Goal: Task Accomplishment & Management: Manage account settings

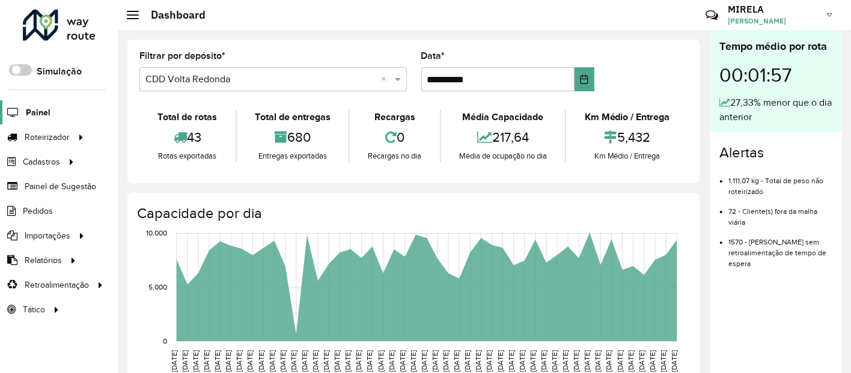
click at [43, 114] on span "Painel" at bounding box center [38, 112] width 25 height 13
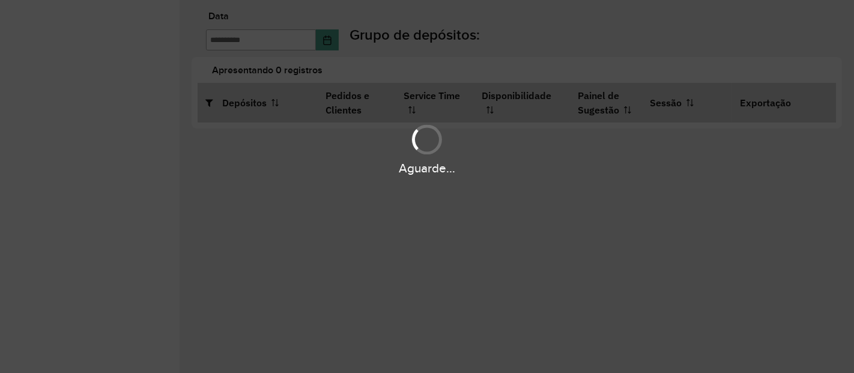
type input "**********"
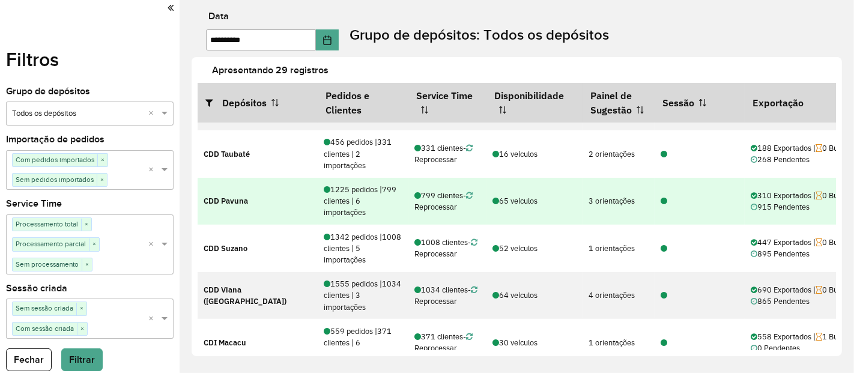
scroll to position [200, 0]
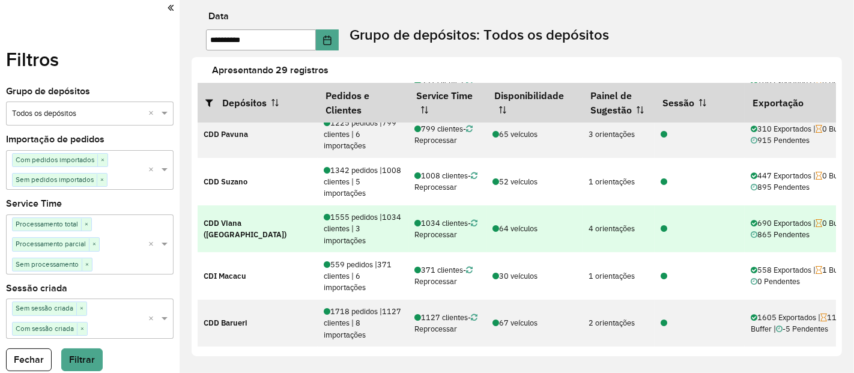
click at [662, 225] on icon at bounding box center [664, 229] width 7 height 8
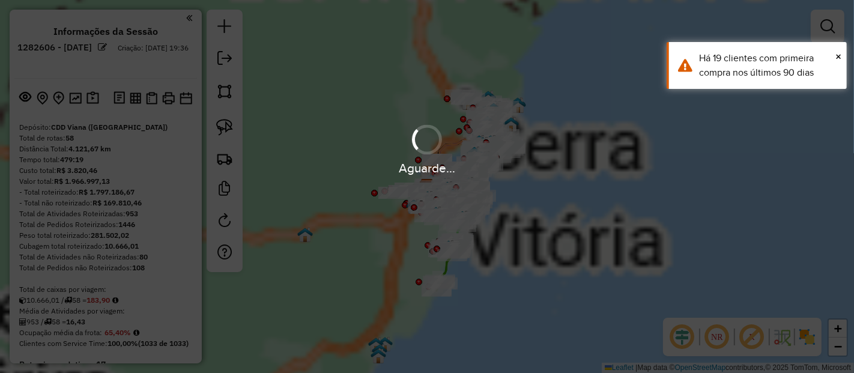
click at [680, 344] on em at bounding box center [682, 337] width 29 height 29
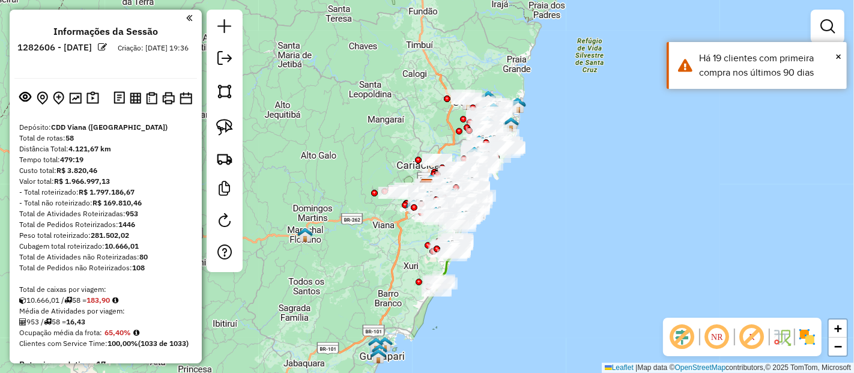
click at [684, 333] on em at bounding box center [682, 337] width 29 height 29
click at [756, 332] on em at bounding box center [752, 337] width 29 height 29
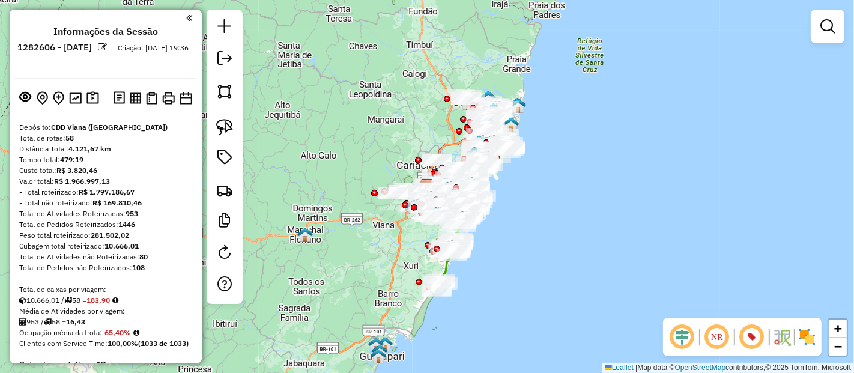
click at [807, 341] on img at bounding box center [807, 336] width 19 height 19
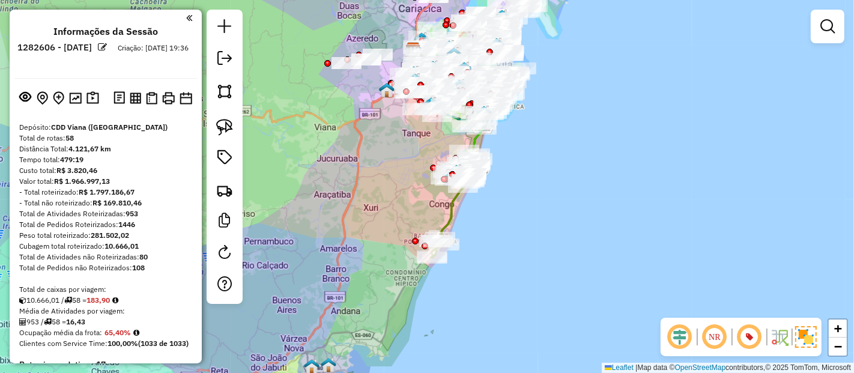
click at [445, 210] on icon at bounding box center [442, 145] width 77 height 194
select select "**********"
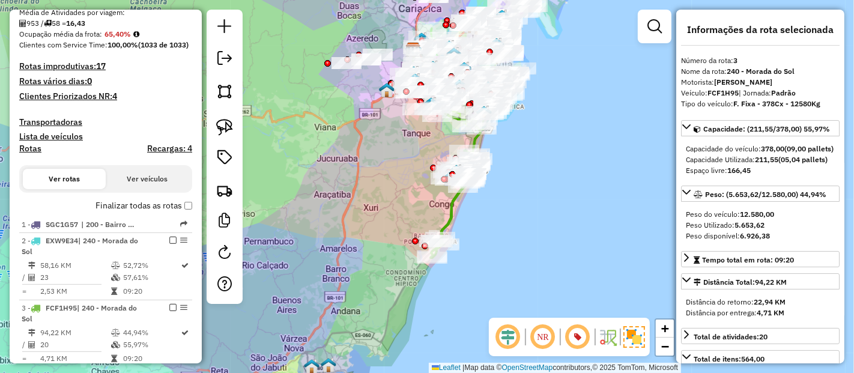
scroll to position [599, 0]
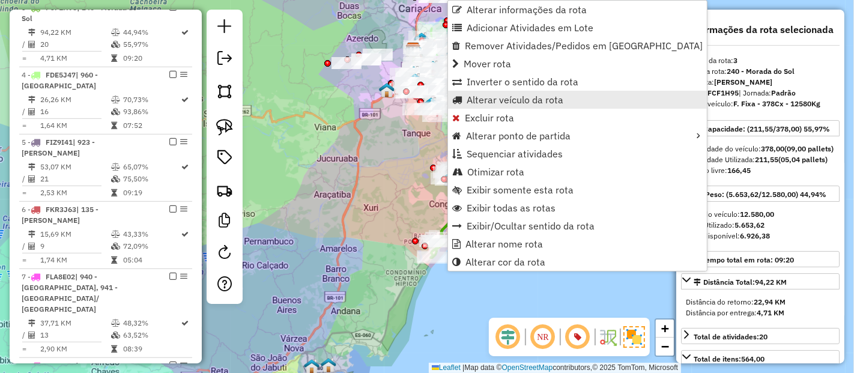
click at [489, 91] on link "Alterar veículo da rota" at bounding box center [577, 100] width 259 height 18
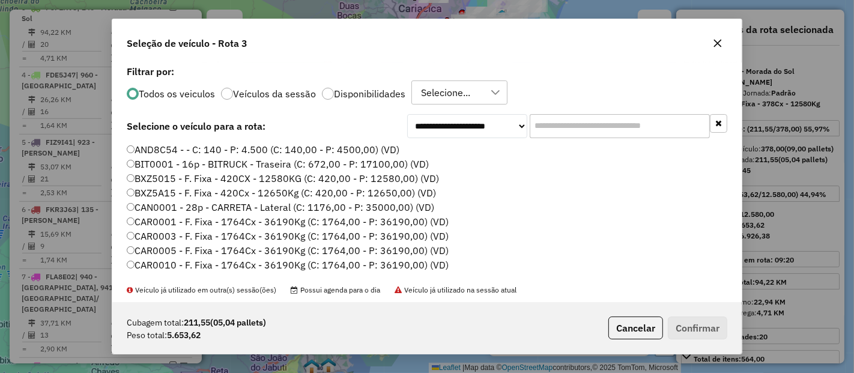
click at [565, 129] on input "text" at bounding box center [620, 126] width 180 height 24
paste input "*******"
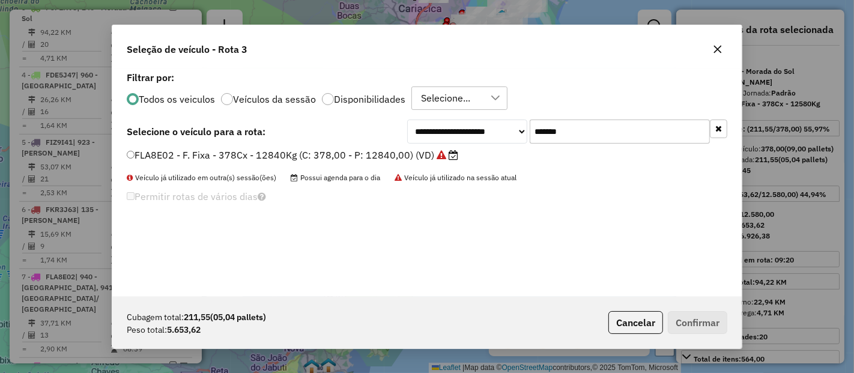
type input "*******"
click at [323, 158] on label "FLA8E02 - F. Fixa - 378Cx - 12840Kg (C: 378,00 - P: 12840,00) (VD)" at bounding box center [293, 155] width 332 height 14
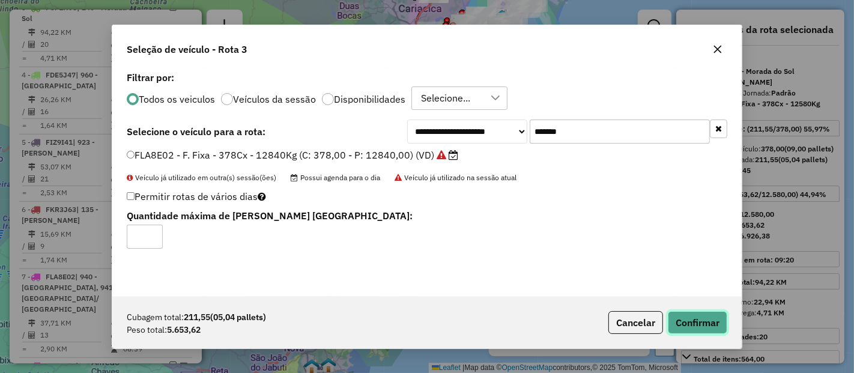
click at [692, 313] on button "Confirmar" at bounding box center [697, 322] width 59 height 23
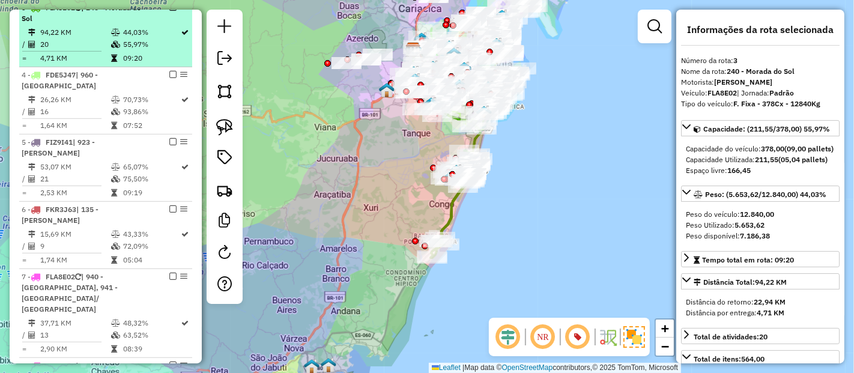
click at [169, 11] on em at bounding box center [172, 7] width 7 height 7
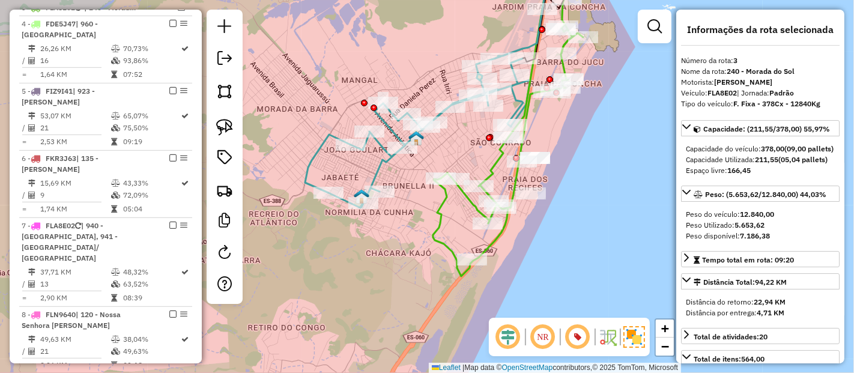
click at [377, 165] on icon at bounding box center [417, 133] width 225 height 150
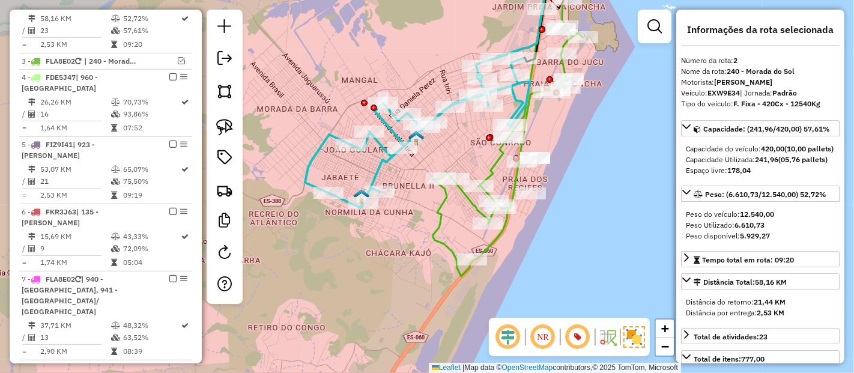
scroll to position [532, 0]
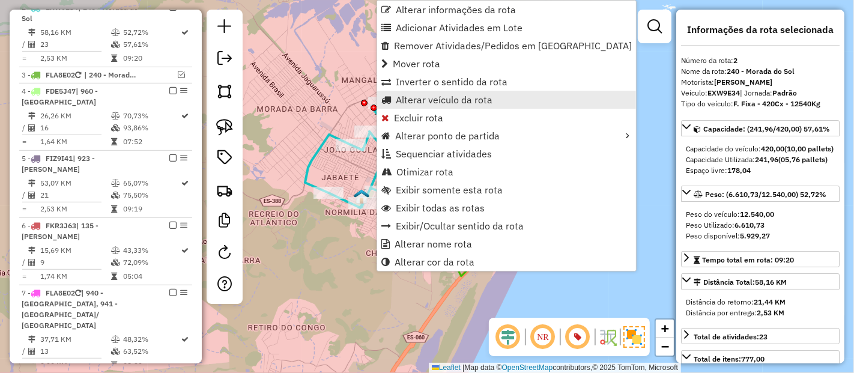
click at [405, 99] on span "Alterar veículo da rota" at bounding box center [444, 100] width 97 height 10
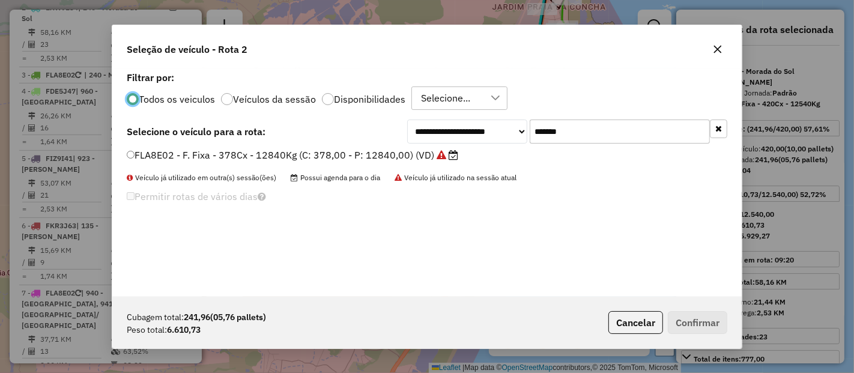
scroll to position [7, 3]
click at [561, 135] on input "*******" at bounding box center [620, 132] width 180 height 24
paste input "text"
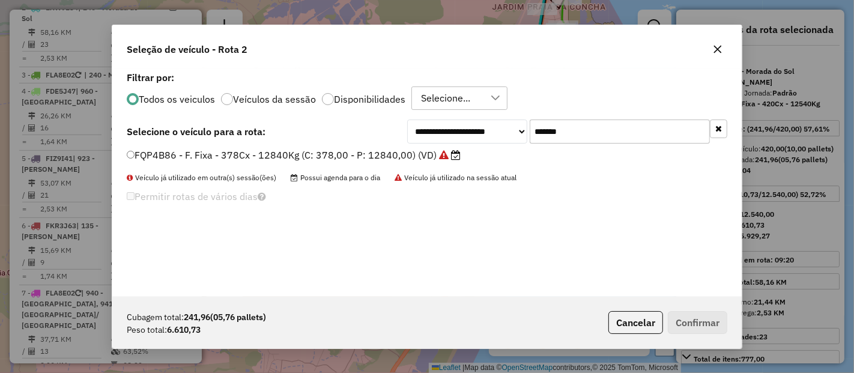
type input "*******"
click at [400, 157] on label "FQP4B86 - F. Fixa - 378Cx - 12840Kg (C: 378,00 - P: 12840,00) (VD)" at bounding box center [294, 155] width 334 height 14
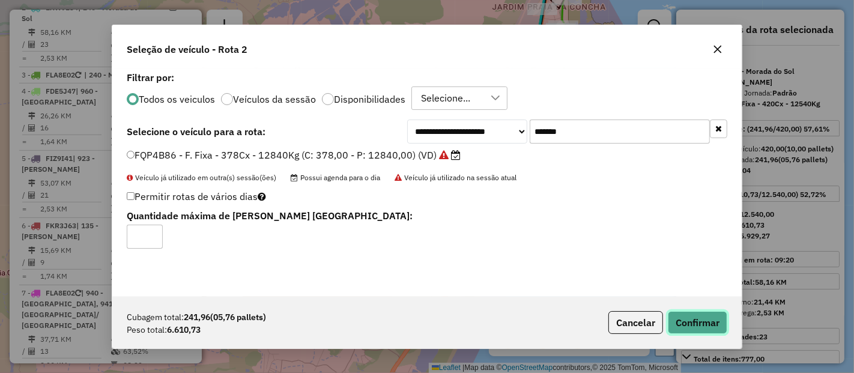
click at [697, 324] on button "Confirmar" at bounding box center [697, 322] width 59 height 23
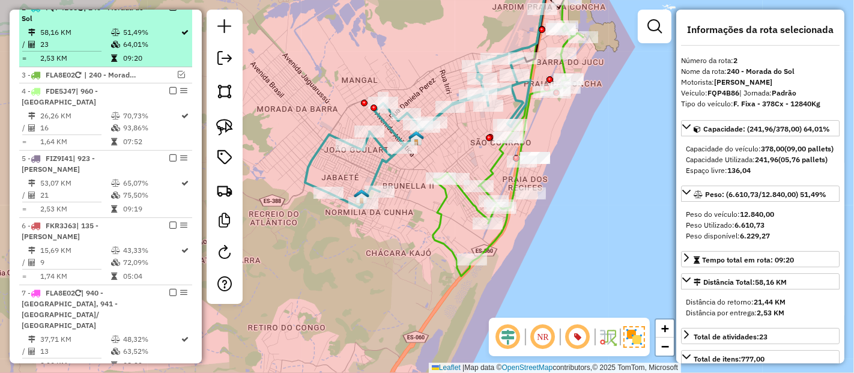
click at [169, 11] on em at bounding box center [172, 7] width 7 height 7
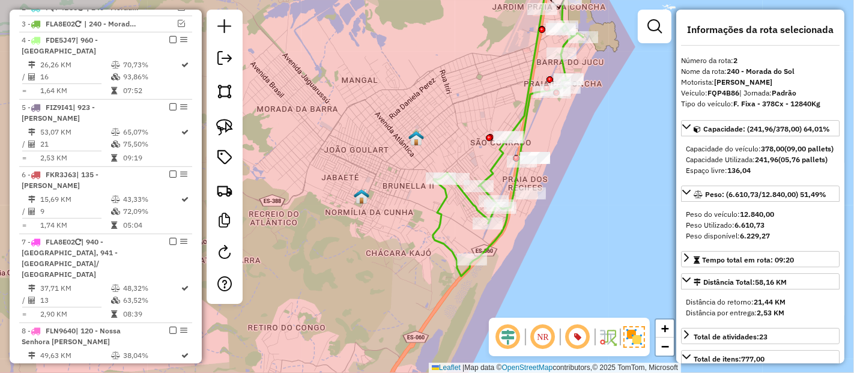
scroll to position [481, 0]
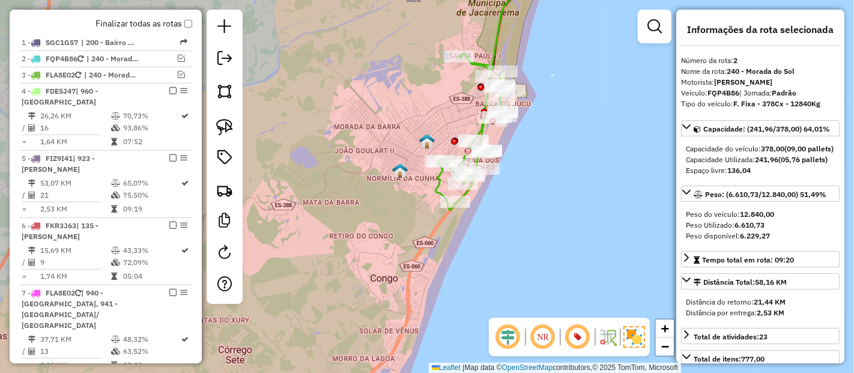
click at [493, 57] on icon at bounding box center [491, 16] width 65 height 107
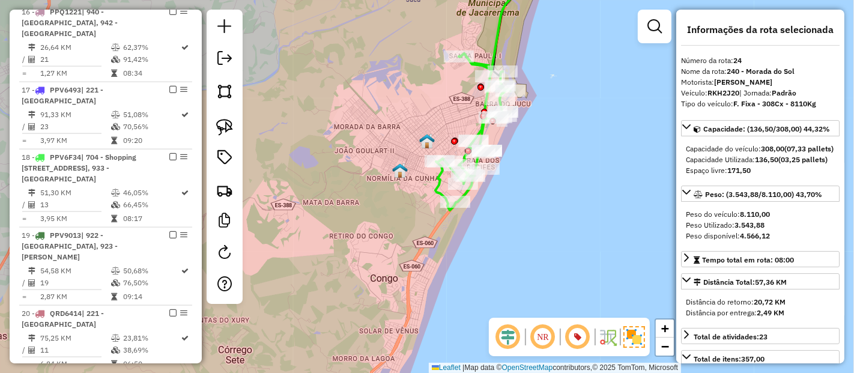
scroll to position [1927, 0]
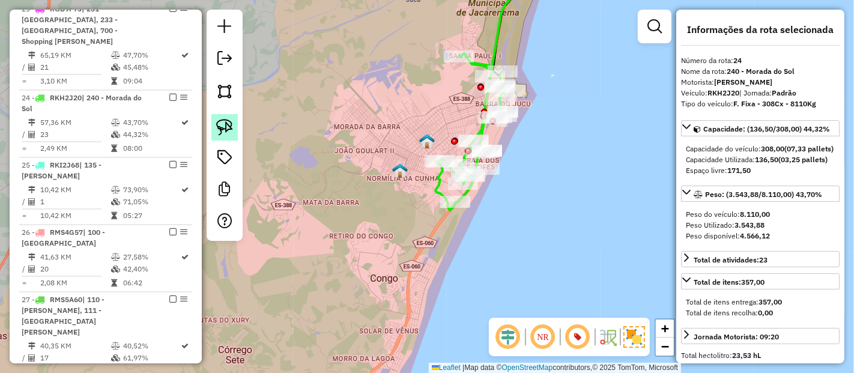
click at [225, 122] on img at bounding box center [224, 127] width 17 height 17
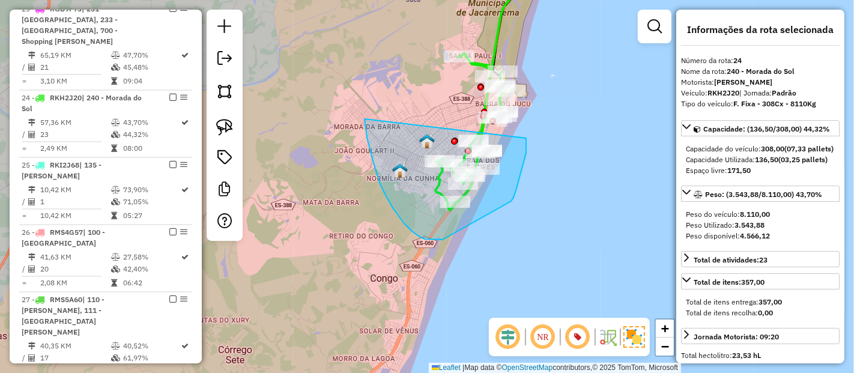
drag, startPoint x: 364, startPoint y: 119, endPoint x: 526, endPoint y: 137, distance: 163.2
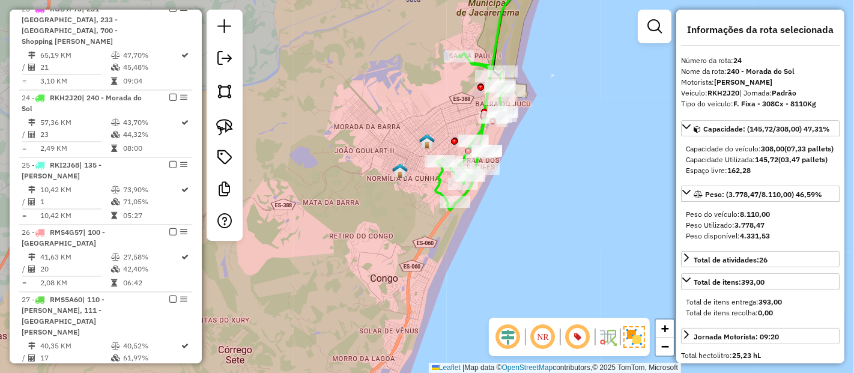
select select "**********"
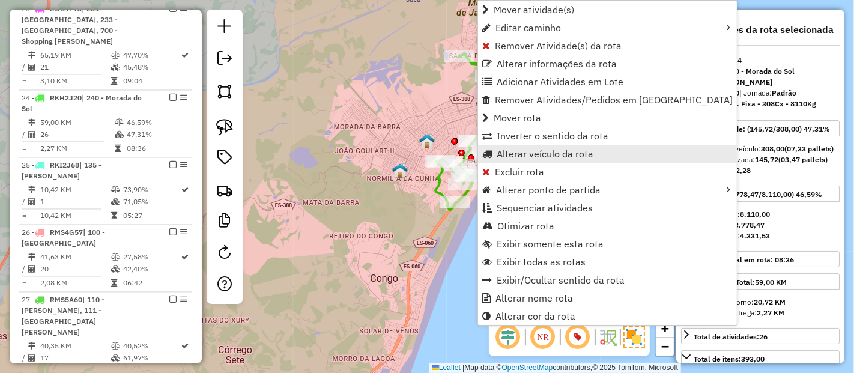
click at [530, 153] on span "Alterar veículo da rota" at bounding box center [545, 154] width 97 height 10
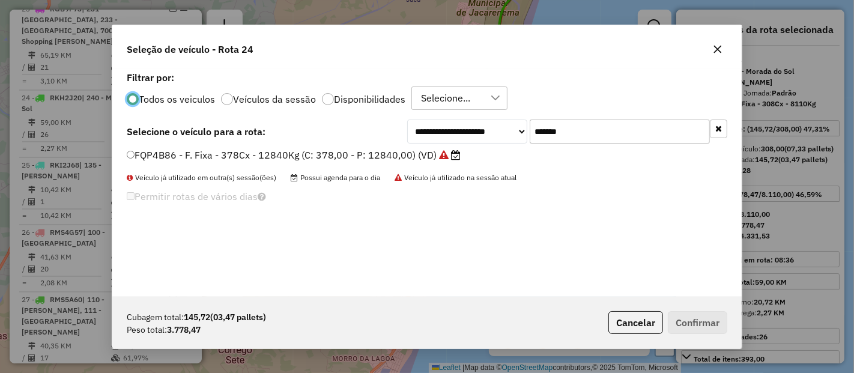
scroll to position [7, 3]
click at [567, 141] on input "*******" at bounding box center [620, 132] width 180 height 24
paste input "text"
type input "*******"
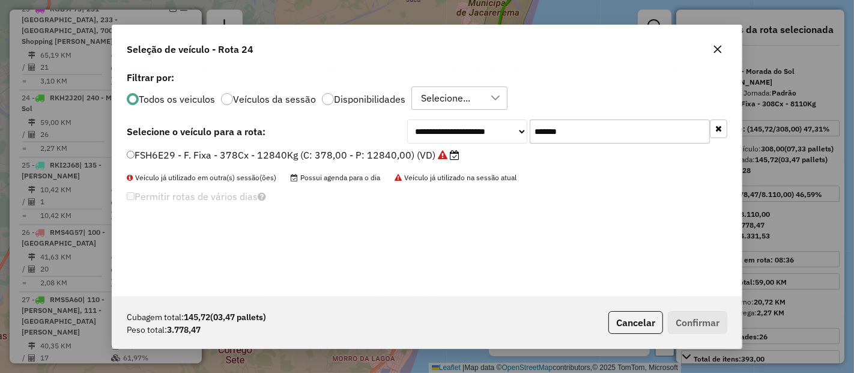
click at [415, 157] on label "FSH6E29 - F. Fixa - 378Cx - 12840Kg (C: 378,00 - P: 12840,00) (VD)" at bounding box center [293, 155] width 333 height 14
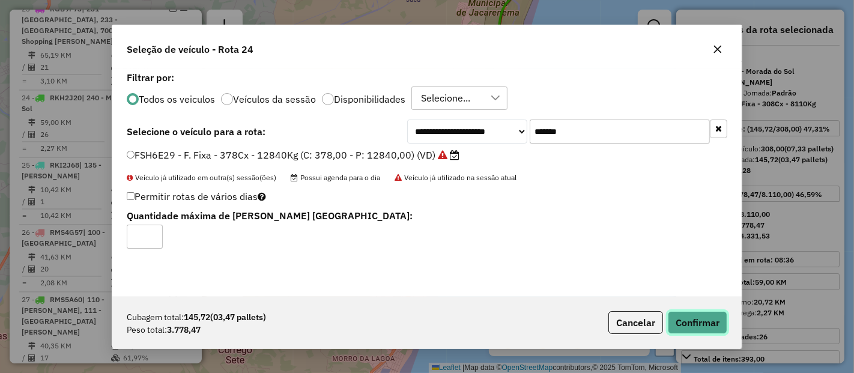
click at [710, 318] on button "Confirmar" at bounding box center [697, 322] width 59 height 23
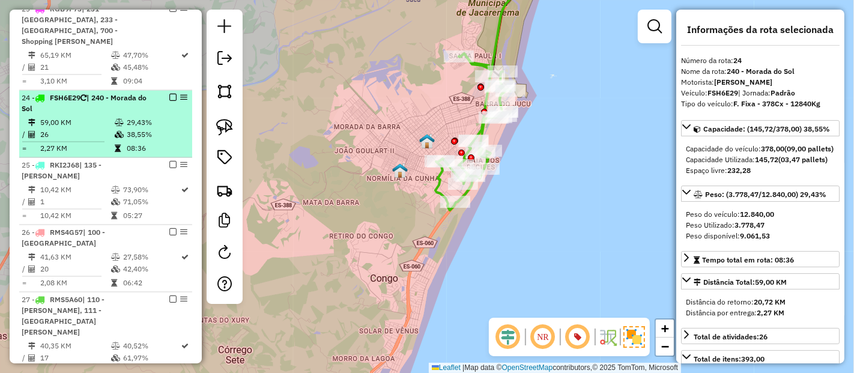
click at [169, 94] on em at bounding box center [172, 97] width 7 height 7
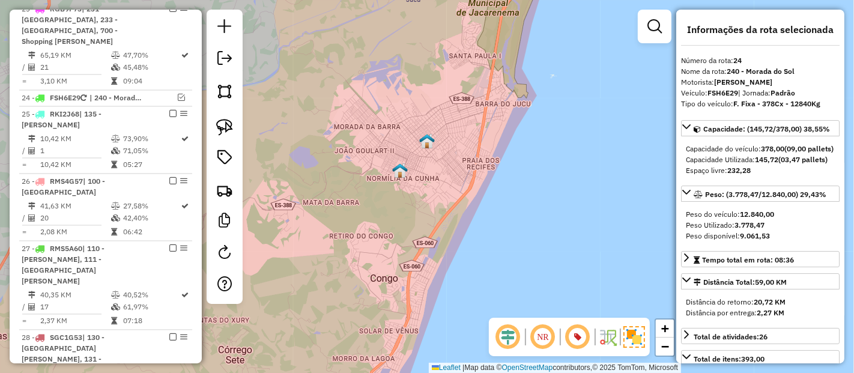
scroll to position [1877, 0]
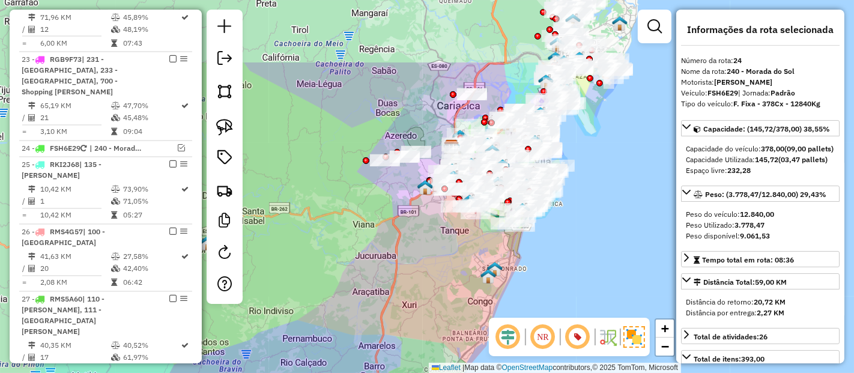
drag, startPoint x: 377, startPoint y: 163, endPoint x: 499, endPoint y: 263, distance: 157.1
click at [499, 263] on img at bounding box center [495, 269] width 16 height 16
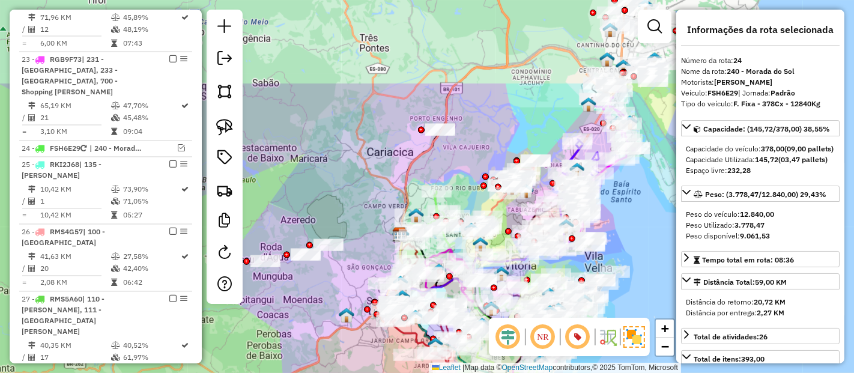
drag, startPoint x: 445, startPoint y: 41, endPoint x: 412, endPoint y: 162, distance: 125.4
click at [412, 162] on icon at bounding box center [510, 174] width 220 height 180
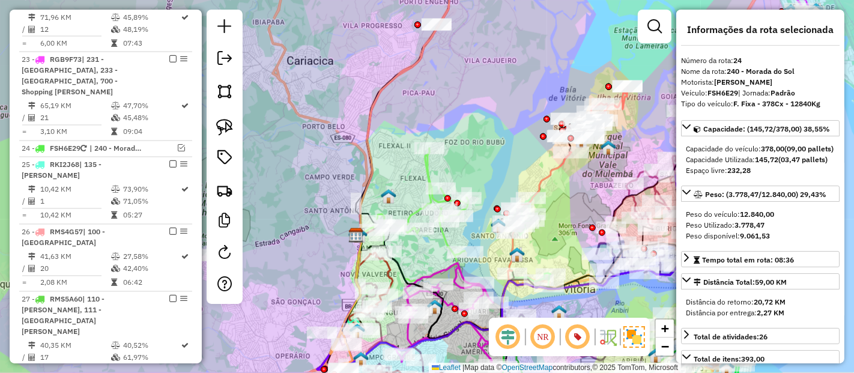
click at [515, 337] on em at bounding box center [508, 337] width 29 height 29
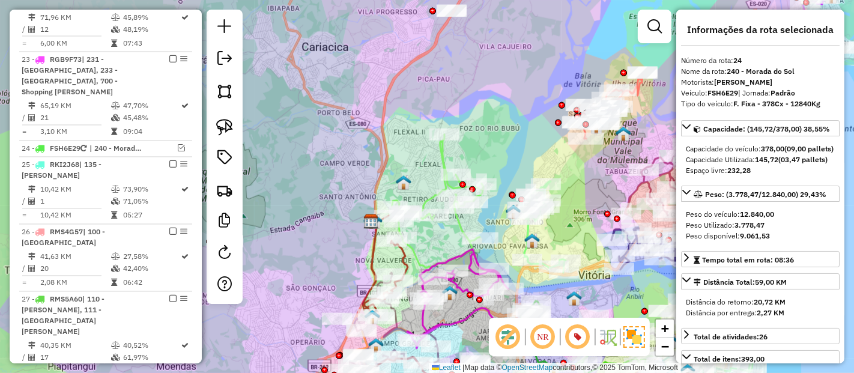
click at [443, 150] on icon at bounding box center [437, 202] width 91 height 134
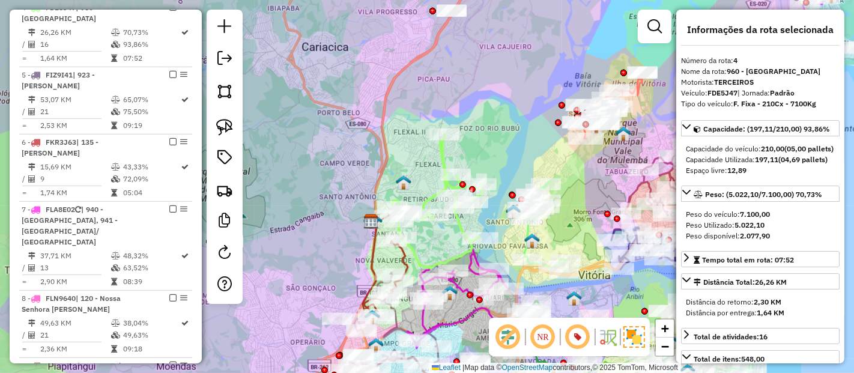
scroll to position [564, 0]
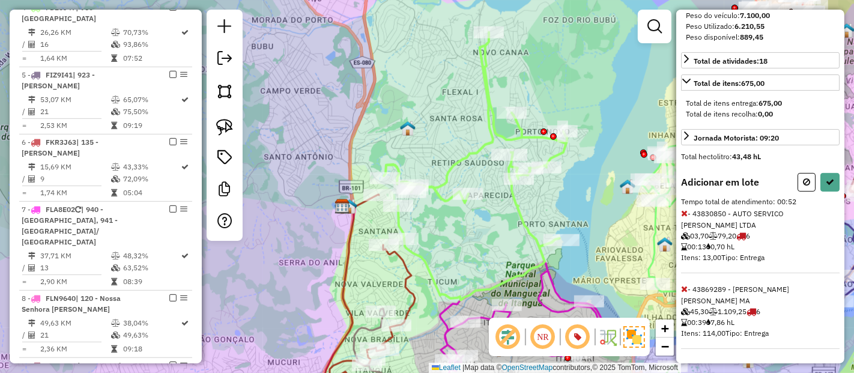
click at [683, 293] on icon at bounding box center [684, 289] width 7 height 8
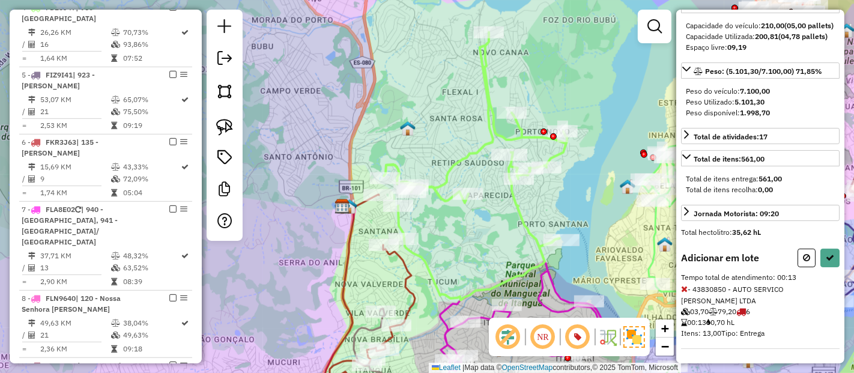
select select "**********"
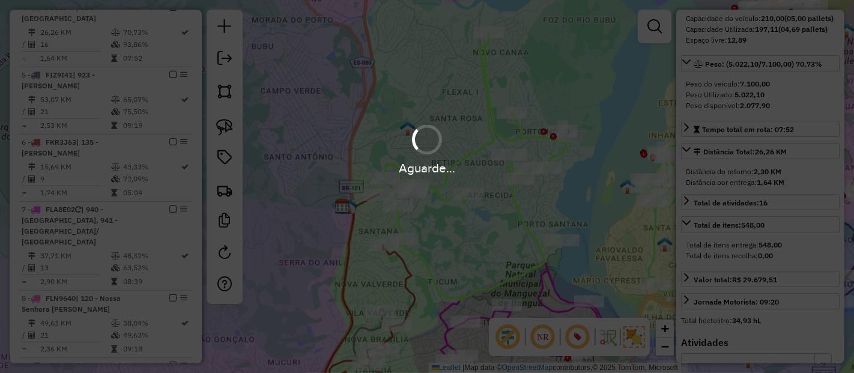
scroll to position [195, 0]
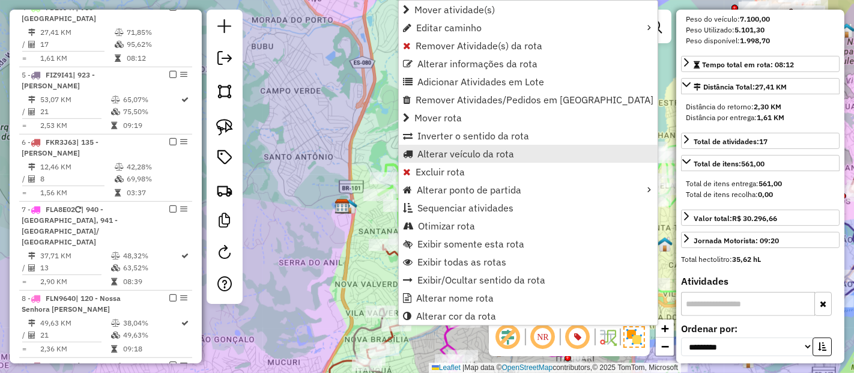
click at [431, 149] on span "Alterar veículo da rota" at bounding box center [466, 154] width 97 height 10
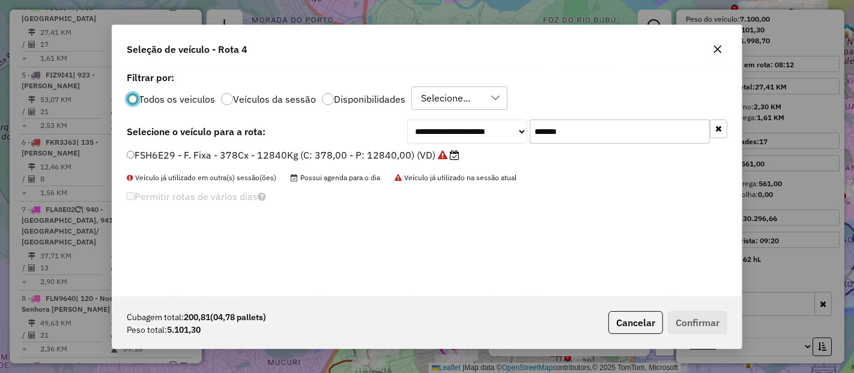
scroll to position [7, 3]
click at [549, 129] on input "*******" at bounding box center [620, 132] width 180 height 24
paste input "text"
type input "*******"
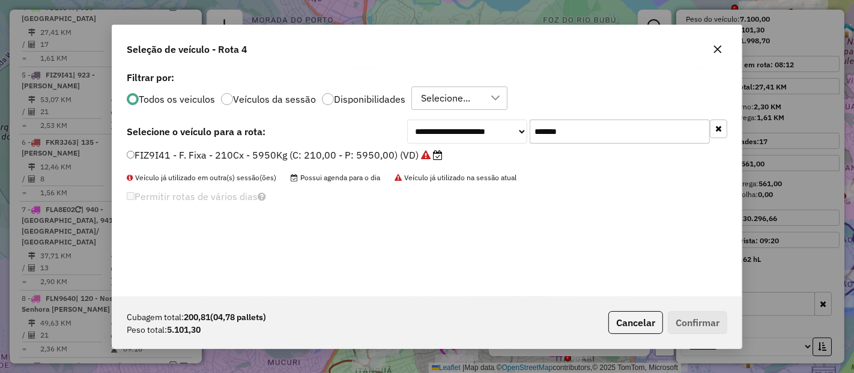
click at [410, 158] on label "FIZ9I41 - F. Fixa - 210Cx - 5950Kg (C: 210,00 - P: 5950,00) (VD)" at bounding box center [285, 155] width 316 height 14
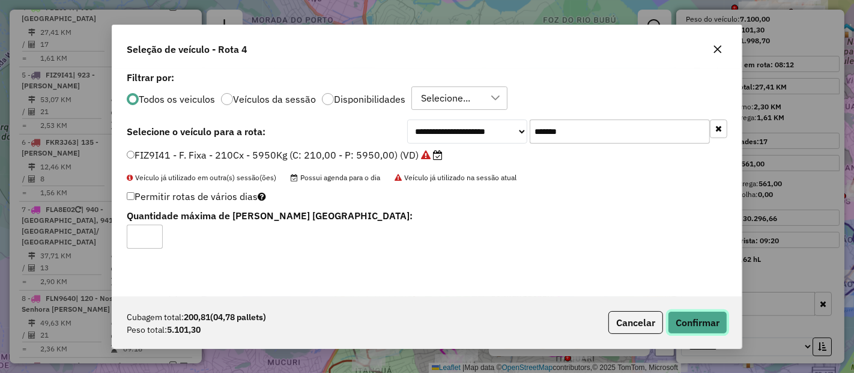
click at [700, 318] on button "Confirmar" at bounding box center [697, 322] width 59 height 23
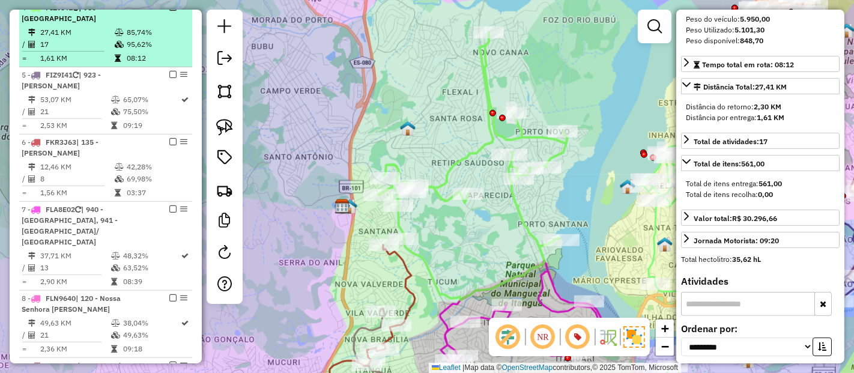
click at [169, 11] on em at bounding box center [172, 7] width 7 height 7
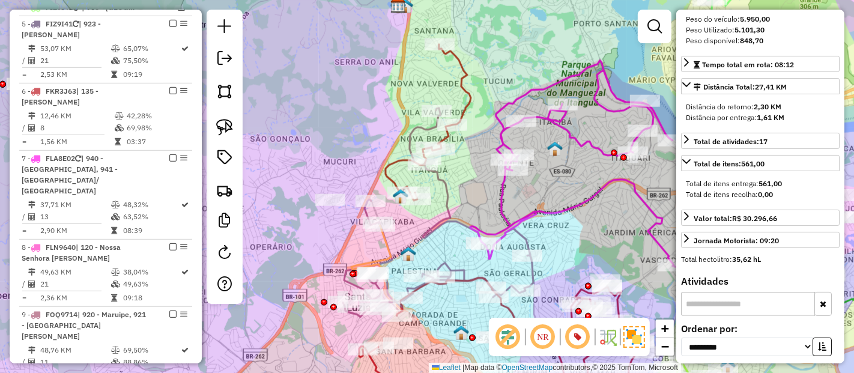
click at [453, 56] on icon at bounding box center [428, 122] width 85 height 156
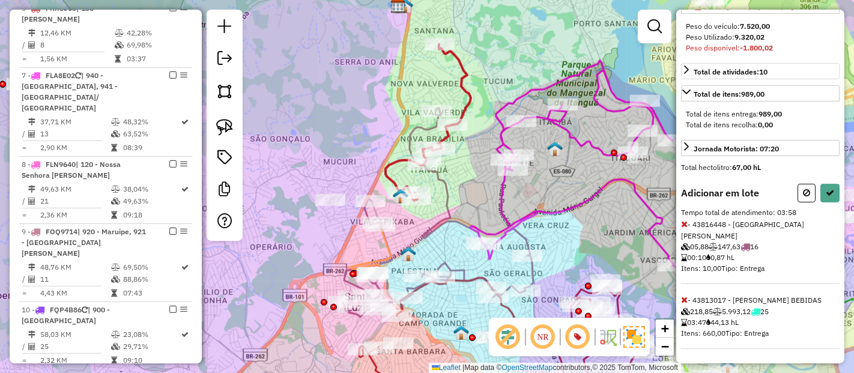
scroll to position [216, 0]
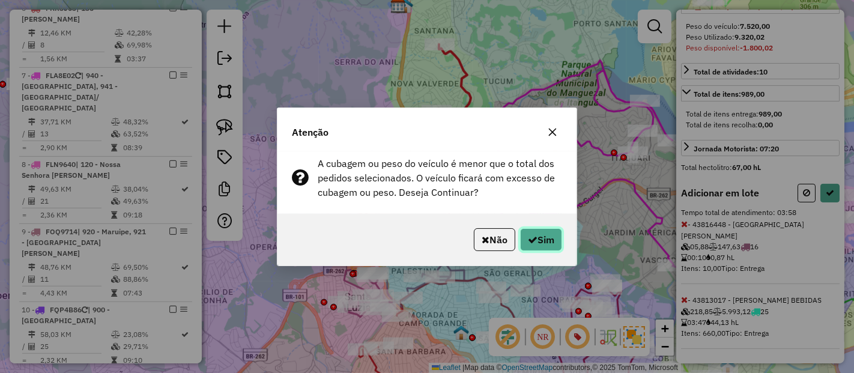
click at [556, 235] on button "Sim" at bounding box center [541, 239] width 42 height 23
select select "**********"
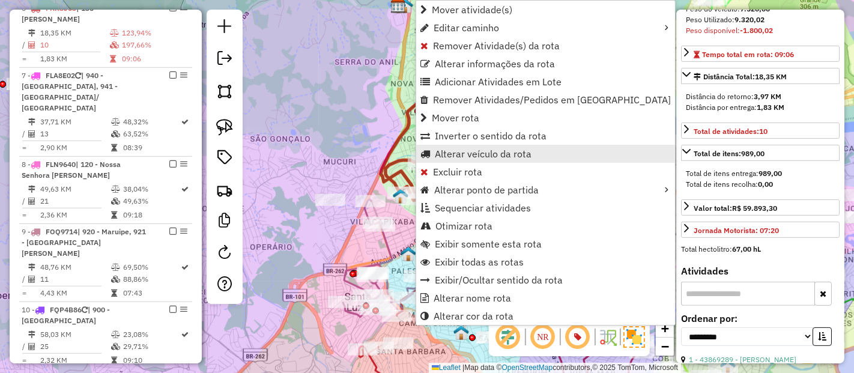
click at [444, 149] on span "Alterar veículo da rota" at bounding box center [483, 154] width 97 height 10
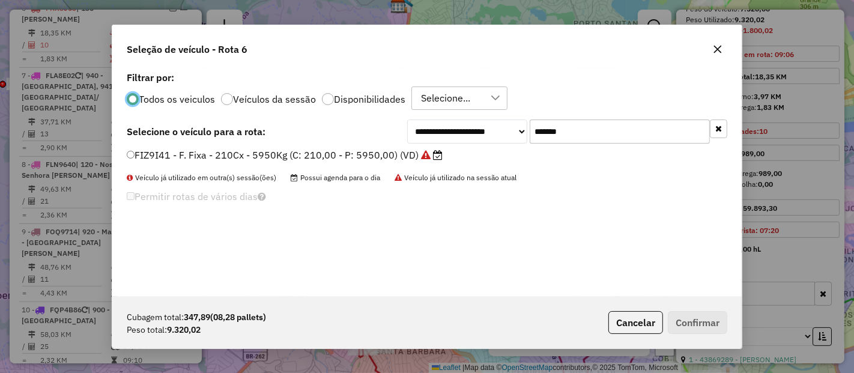
scroll to position [7, 3]
click at [559, 143] on input "*******" at bounding box center [620, 132] width 180 height 24
paste input "text"
type input "*******"
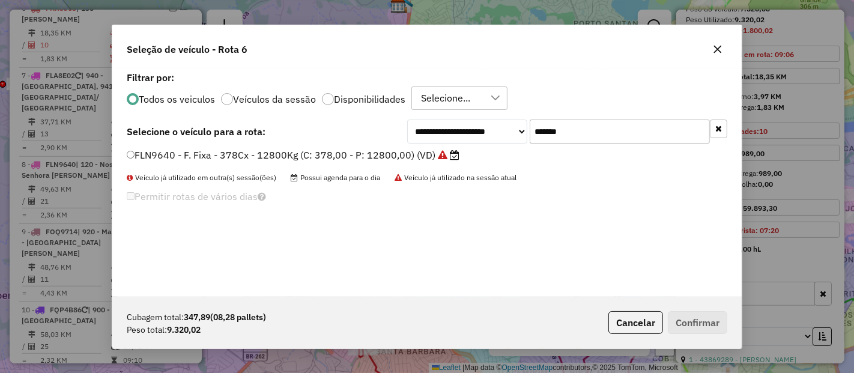
click at [415, 162] on label "FLN9640 - F. Fixa - 378Cx - 12800Kg (C: 378,00 - P: 12800,00) (VD)" at bounding box center [293, 155] width 333 height 14
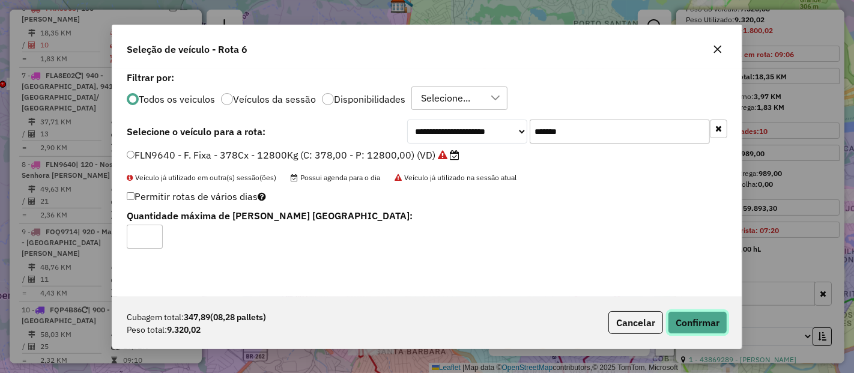
click at [693, 330] on button "Confirmar" at bounding box center [697, 322] width 59 height 23
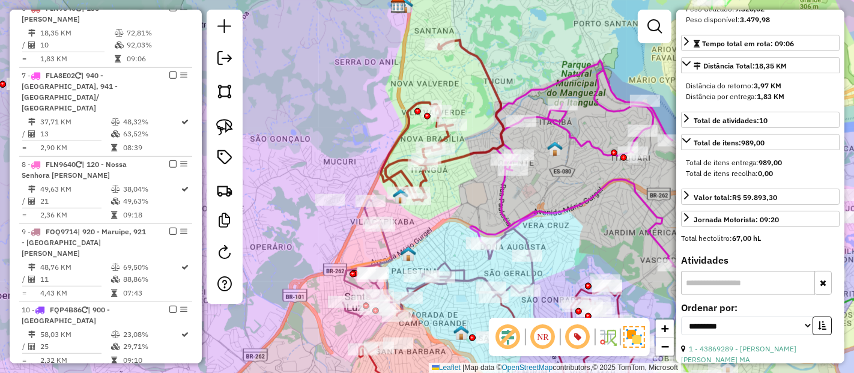
scroll to position [195, 0]
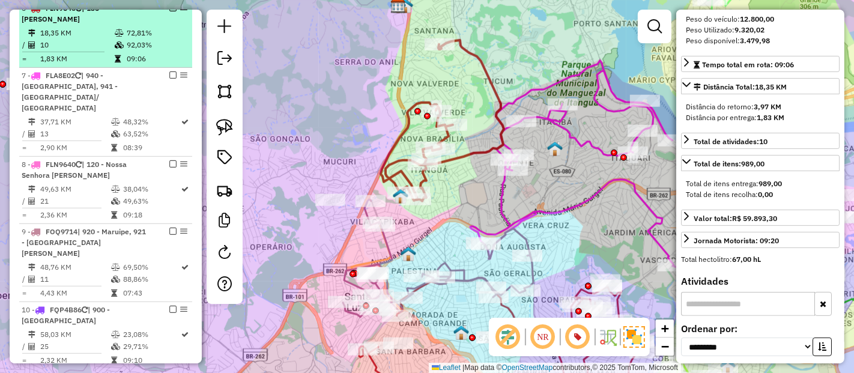
click at [169, 11] on em at bounding box center [172, 7] width 7 height 7
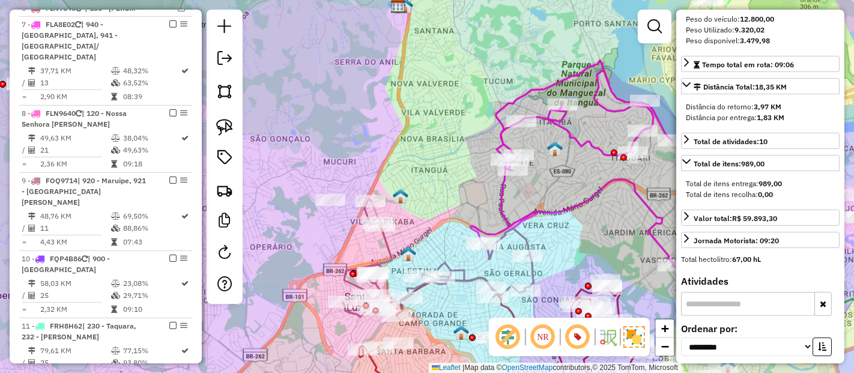
scroll to position [596, 0]
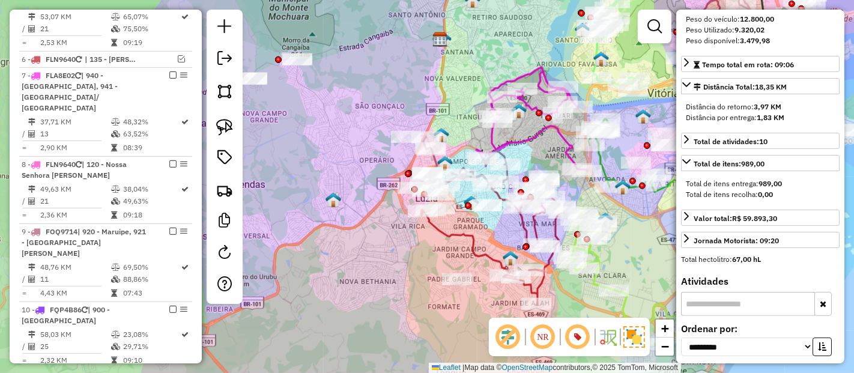
drag, startPoint x: 324, startPoint y: 96, endPoint x: 367, endPoint y: 67, distance: 51.5
click at [367, 67] on div "Janela de atendimento Grade de atendimento Capacidade Transportadoras Veículos …" at bounding box center [427, 186] width 854 height 373
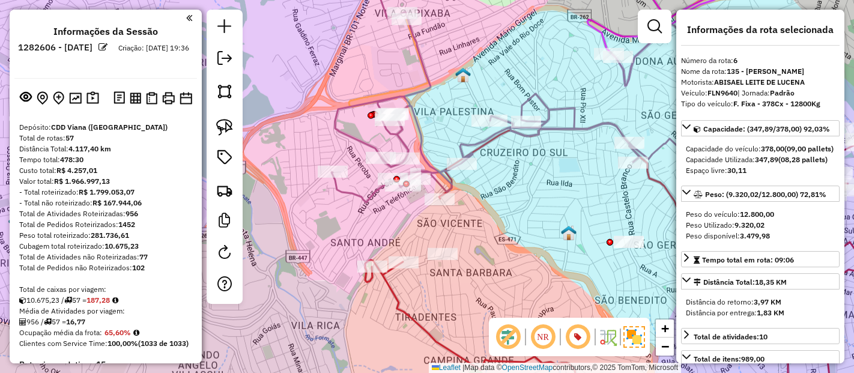
select select "**********"
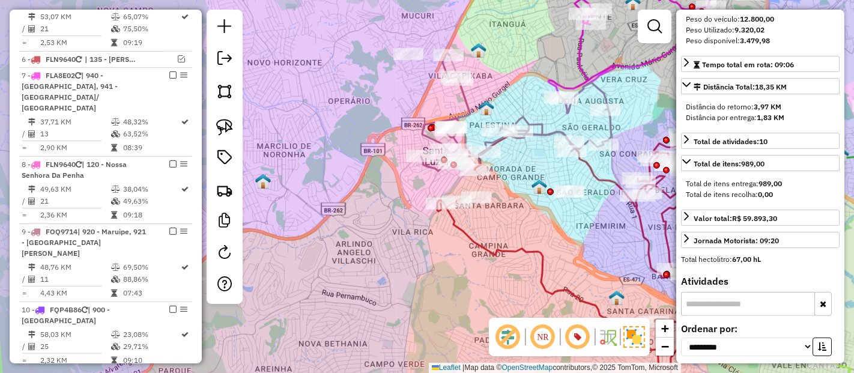
click at [463, 104] on icon at bounding box center [516, 112] width 190 height 118
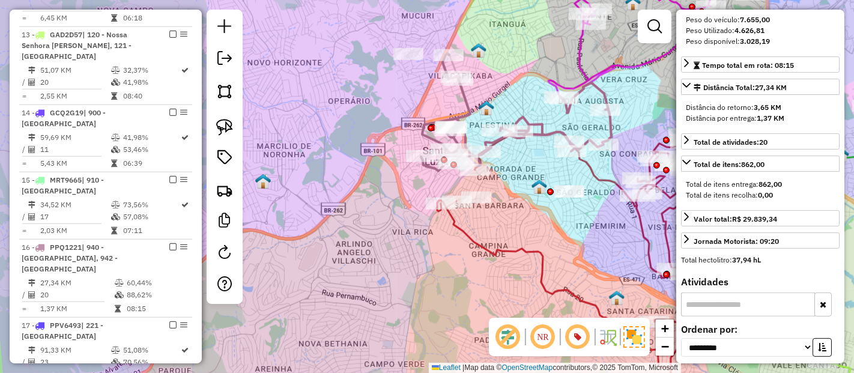
scroll to position [1277, 0]
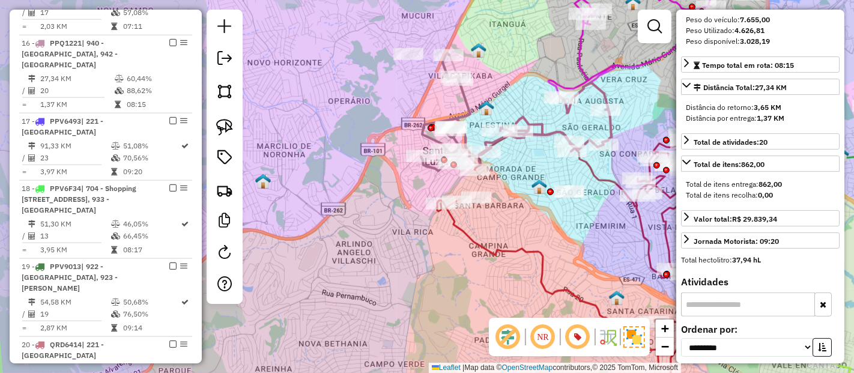
drag, startPoint x: 497, startPoint y: 95, endPoint x: 466, endPoint y: 126, distance: 44.6
click at [466, 126] on div "Janela de atendimento Grade de atendimento Capacidade Transportadoras Veículos …" at bounding box center [427, 186] width 854 height 373
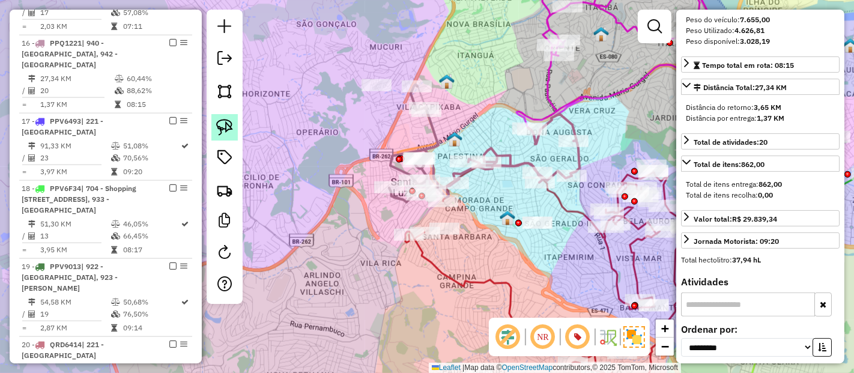
click at [223, 127] on img at bounding box center [224, 127] width 17 height 17
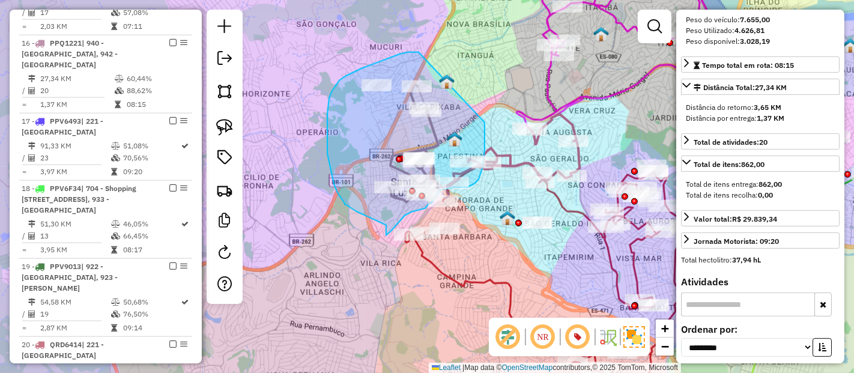
drag, startPoint x: 413, startPoint y: 52, endPoint x: 485, endPoint y: 117, distance: 97.0
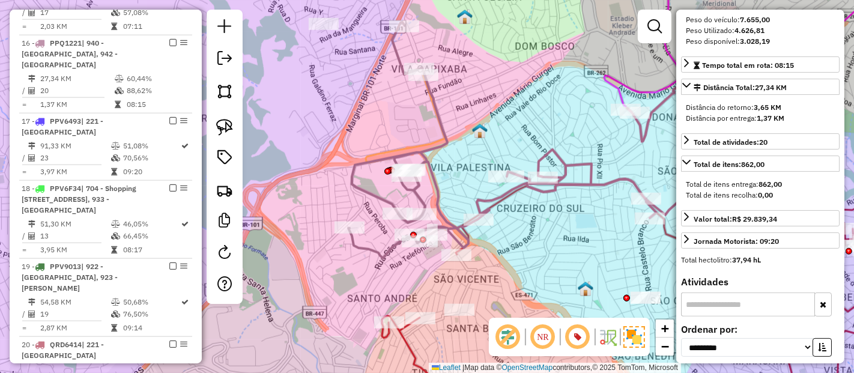
click at [397, 55] on icon at bounding box center [538, 140] width 381 height 236
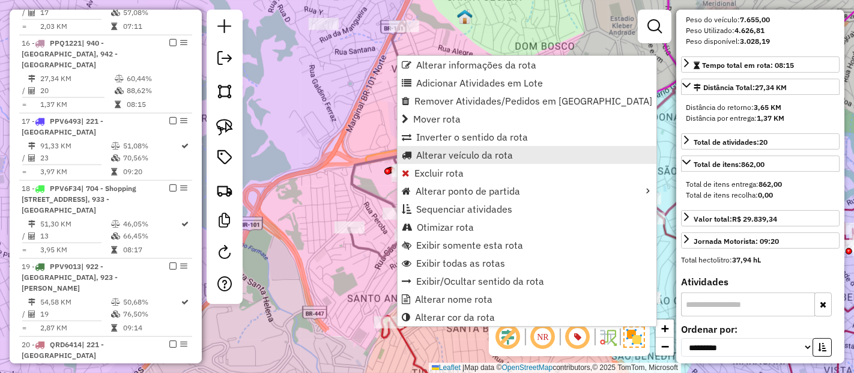
click at [437, 155] on span "Alterar veículo da rota" at bounding box center [464, 155] width 97 height 10
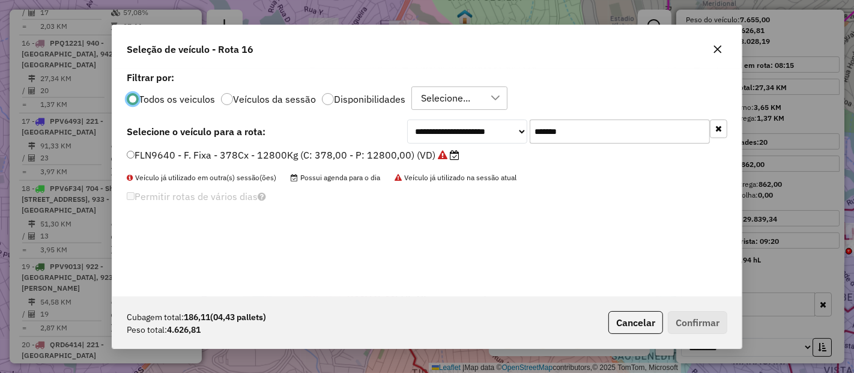
scroll to position [7, 3]
click at [583, 124] on input "*******" at bounding box center [620, 132] width 180 height 24
paste input "text"
type input "*******"
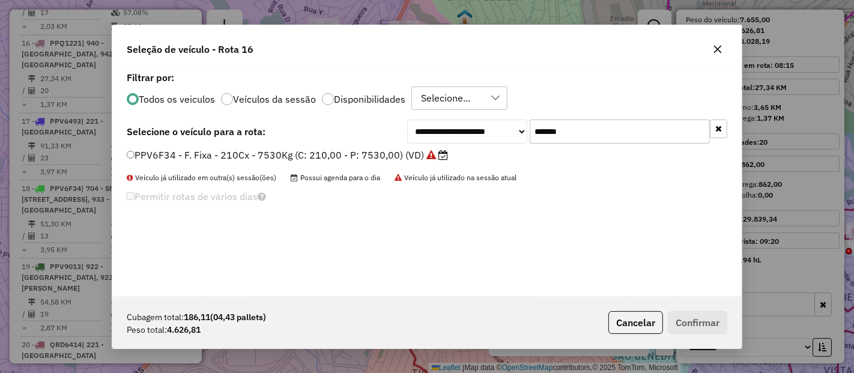
click at [446, 153] on icon at bounding box center [444, 155] width 10 height 10
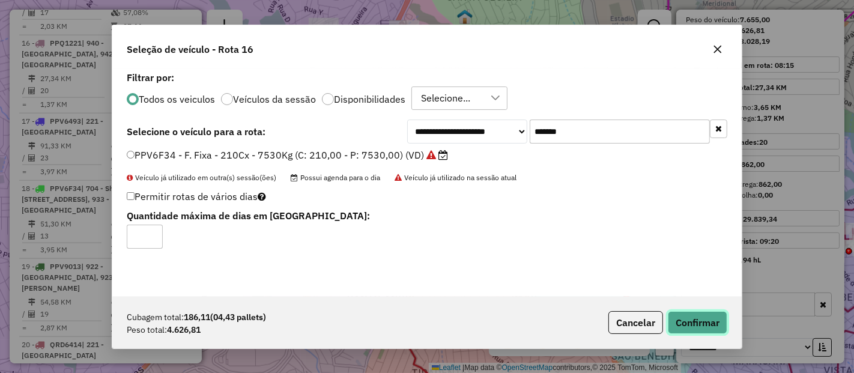
click at [710, 323] on button "Confirmar" at bounding box center [697, 322] width 59 height 23
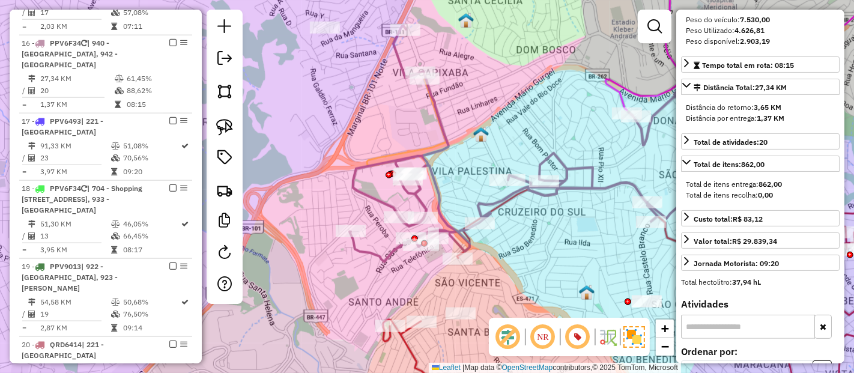
click at [439, 128] on icon at bounding box center [540, 144] width 381 height 236
click at [441, 122] on icon at bounding box center [540, 144] width 381 height 236
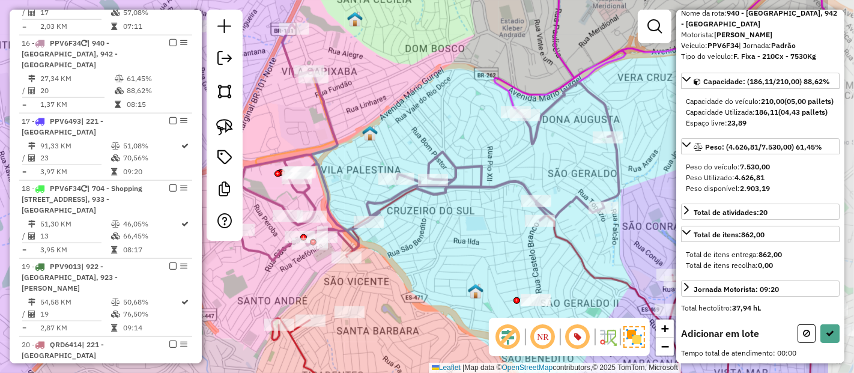
drag, startPoint x: 486, startPoint y: 132, endPoint x: 375, endPoint y: 131, distance: 111.2
click at [375, 131] on img at bounding box center [370, 134] width 16 height 16
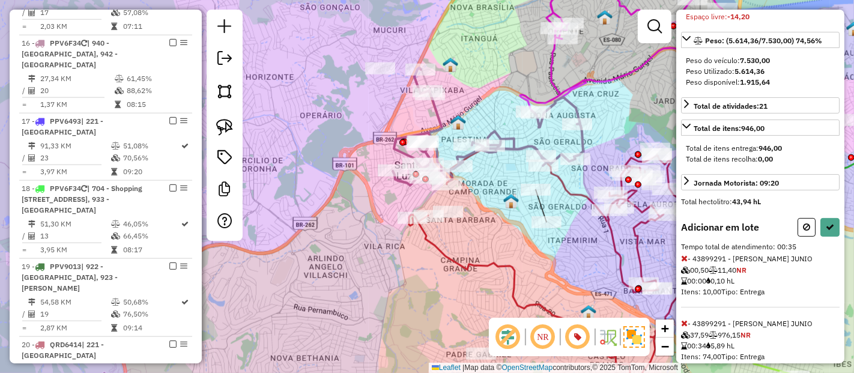
scroll to position [216, 0]
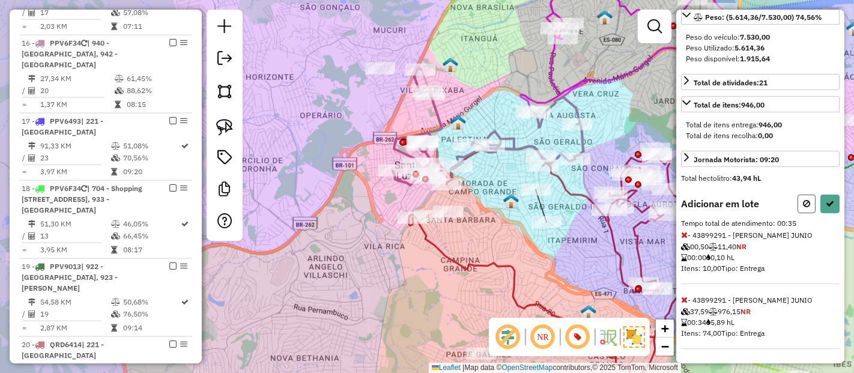
click at [800, 203] on button at bounding box center [807, 204] width 18 height 19
select select "**********"
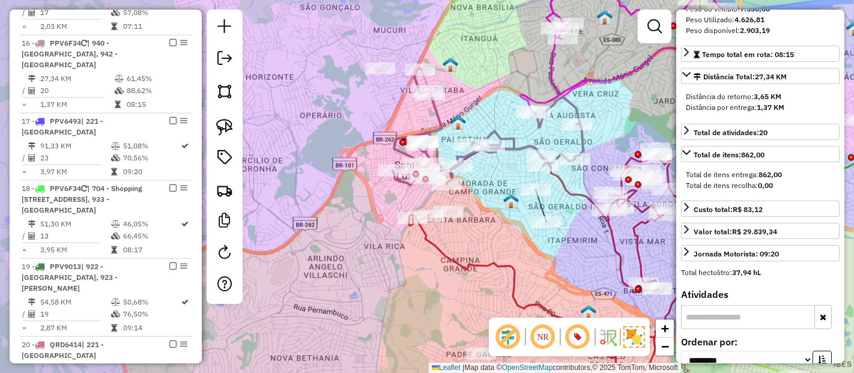
scroll to position [205, 0]
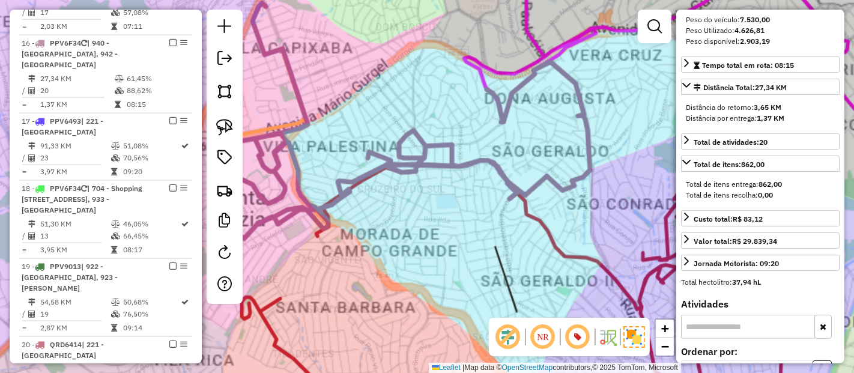
click at [583, 148] on icon at bounding box center [400, 121] width 381 height 236
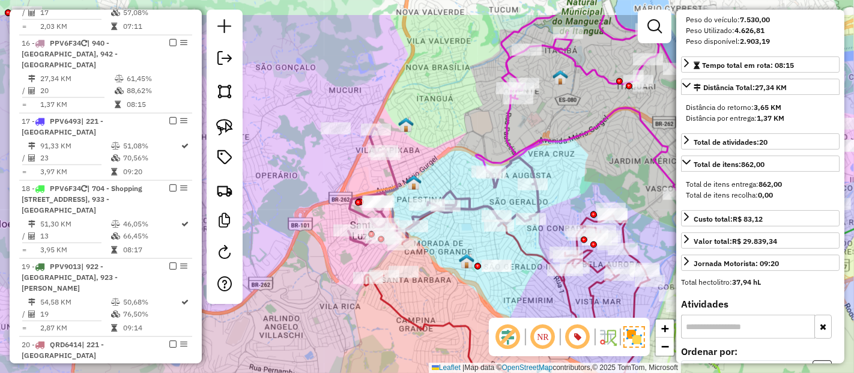
drag, startPoint x: 610, startPoint y: 81, endPoint x: 562, endPoint y: 133, distance: 71.0
click at [562, 133] on icon at bounding box center [587, 106] width 222 height 182
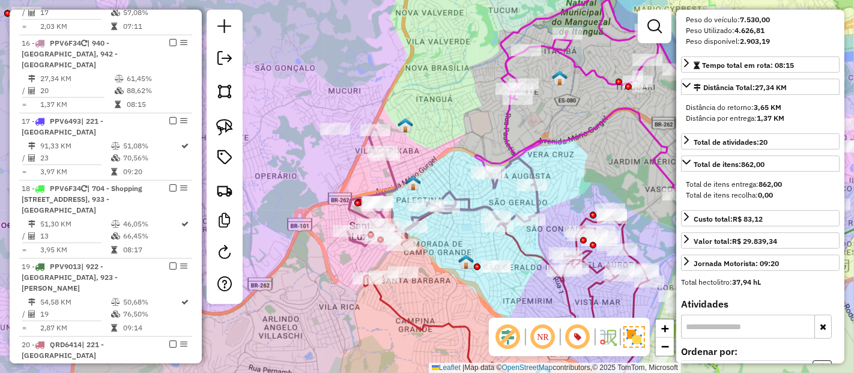
click at [535, 201] on icon at bounding box center [443, 188] width 190 height 118
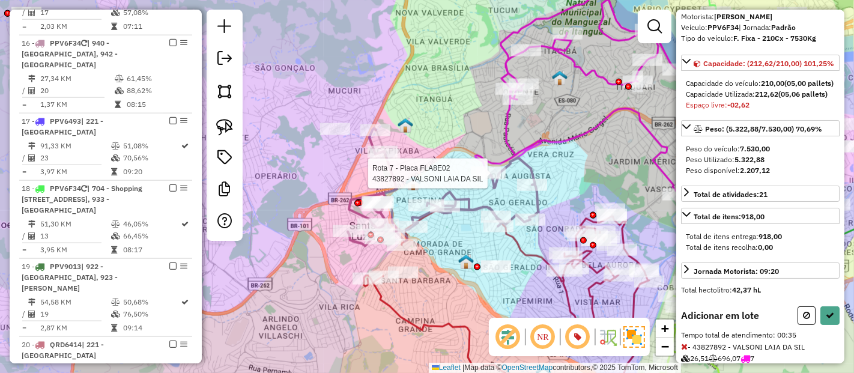
scroll to position [152, 0]
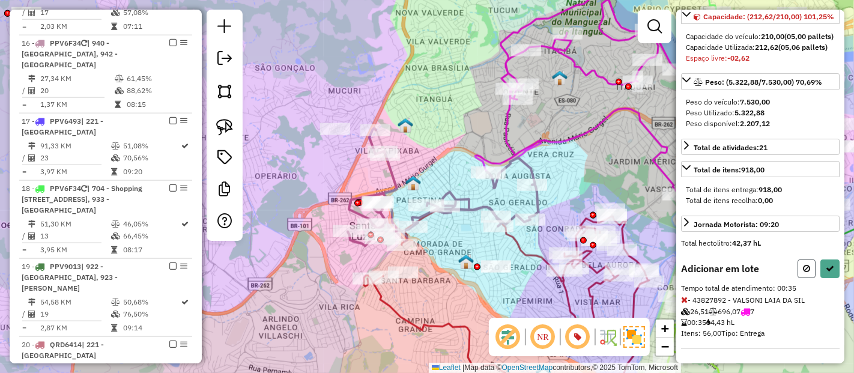
click at [807, 267] on button at bounding box center [807, 269] width 18 height 19
select select "**********"
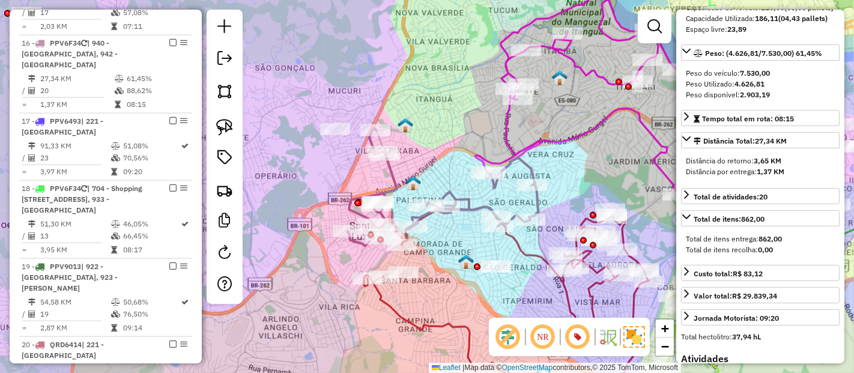
scroll to position [141, 0]
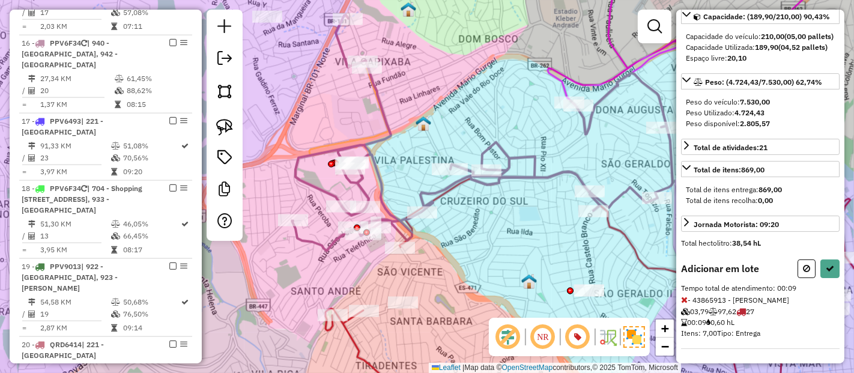
select select "**********"
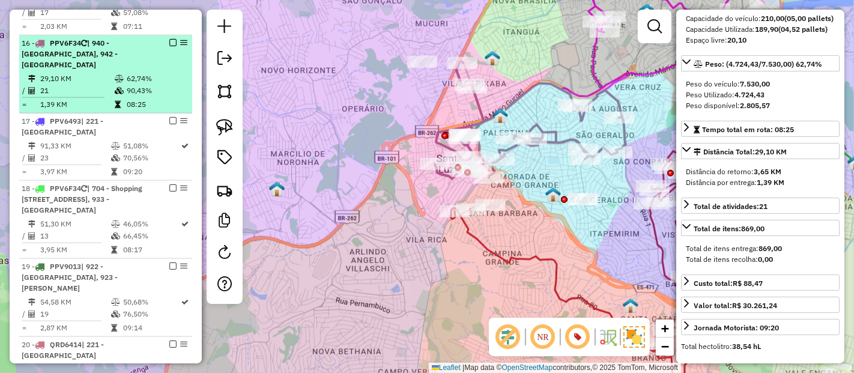
click at [169, 38] on div "16 - PPV6F34 | 940 - Campo Grande, 942 - Vila Capixaba" at bounding box center [106, 54] width 168 height 32
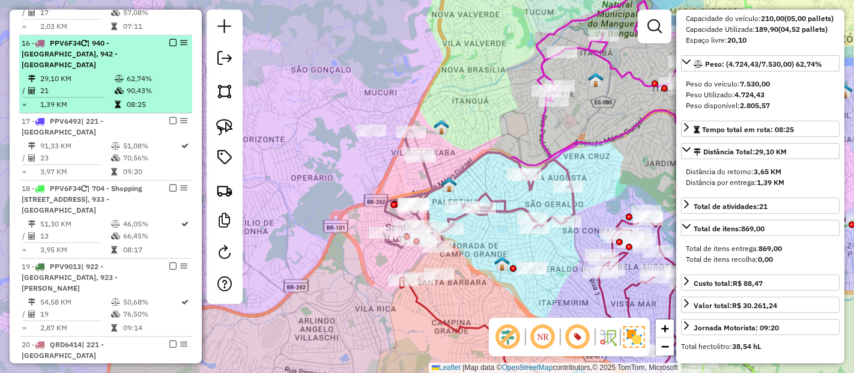
click at [169, 39] on em at bounding box center [172, 42] width 7 height 7
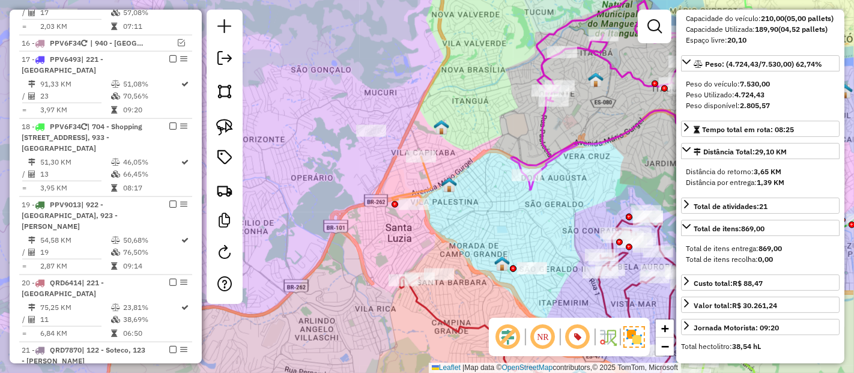
drag, startPoint x: 432, startPoint y: 261, endPoint x: 379, endPoint y: 146, distance: 126.6
click at [399, 187] on div "Janela de atendimento Grade de atendimento Capacidade Transportadoras Veículos …" at bounding box center [427, 186] width 854 height 373
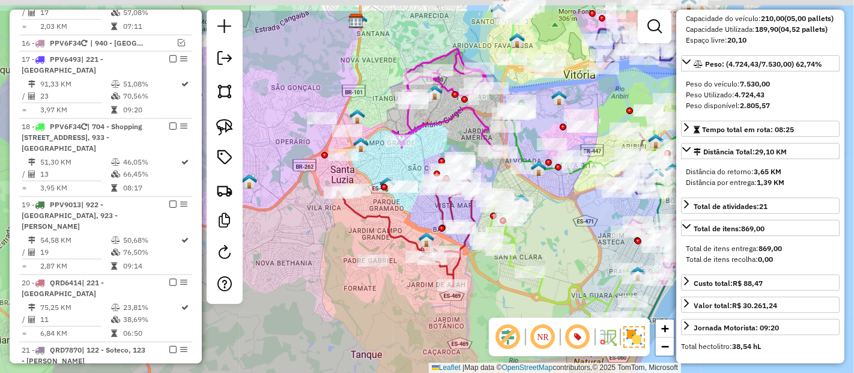
drag, startPoint x: 556, startPoint y: 198, endPoint x: 470, endPoint y: 344, distance: 168.9
click at [470, 344] on div "Janela de atendimento Grade de atendimento Capacidade Transportadoras Veículos …" at bounding box center [427, 186] width 854 height 373
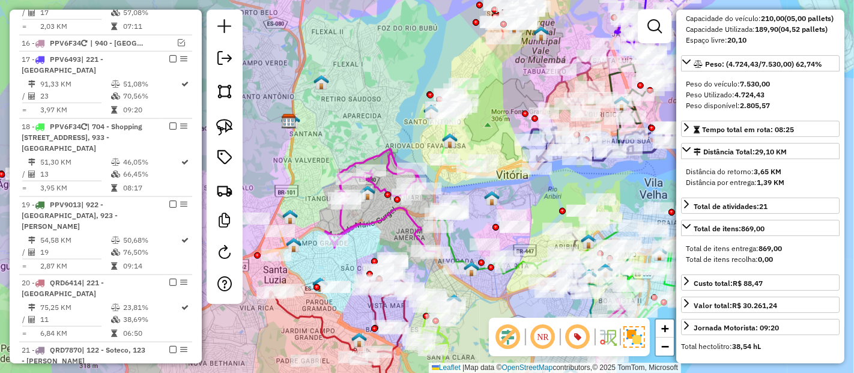
click at [343, 226] on icon at bounding box center [380, 201] width 111 height 104
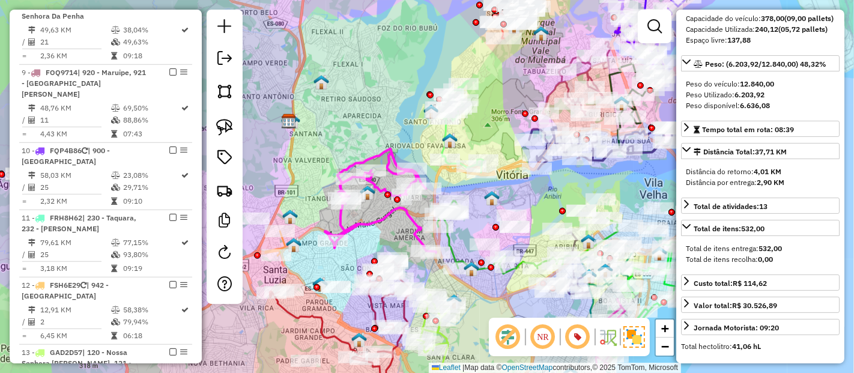
scroll to position [663, 0]
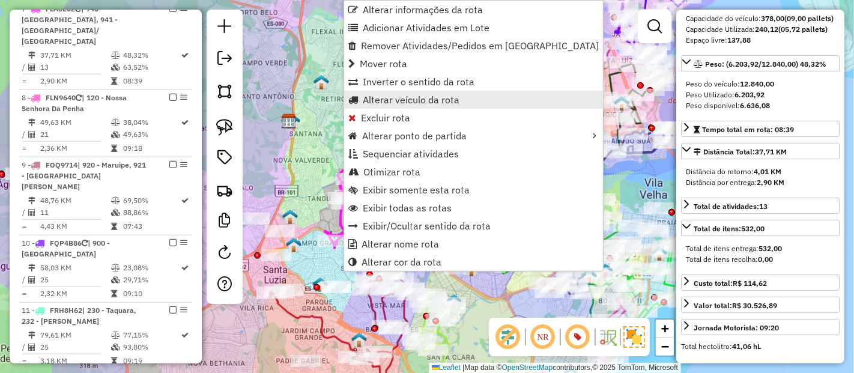
click at [421, 102] on span "Alterar veículo da rota" at bounding box center [411, 100] width 97 height 10
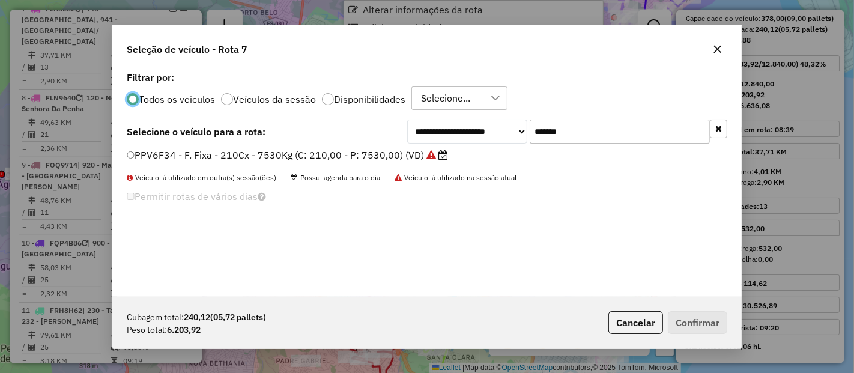
scroll to position [7, 3]
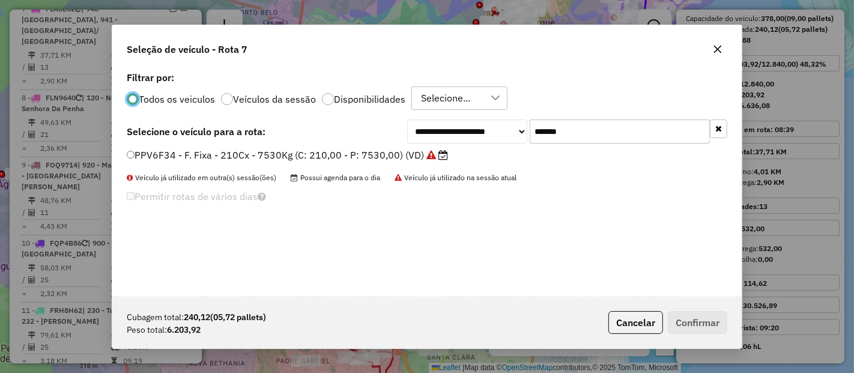
click at [572, 127] on input "*******" at bounding box center [620, 132] width 180 height 24
paste input "text"
type input "*******"
drag, startPoint x: 375, startPoint y: 151, endPoint x: 445, endPoint y: 187, distance: 77.9
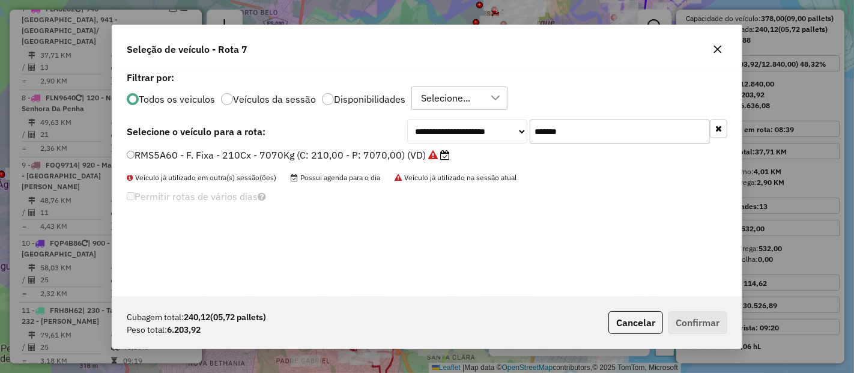
click at [375, 151] on label "RMS5A60 - F. Fixa - 210Cx - 7070Kg (C: 210,00 - P: 7070,00) (VD)" at bounding box center [288, 155] width 323 height 14
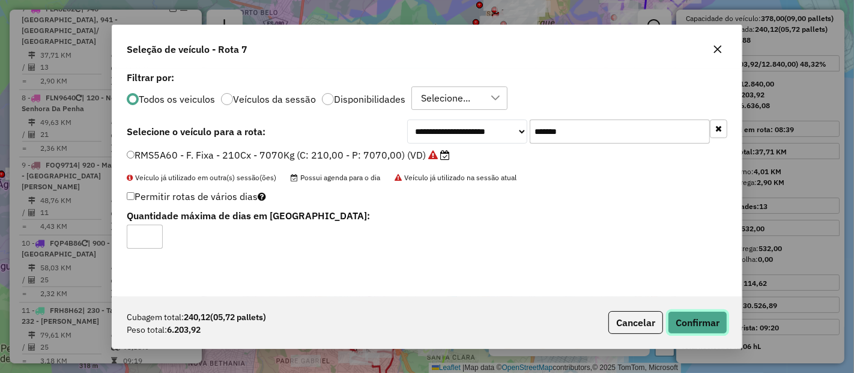
click at [687, 318] on button "Confirmar" at bounding box center [697, 322] width 59 height 23
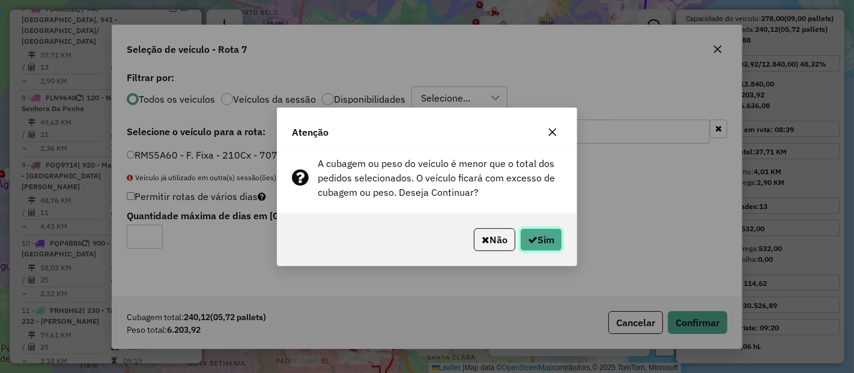
click at [520, 239] on button "Sim" at bounding box center [541, 239] width 42 height 23
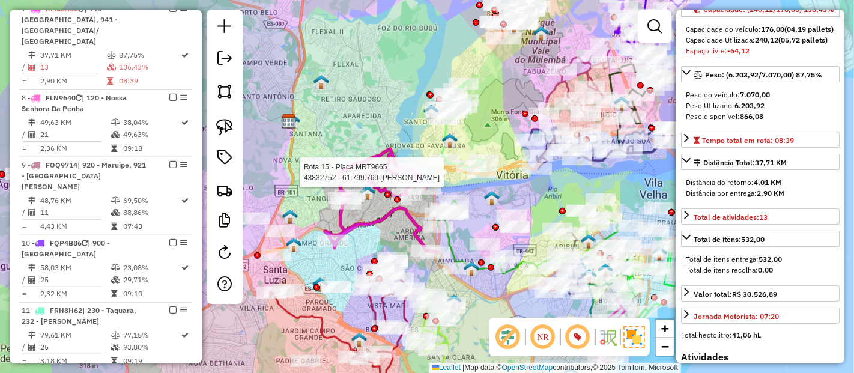
scroll to position [163, 0]
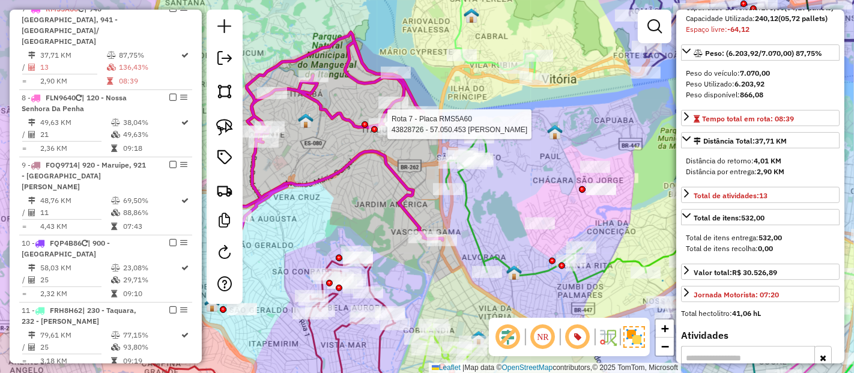
click at [375, 127] on div at bounding box center [374, 129] width 7 height 7
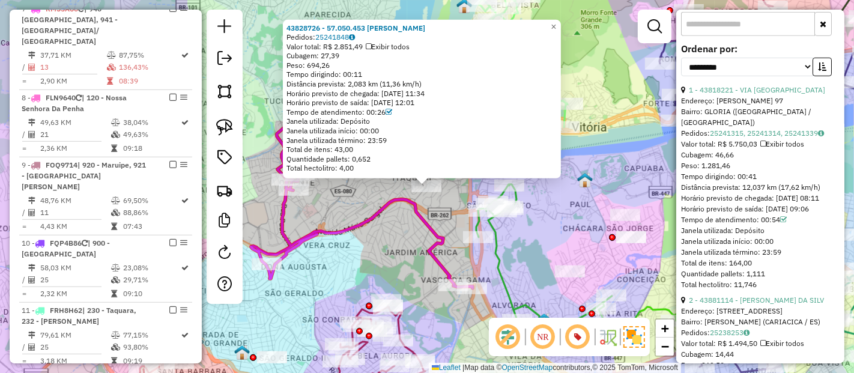
scroll to position [430, 0]
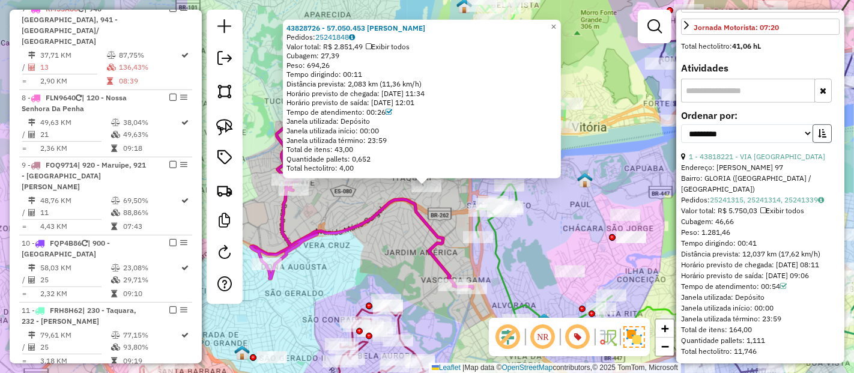
click at [818, 138] on icon "button" at bounding box center [822, 133] width 8 height 8
click at [744, 143] on select "**********" at bounding box center [747, 133] width 132 height 19
select select "**********"
click at [681, 143] on select "**********" at bounding box center [747, 133] width 132 height 19
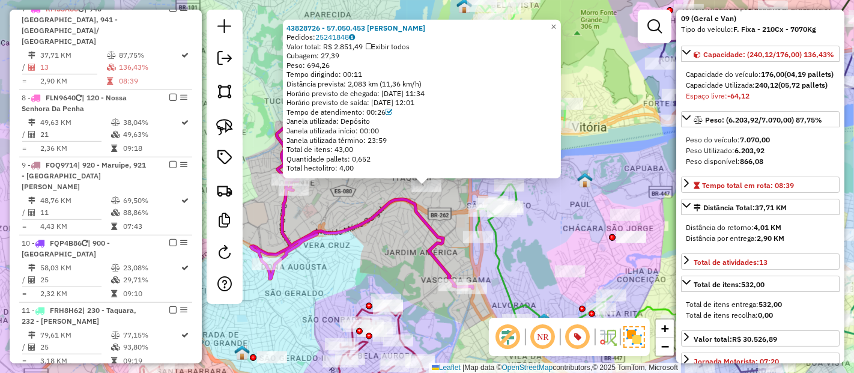
scroll to position [363, 0]
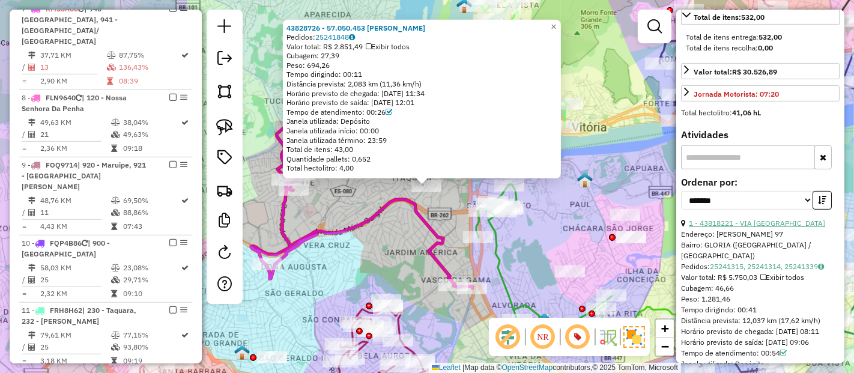
click at [763, 228] on link "1 - 43818221 - VIA NOVA AMERICA" at bounding box center [757, 223] width 136 height 9
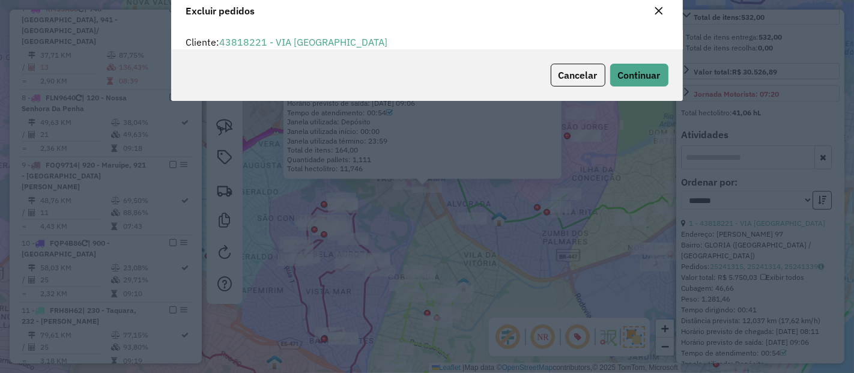
scroll to position [0, 0]
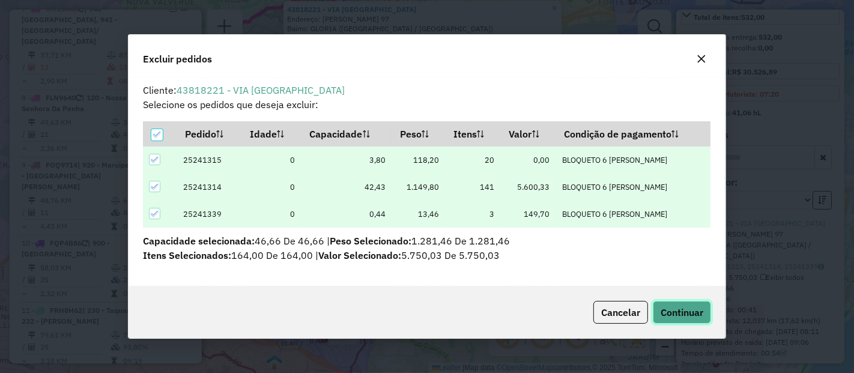
click at [673, 311] on span "Continuar" at bounding box center [682, 312] width 43 height 12
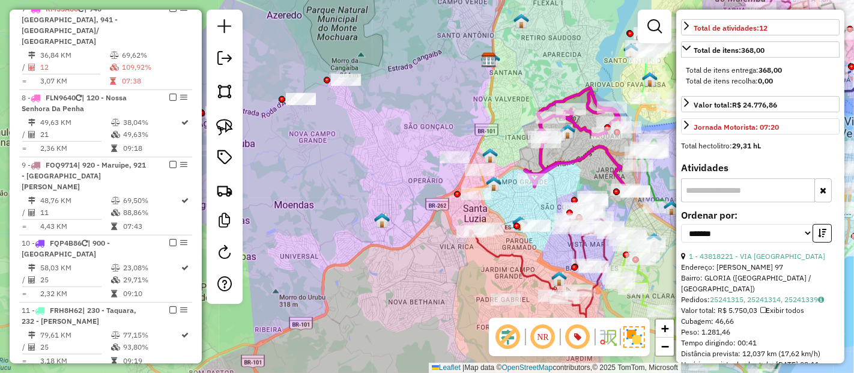
scroll to position [400, 0]
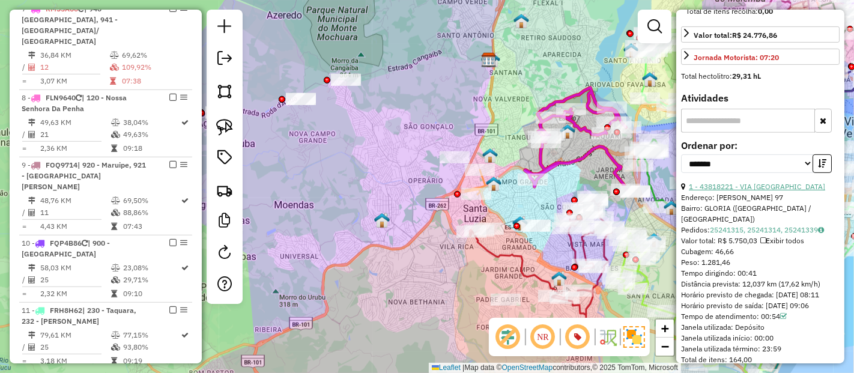
click at [796, 191] on link "1 - 43818221 - VIA NOVA AMERICA" at bounding box center [757, 186] width 136 height 9
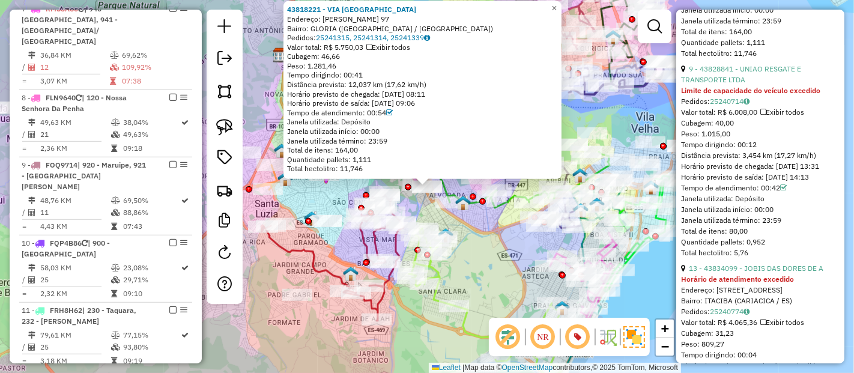
scroll to position [734, 0]
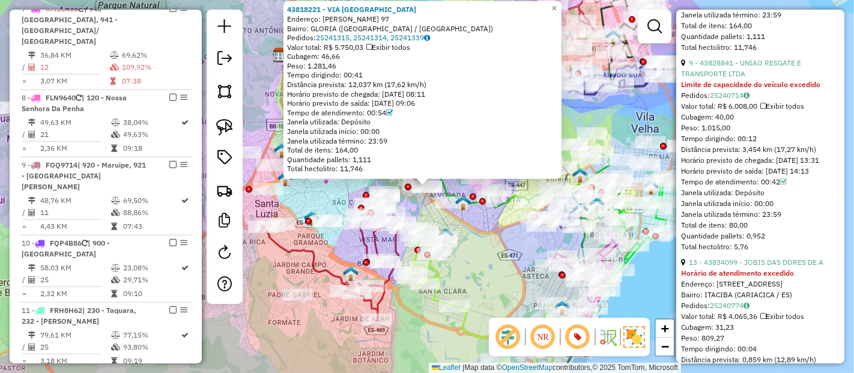
click at [769, 79] on div "9 - 43828841 - UNIAO RESGATE E TRANSPORTE LTDA" at bounding box center [760, 69] width 159 height 22
click at [768, 78] on link "9 - 43828841 - UNIAO RESGATE E TRANSPORTE LTDA" at bounding box center [741, 68] width 120 height 20
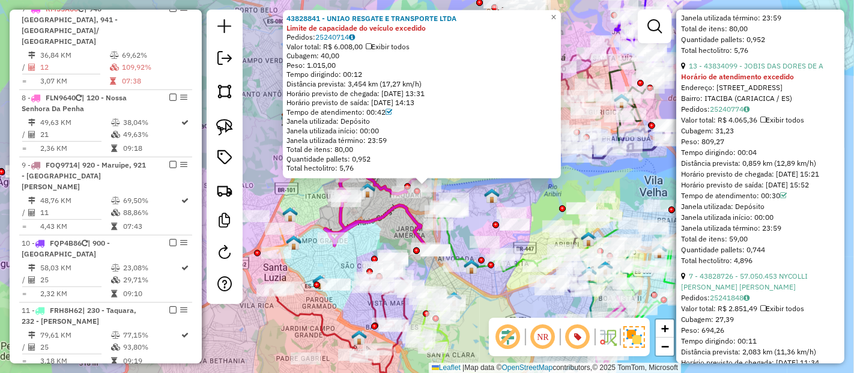
scroll to position [934, 0]
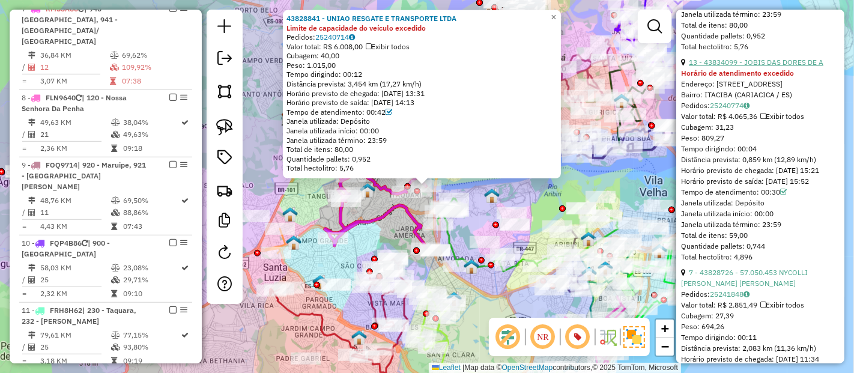
click at [800, 67] on link "13 - 43834099 - JOBIS DAS DORES DE A" at bounding box center [756, 62] width 135 height 9
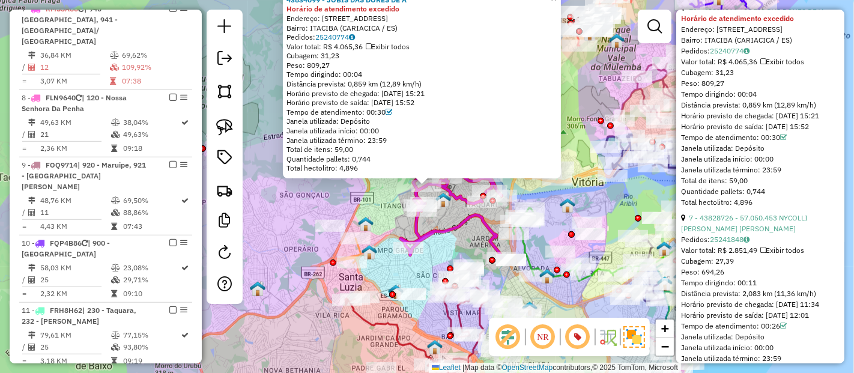
scroll to position [1068, 0]
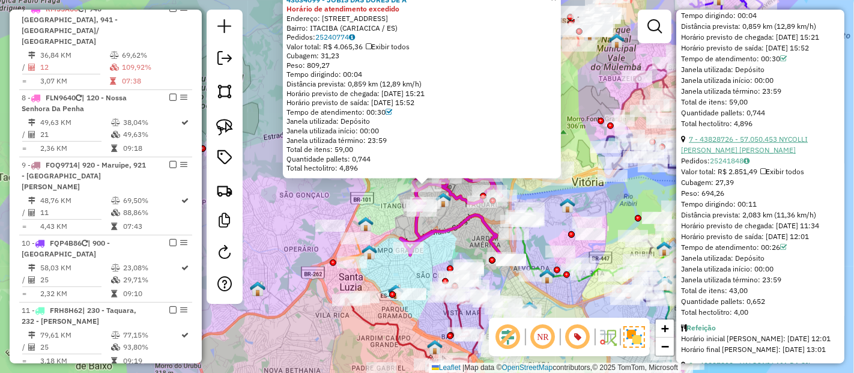
click at [804, 154] on link "7 - 43828726 - 57.050.453 NYCOLLI DE SOUZA OLIVEIRA" at bounding box center [744, 145] width 127 height 20
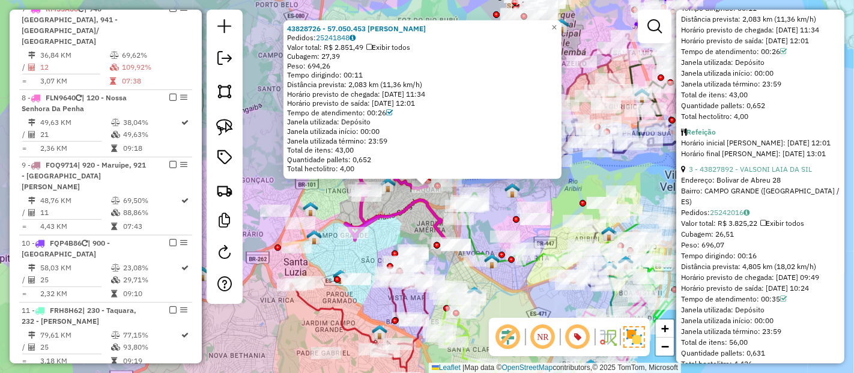
scroll to position [1268, 0]
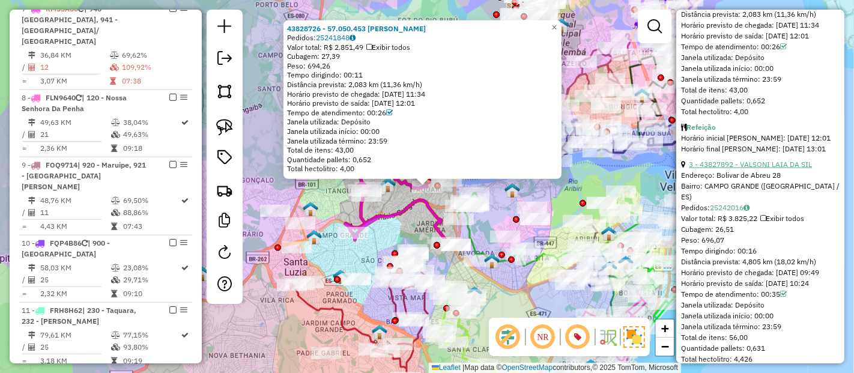
click at [791, 169] on link "3 - 43827892 - VALSONI LAIA DA SIL" at bounding box center [750, 164] width 123 height 9
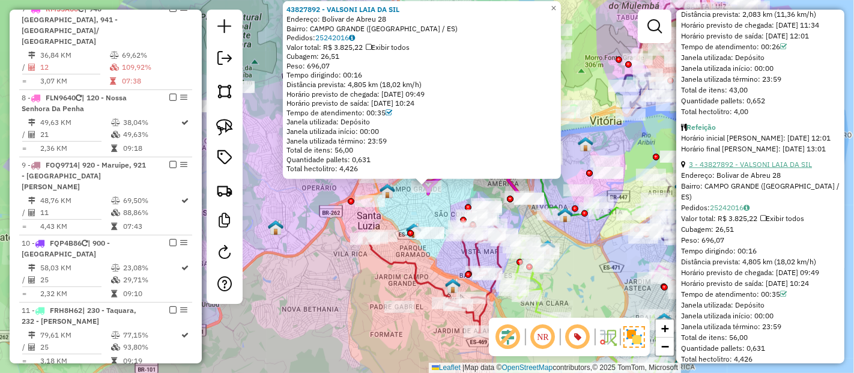
scroll to position [1602, 0]
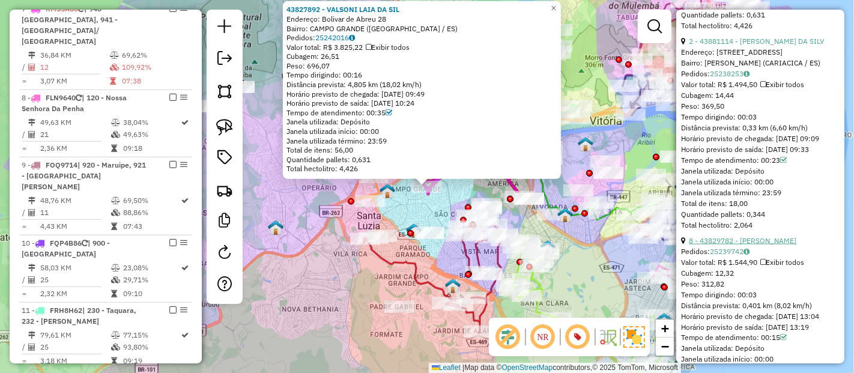
click at [797, 245] on link "8 - 43829782 - JANILDO CAVAGLIERI AUER" at bounding box center [743, 240] width 108 height 9
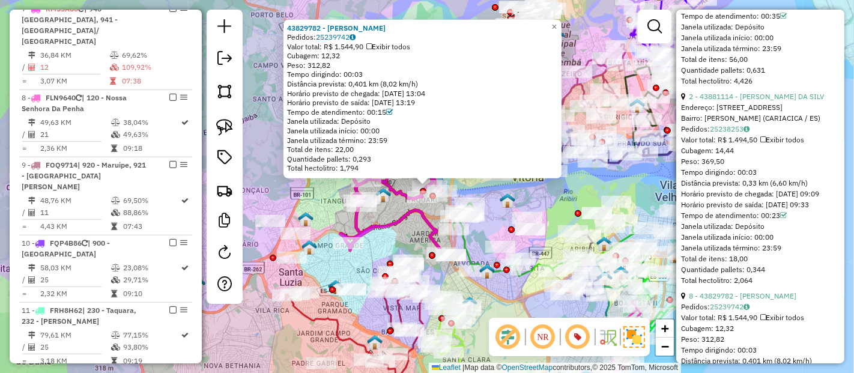
scroll to position [1535, 0]
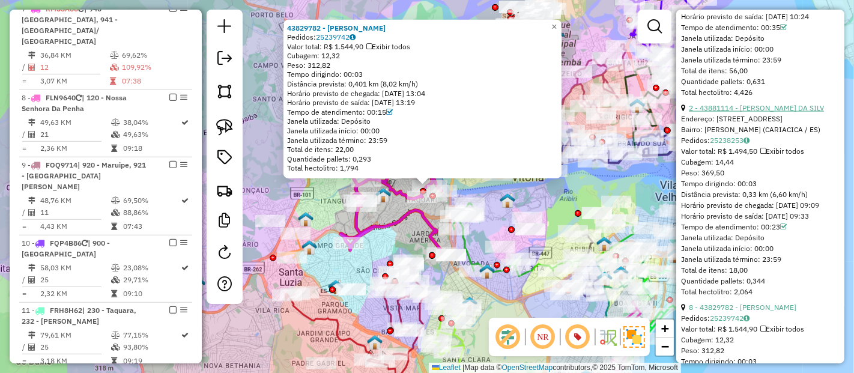
click at [784, 112] on link "2 - 43881114 - NEUZA VIEIRA DA SILV" at bounding box center [756, 107] width 135 height 9
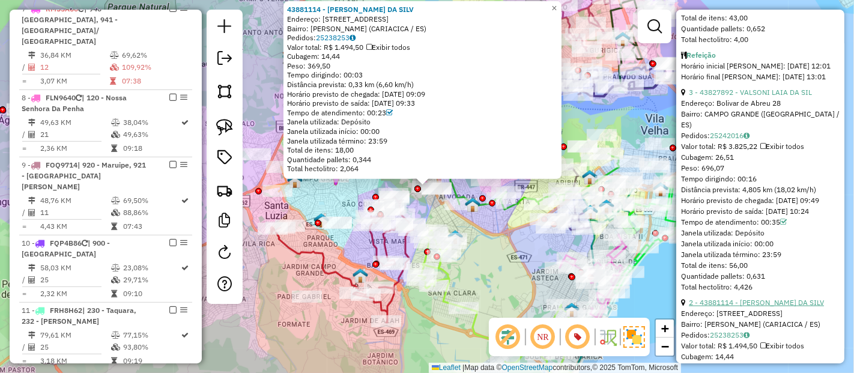
scroll to position [1335, 0]
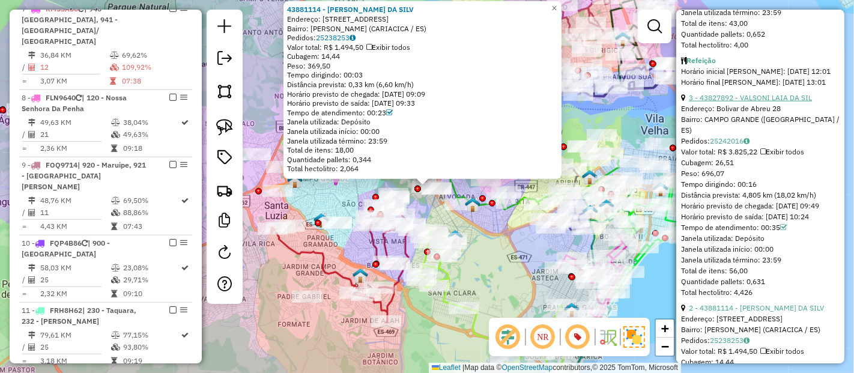
click at [786, 102] on link "3 - 43827892 - VALSONI LAIA DA SIL" at bounding box center [750, 97] width 123 height 9
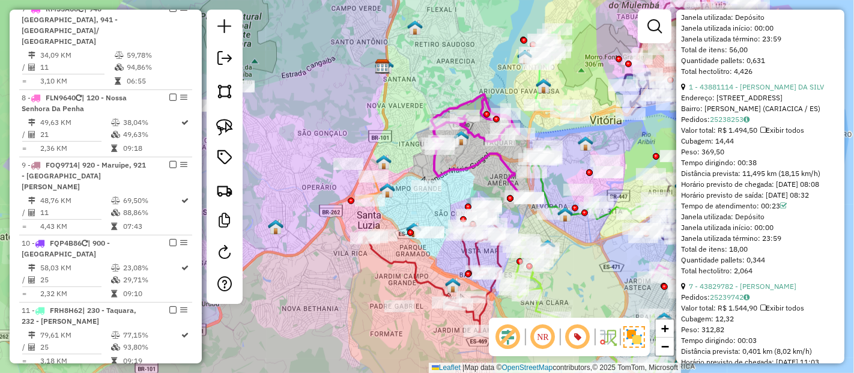
scroll to position [446, 0]
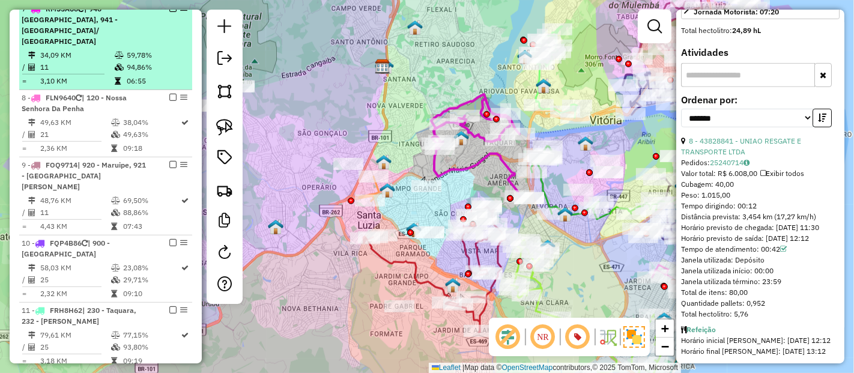
click at [153, 43] on div "7 - RMS5A60 | 940 - Campo Grande, 941 - Jardim America/ Itaquari" at bounding box center [106, 25] width 168 height 43
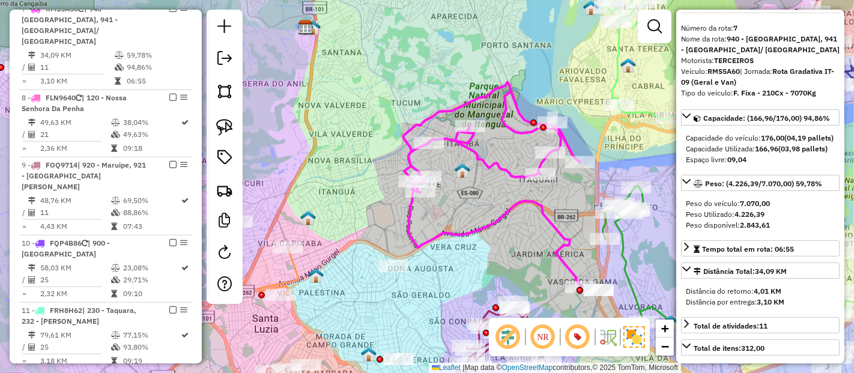
scroll to position [0, 0]
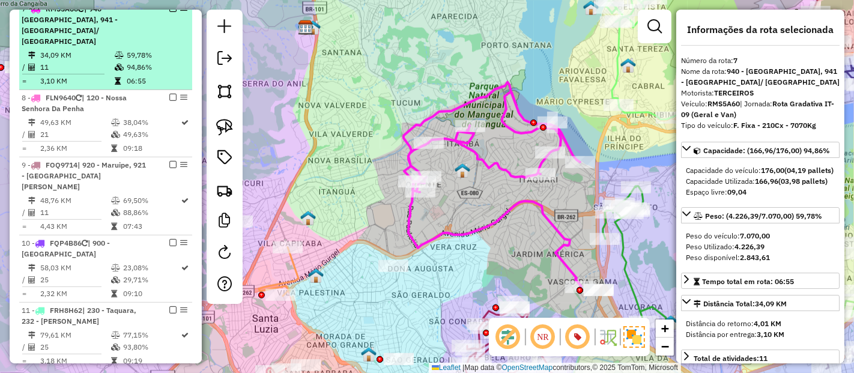
click at [172, 12] on em at bounding box center [172, 8] width 7 height 7
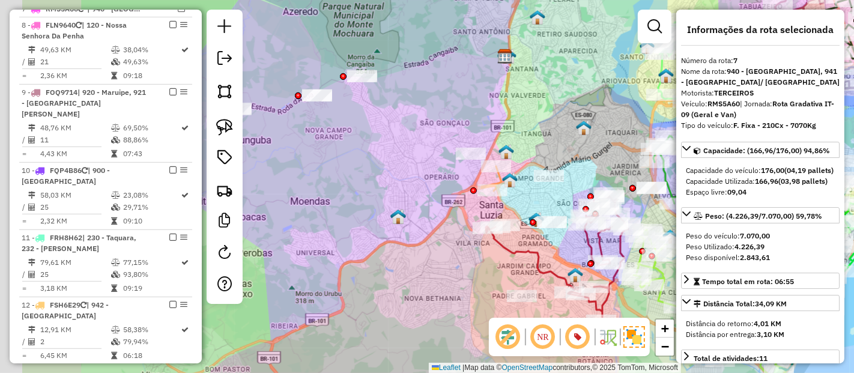
drag, startPoint x: 314, startPoint y: 155, endPoint x: 446, endPoint y: 139, distance: 133.1
click at [443, 141] on div "Janela de atendimento Grade de atendimento Capacidade Transportadoras Veículos …" at bounding box center [427, 186] width 854 height 373
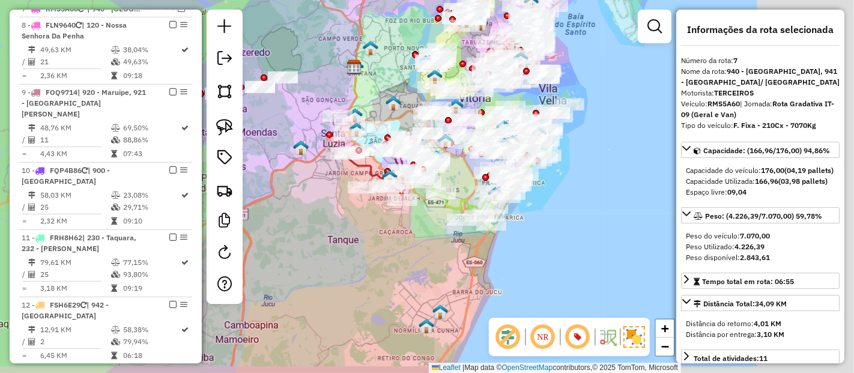
drag, startPoint x: 370, startPoint y: 217, endPoint x: 239, endPoint y: 189, distance: 134.6
click at [239, 189] on hb-router-mapa "Informações da Sessão 1282606 - 25/09/2025 Criação: 24/09/2025 19:36 Depósito: …" at bounding box center [427, 186] width 854 height 373
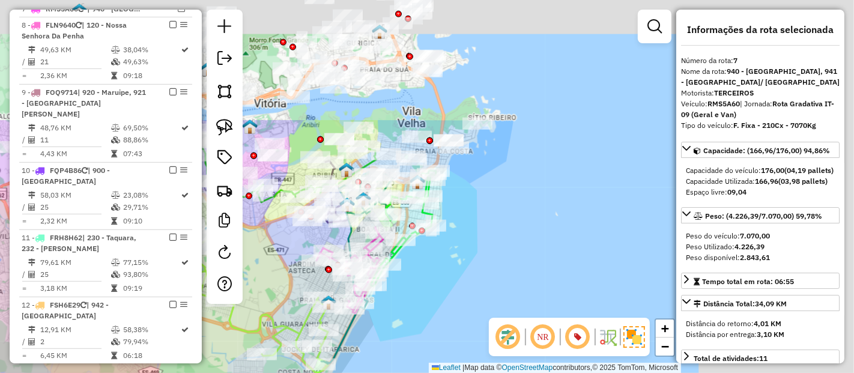
drag, startPoint x: 623, startPoint y: 140, endPoint x: 457, endPoint y: 297, distance: 228.6
click at [457, 297] on div "Janela de atendimento Grade de atendimento Capacidade Transportadoras Veículos …" at bounding box center [427, 186] width 854 height 373
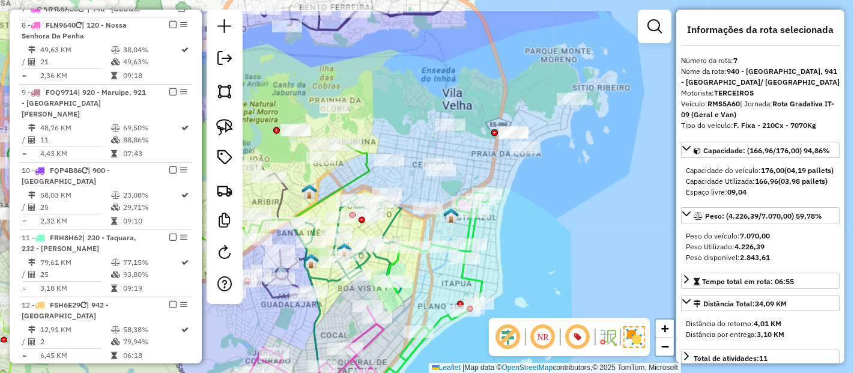
click at [556, 236] on div "Janela de atendimento Grade de atendimento Capacidade Transportadoras Veículos …" at bounding box center [427, 186] width 854 height 373
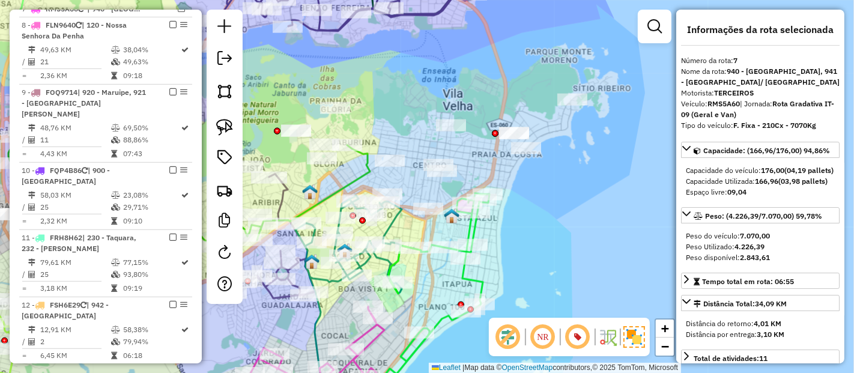
click at [493, 179] on div "Janela de atendimento Grade de atendimento Capacidade Transportadoras Veículos …" at bounding box center [427, 186] width 854 height 373
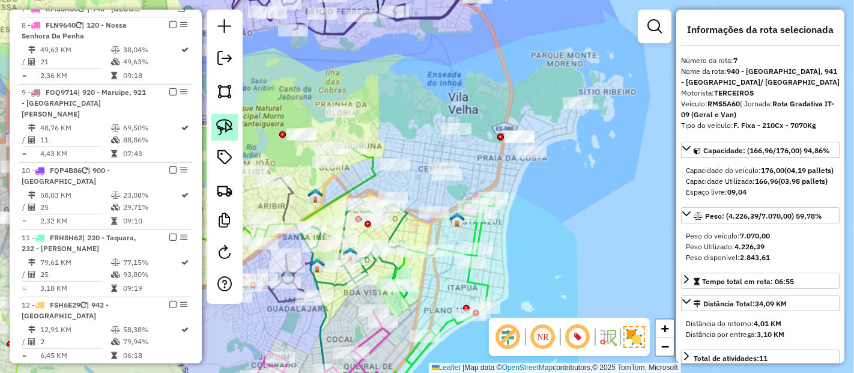
click at [217, 129] on img at bounding box center [224, 127] width 17 height 17
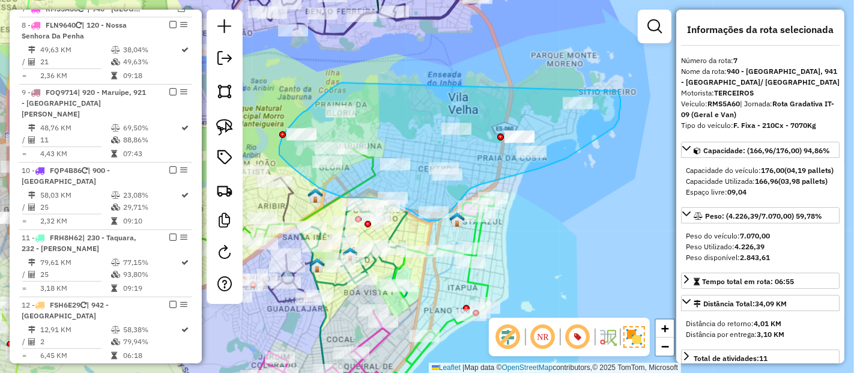
drag, startPoint x: 341, startPoint y: 84, endPoint x: 618, endPoint y: 91, distance: 277.1
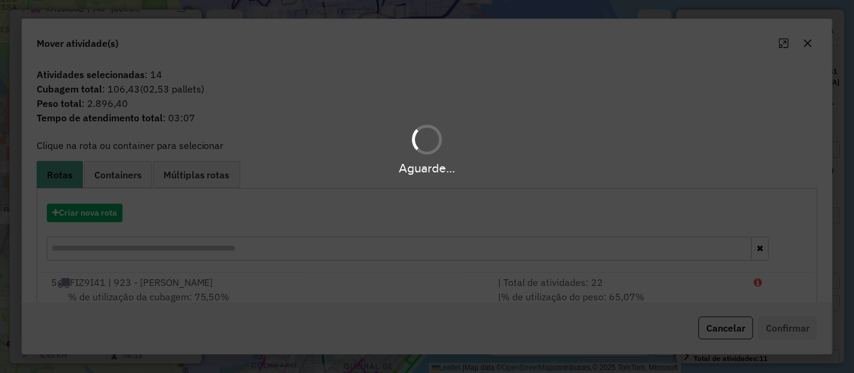
click at [93, 207] on div "Aguarde..." at bounding box center [427, 186] width 854 height 373
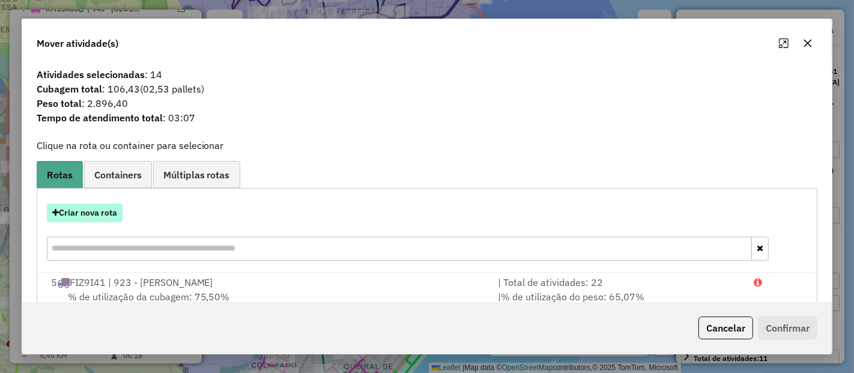
click at [90, 213] on button "Criar nova rota" at bounding box center [85, 213] width 76 height 19
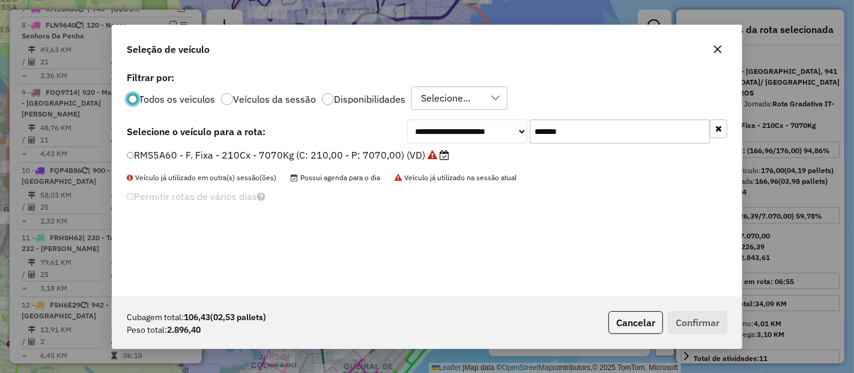
scroll to position [7, 3]
click at [569, 122] on input "*******" at bounding box center [620, 132] width 180 height 24
paste input "text"
type input "*******"
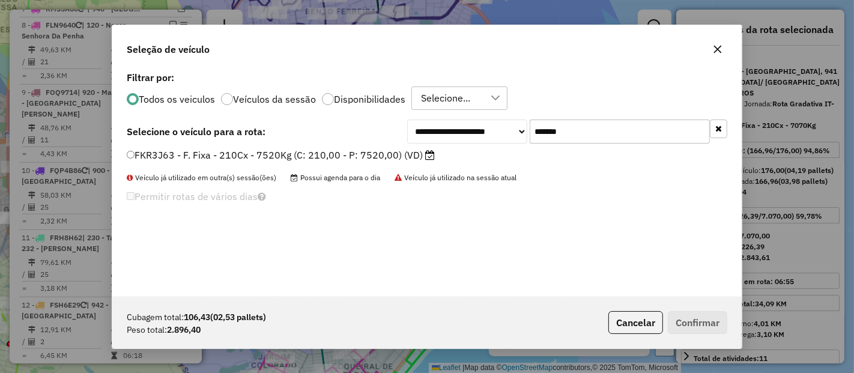
click at [404, 156] on label "FKR3J63 - F. Fixa - 210Cx - 7520Kg (C: 210,00 - P: 7520,00) (VD)" at bounding box center [281, 155] width 308 height 14
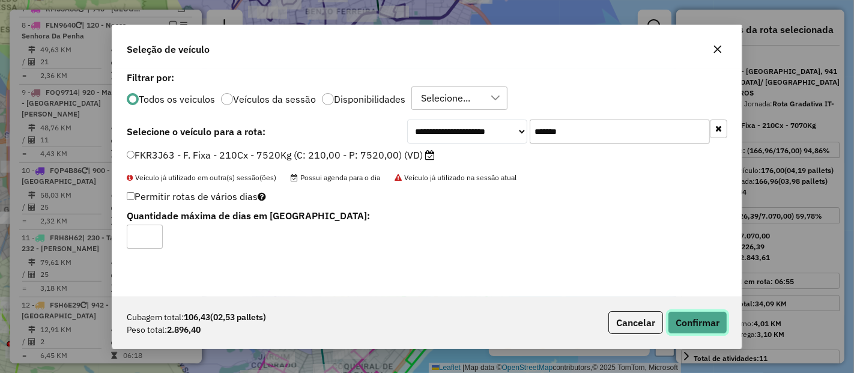
click at [693, 319] on button "Confirmar" at bounding box center [697, 322] width 59 height 23
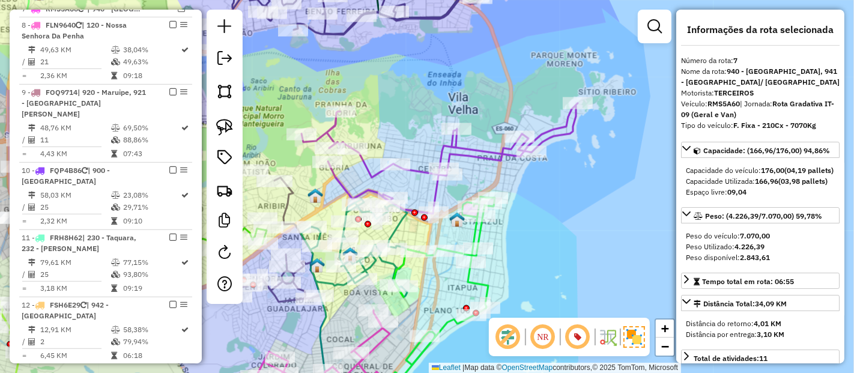
click at [490, 148] on icon at bounding box center [440, 158] width 276 height 111
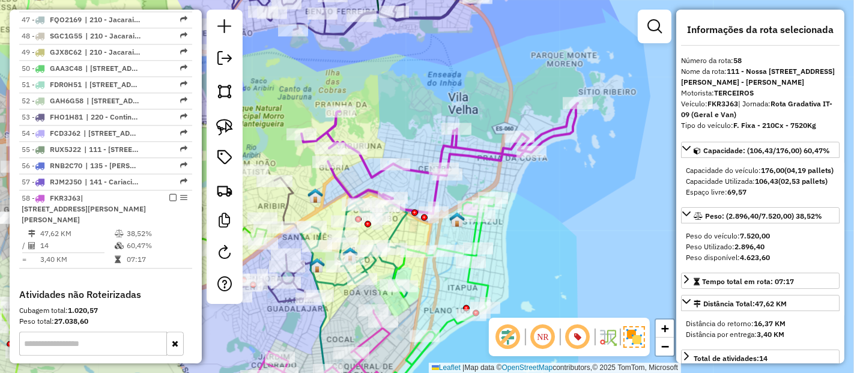
scroll to position [2538, 0]
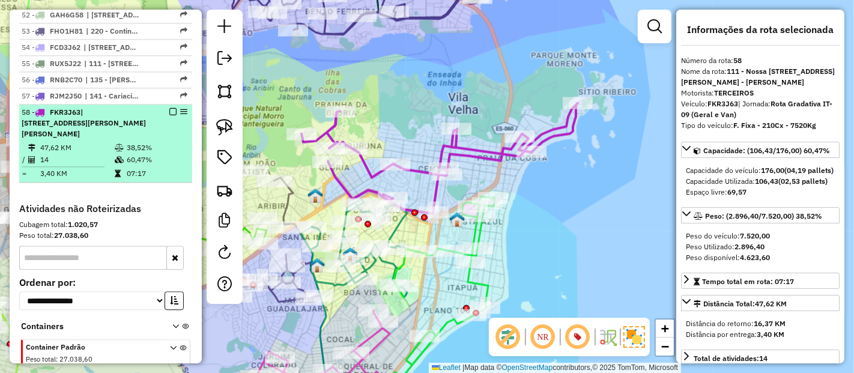
click at [169, 108] on em at bounding box center [172, 111] width 7 height 7
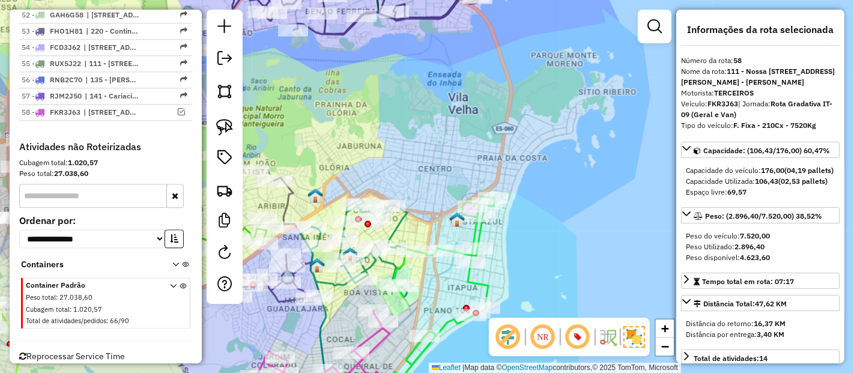
scroll to position [2476, 0]
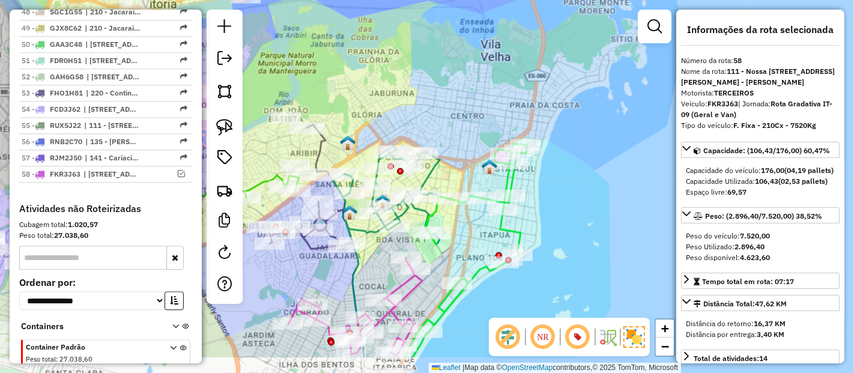
drag, startPoint x: 455, startPoint y: 174, endPoint x: 521, endPoint y: 60, distance: 132.2
click at [521, 60] on div "Janela de atendimento Grade de atendimento Capacidade Transportadoras Veículos …" at bounding box center [427, 186] width 854 height 373
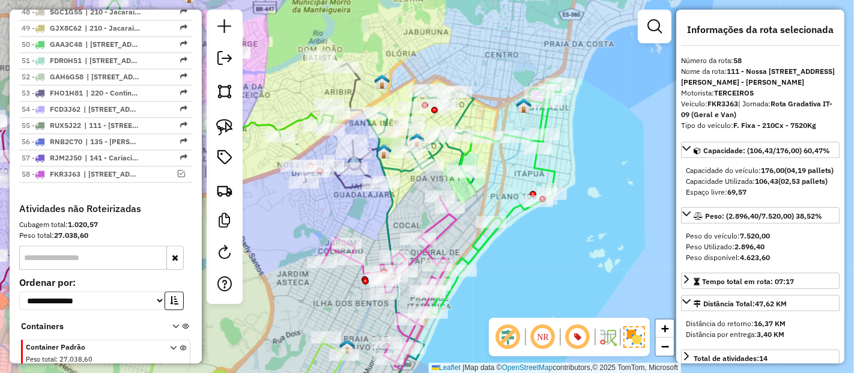
click at [539, 171] on icon at bounding box center [496, 199] width 131 height 233
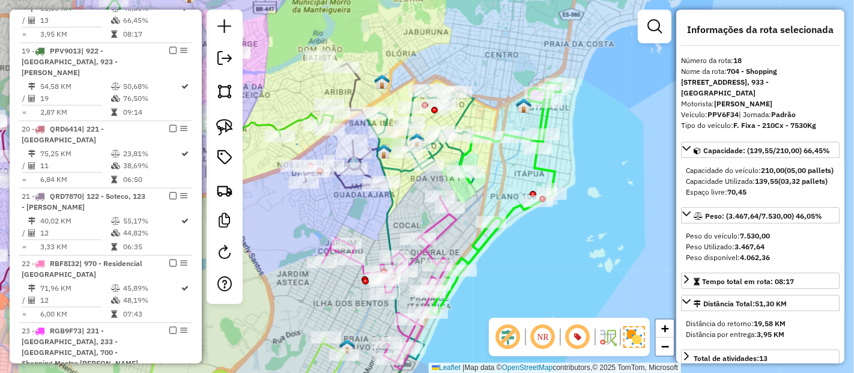
scroll to position [1299, 0]
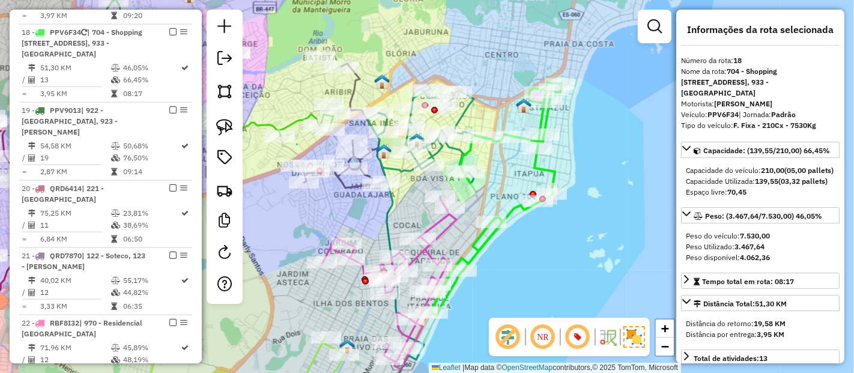
click at [552, 167] on icon at bounding box center [496, 199] width 131 height 233
click at [552, 168] on icon at bounding box center [496, 199] width 131 height 233
click at [552, 174] on icon at bounding box center [496, 199] width 131 height 233
click at [543, 166] on icon at bounding box center [496, 199] width 131 height 233
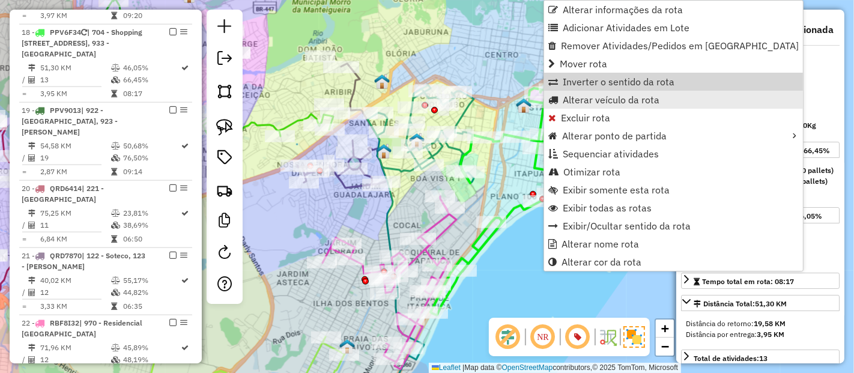
click at [602, 95] on span "Alterar veículo da rota" at bounding box center [611, 100] width 97 height 10
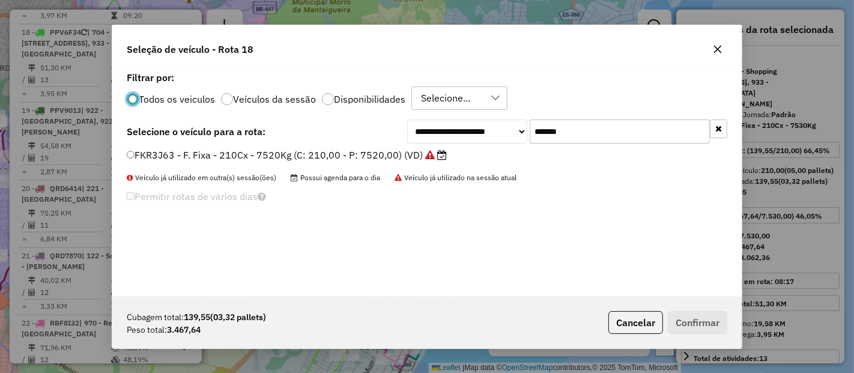
scroll to position [7, 3]
click at [607, 142] on input "*******" at bounding box center [620, 132] width 180 height 24
paste input "text"
type input "*******"
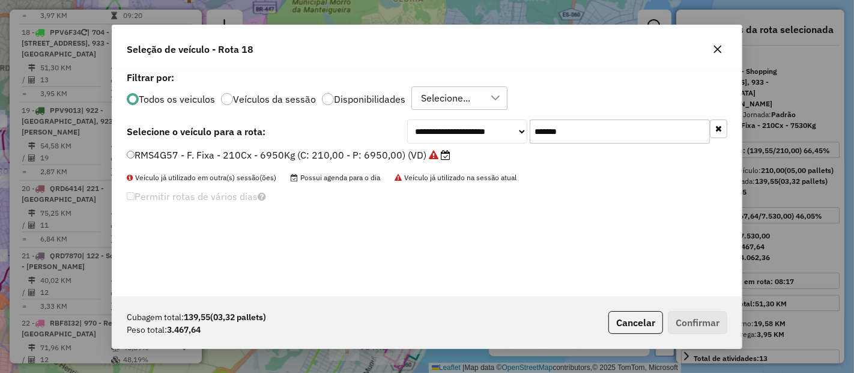
click at [412, 156] on label "RMS4G57 - F. Fixa - 210Cx - 6950Kg (C: 210,00 - P: 6950,00) (VD)" at bounding box center [289, 155] width 324 height 14
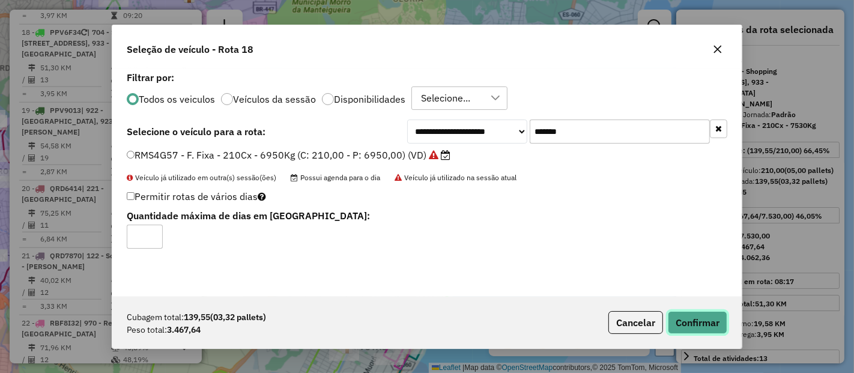
click at [722, 323] on button "Confirmar" at bounding box center [697, 322] width 59 height 23
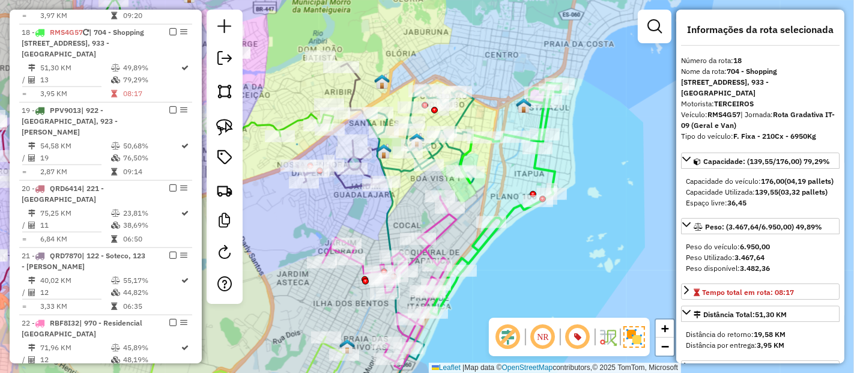
click at [547, 165] on icon at bounding box center [496, 199] width 131 height 233
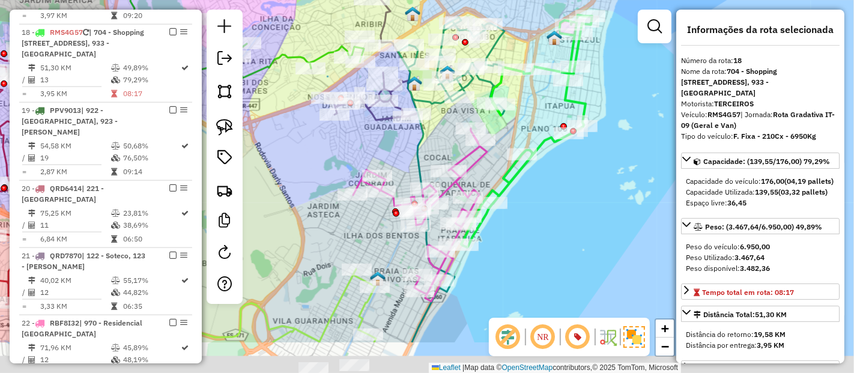
drag, startPoint x: 533, startPoint y: 241, endPoint x: 540, endPoint y: 224, distance: 18.1
click at [540, 224] on div "Janela de atendimento Grade de atendimento Capacidade Transportadoras Veículos …" at bounding box center [427, 186] width 854 height 373
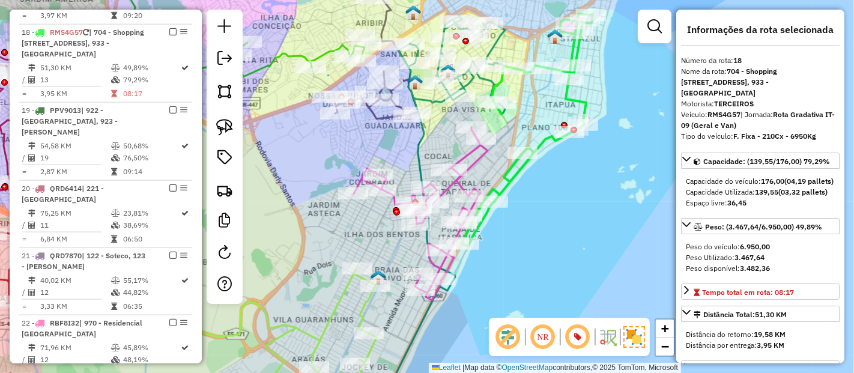
click at [504, 172] on icon at bounding box center [527, 130] width 131 height 233
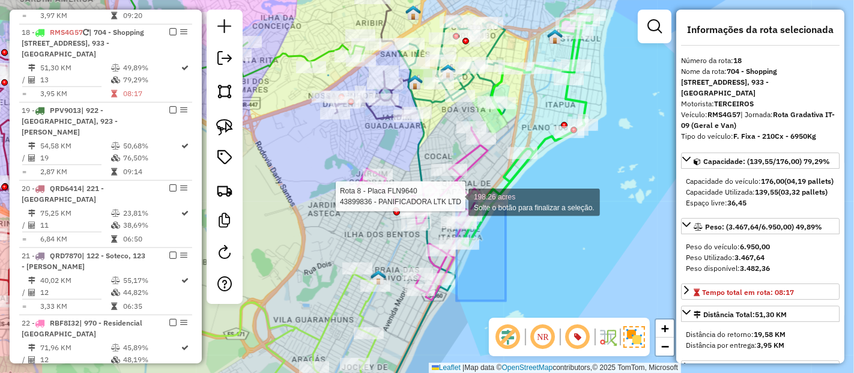
click at [441, 171] on div "Rota 8 - Placa FLN9640 43832342 - 61.206.521 GABRIELA ROBERS BOAVENTURA Rota 8 …" at bounding box center [427, 186] width 854 height 373
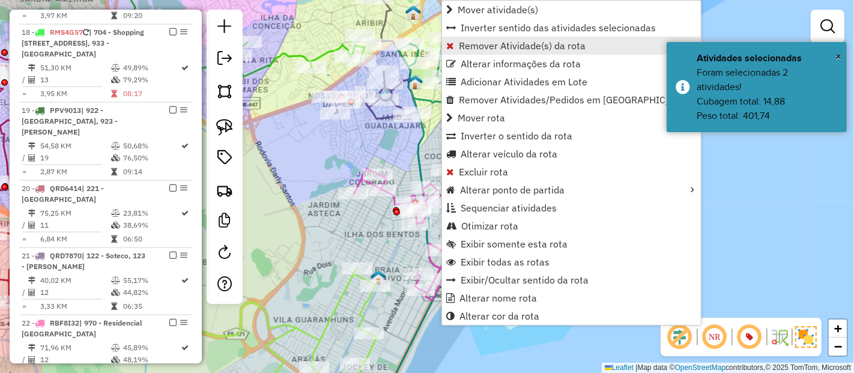
click at [485, 47] on span "Remover Atividade(s) da rota" at bounding box center [522, 46] width 127 height 10
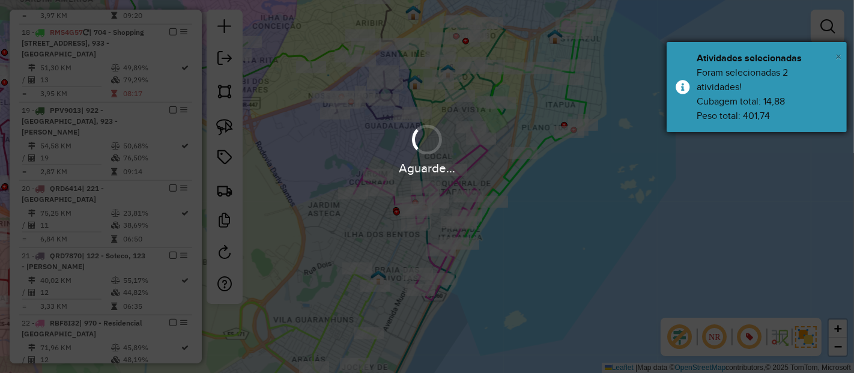
click at [839, 59] on span "×" at bounding box center [839, 56] width 6 height 13
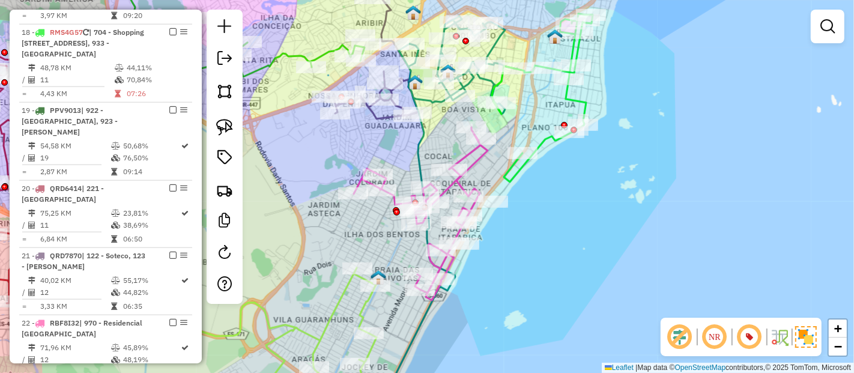
click at [545, 141] on icon at bounding box center [542, 98] width 101 height 168
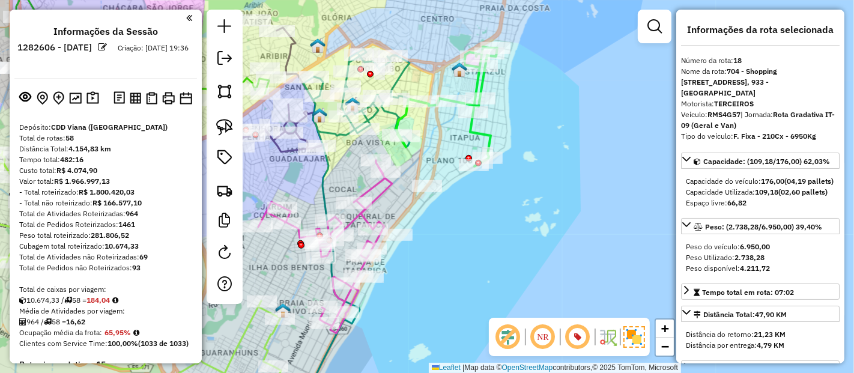
scroll to position [1299, 0]
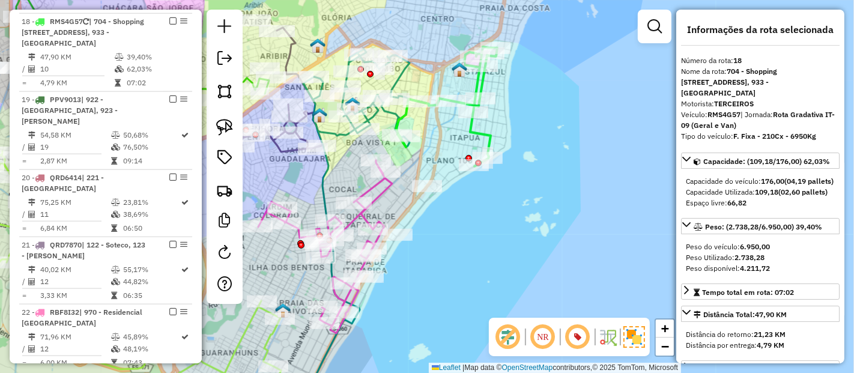
click at [493, 138] on icon at bounding box center [447, 107] width 101 height 120
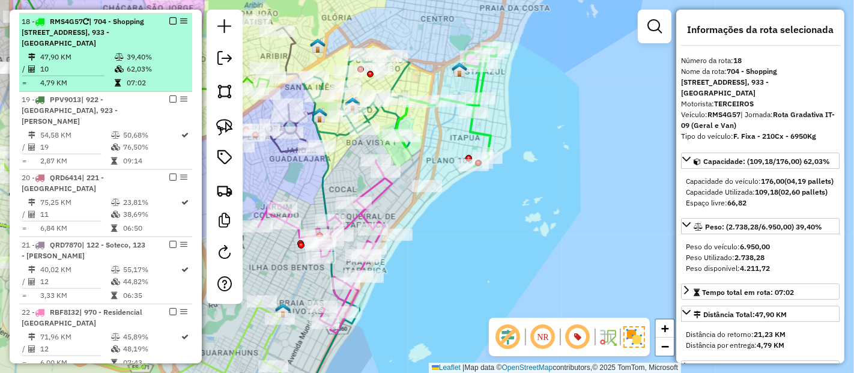
click at [169, 17] on em at bounding box center [172, 20] width 7 height 7
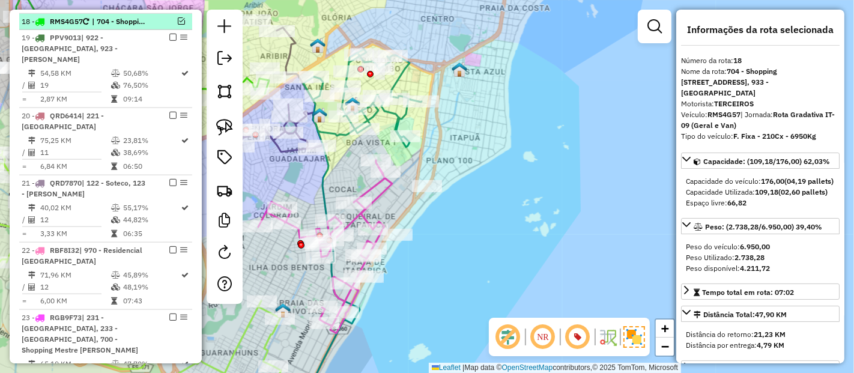
scroll to position [1238, 0]
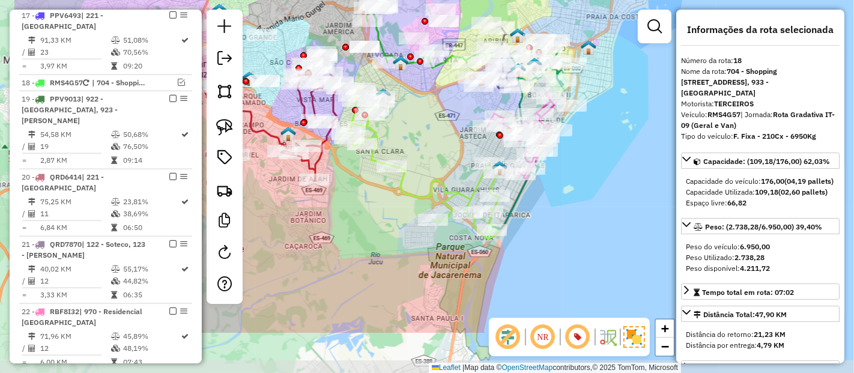
drag, startPoint x: 507, startPoint y: 269, endPoint x: 608, endPoint y: 203, distance: 120.3
click at [609, 195] on div "Janela de atendimento Grade de atendimento Capacidade Transportadoras Veículos …" at bounding box center [427, 186] width 854 height 373
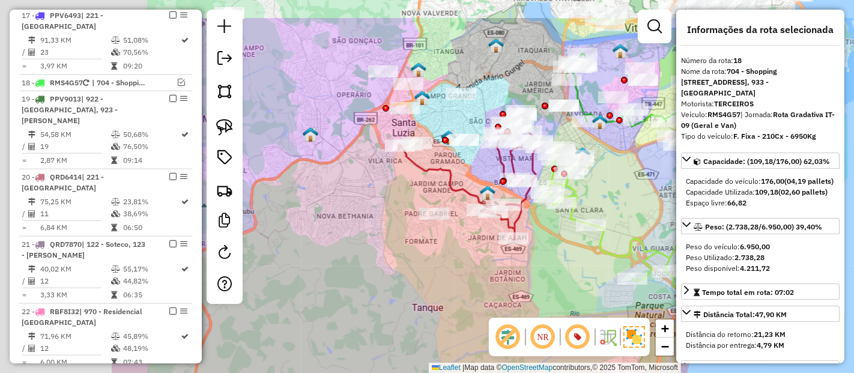
drag, startPoint x: 252, startPoint y: 281, endPoint x: 450, endPoint y: 335, distance: 204.8
click at [450, 335] on div "Janela de atendimento Grade de atendimento Capacidade Transportadoras Veículos …" at bounding box center [427, 186] width 854 height 373
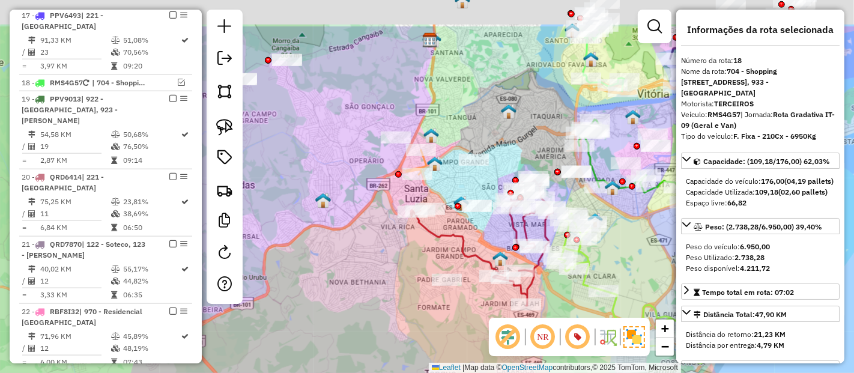
drag, startPoint x: 406, startPoint y: 255, endPoint x: 421, endPoint y: 341, distance: 87.3
click at [421, 341] on div "Janela de atendimento Grade de atendimento Capacidade Transportadoras Veículos …" at bounding box center [427, 186] width 854 height 373
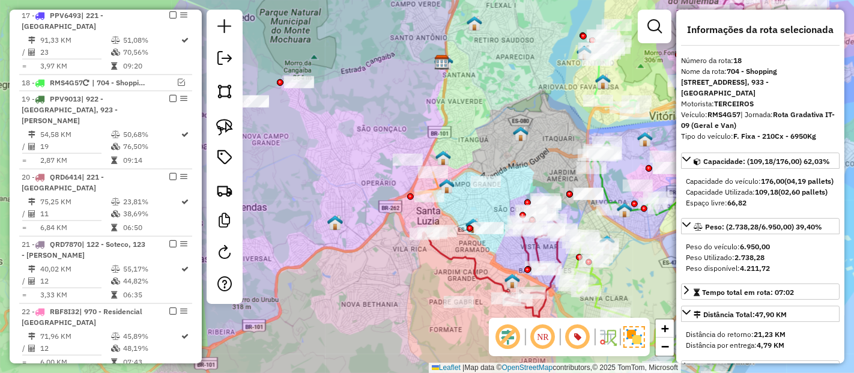
click at [439, 184] on img at bounding box center [447, 186] width 16 height 16
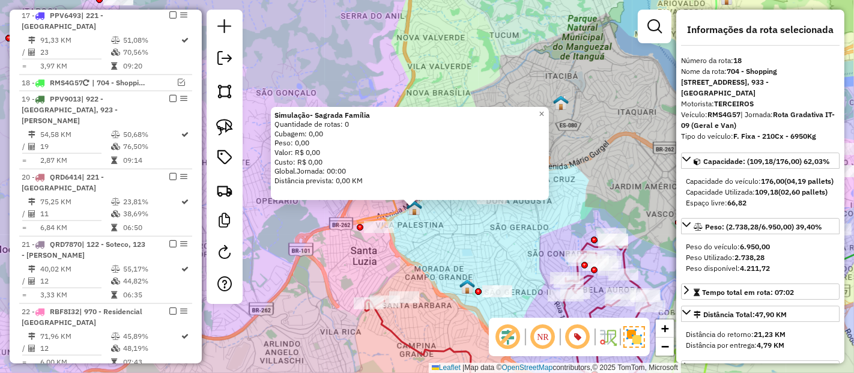
click at [385, 210] on icon at bounding box center [377, 204] width 40 height 49
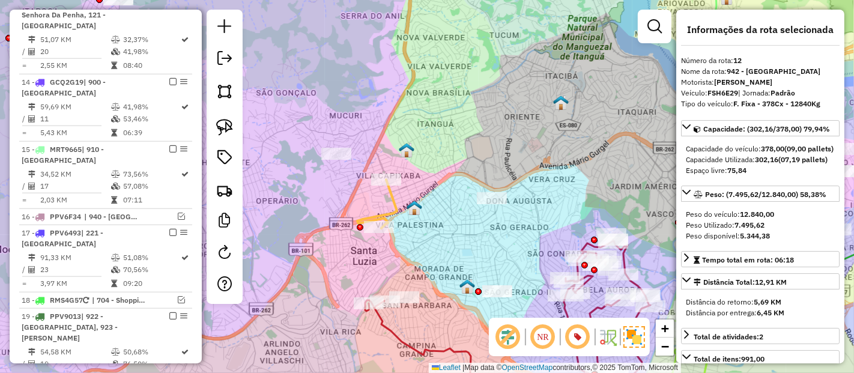
scroll to position [947, 0]
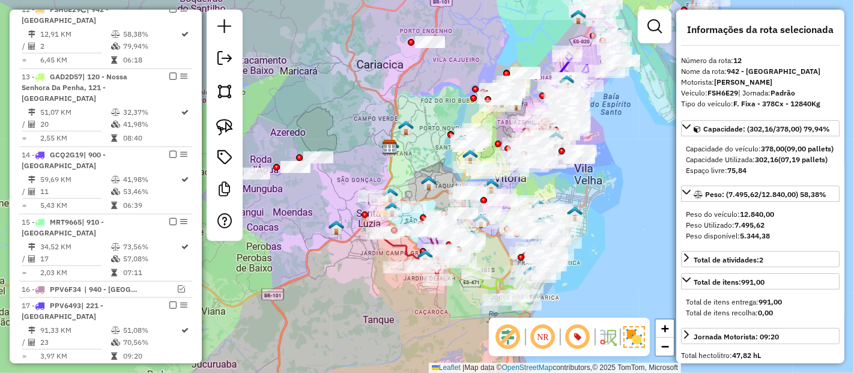
drag, startPoint x: 299, startPoint y: 222, endPoint x: 291, endPoint y: 201, distance: 22.8
click at [311, 217] on div "Janela de atendimento Grade de atendimento Capacidade Transportadoras Veículos …" at bounding box center [427, 186] width 854 height 373
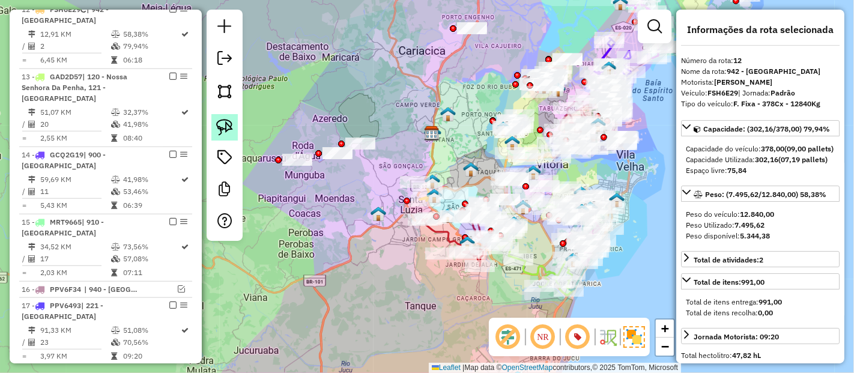
click at [225, 127] on img at bounding box center [224, 127] width 17 height 17
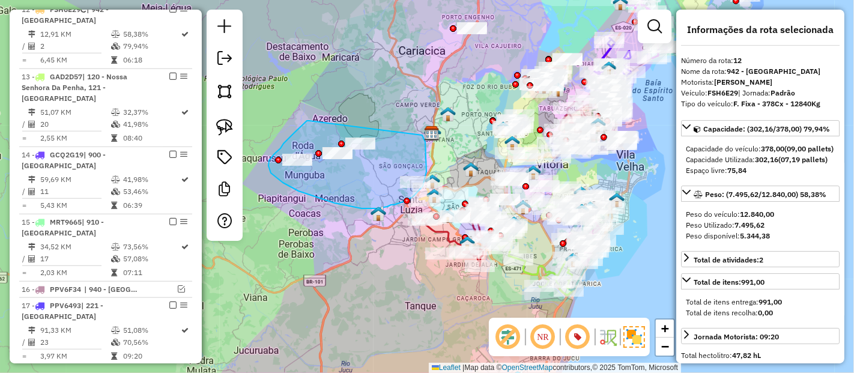
drag, startPoint x: 309, startPoint y: 121, endPoint x: 422, endPoint y: 135, distance: 113.9
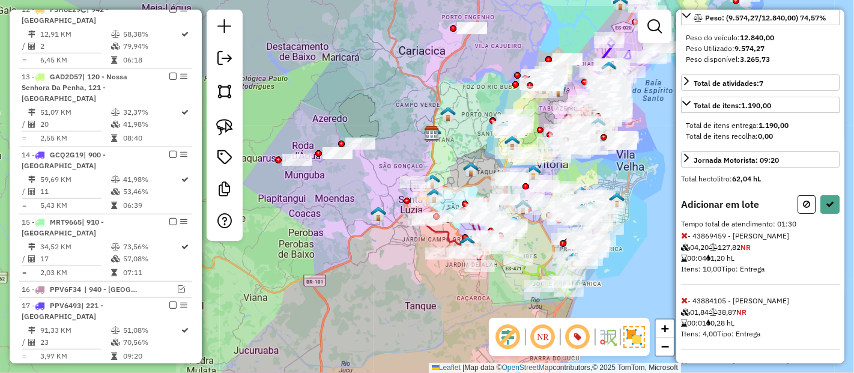
scroll to position [200, 0]
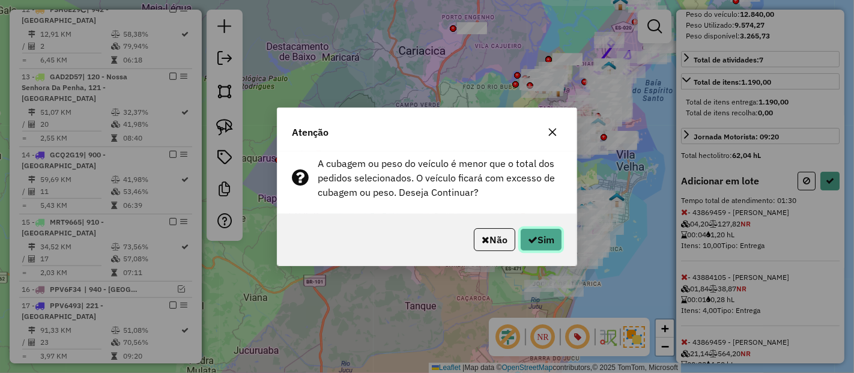
click at [523, 243] on button "Sim" at bounding box center [541, 239] width 42 height 23
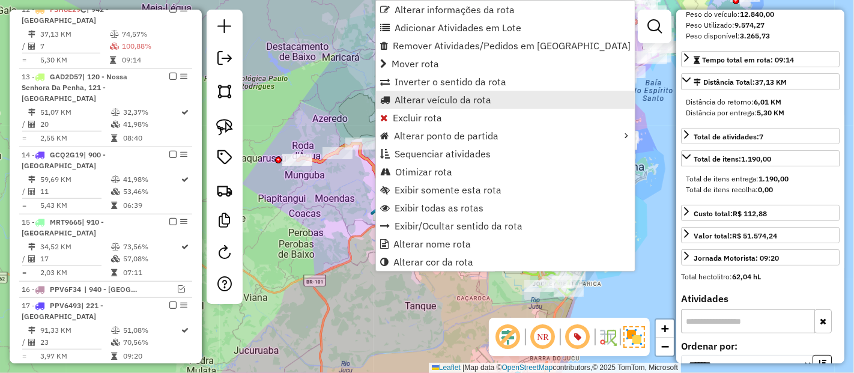
click at [424, 95] on span "Alterar veículo da rota" at bounding box center [443, 100] width 97 height 10
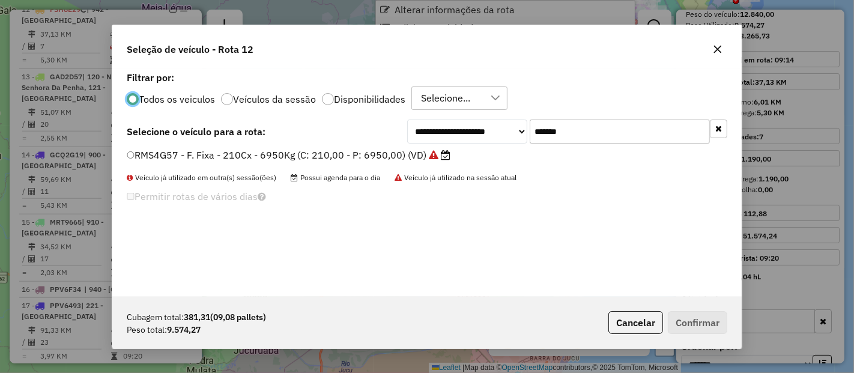
scroll to position [7, 3]
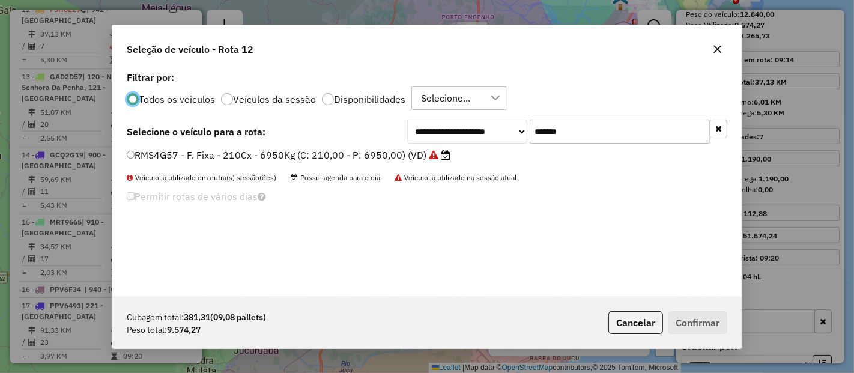
click at [625, 135] on input "*******" at bounding box center [620, 132] width 180 height 24
paste input "text"
type input "*******"
click at [378, 153] on label "FCF1H95 - F. Fixa - 378Cx - 12580Kg (C: 378,00 - P: 12580,00) (VD)" at bounding box center [287, 155] width 321 height 14
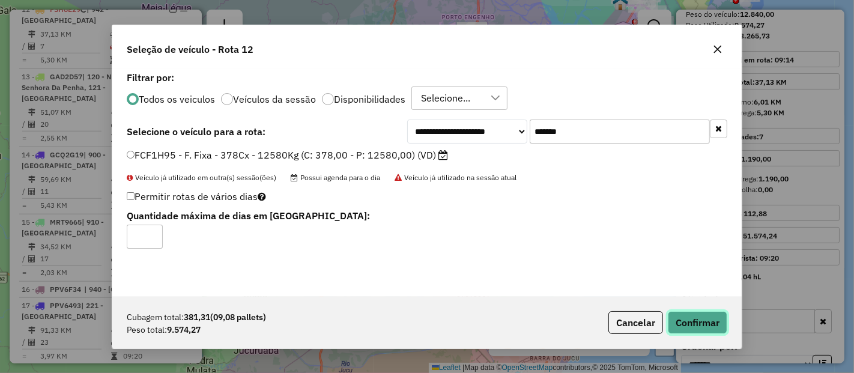
click at [697, 313] on button "Confirmar" at bounding box center [697, 322] width 59 height 23
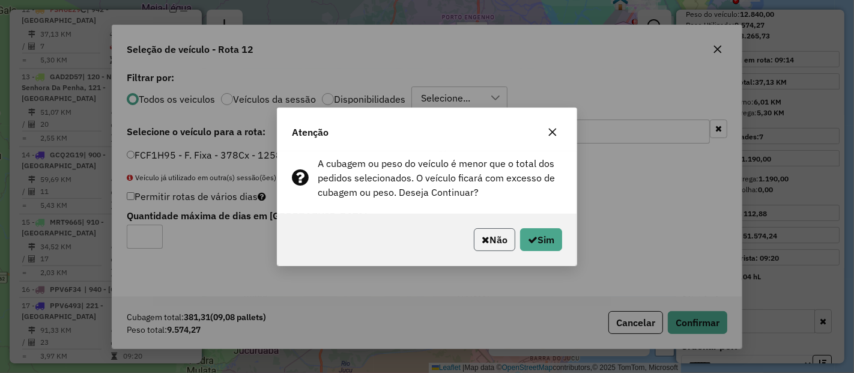
click at [490, 249] on button "Não" at bounding box center [494, 239] width 41 height 23
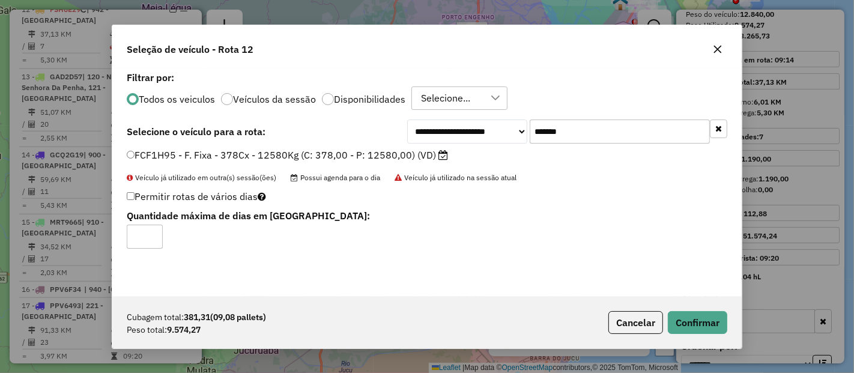
click at [601, 131] on input "*******" at bounding box center [620, 132] width 180 height 24
paste input "text"
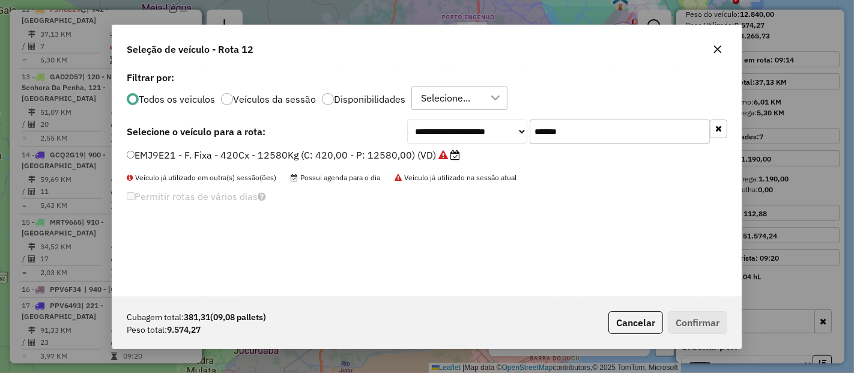
type input "*******"
click at [395, 156] on label "EMJ9E21 - F. Fixa - 420Cx - 12580Kg (C: 420,00 - P: 12580,00) (VD)" at bounding box center [293, 155] width 333 height 14
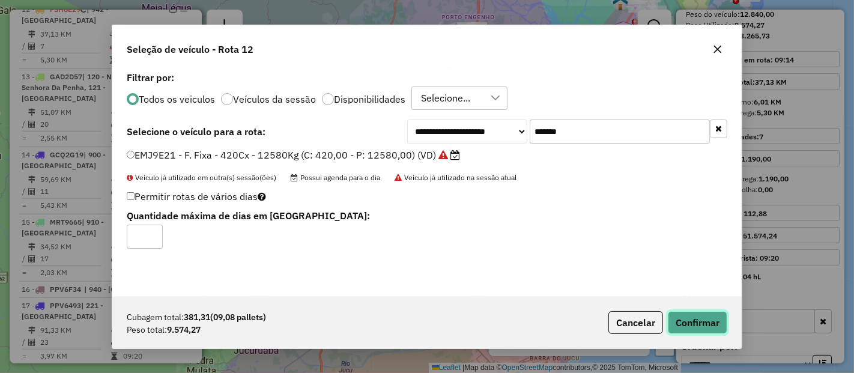
click at [720, 327] on button "Confirmar" at bounding box center [697, 322] width 59 height 23
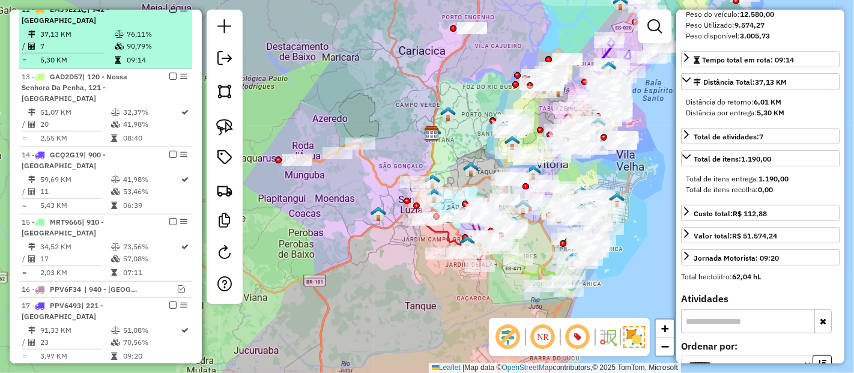
scroll to position [189, 0]
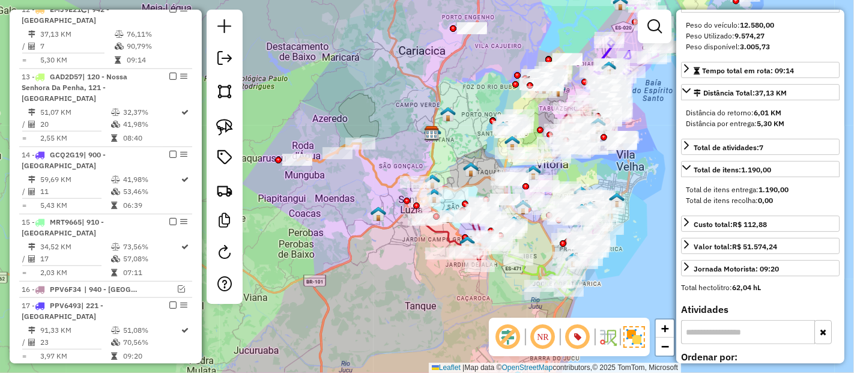
drag, startPoint x: 171, startPoint y: 18, endPoint x: 248, endPoint y: 117, distance: 125.5
click at [171, 13] on em at bounding box center [172, 8] width 7 height 7
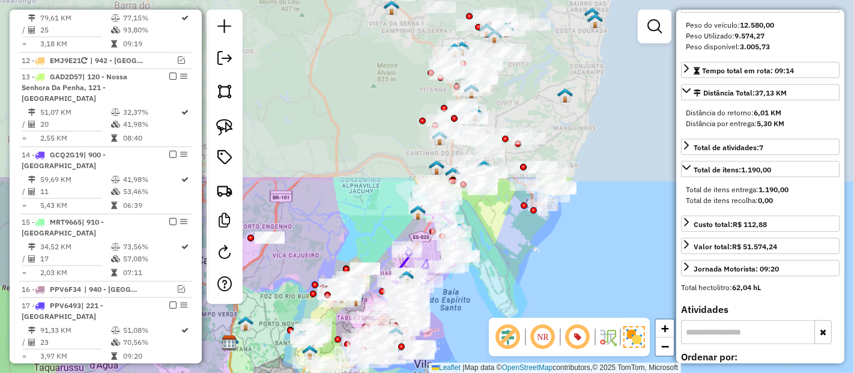
drag, startPoint x: 524, startPoint y: 169, endPoint x: 481, endPoint y: 383, distance: 218.8
click at [481, 372] on html "Aguarde... Pop-up bloqueado! Seu navegador bloqueou automáticamente a abertura …" at bounding box center [427, 186] width 854 height 373
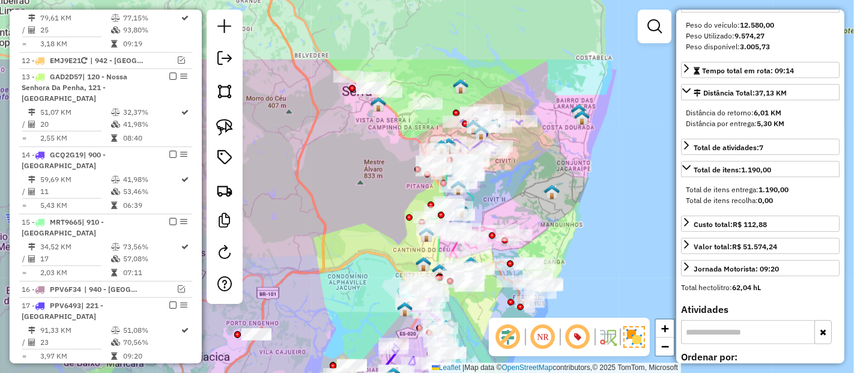
drag, startPoint x: 550, startPoint y: 239, endPoint x: 532, endPoint y: 332, distance: 94.9
click at [537, 336] on hb-router-mapa "Informações da Sessão 1282606 - 25/09/2025 Criação: 24/09/2025 19:36 Depósito: …" at bounding box center [427, 186] width 854 height 373
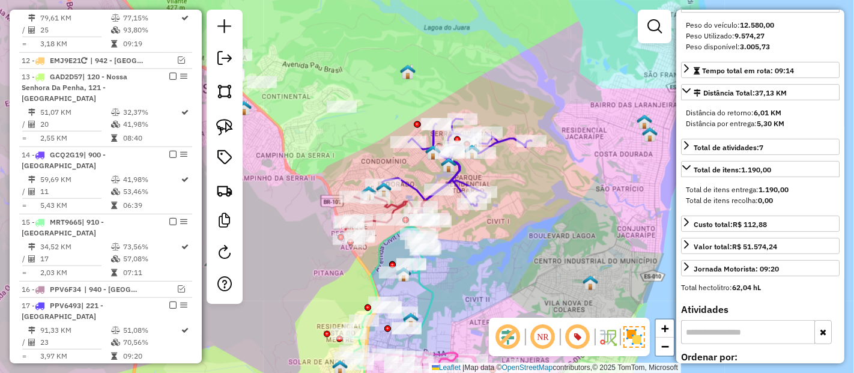
click at [508, 144] on icon at bounding box center [457, 170] width 150 height 103
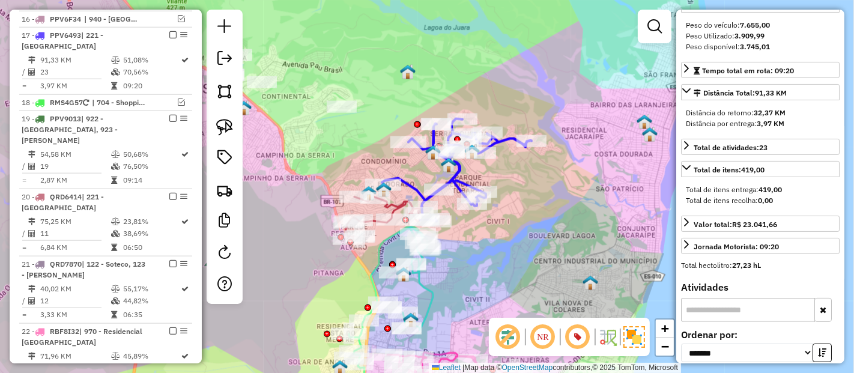
scroll to position [1181, 0]
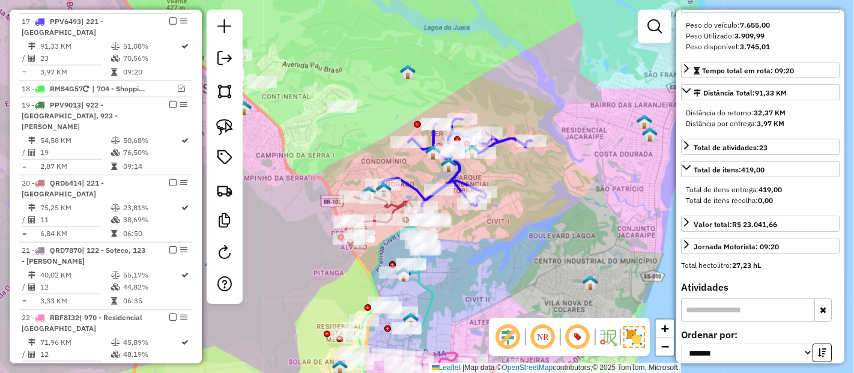
drag, startPoint x: 589, startPoint y: 211, endPoint x: 633, endPoint y: 202, distance: 44.8
click at [633, 202] on div "Janela de atendimento Grade de atendimento Capacidade Transportadoras Veículos …" at bounding box center [427, 186] width 854 height 373
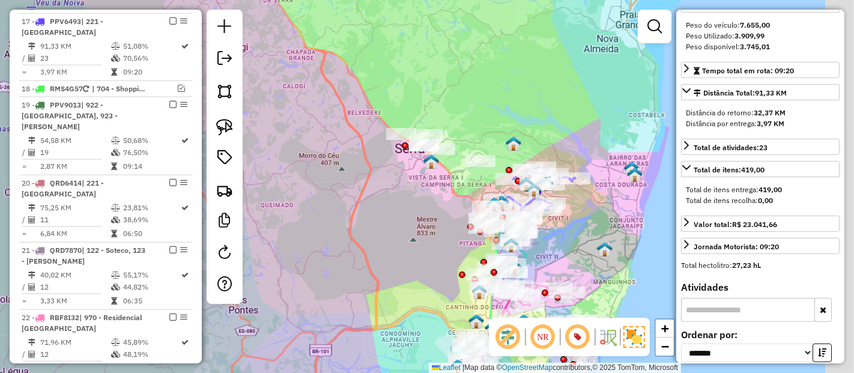
drag, startPoint x: 461, startPoint y: 186, endPoint x: 360, endPoint y: 193, distance: 101.8
click at [360, 193] on div "Janela de atendimento Grade de atendimento Capacidade Transportadoras Veículos …" at bounding box center [427, 186] width 854 height 373
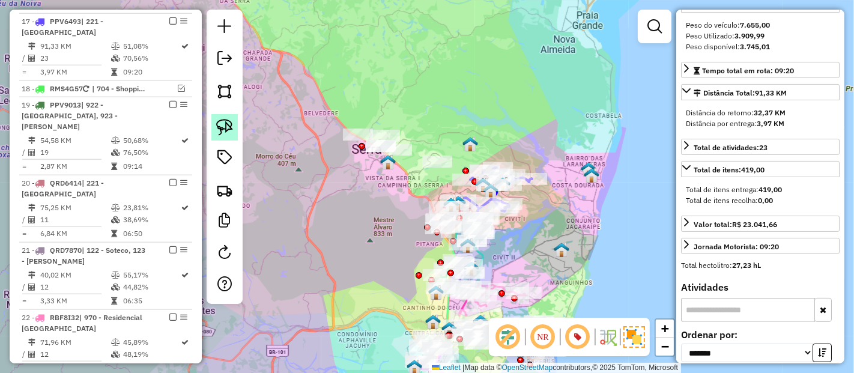
click at [216, 131] on img at bounding box center [224, 127] width 17 height 17
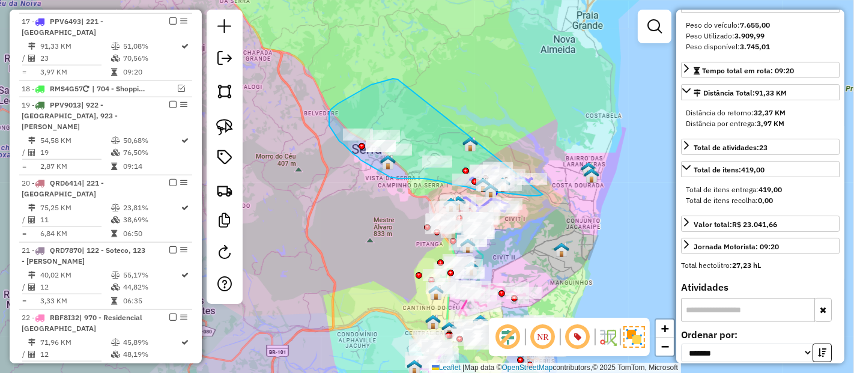
drag, startPoint x: 393, startPoint y: 79, endPoint x: 576, endPoint y: 164, distance: 202.1
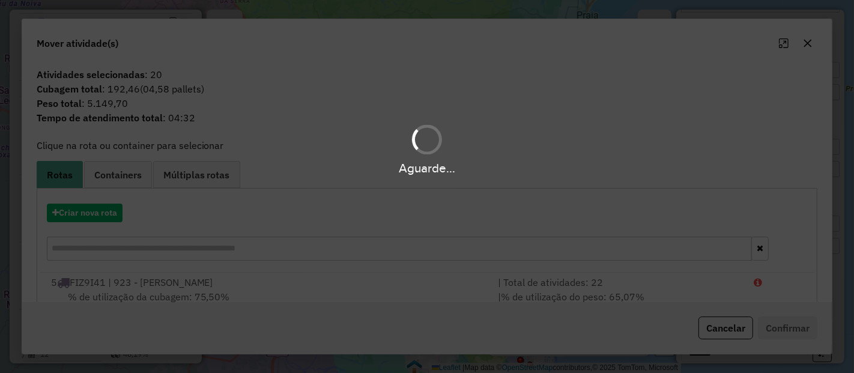
click at [87, 207] on div "Aguarde..." at bounding box center [427, 186] width 854 height 373
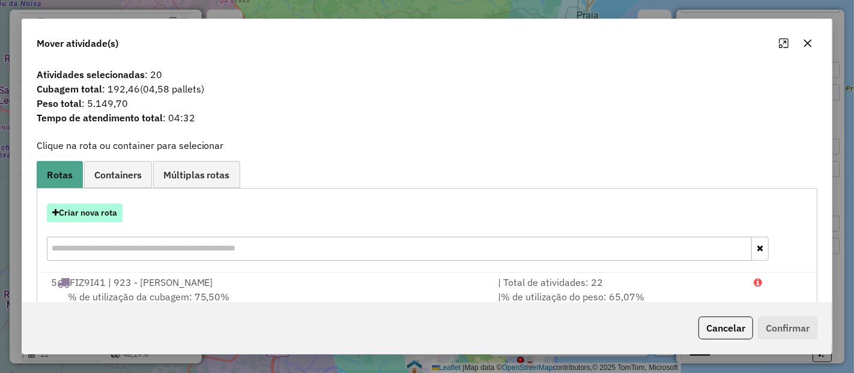
click at [91, 213] on button "Criar nova rota" at bounding box center [85, 213] width 76 height 19
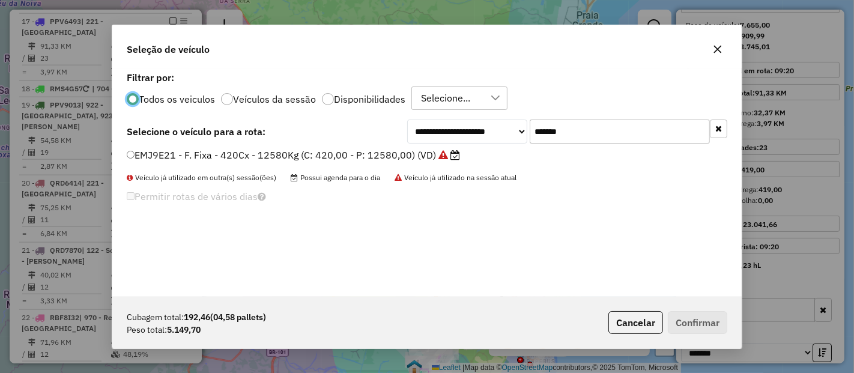
scroll to position [7, 3]
click at [633, 135] on input "*******" at bounding box center [620, 132] width 180 height 24
paste input "text"
type input "*******"
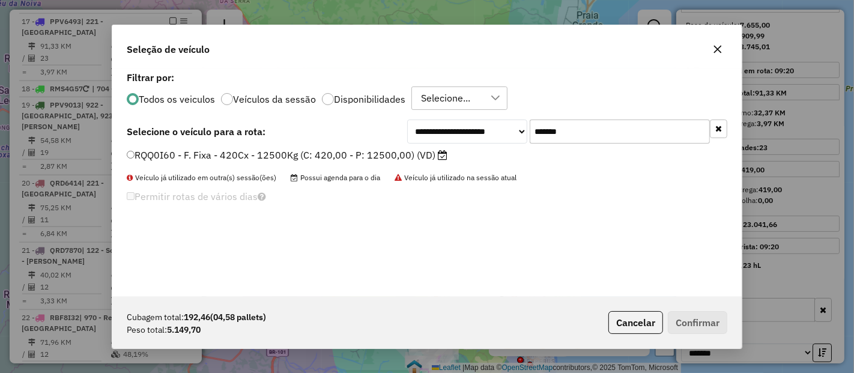
click at [398, 154] on label "RQQ0I60 - F. Fixa - 420Cx - 12500Kg (C: 420,00 - P: 12500,00) (VD)" at bounding box center [287, 155] width 321 height 14
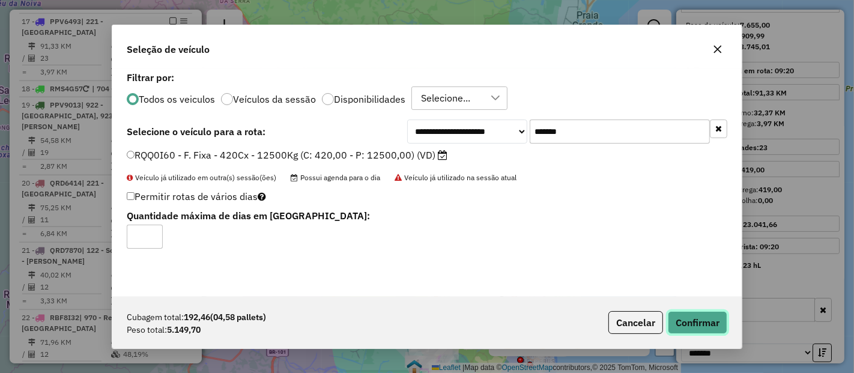
click at [708, 311] on button "Confirmar" at bounding box center [697, 322] width 59 height 23
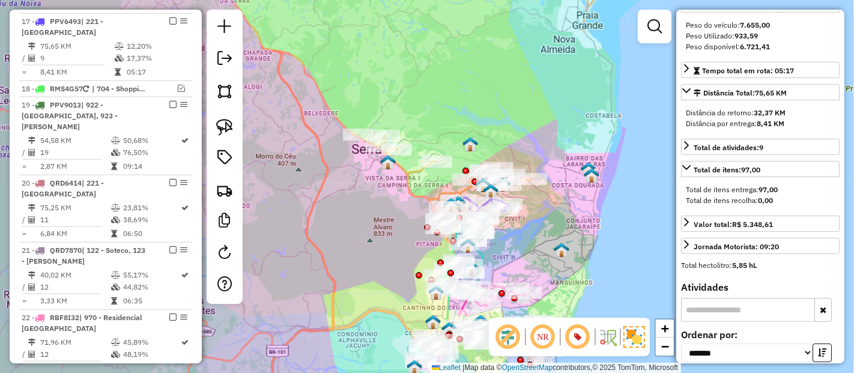
click at [410, 181] on icon at bounding box center [443, 166] width 180 height 67
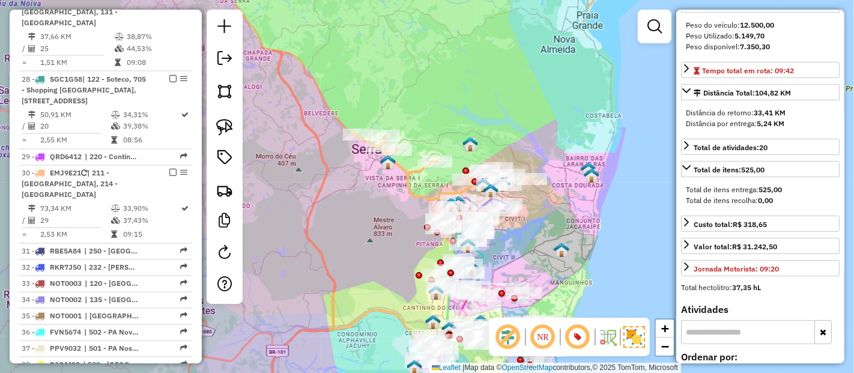
scroll to position [2430, 0]
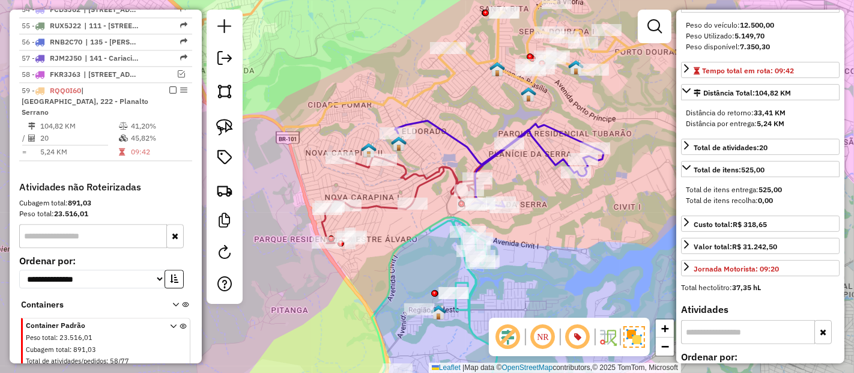
drag, startPoint x: 484, startPoint y: 117, endPoint x: 485, endPoint y: 147, distance: 29.4
click at [485, 147] on div "Janela de atendimento Grade de atendimento Capacidade Transportadoras Veículos …" at bounding box center [427, 186] width 854 height 373
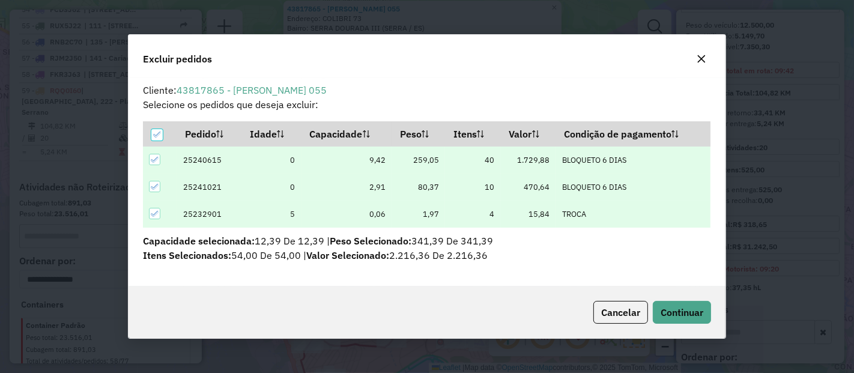
scroll to position [0, 0]
click at [690, 303] on button "Continuar" at bounding box center [682, 312] width 58 height 23
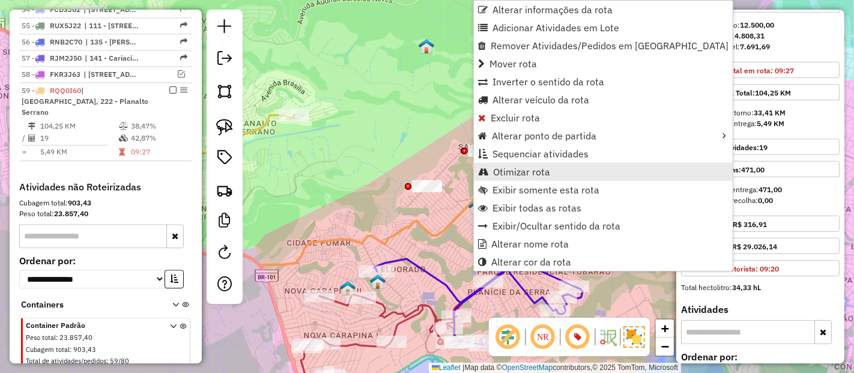
click at [510, 163] on link "Otimizar rota" at bounding box center [603, 172] width 259 height 18
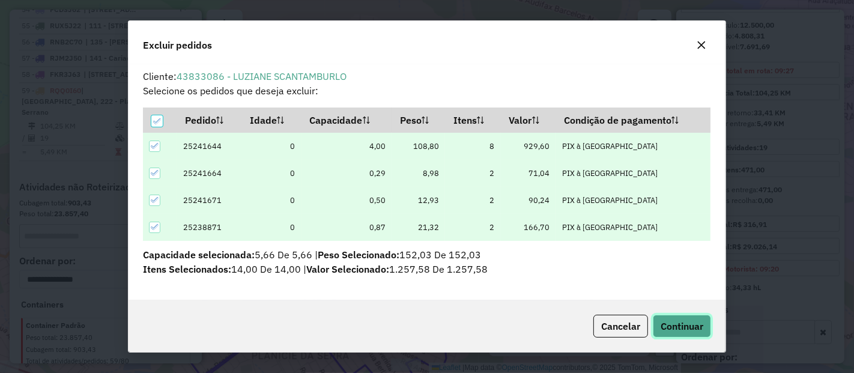
click at [686, 325] on span "Continuar" at bounding box center [682, 326] width 43 height 12
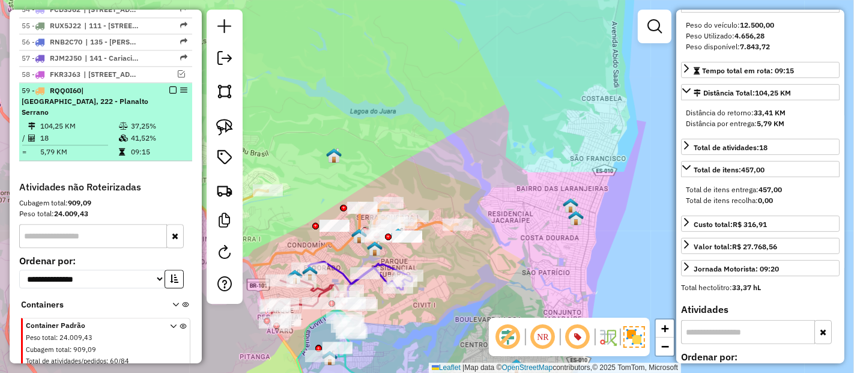
click at [170, 87] on em at bounding box center [172, 90] width 7 height 7
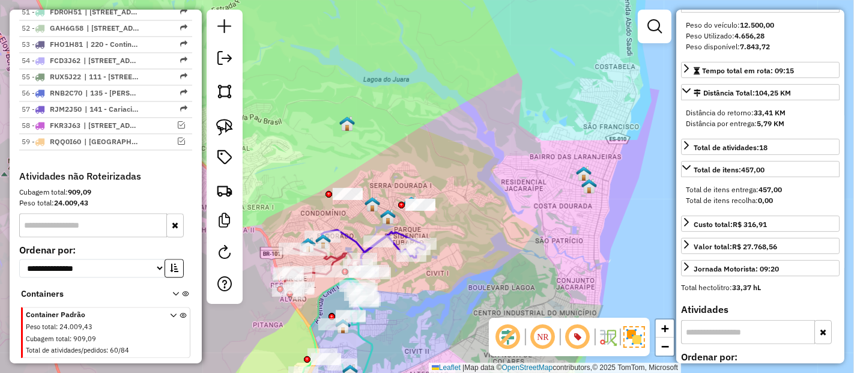
click at [397, 232] on icon at bounding box center [373, 251] width 104 height 43
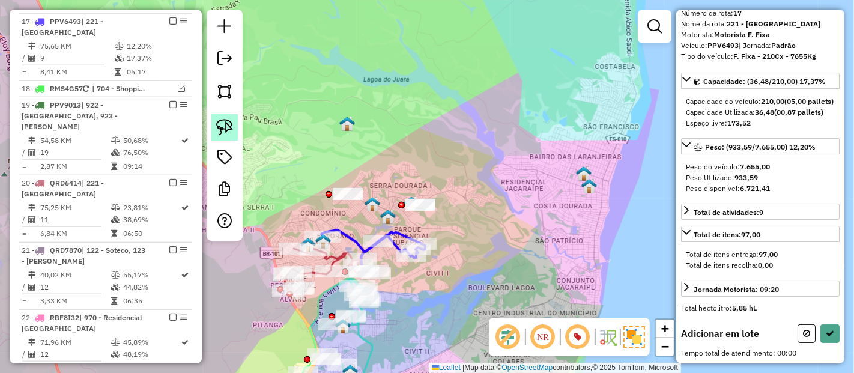
scroll to position [55, 0]
click at [228, 129] on img at bounding box center [224, 127] width 17 height 17
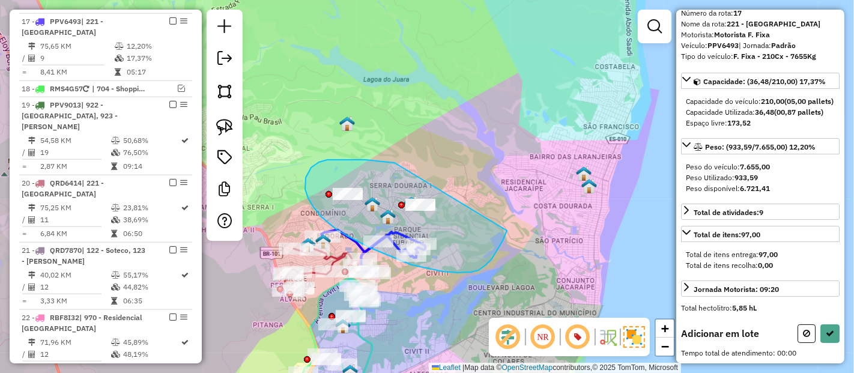
drag, startPoint x: 353, startPoint y: 160, endPoint x: 508, endPoint y: 225, distance: 168.0
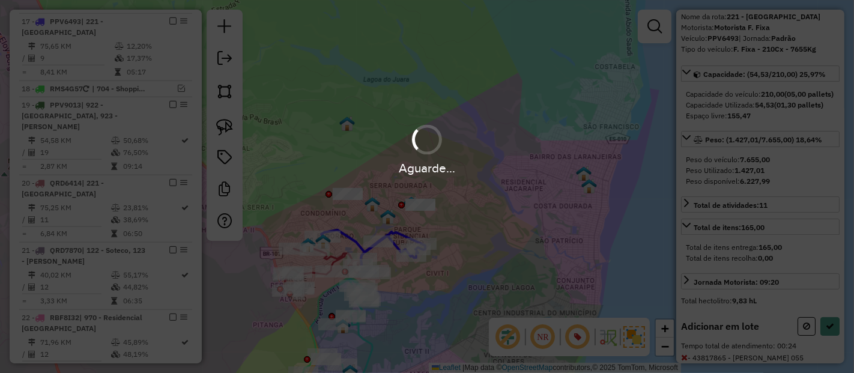
scroll to position [189, 0]
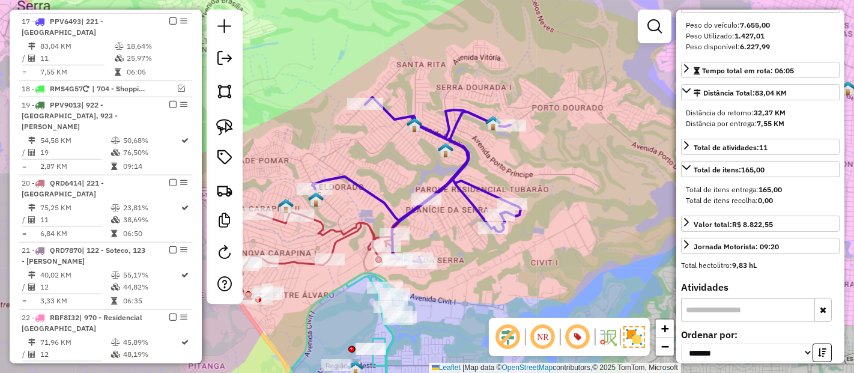
click at [377, 202] on icon at bounding box center [416, 179] width 208 height 165
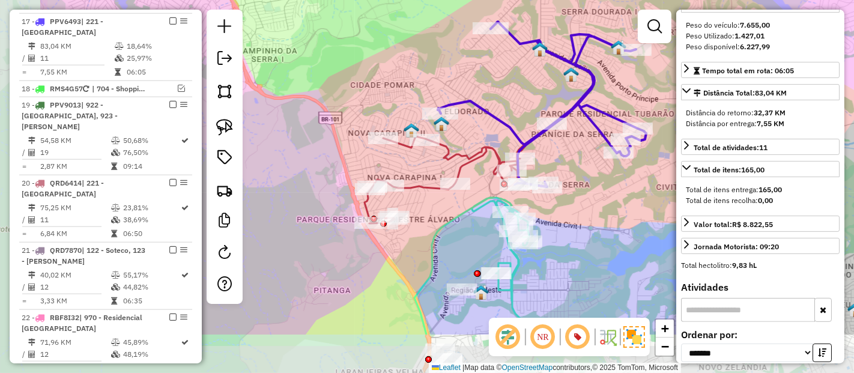
drag, startPoint x: 409, startPoint y: 171, endPoint x: 518, endPoint y: 103, distance: 128.7
click at [518, 103] on div "Janela de atendimento Grade de atendimento Capacidade Transportadoras Veículos …" at bounding box center [427, 186] width 854 height 373
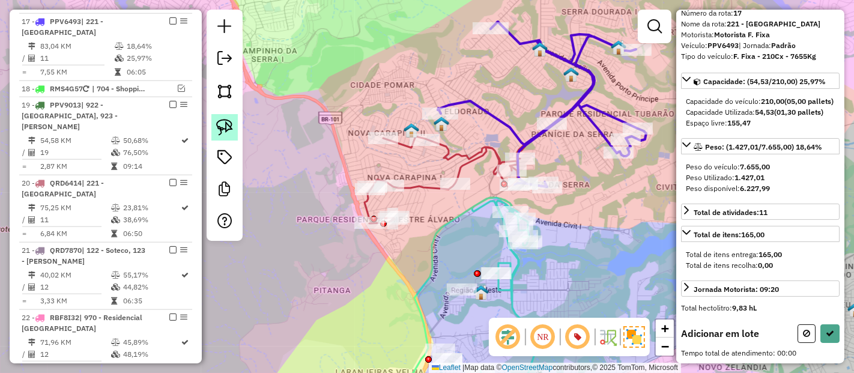
scroll to position [55, 0]
click at [225, 129] on img at bounding box center [224, 127] width 17 height 17
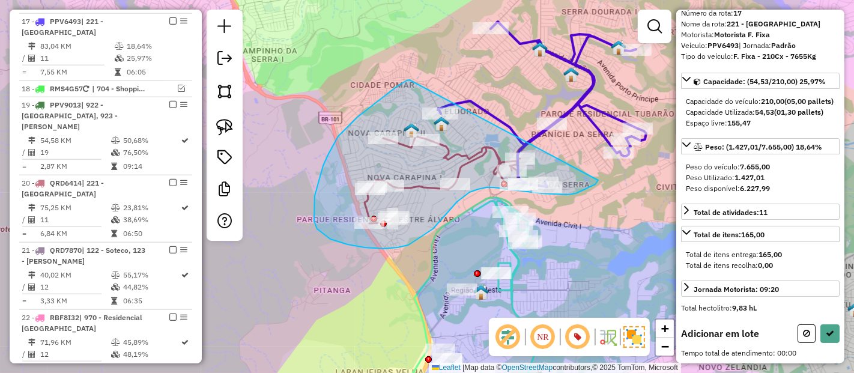
drag, startPoint x: 410, startPoint y: 80, endPoint x: 603, endPoint y: 171, distance: 213.1
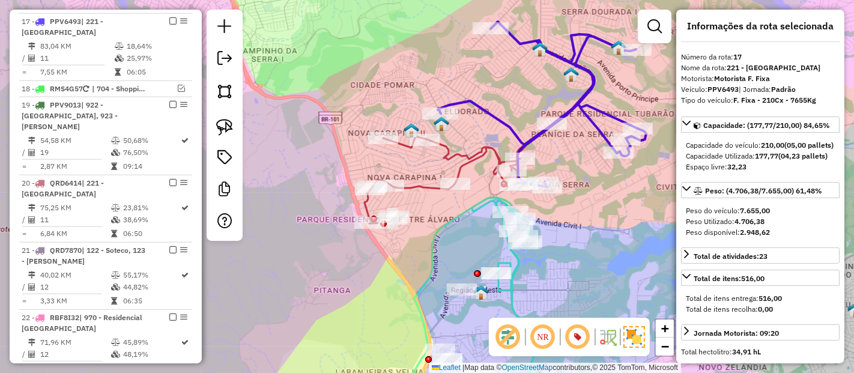
scroll to position [0, 0]
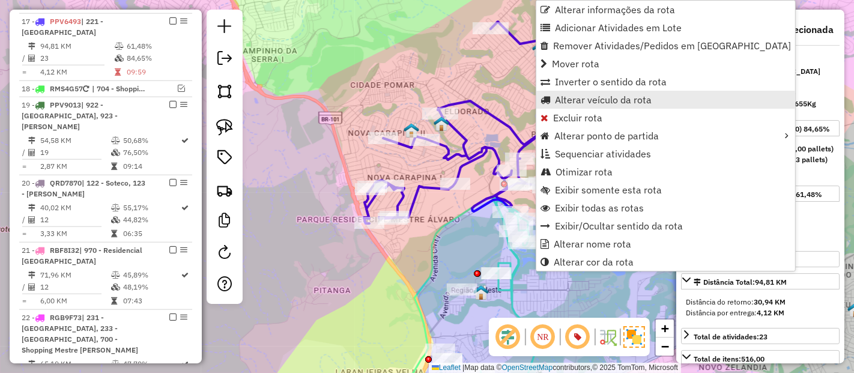
click at [565, 105] on span "Alterar veículo da rota" at bounding box center [603, 100] width 97 height 10
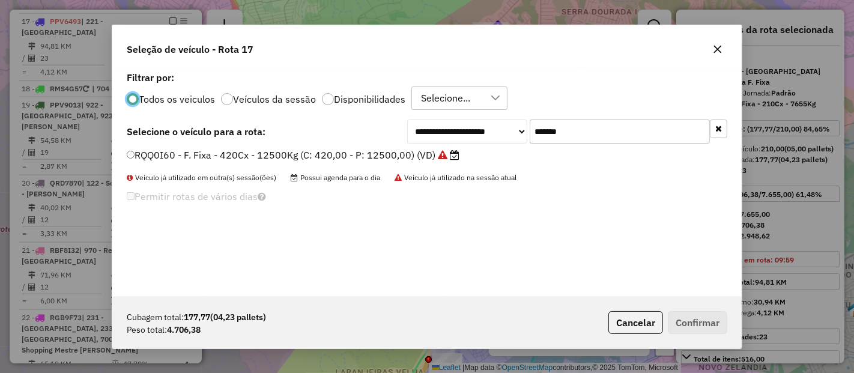
scroll to position [7, 3]
click at [568, 126] on input "*******" at bounding box center [620, 132] width 180 height 24
paste input "text"
type input "*******"
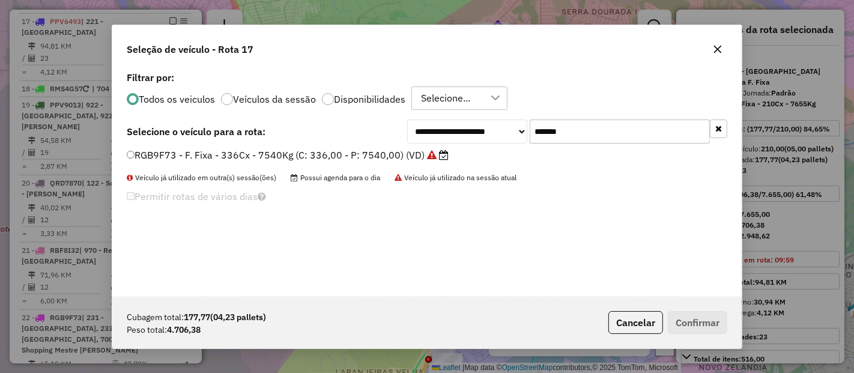
click at [397, 151] on label "RGB9F73 - F. Fixa - 336Cx - 7540Kg (C: 336,00 - P: 7540,00) (VD)" at bounding box center [288, 155] width 322 height 14
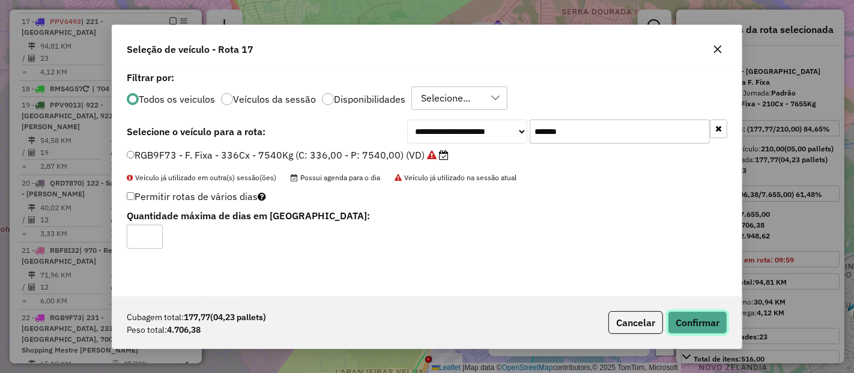
click at [723, 320] on button "Confirmar" at bounding box center [697, 322] width 59 height 23
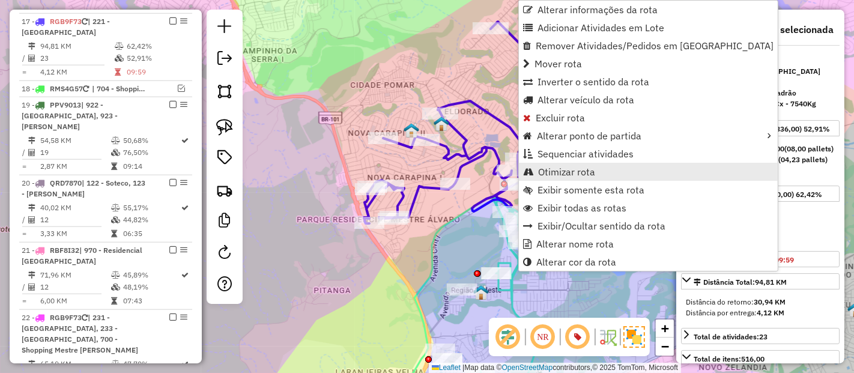
click at [567, 167] on span "Otimizar rota" at bounding box center [566, 172] width 57 height 10
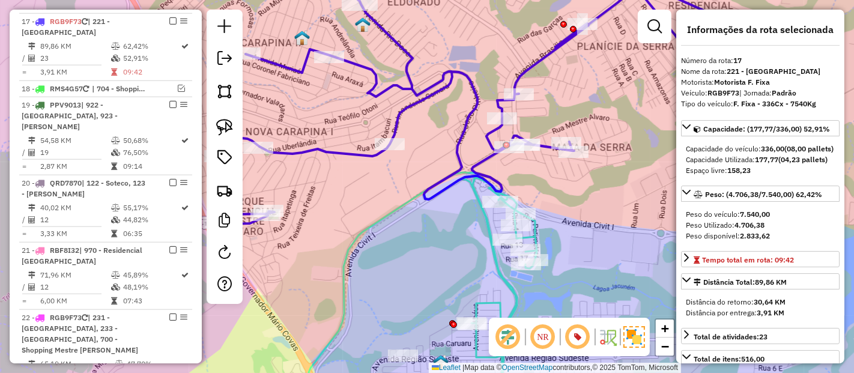
click at [488, 171] on icon at bounding box center [490, 93] width 564 height 261
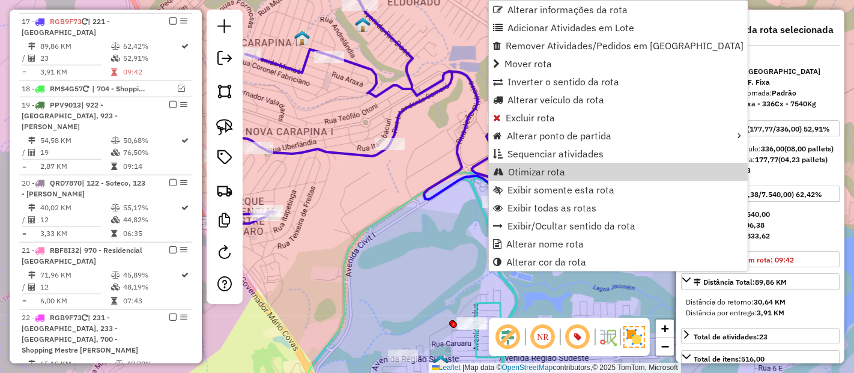
click at [461, 186] on icon at bounding box center [490, 93] width 564 height 261
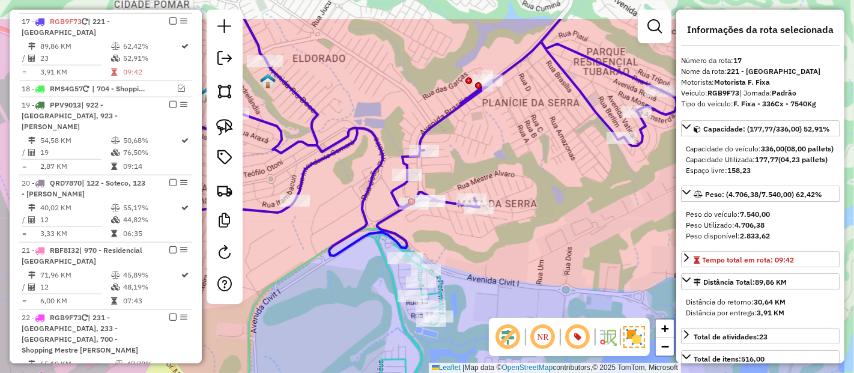
drag, startPoint x: 448, startPoint y: 217, endPoint x: 353, endPoint y: 273, distance: 110.5
click at [353, 273] on div "Janela de atendimento Grade de atendimento Capacidade Transportadoras Veículos …" at bounding box center [427, 186] width 854 height 373
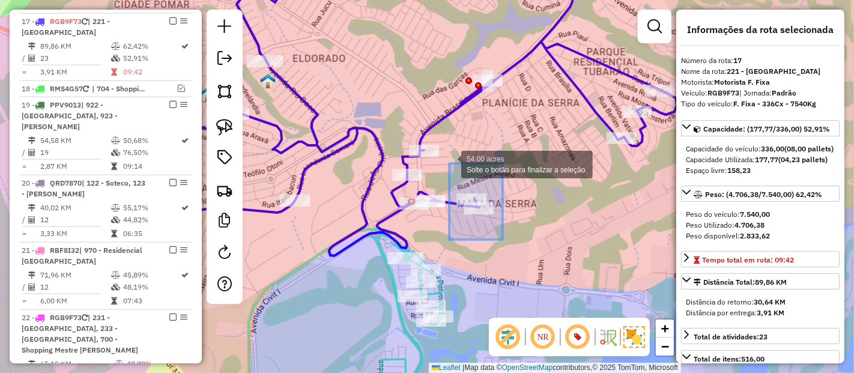
drag, startPoint x: 500, startPoint y: 230, endPoint x: 449, endPoint y: 163, distance: 84.0
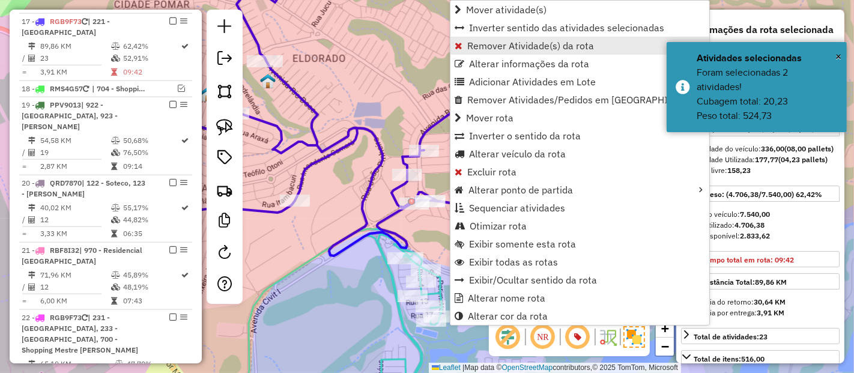
click at [496, 44] on span "Remover Atividade(s) da rota" at bounding box center [530, 46] width 127 height 10
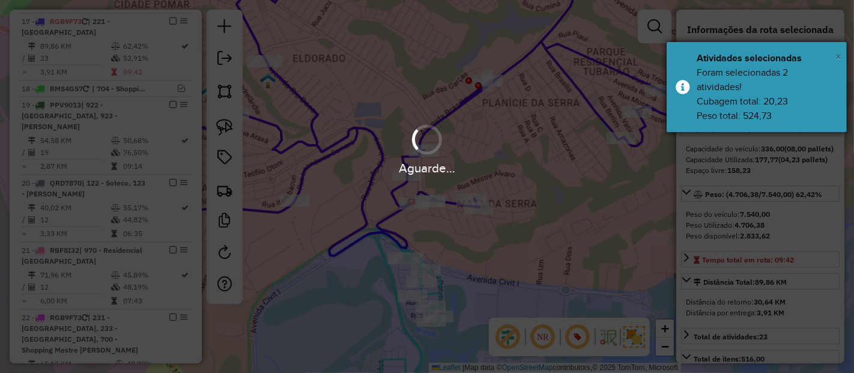
click at [839, 54] on span "×" at bounding box center [839, 56] width 6 height 13
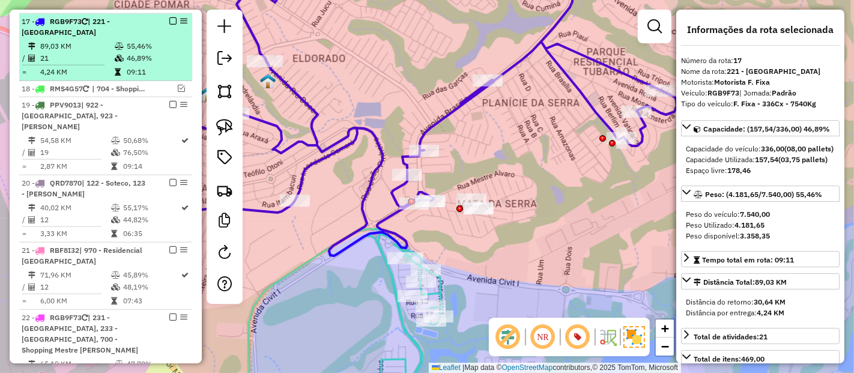
click at [171, 19] on em at bounding box center [172, 20] width 7 height 7
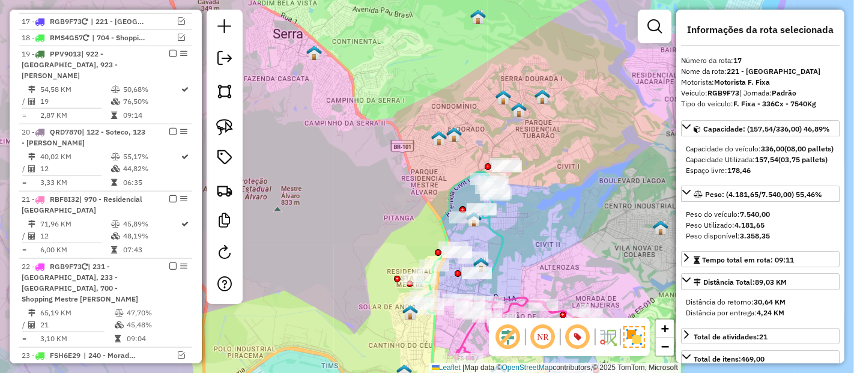
click at [494, 242] on div "Janela de atendimento Grade de atendimento Capacidade Transportadoras Veículos …" at bounding box center [427, 186] width 854 height 373
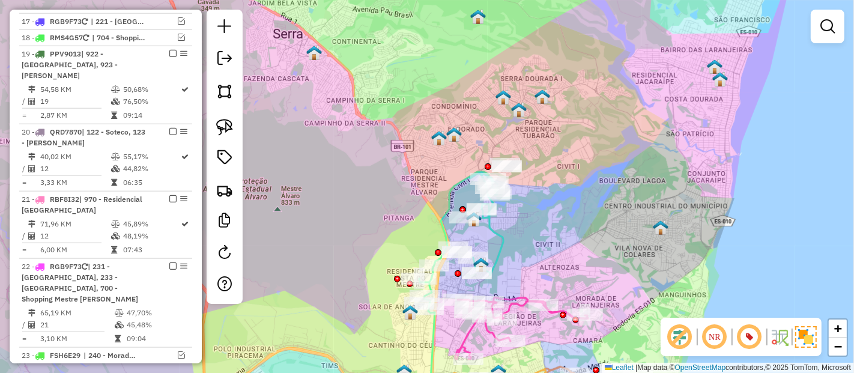
click at [503, 243] on icon at bounding box center [447, 291] width 112 height 239
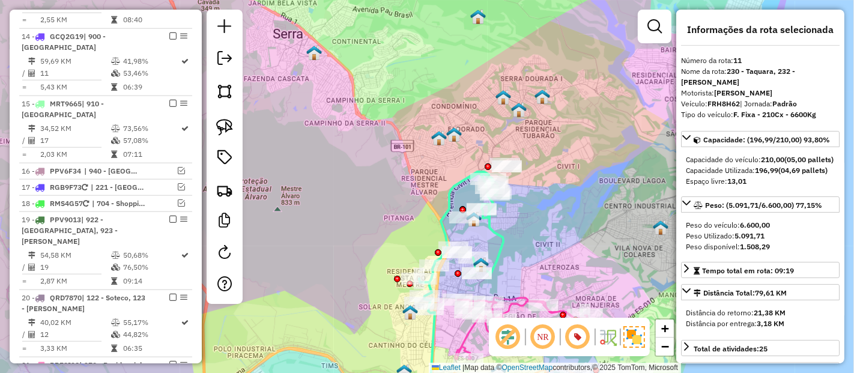
scroll to position [880, 0]
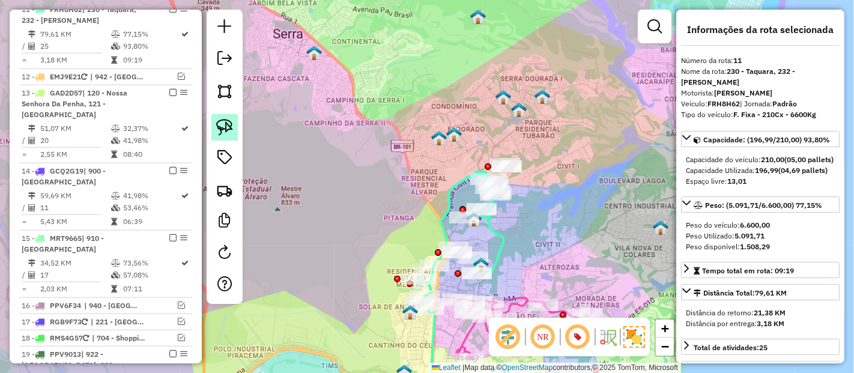
click at [222, 128] on img at bounding box center [224, 127] width 17 height 17
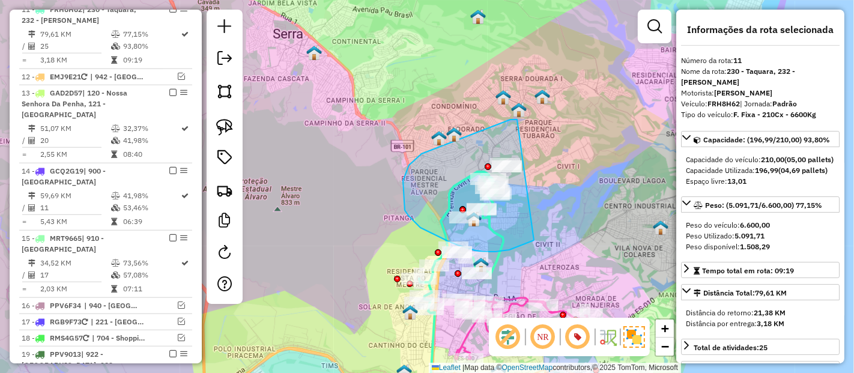
drag, startPoint x: 511, startPoint y: 120, endPoint x: 553, endPoint y: 219, distance: 107.7
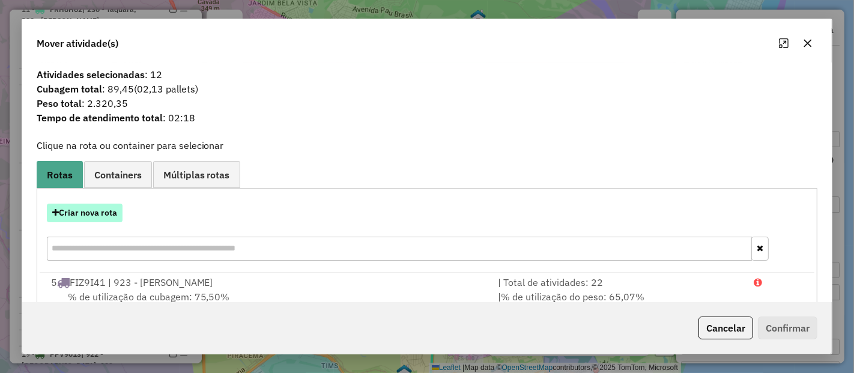
click at [97, 209] on button "Criar nova rota" at bounding box center [85, 213] width 76 height 19
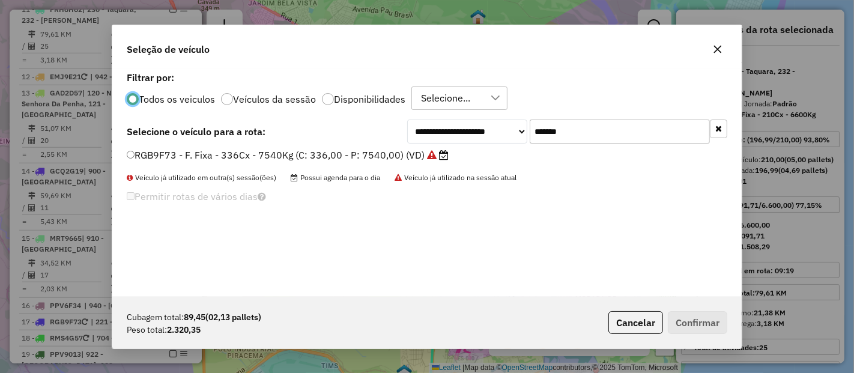
scroll to position [7, 3]
click at [602, 127] on input "*******" at bounding box center [620, 132] width 180 height 24
paste input "text"
type input "*******"
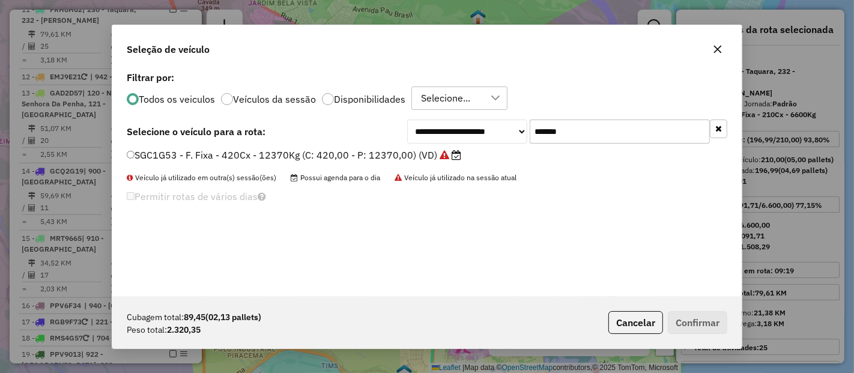
click at [429, 160] on label "SGC1G53 - F. Fixa - 420Cx - 12370Kg (C: 420,00 - P: 12370,00) (VD)" at bounding box center [294, 155] width 335 height 14
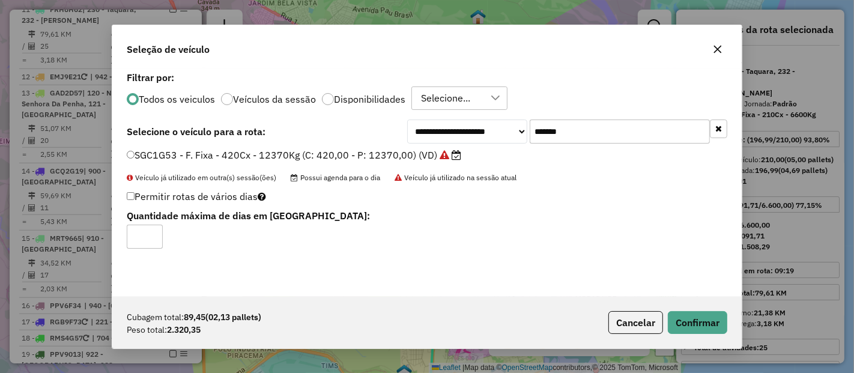
click at [441, 155] on icon at bounding box center [445, 155] width 10 height 10
click at [698, 339] on div "Cubagem total: 89,45 (02,13 pallets) Peso total: 2.320,35 Cancelar Confirmar" at bounding box center [427, 323] width 630 height 52
click at [697, 332] on button "Confirmar" at bounding box center [697, 322] width 59 height 23
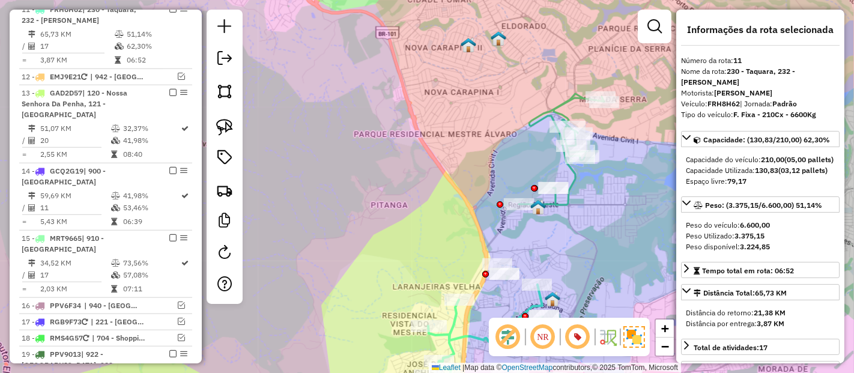
click at [582, 181] on div "Janela de atendimento Grade de atendimento Capacidade Transportadoras Veículos …" at bounding box center [427, 186] width 854 height 373
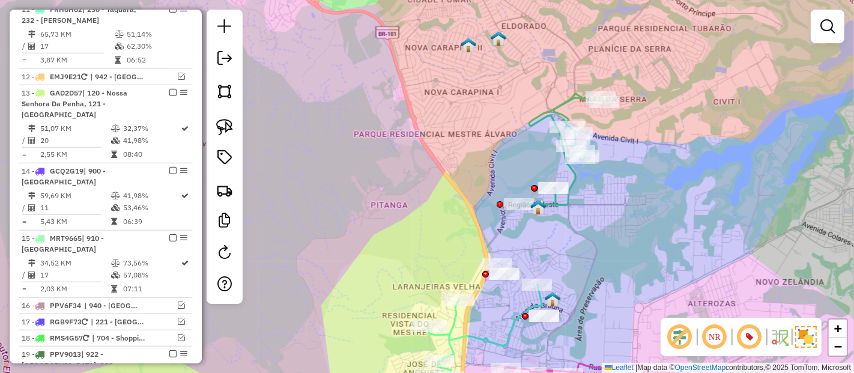
click at [577, 177] on icon at bounding box center [561, 149] width 85 height 111
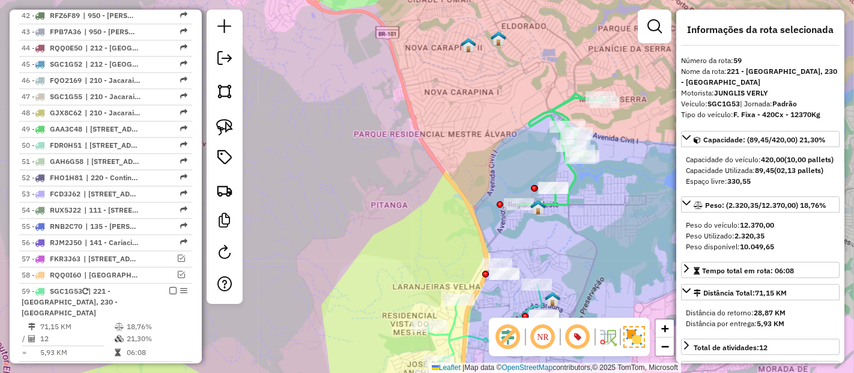
scroll to position [2328, 0]
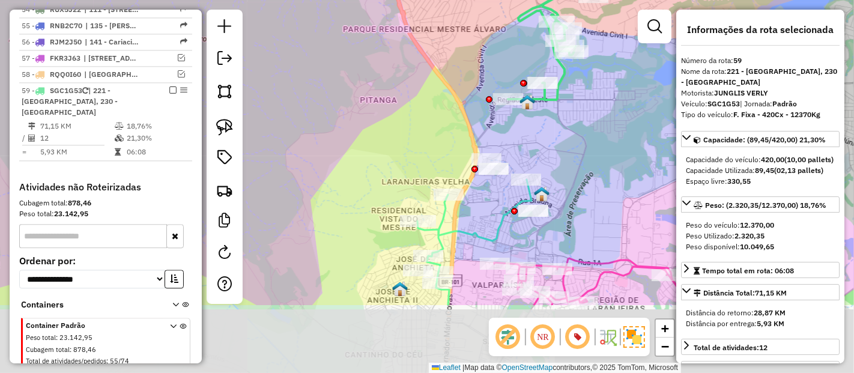
drag, startPoint x: 603, startPoint y: 239, endPoint x: 591, endPoint y: 135, distance: 105.2
click at [591, 135] on div "Janela de atendimento Grade de atendimento Capacidade Transportadoras Veículos …" at bounding box center [427, 186] width 854 height 373
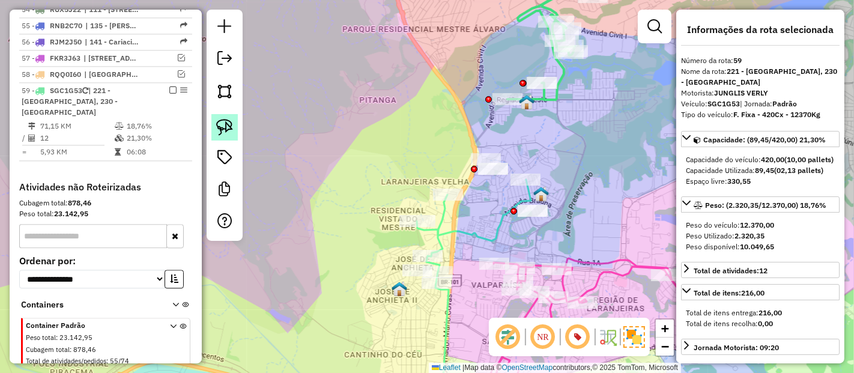
click at [226, 123] on img at bounding box center [224, 127] width 17 height 17
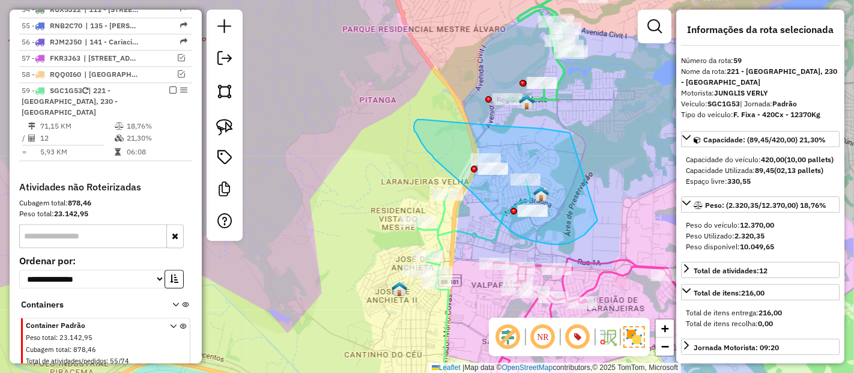
drag, startPoint x: 466, startPoint y: 123, endPoint x: 598, endPoint y: 220, distance: 164.1
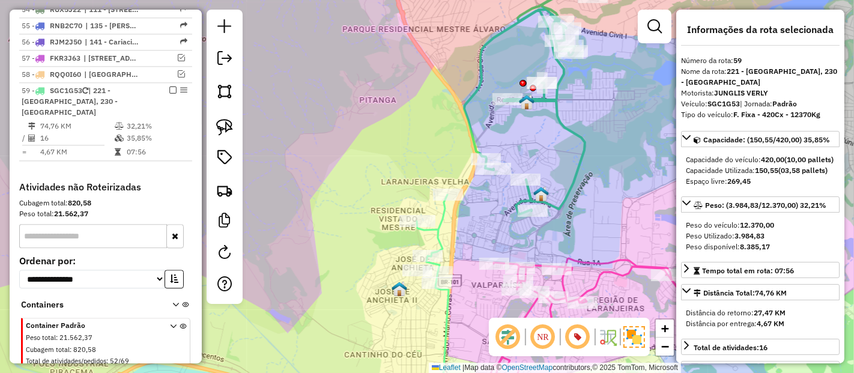
click at [469, 100] on icon at bounding box center [528, 102] width 129 height 226
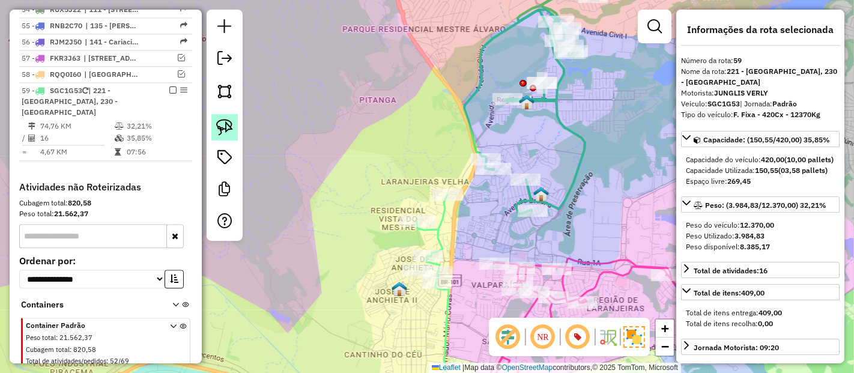
drag, startPoint x: 219, startPoint y: 127, endPoint x: 230, endPoint y: 131, distance: 11.0
click at [219, 127] on img at bounding box center [224, 127] width 17 height 17
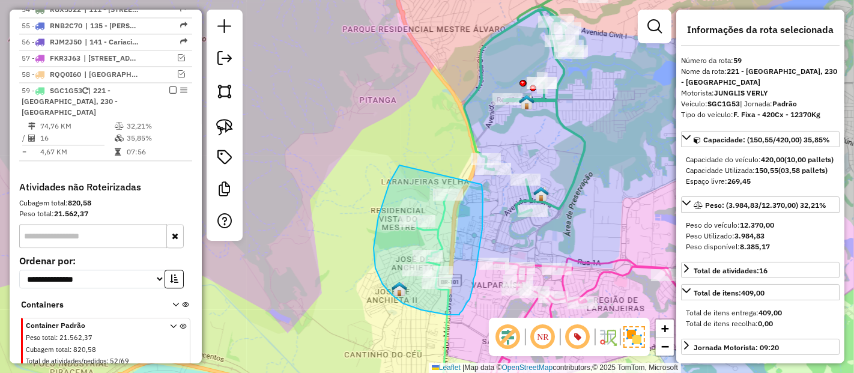
drag, startPoint x: 400, startPoint y: 165, endPoint x: 481, endPoint y: 178, distance: 82.1
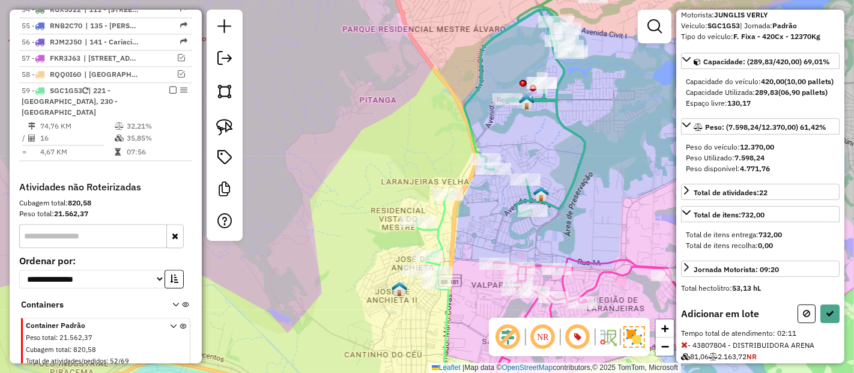
scroll to position [133, 0]
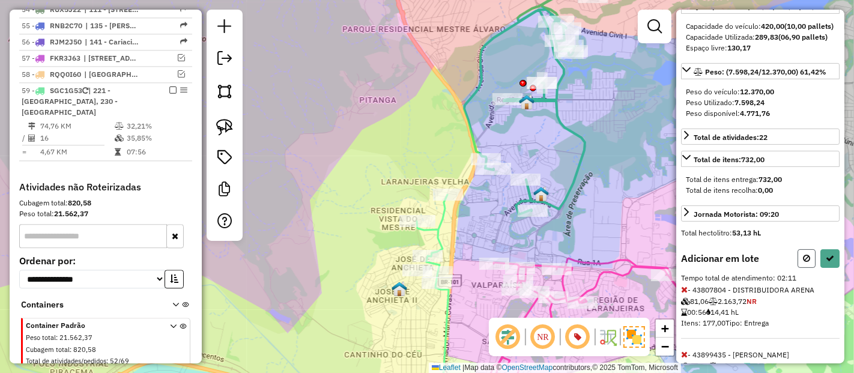
click at [807, 263] on icon at bounding box center [806, 258] width 7 height 8
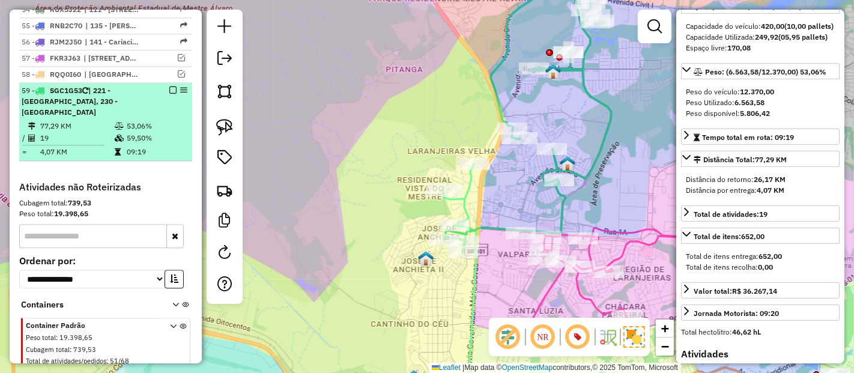
click at [173, 87] on div at bounding box center [169, 90] width 36 height 7
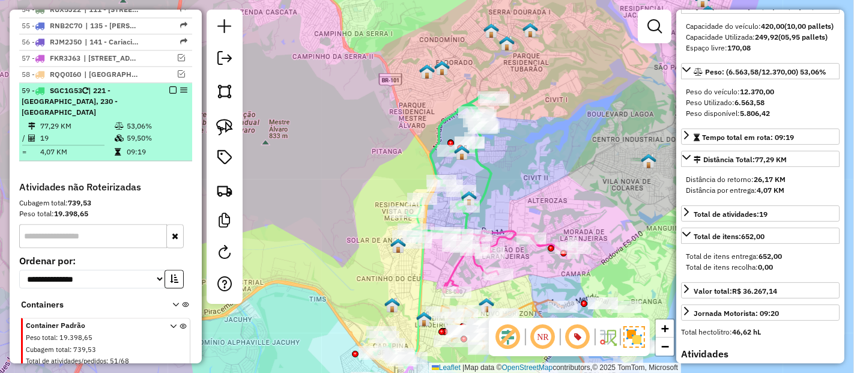
click at [169, 87] on em at bounding box center [172, 90] width 7 height 7
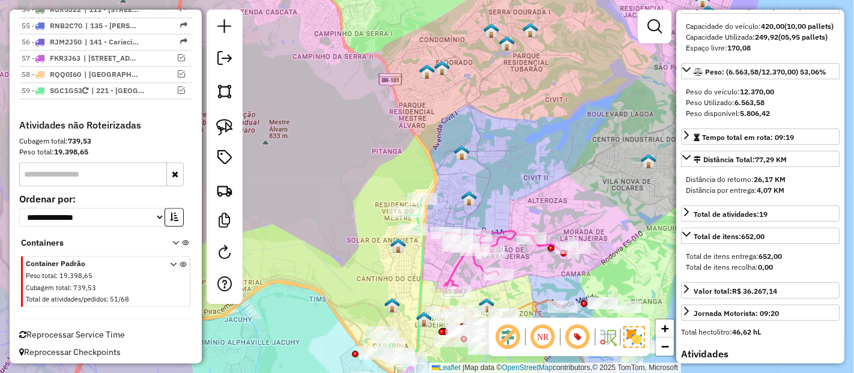
scroll to position [2278, 0]
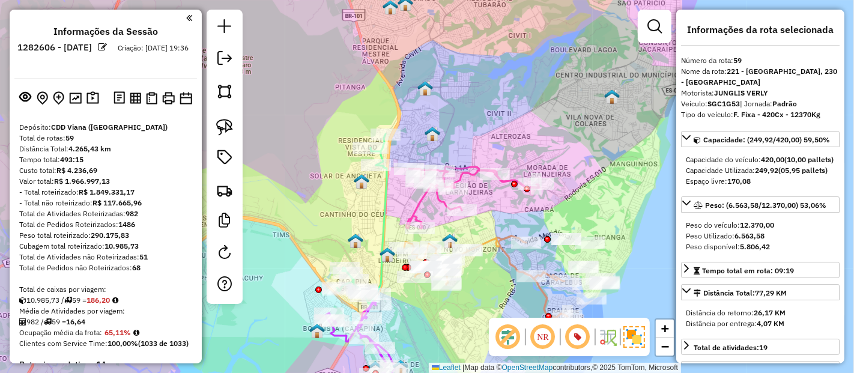
scroll to position [2278, 0]
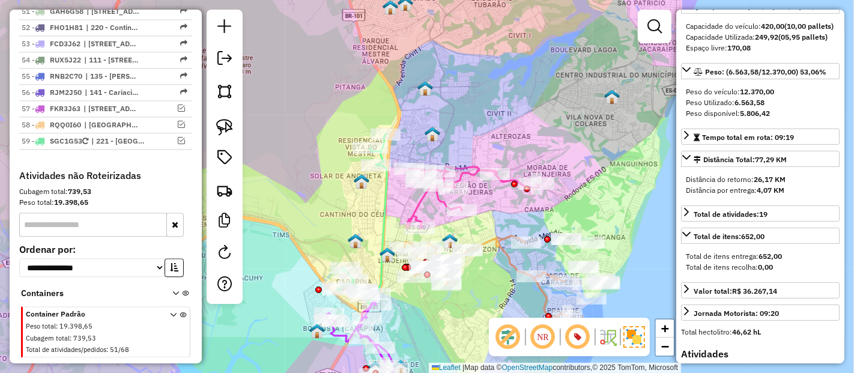
click at [506, 185] on icon at bounding box center [473, 197] width 133 height 62
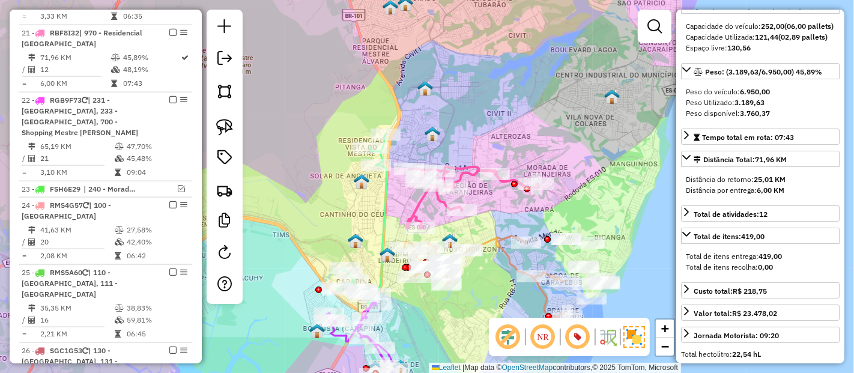
scroll to position [65, 0]
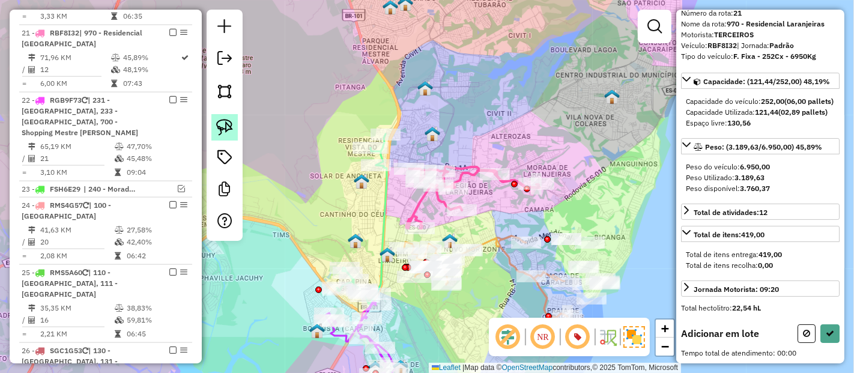
click at [228, 126] on img at bounding box center [224, 127] width 17 height 17
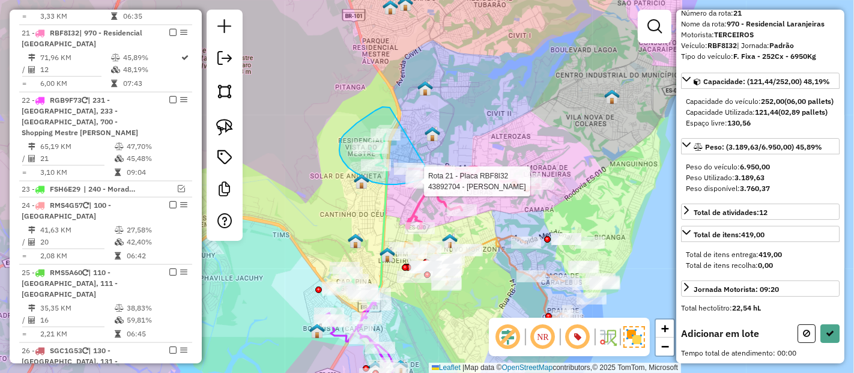
click at [441, 167] on div "Rota 21 - Placa RBF8I32 43889275 - SALADA MISTA RESTAUR Rota 21 - Placa RBF8I32…" at bounding box center [427, 186] width 854 height 373
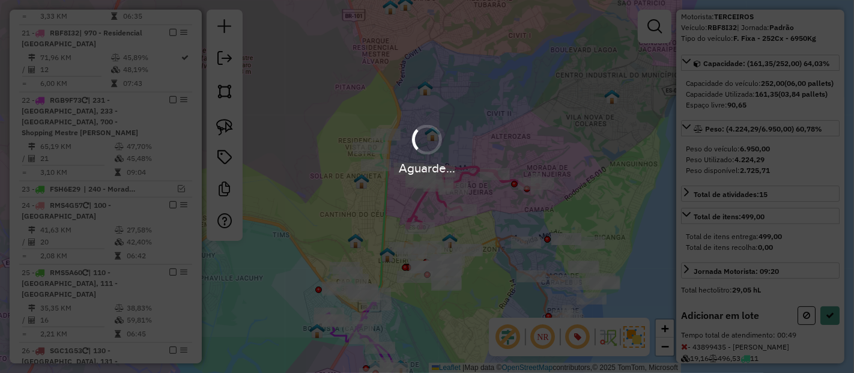
scroll to position [123, 0]
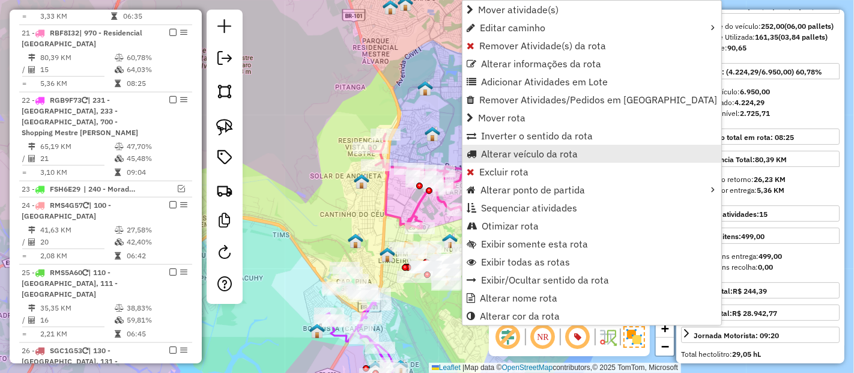
click at [490, 149] on span "Alterar veículo da rota" at bounding box center [529, 154] width 97 height 10
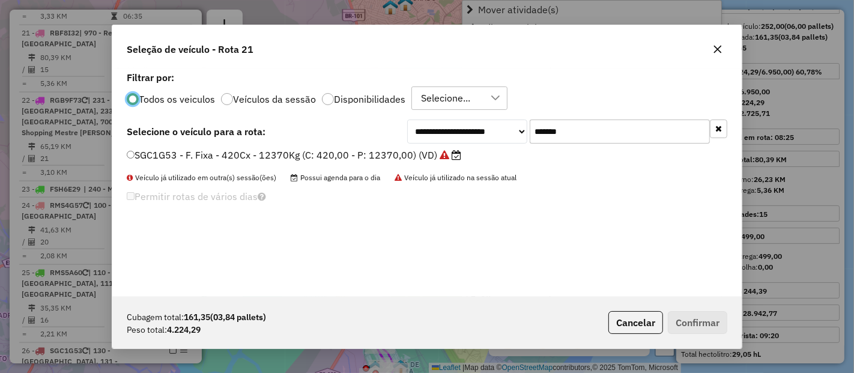
scroll to position [7, 3]
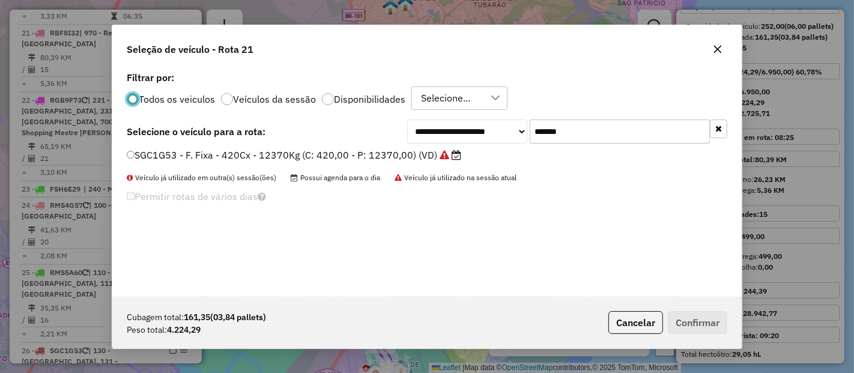
click at [567, 139] on input "*******" at bounding box center [620, 132] width 180 height 24
paste input "text"
type input "*******"
click at [407, 158] on label "RKH2J20 - F. Fixa - 308Cx - 8110Kg (C: 308,00 - P: 8110,00) (VD)" at bounding box center [281, 155] width 309 height 14
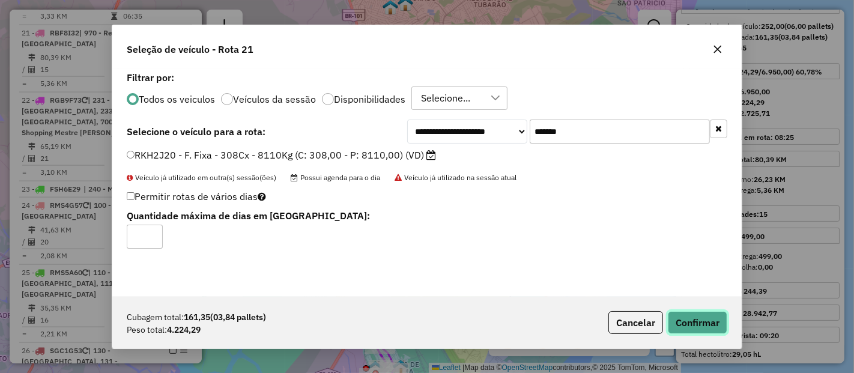
click at [709, 329] on button "Confirmar" at bounding box center [697, 322] width 59 height 23
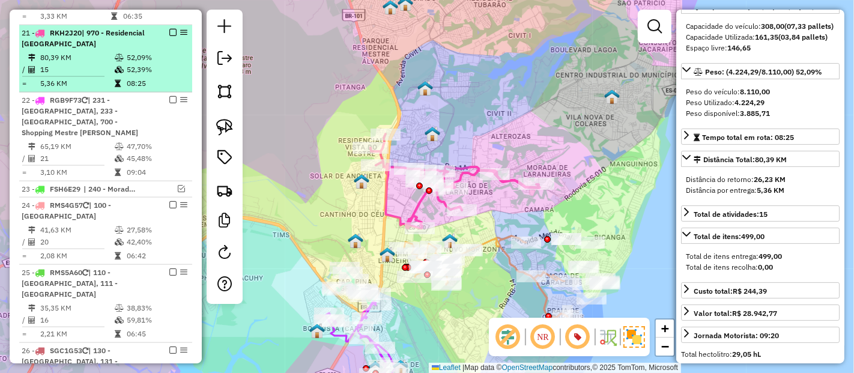
click at [169, 29] on em at bounding box center [172, 32] width 7 height 7
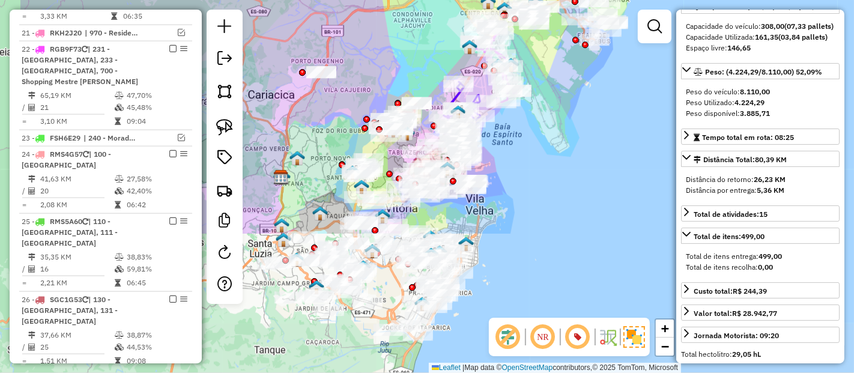
drag, startPoint x: 517, startPoint y: 281, endPoint x: 629, endPoint y: 93, distance: 219.1
click at [629, 93] on div "Janela de atendimento Grade de atendimento Capacidade Transportadoras Veículos …" at bounding box center [427, 186] width 854 height 373
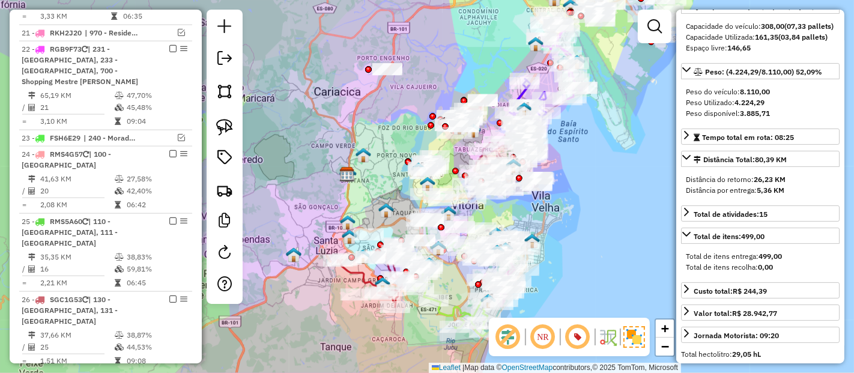
drag, startPoint x: 542, startPoint y: 248, endPoint x: 601, endPoint y: 257, distance: 60.2
click at [601, 257] on div "Janela de atendimento Grade de atendimento Capacidade Transportadoras Veículos …" at bounding box center [427, 186] width 854 height 373
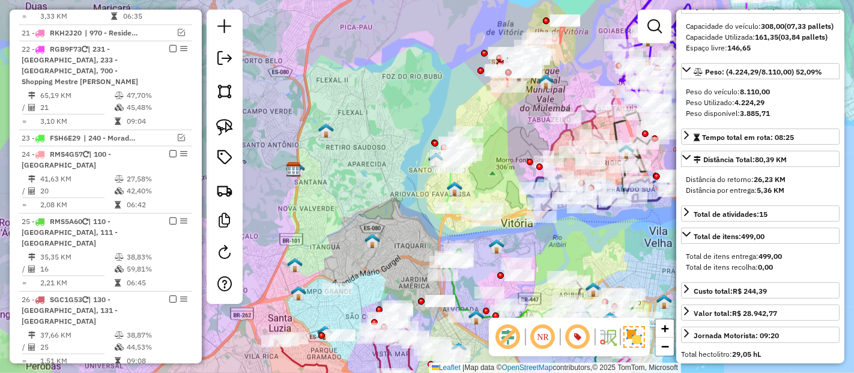
drag, startPoint x: 488, startPoint y: 93, endPoint x: 488, endPoint y: 105, distance: 11.4
click at [488, 105] on div "Janela de atendimento Grade de atendimento Capacidade Transportadoras Veículos …" at bounding box center [427, 186] width 854 height 373
click at [446, 177] on icon at bounding box center [466, 174] width 44 height 91
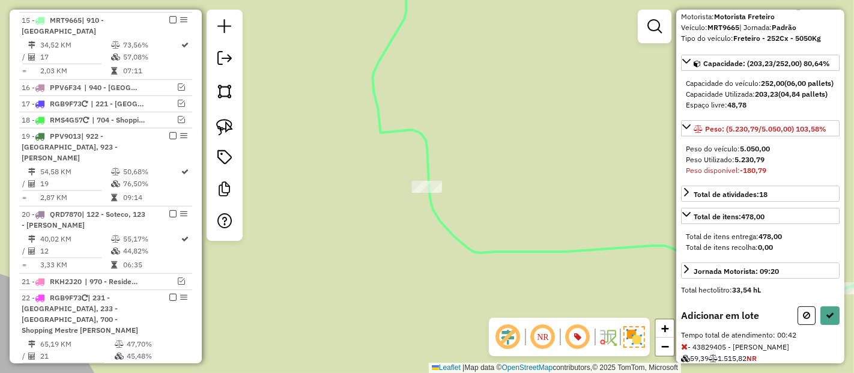
scroll to position [123, 0]
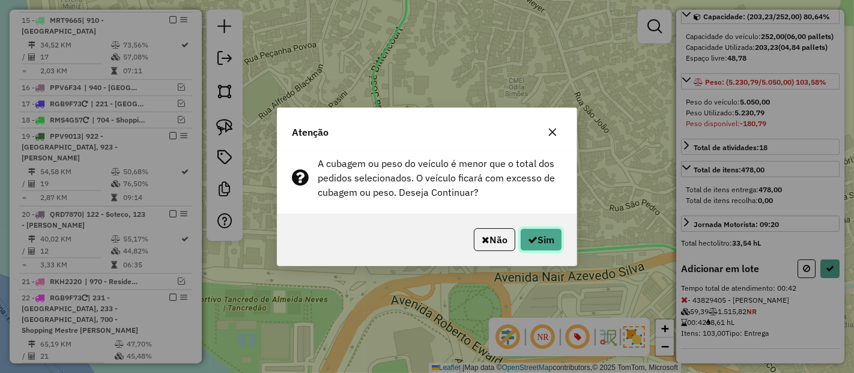
click at [528, 242] on icon "button" at bounding box center [533, 240] width 10 height 10
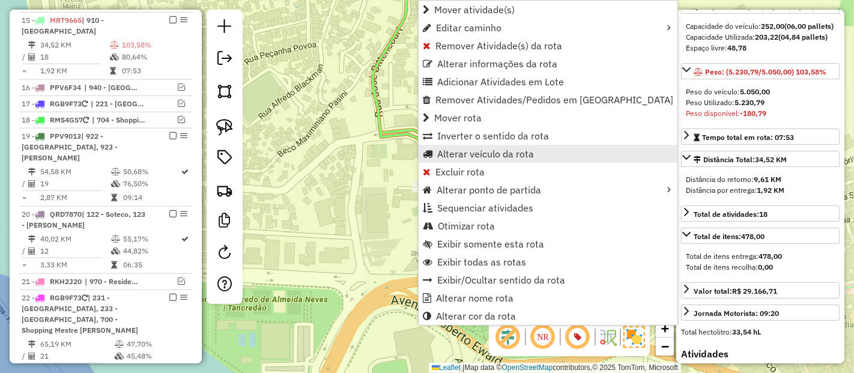
click at [446, 149] on span "Alterar veículo da rota" at bounding box center [485, 154] width 97 height 10
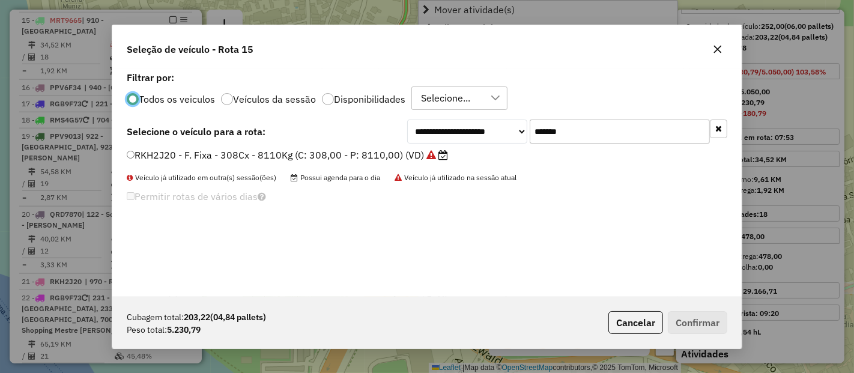
scroll to position [7, 3]
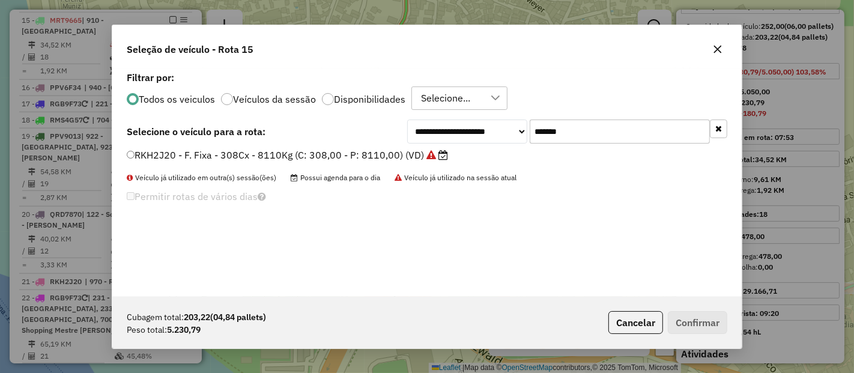
click at [653, 141] on input "*******" at bounding box center [620, 132] width 180 height 24
paste input "text"
type input "*******"
drag, startPoint x: 357, startPoint y: 159, endPoint x: 378, endPoint y: 168, distance: 22.1
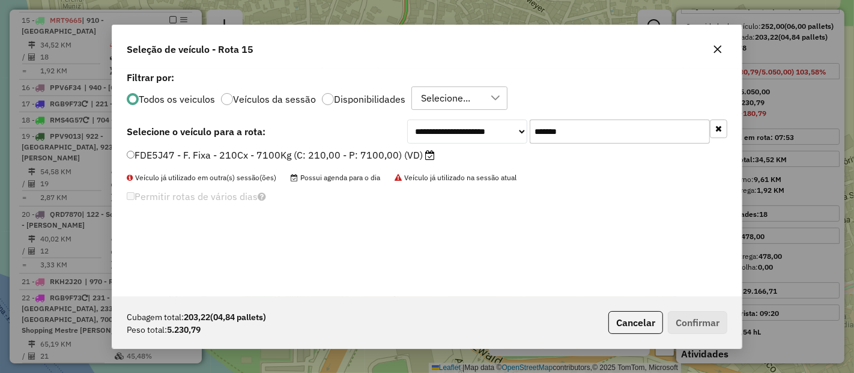
click at [357, 159] on label "FDE5J47 - F. Fixa - 210Cx - 7100Kg (C: 210,00 - P: 7100,00) (VD)" at bounding box center [281, 155] width 308 height 14
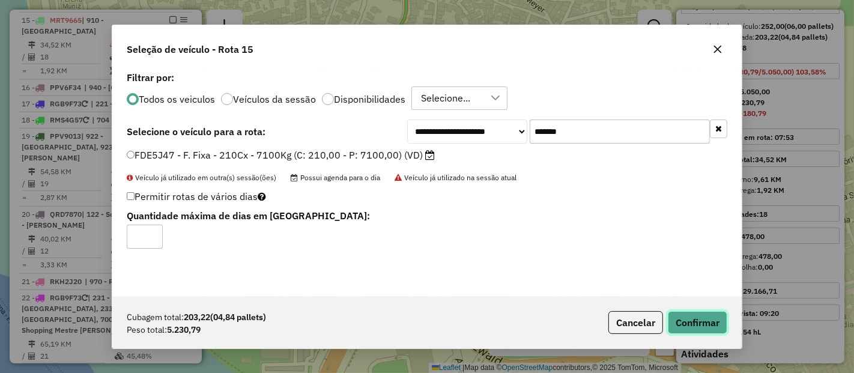
click at [692, 314] on button "Confirmar" at bounding box center [697, 322] width 59 height 23
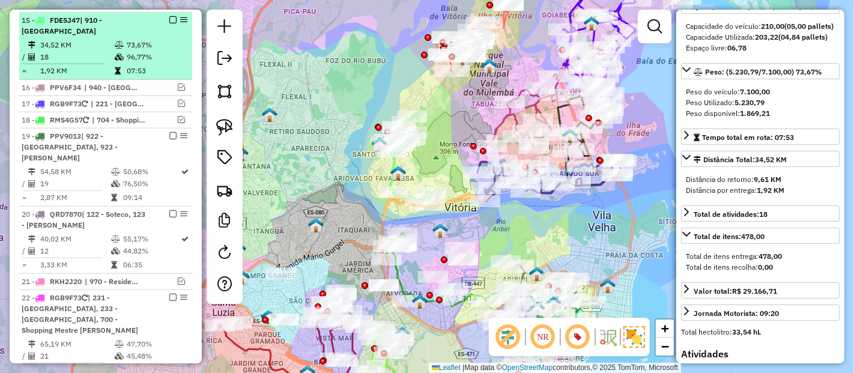
click at [170, 16] on em at bounding box center [172, 19] width 7 height 7
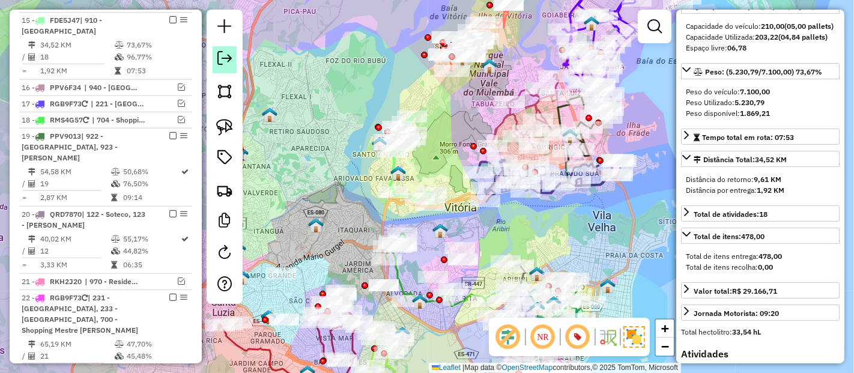
scroll to position [1047, 0]
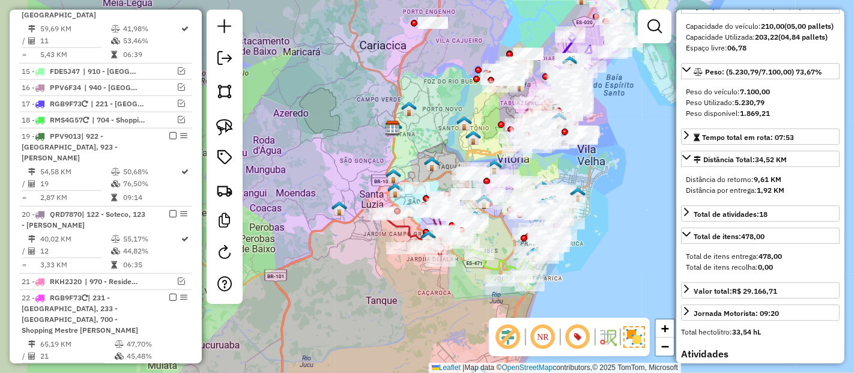
drag, startPoint x: 356, startPoint y: 160, endPoint x: 395, endPoint y: 113, distance: 61.0
click at [395, 120] on img at bounding box center [393, 128] width 16 height 16
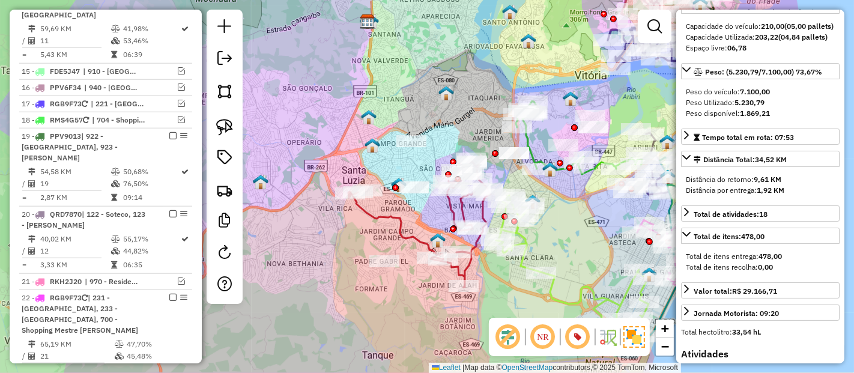
click at [408, 230] on div "Janela de atendimento Grade de atendimento Capacidade Transportadoras Veículos …" at bounding box center [427, 186] width 854 height 373
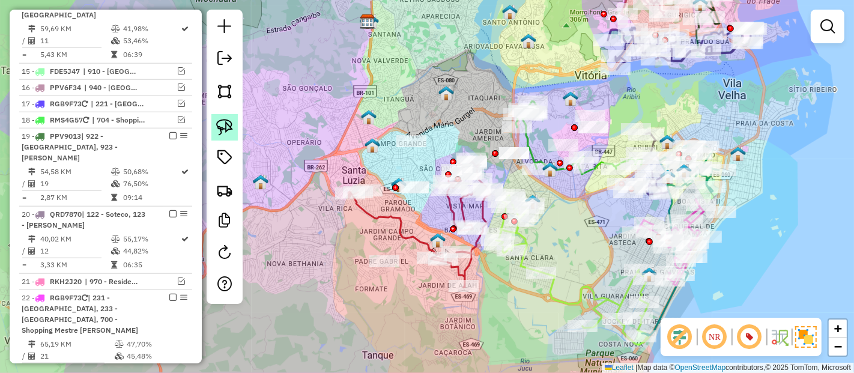
click at [218, 131] on img at bounding box center [224, 127] width 17 height 17
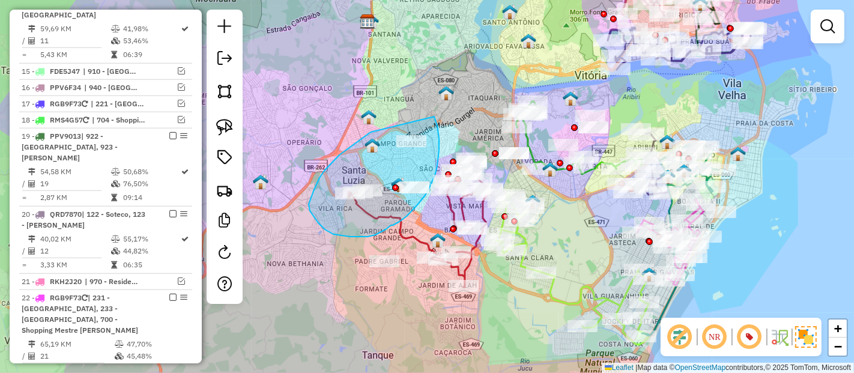
drag, startPoint x: 339, startPoint y: 155, endPoint x: 434, endPoint y: 117, distance: 102.4
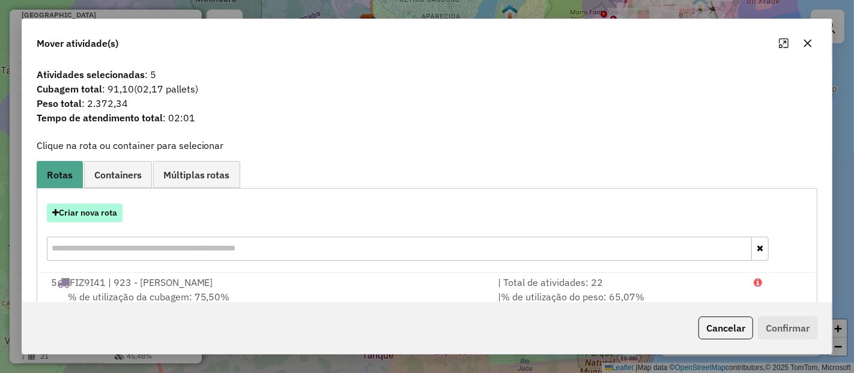
click at [89, 219] on button "Criar nova rota" at bounding box center [85, 213] width 76 height 19
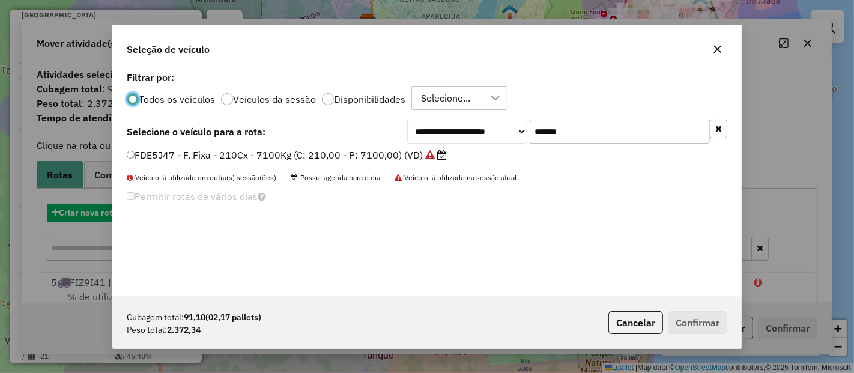
scroll to position [7, 3]
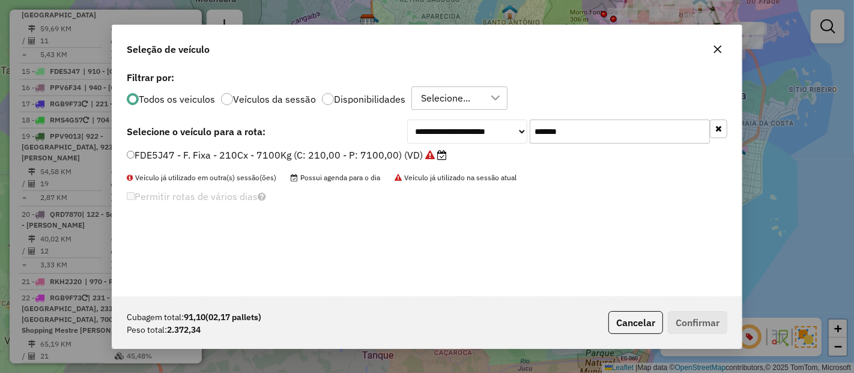
click at [625, 133] on input "*******" at bounding box center [620, 132] width 180 height 24
paste input "text"
type input "*******"
click at [403, 155] on label "PPV9013 - [PERSON_NAME] Fixa - 210Cx - 7530Kg (C: 210,00 - P: 7530,00) (VD)" at bounding box center [321, 155] width 388 height 14
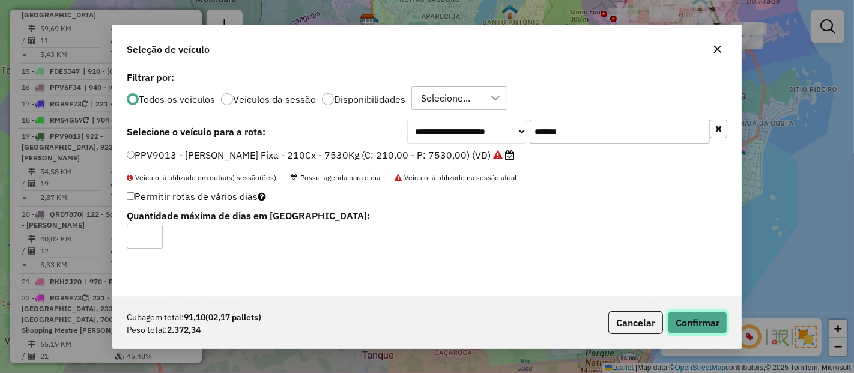
click at [714, 321] on button "Confirmar" at bounding box center [697, 322] width 59 height 23
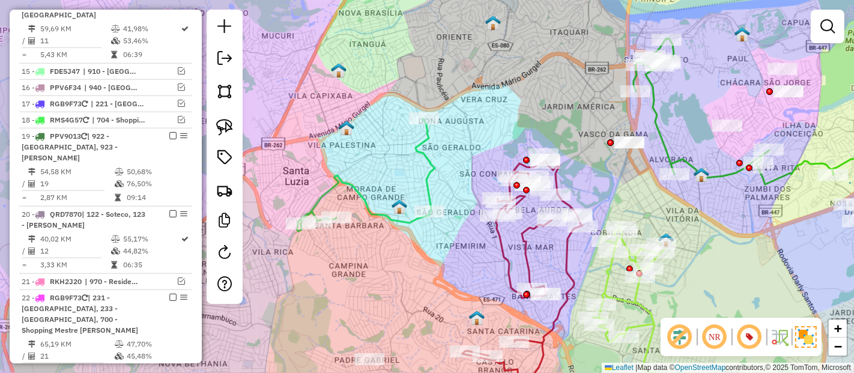
click at [418, 155] on icon at bounding box center [366, 175] width 138 height 112
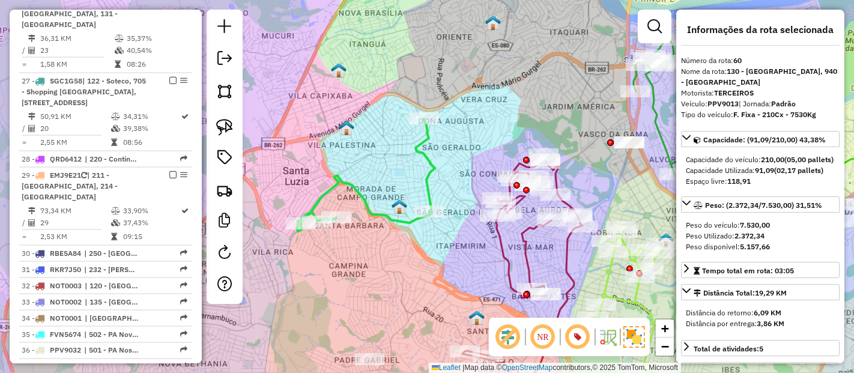
scroll to position [2242, 0]
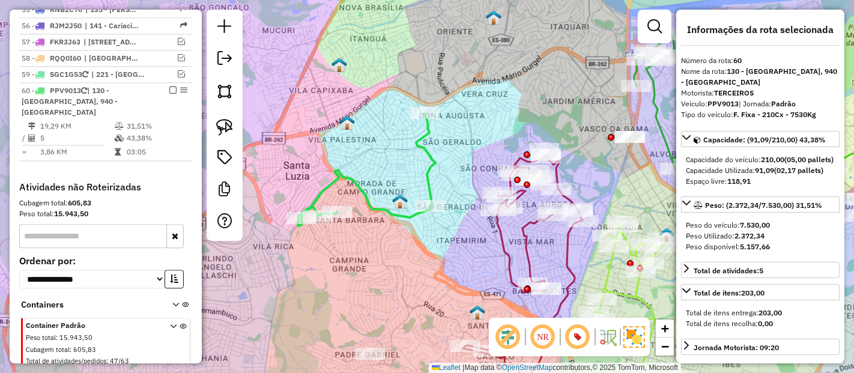
drag, startPoint x: 382, startPoint y: 194, endPoint x: 412, endPoint y: 64, distance: 133.2
click at [412, 65] on div "Janela de atendimento Grade de atendimento Capacidade Transportadoras Veículos …" at bounding box center [427, 186] width 854 height 373
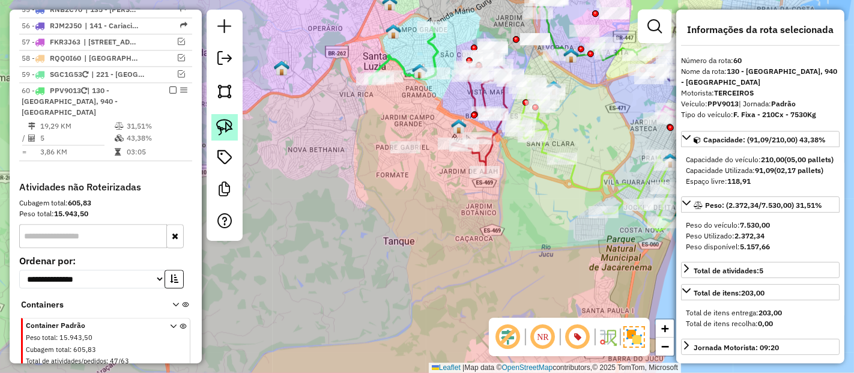
click at [231, 128] on img at bounding box center [224, 127] width 17 height 17
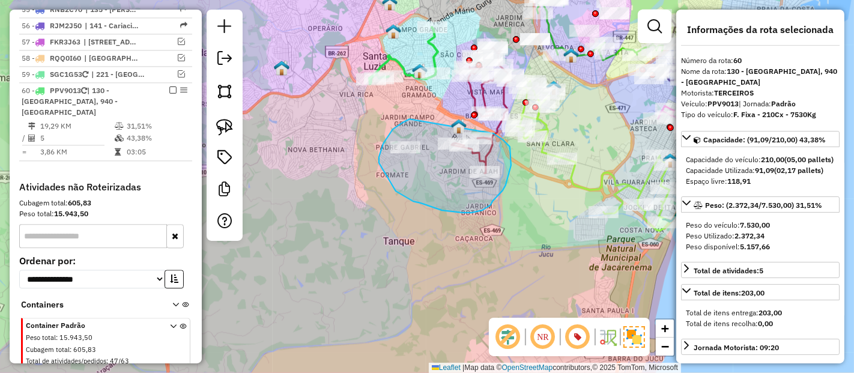
drag, startPoint x: 395, startPoint y: 128, endPoint x: 489, endPoint y: 129, distance: 93.7
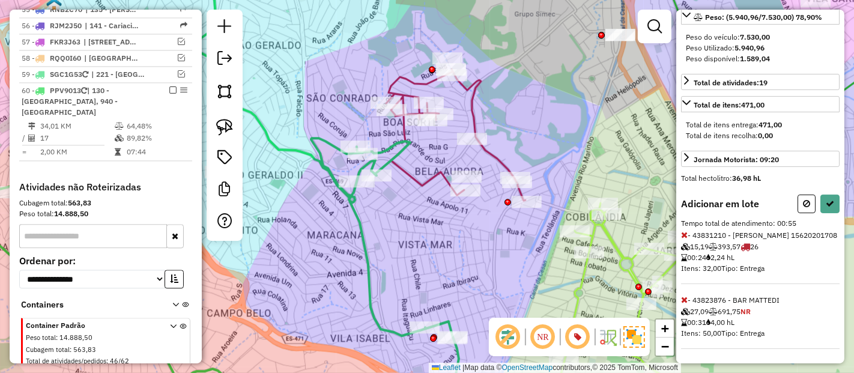
click at [684, 300] on icon at bounding box center [684, 300] width 7 height 8
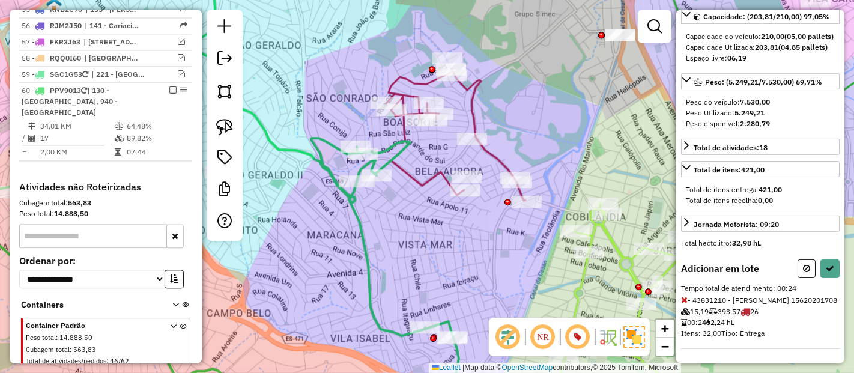
scroll to position [216, 0]
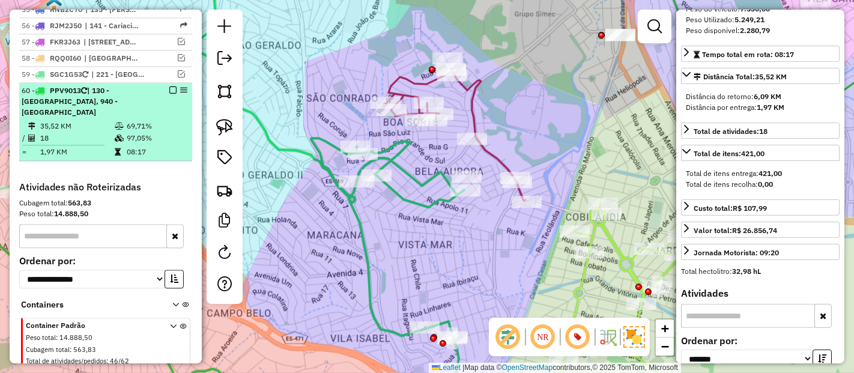
click at [169, 87] on em at bounding box center [172, 90] width 7 height 7
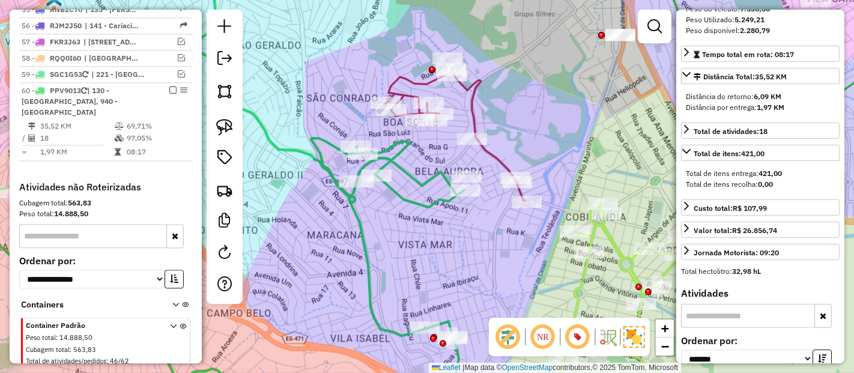
scroll to position [2191, 0]
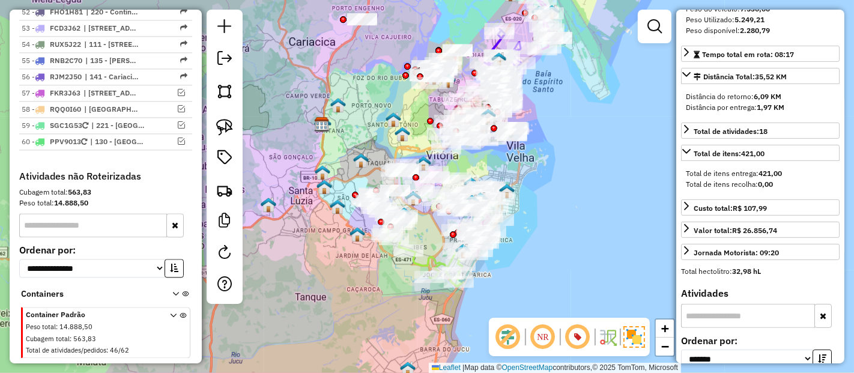
drag, startPoint x: 515, startPoint y: 255, endPoint x: 497, endPoint y: 303, distance: 51.7
click at [497, 303] on div "Janela de atendimento Grade de atendimento Capacidade Transportadoras Veículos …" at bounding box center [427, 186] width 854 height 373
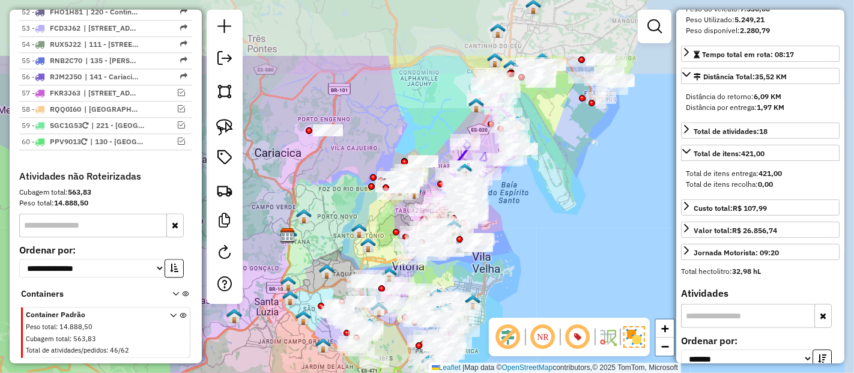
drag, startPoint x: 557, startPoint y: 195, endPoint x: 529, endPoint y: 287, distance: 96.7
click at [529, 287] on div "Janela de atendimento Grade de atendimento Capacidade Transportadoras Veículos …" at bounding box center [427, 186] width 854 height 373
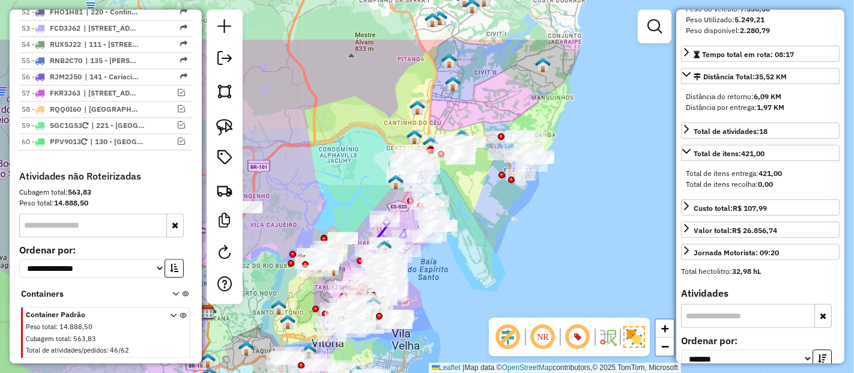
drag, startPoint x: 570, startPoint y: 168, endPoint x: 489, endPoint y: 244, distance: 110.9
click at [489, 244] on div "Janela de atendimento Grade de atendimento Capacidade Transportadoras Veículos …" at bounding box center [427, 186] width 854 height 373
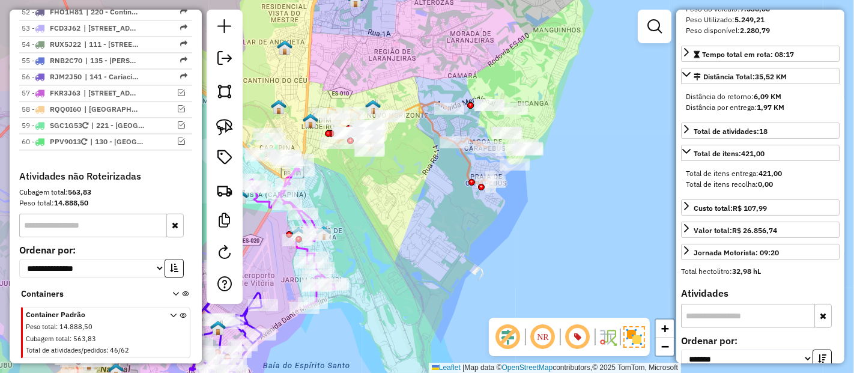
drag, startPoint x: 515, startPoint y: 222, endPoint x: 404, endPoint y: 211, distance: 111.7
click at [509, 222] on div "Janela de atendimento Grade de atendimento Capacidade Transportadoras Veículos …" at bounding box center [427, 186] width 854 height 373
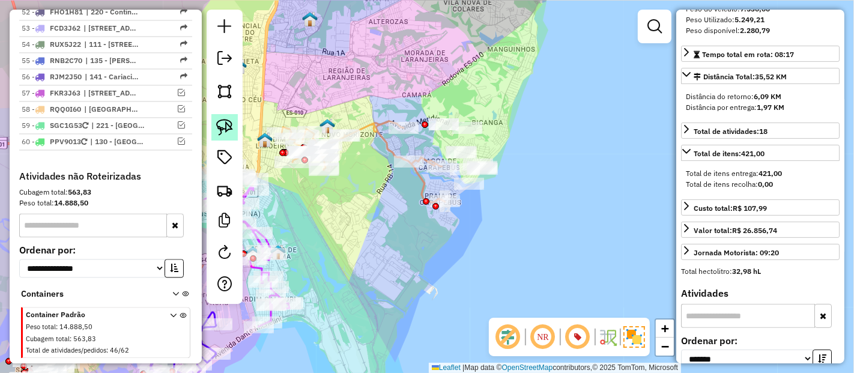
click at [226, 123] on img at bounding box center [224, 127] width 17 height 17
drag, startPoint x: 380, startPoint y: 89, endPoint x: 373, endPoint y: 101, distance: 13.7
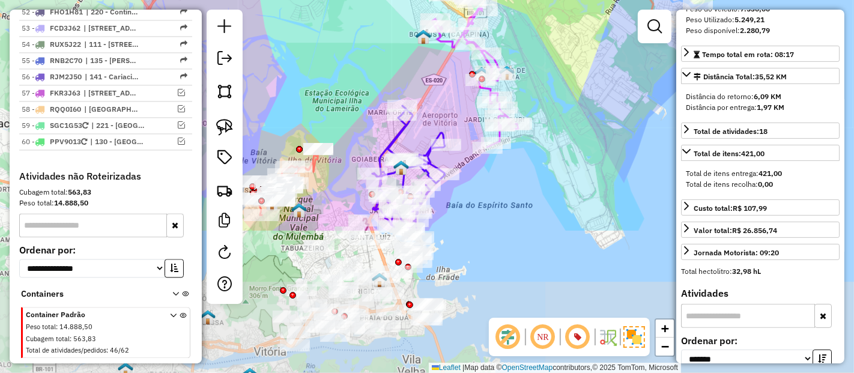
drag, startPoint x: 338, startPoint y: 294, endPoint x: 567, endPoint y: 114, distance: 290.5
click at [567, 114] on div "Janela de atendimento Grade de atendimento Capacidade Transportadoras Veículos …" at bounding box center [427, 186] width 854 height 373
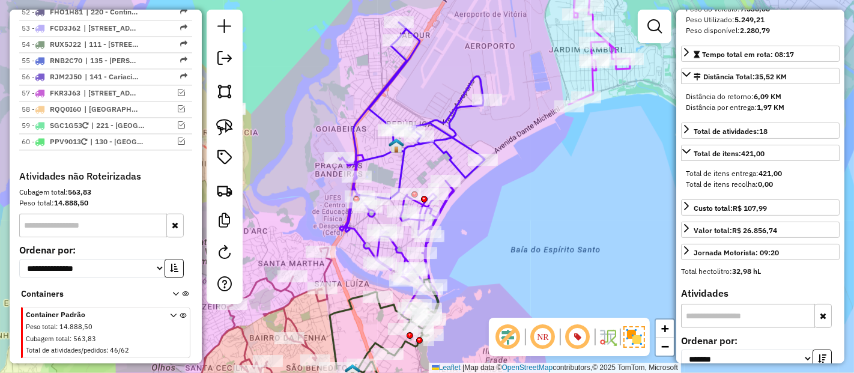
click at [377, 93] on icon at bounding box center [412, 127] width 145 height 210
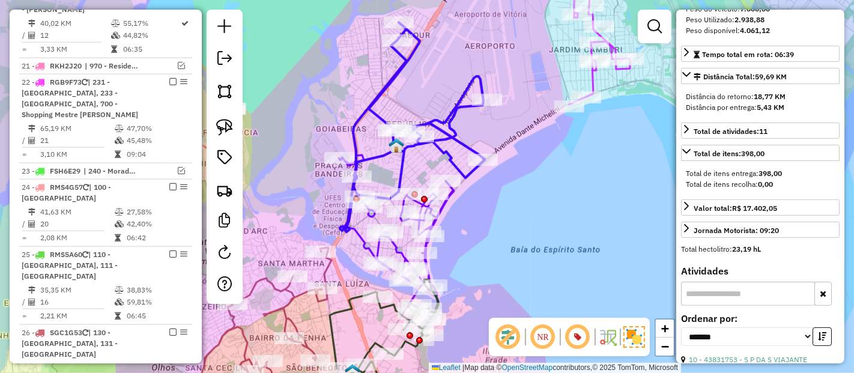
scroll to position [1031, 0]
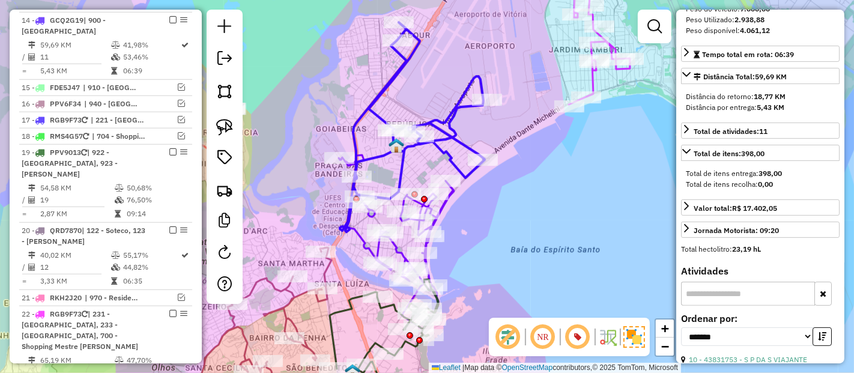
click at [374, 161] on icon at bounding box center [412, 127] width 145 height 210
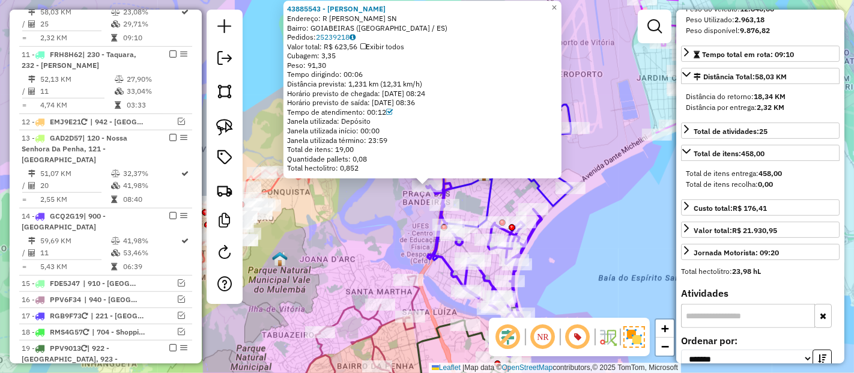
scroll to position [813, 0]
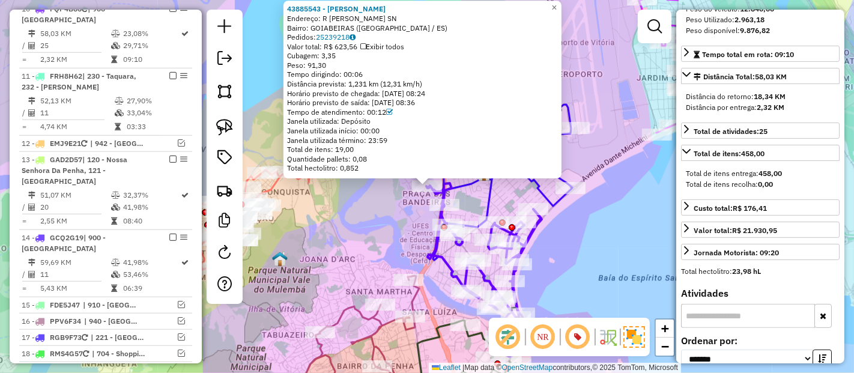
click at [401, 222] on div "Rota 14 - Placa GCQ2G19 43815603 - ALE COMERCIO LTDA 43885543 - THIAGO SILVA NO…" at bounding box center [427, 186] width 854 height 373
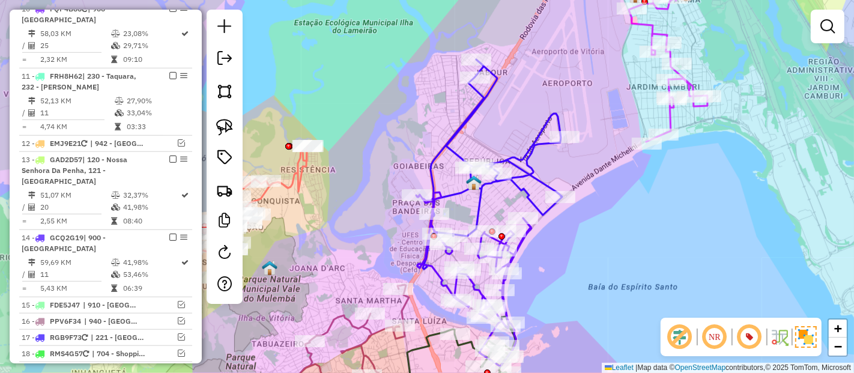
drag, startPoint x: 625, startPoint y: 196, endPoint x: 431, endPoint y: 336, distance: 239.6
click at [431, 336] on div "Janela de atendimento Grade de atendimento Capacidade Transportadoras Veículos …" at bounding box center [427, 186] width 854 height 373
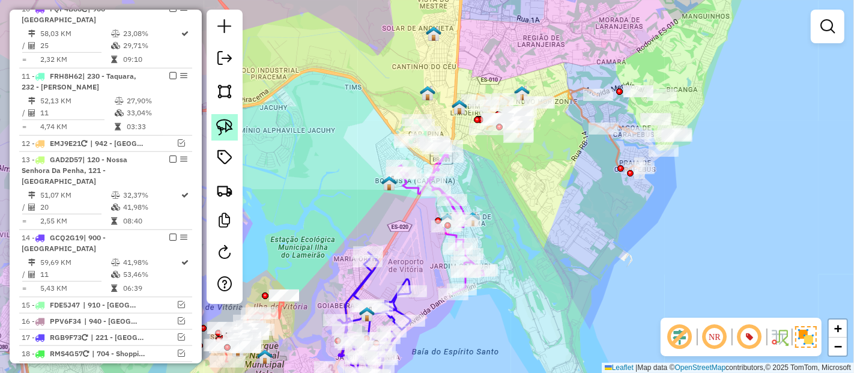
click at [213, 124] on link at bounding box center [224, 127] width 26 height 26
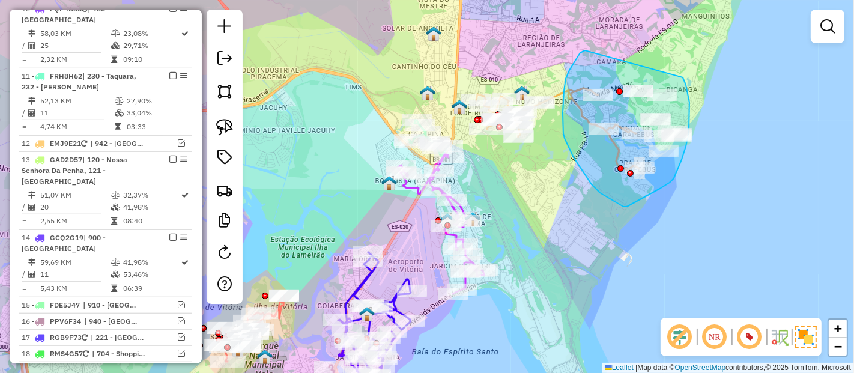
drag, startPoint x: 580, startPoint y: 53, endPoint x: 683, endPoint y: 78, distance: 105.6
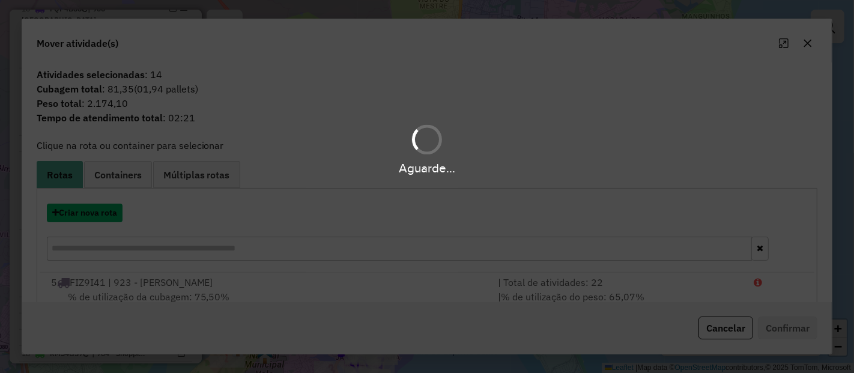
click at [101, 216] on button "Criar nova rota" at bounding box center [85, 213] width 76 height 19
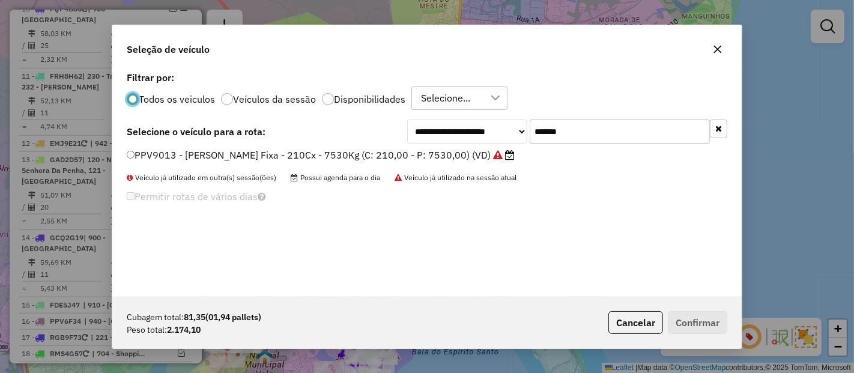
scroll to position [7, 3]
click at [633, 132] on input "*******" at bounding box center [620, 132] width 180 height 24
paste input "text"
type input "*******"
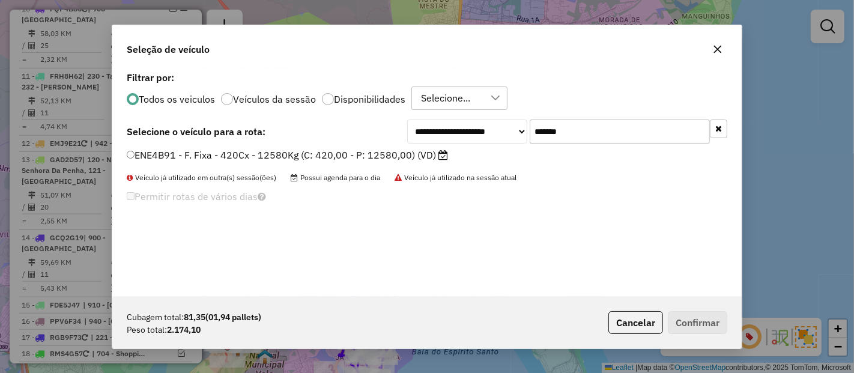
click at [410, 158] on label "ENE4B91 - F. Fixa - 420Cx - 12580Kg (C: 420,00 - P: 12580,00) (VD)" at bounding box center [287, 155] width 321 height 14
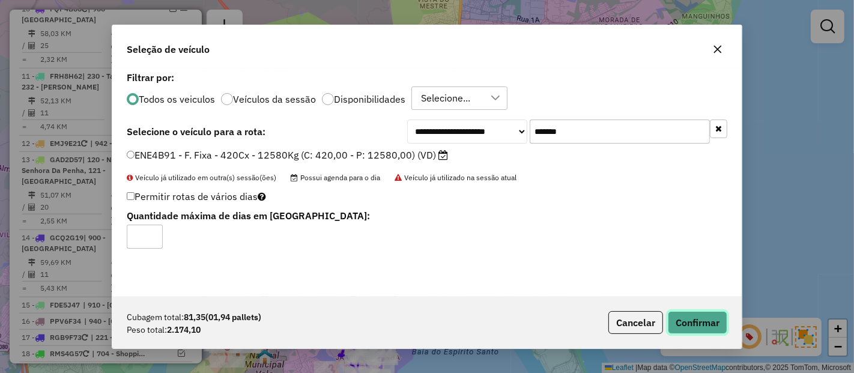
click at [726, 326] on button "Confirmar" at bounding box center [697, 322] width 59 height 23
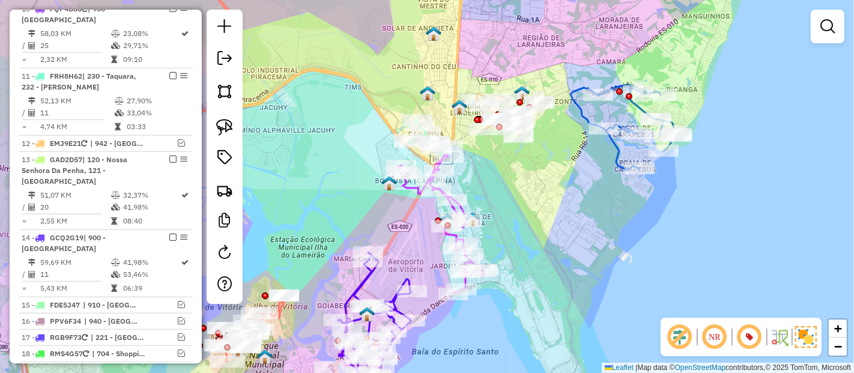
click at [583, 114] on icon at bounding box center [624, 127] width 107 height 85
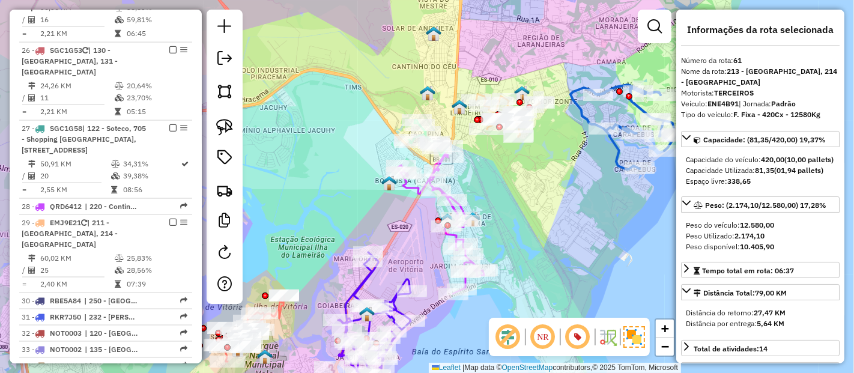
scroll to position [2258, 0]
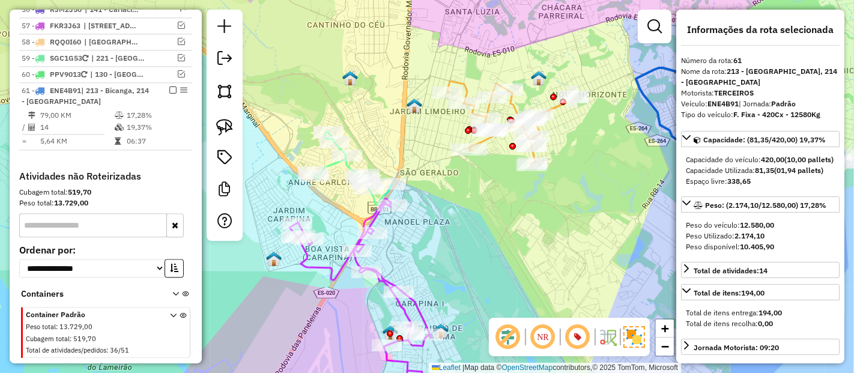
drag, startPoint x: 607, startPoint y: 191, endPoint x: 546, endPoint y: 205, distance: 63.5
click at [547, 205] on div "Janela de atendimento Grade de atendimento Capacidade Transportadoras Veículos …" at bounding box center [427, 186] width 854 height 373
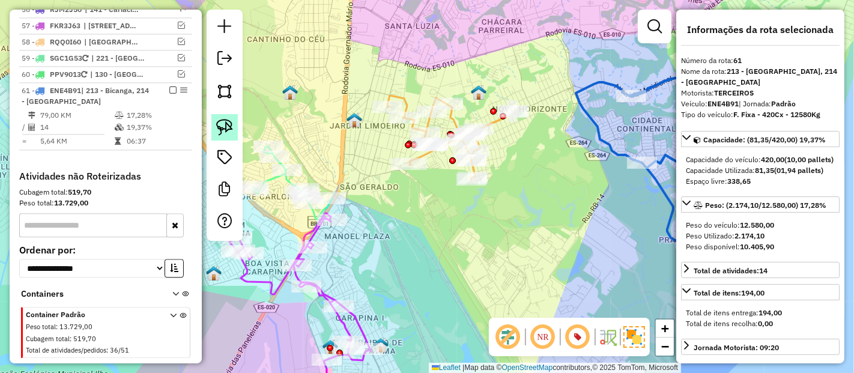
click at [223, 124] on img at bounding box center [224, 127] width 17 height 17
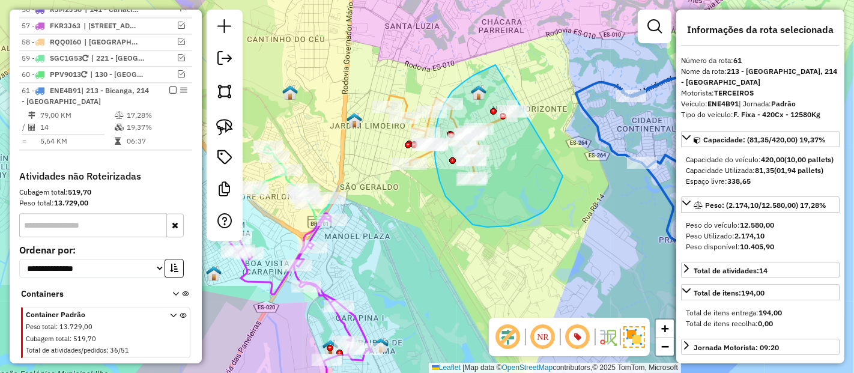
drag, startPoint x: 465, startPoint y: 81, endPoint x: 563, endPoint y: 174, distance: 135.1
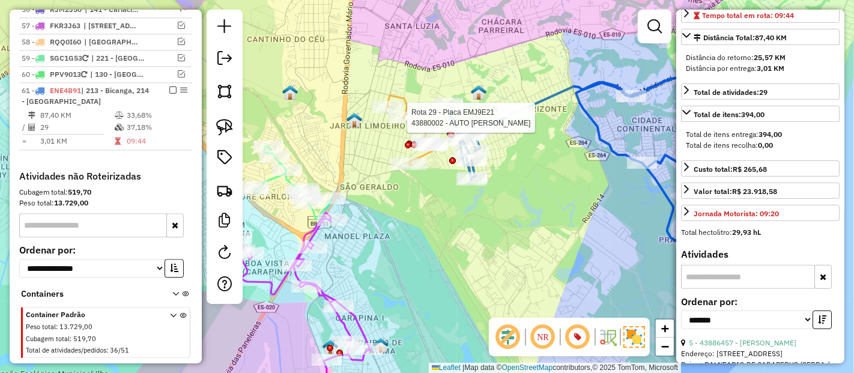
scroll to position [267, 0]
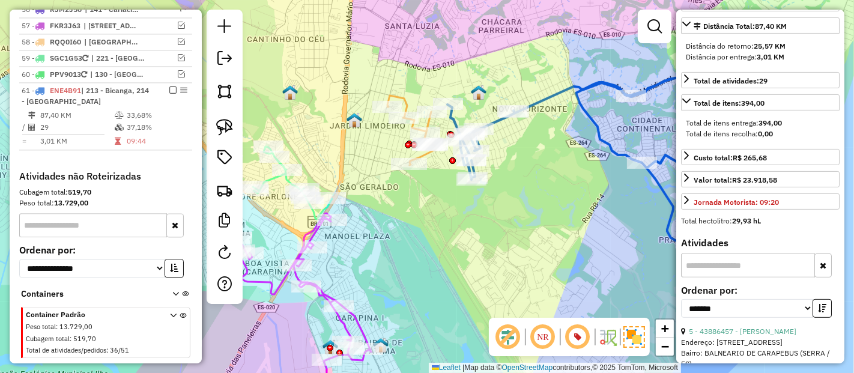
click at [535, 97] on icon at bounding box center [619, 160] width 342 height 170
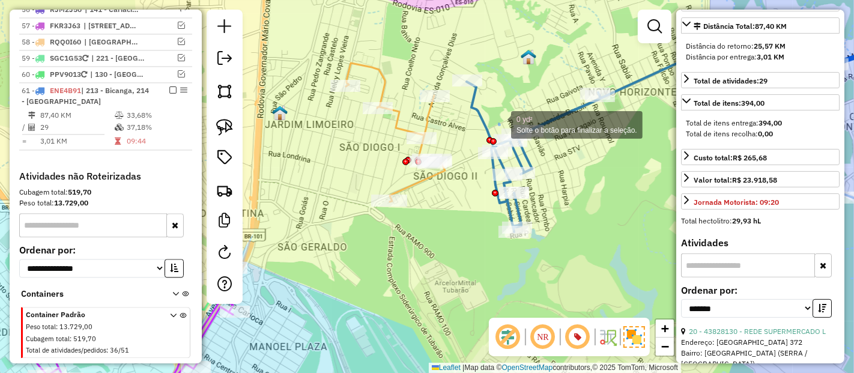
drag, startPoint x: 500, startPoint y: 124, endPoint x: 446, endPoint y: 64, distance: 81.3
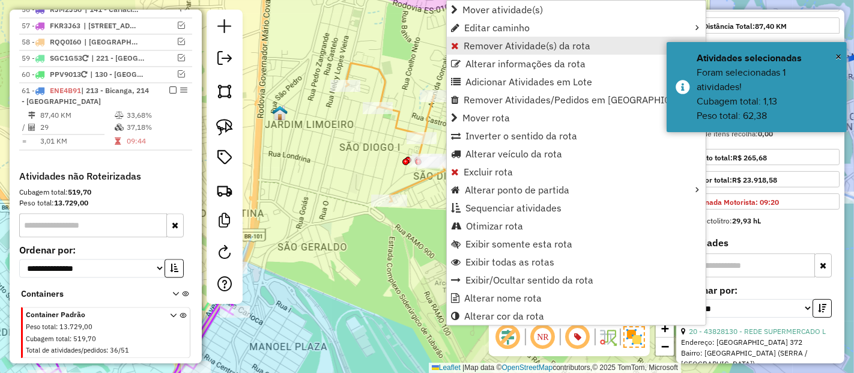
click at [464, 46] on span "Remover Atividade(s) da rota" at bounding box center [527, 46] width 127 height 10
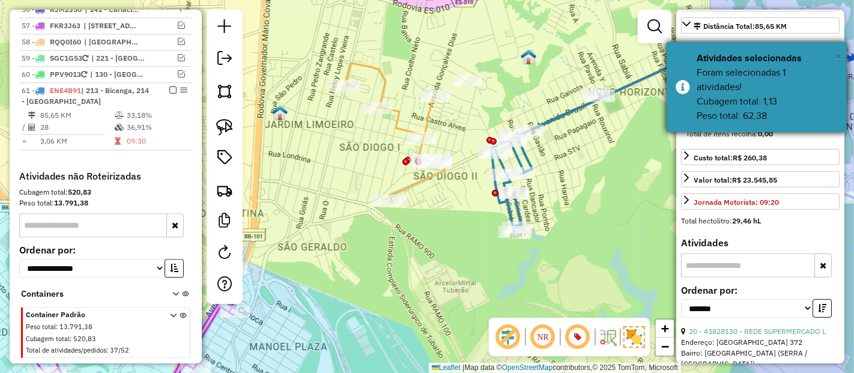
click at [837, 54] on span "×" at bounding box center [839, 56] width 6 height 13
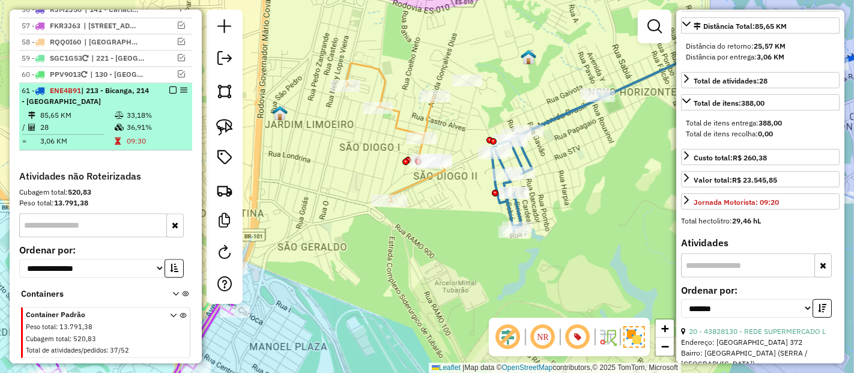
click at [157, 121] on td "36,91%" at bounding box center [156, 127] width 61 height 12
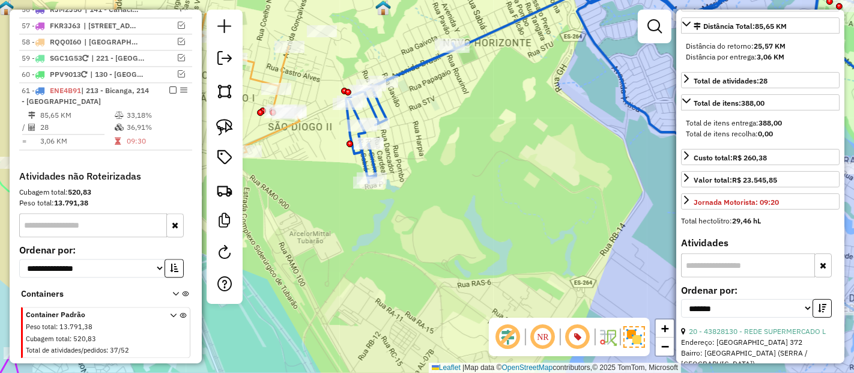
drag, startPoint x: 415, startPoint y: 168, endPoint x: 423, endPoint y: 162, distance: 10.3
click at [423, 162] on div "Janela de atendimento Grade de atendimento Capacidade Transportadoras Veículos …" at bounding box center [427, 186] width 854 height 373
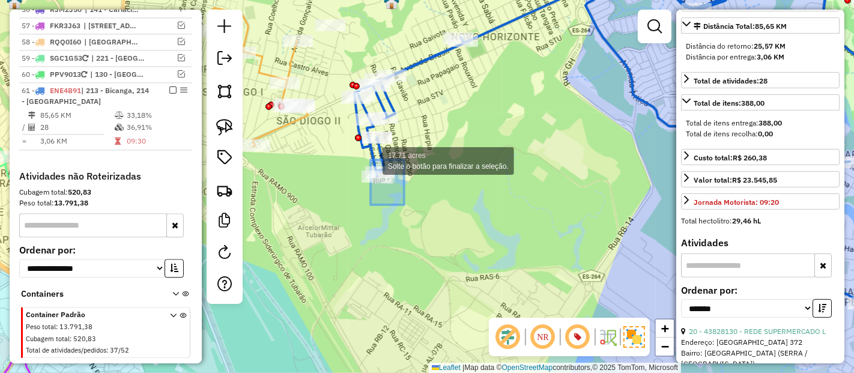
drag, startPoint x: 404, startPoint y: 205, endPoint x: 360, endPoint y: 151, distance: 69.6
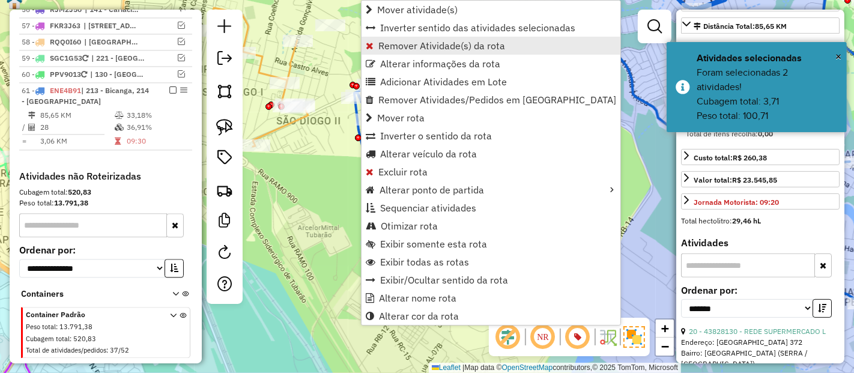
click at [372, 46] on span "Remover Atividade(s) da rota" at bounding box center [370, 46] width 8 height 10
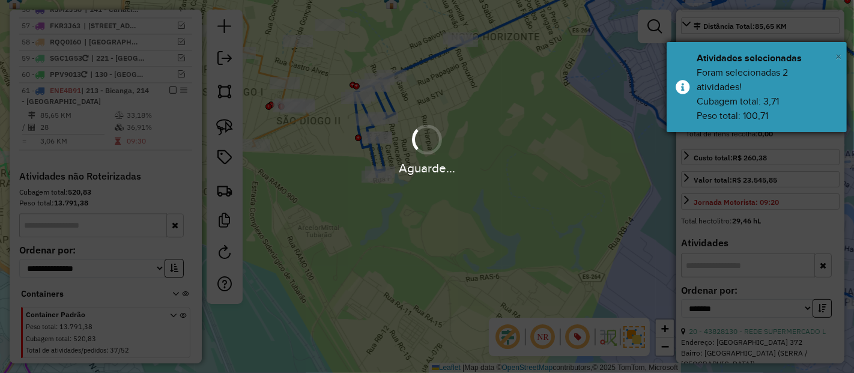
click at [837, 59] on span "×" at bounding box center [839, 56] width 6 height 13
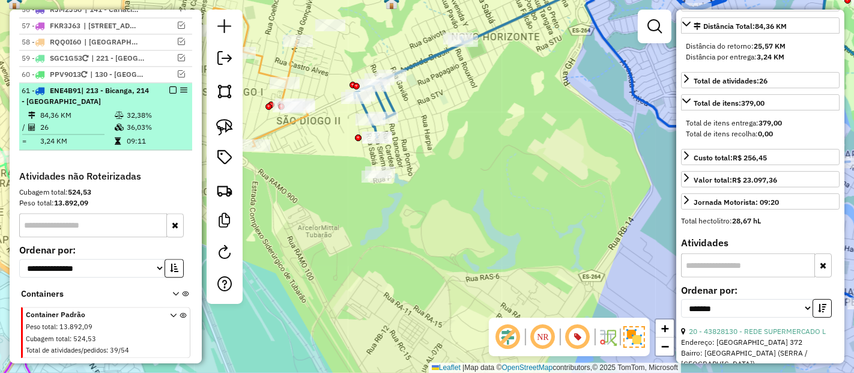
click at [169, 87] on em at bounding box center [172, 90] width 7 height 7
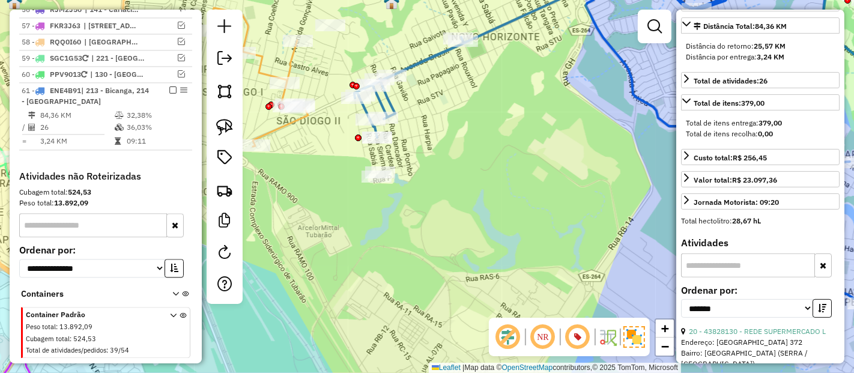
scroll to position [2207, 0]
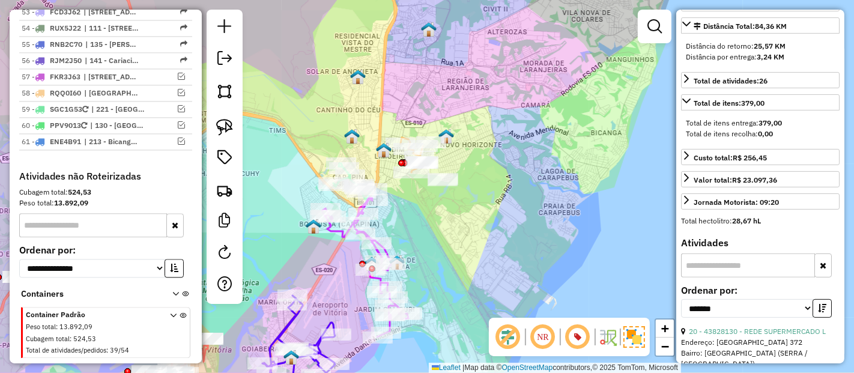
drag, startPoint x: 431, startPoint y: 211, endPoint x: 449, endPoint y: 234, distance: 29.5
click at [449, 234] on div "Janela de atendimento Grade de atendimento Capacidade Transportadoras Veículos …" at bounding box center [427, 186] width 854 height 373
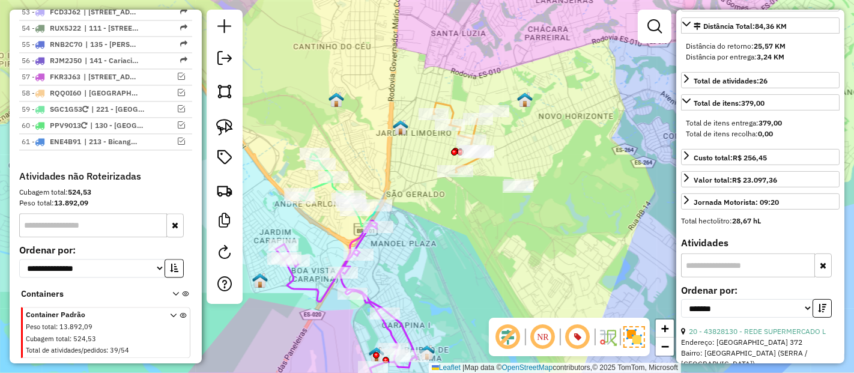
click at [317, 187] on icon at bounding box center [338, 190] width 79 height 73
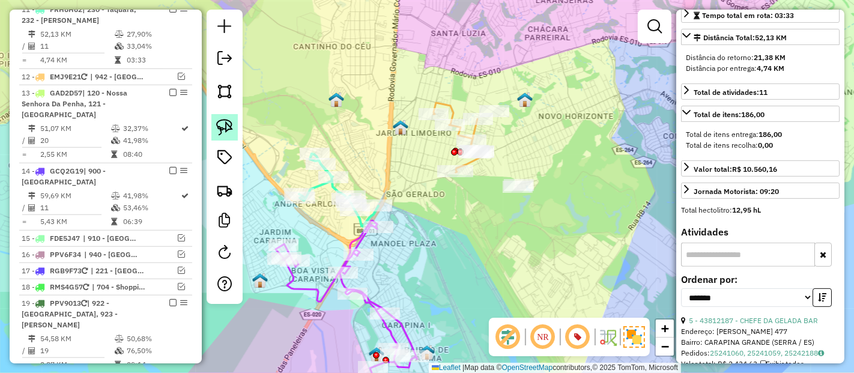
scroll to position [65, 0]
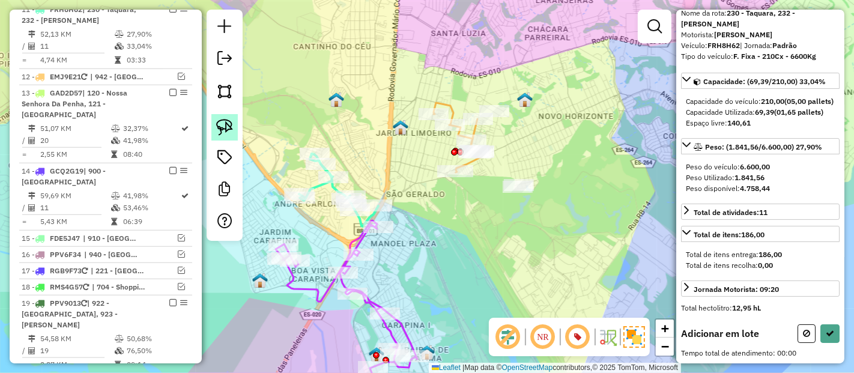
click at [228, 137] on link at bounding box center [224, 127] width 26 height 26
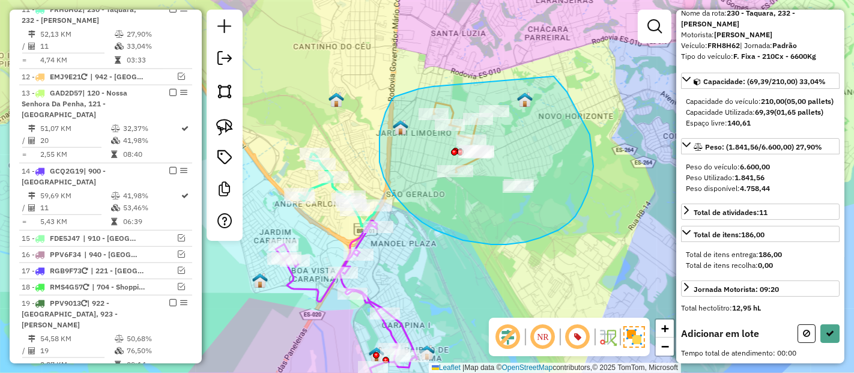
drag, startPoint x: 433, startPoint y: 87, endPoint x: 554, endPoint y: 76, distance: 121.2
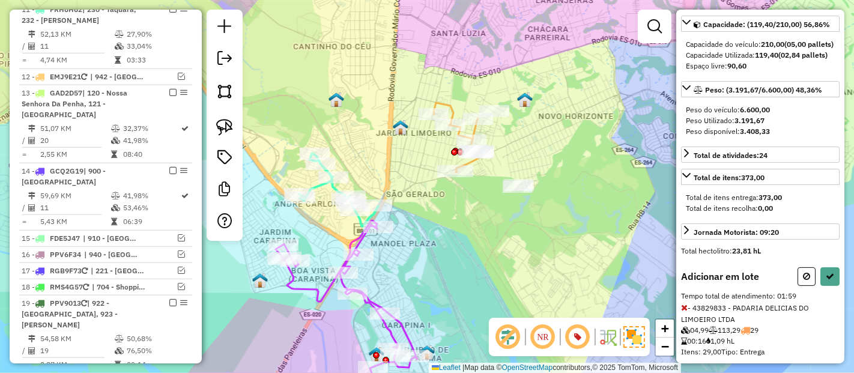
scroll to position [0, 0]
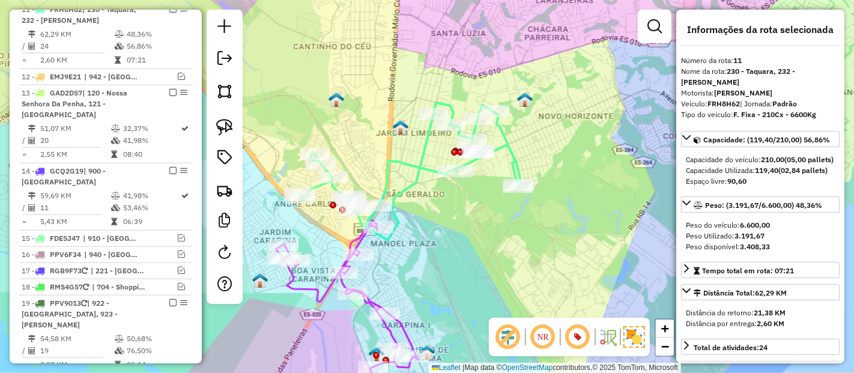
click at [387, 168] on icon at bounding box center [410, 172] width 222 height 138
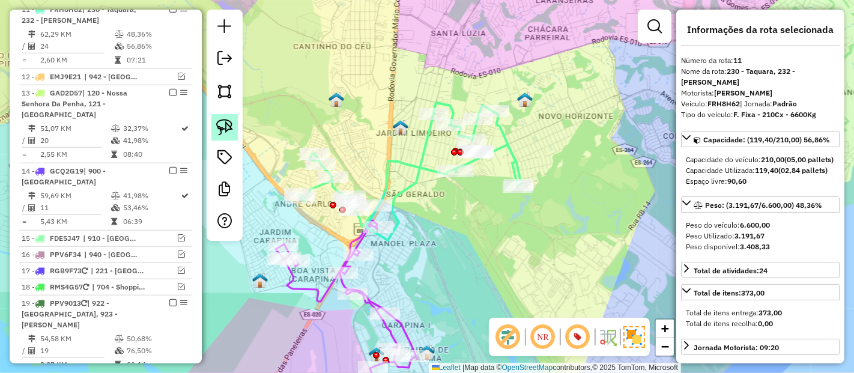
click at [223, 132] on img at bounding box center [224, 127] width 17 height 17
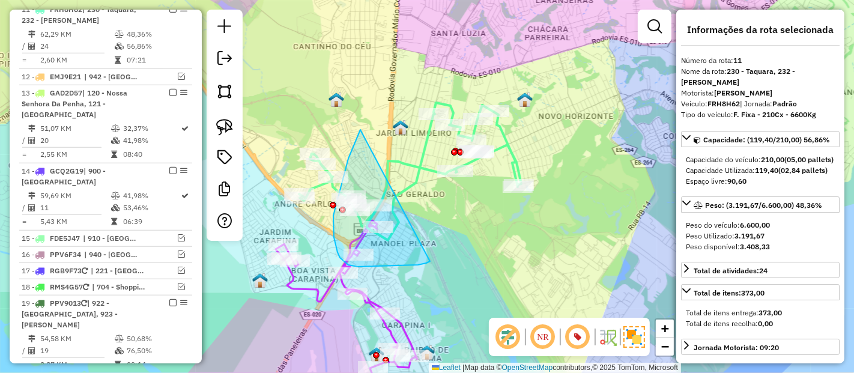
drag, startPoint x: 360, startPoint y: 132, endPoint x: 460, endPoint y: 230, distance: 140.2
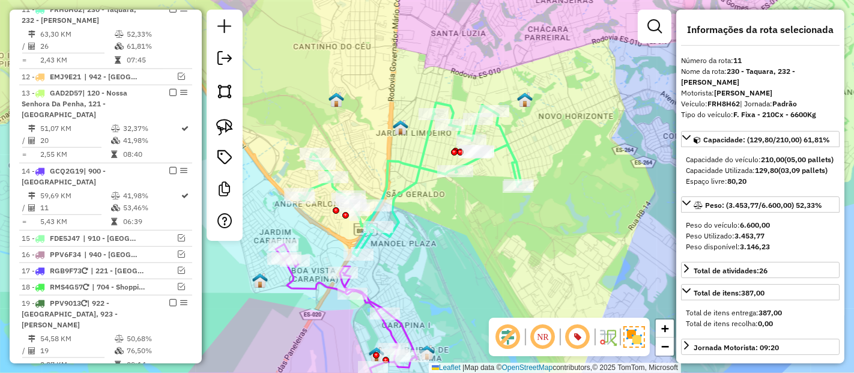
click at [221, 126] on img at bounding box center [224, 127] width 17 height 17
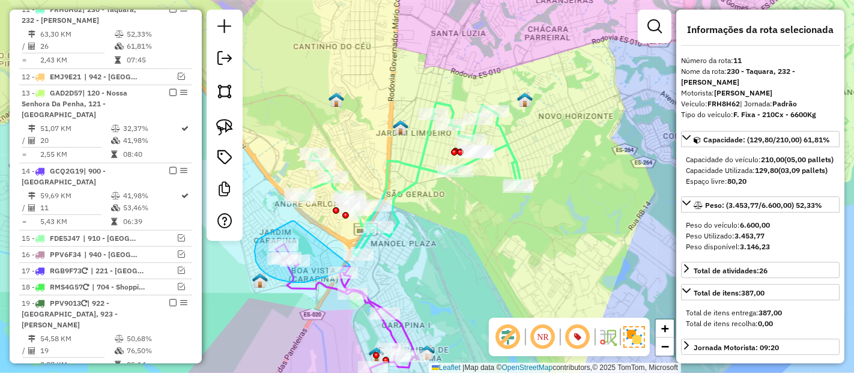
click at [360, 258] on div "Rota 22 - Placa RGB9F73 43889978 - ODIRLEI AMADOR DOS S Janela de atendimento G…" at bounding box center [427, 186] width 854 height 373
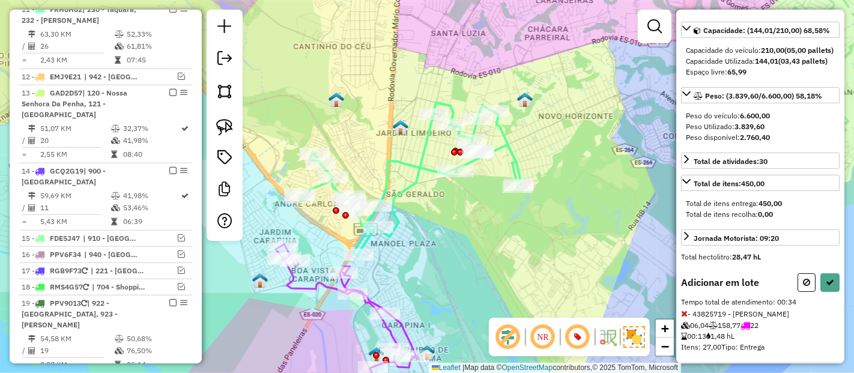
scroll to position [267, 0]
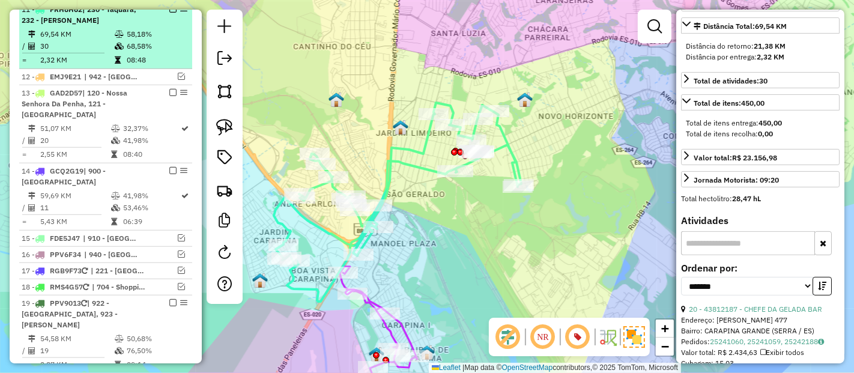
click at [171, 13] on em at bounding box center [172, 8] width 7 height 7
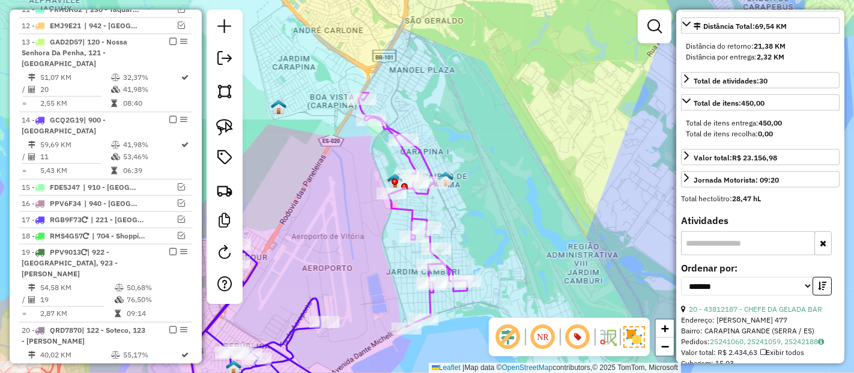
click at [411, 153] on icon at bounding box center [413, 210] width 109 height 234
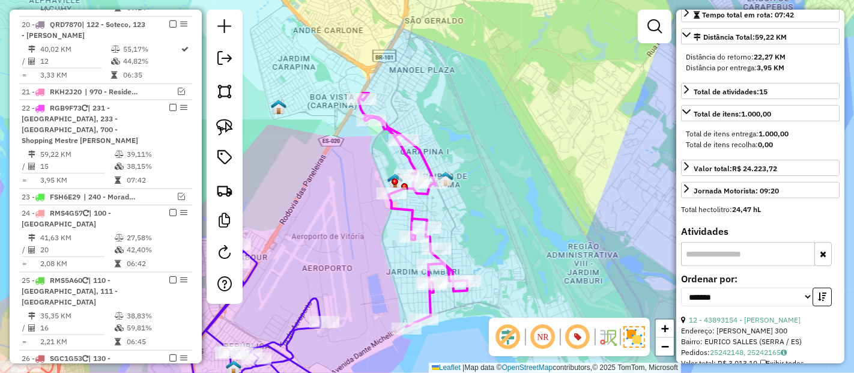
scroll to position [1262, 0]
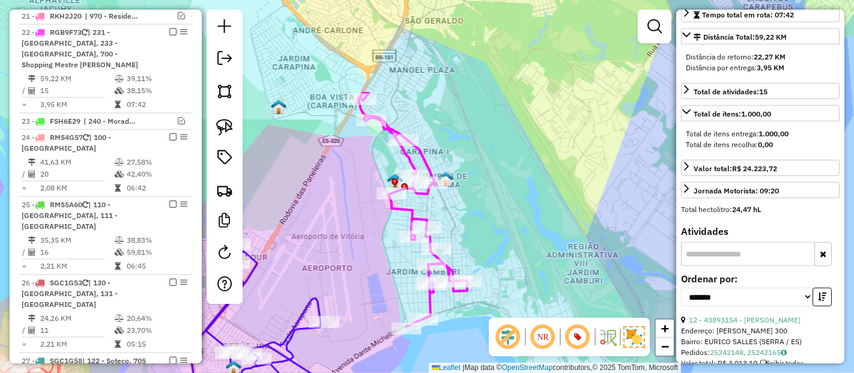
click at [411, 150] on icon at bounding box center [413, 210] width 109 height 234
click at [411, 149] on icon at bounding box center [413, 210] width 109 height 234
click at [406, 160] on icon at bounding box center [413, 210] width 109 height 234
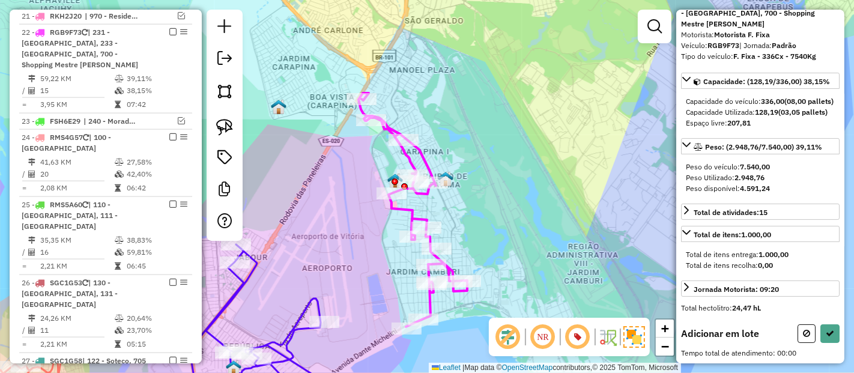
scroll to position [76, 0]
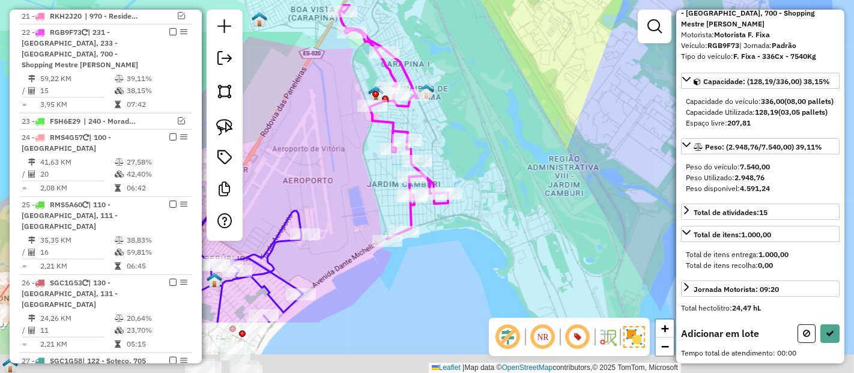
drag, startPoint x: 529, startPoint y: 265, endPoint x: 509, endPoint y: 177, distance: 89.8
click at [509, 177] on div "Janela de atendimento Grade de atendimento Capacidade Transportadoras Veículos …" at bounding box center [427, 186] width 854 height 373
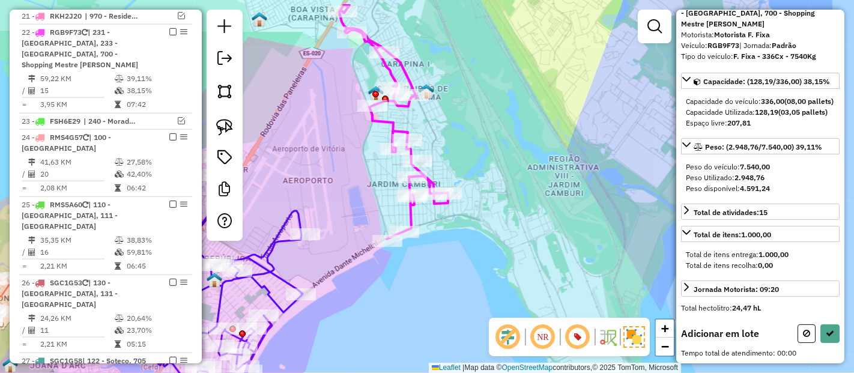
click at [246, 132] on div "Janela de atendimento Grade de atendimento Capacidade Transportadoras Veículos …" at bounding box center [427, 186] width 854 height 373
click at [228, 126] on img at bounding box center [224, 127] width 17 height 17
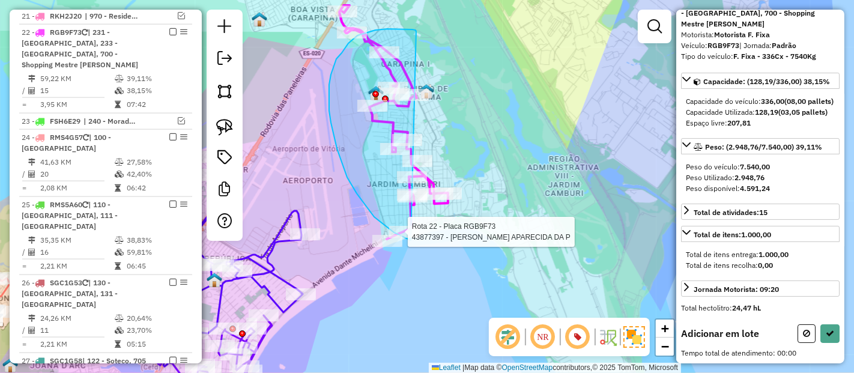
drag, startPoint x: 416, startPoint y: 31, endPoint x: 503, endPoint y: 211, distance: 199.6
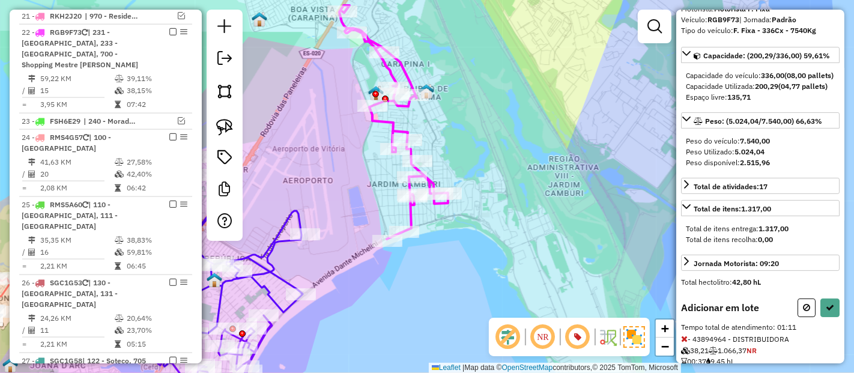
scroll to position [5, 0]
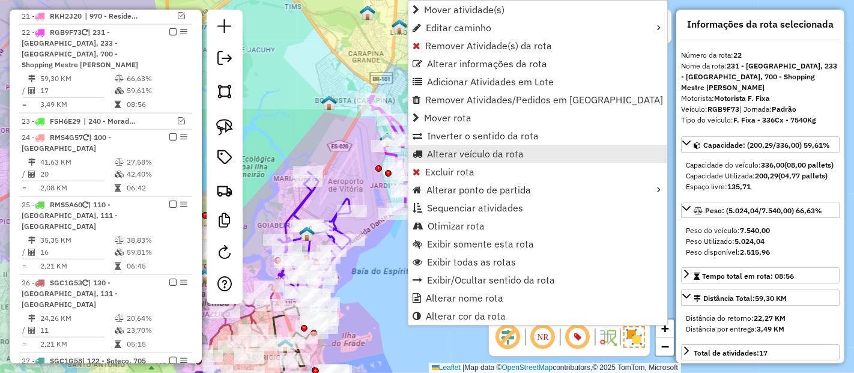
click at [448, 154] on span "Alterar veículo da rota" at bounding box center [475, 154] width 97 height 10
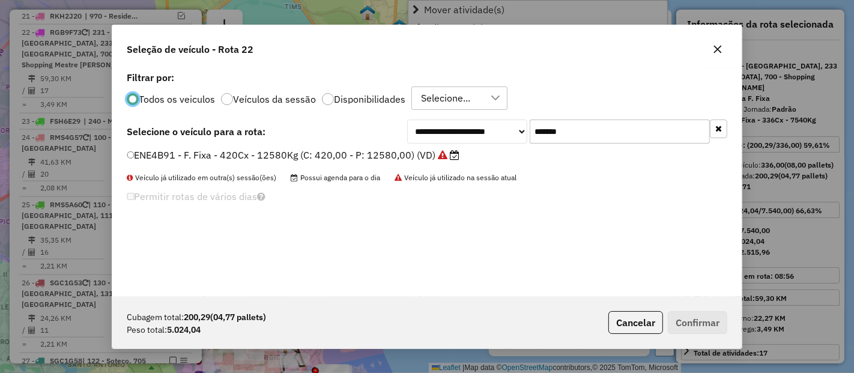
scroll to position [7, 3]
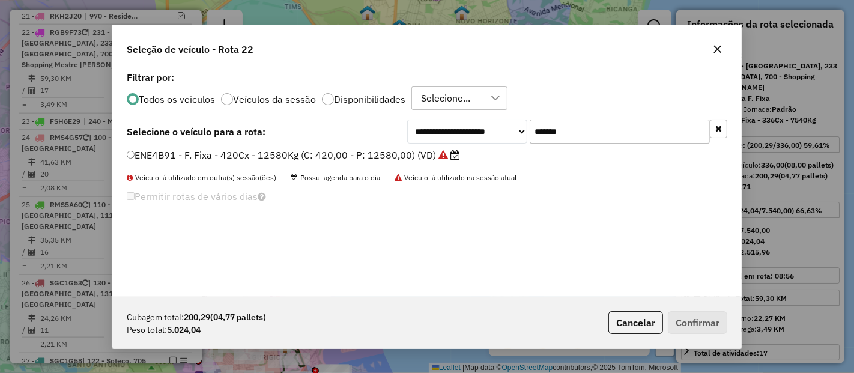
click at [573, 135] on input "*******" at bounding box center [620, 132] width 180 height 24
paste input "text"
type input "*******"
click at [384, 159] on label "FDR0H51 - F. Fixa - 378Cx - 12840Kg (C: 378,00 - P: 12840,00) (VD)" at bounding box center [294, 155] width 335 height 14
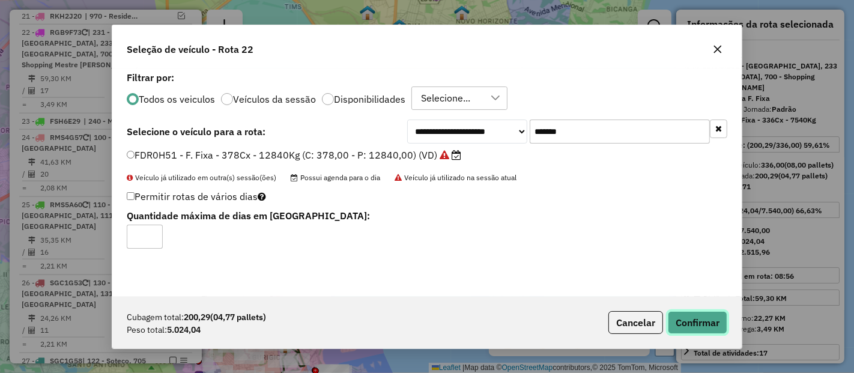
click at [700, 314] on button "Confirmar" at bounding box center [697, 322] width 59 height 23
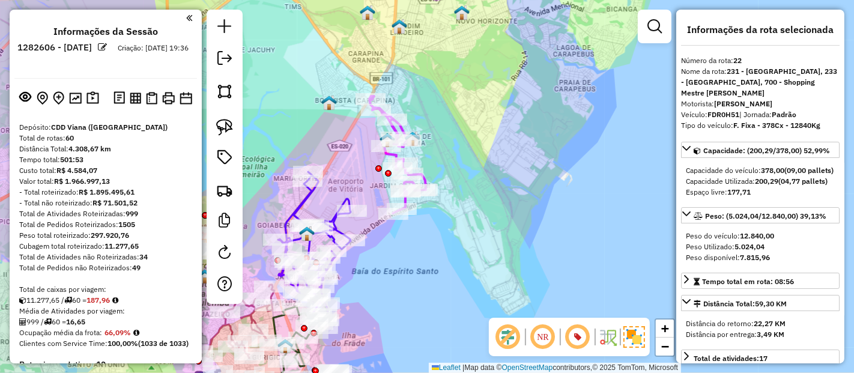
scroll to position [5, 0]
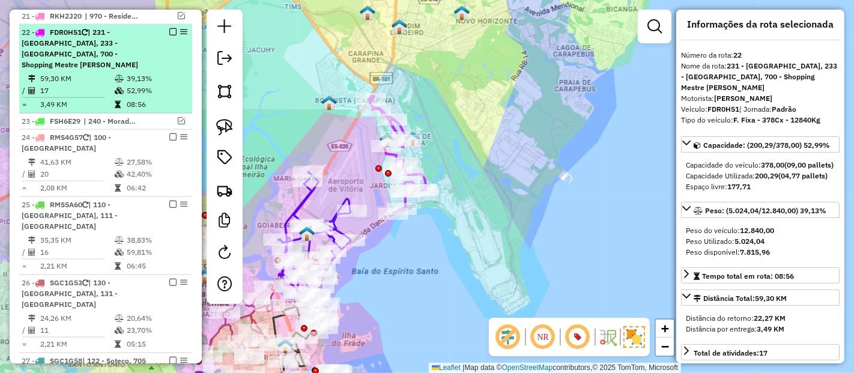
click at [170, 28] on em at bounding box center [172, 31] width 7 height 7
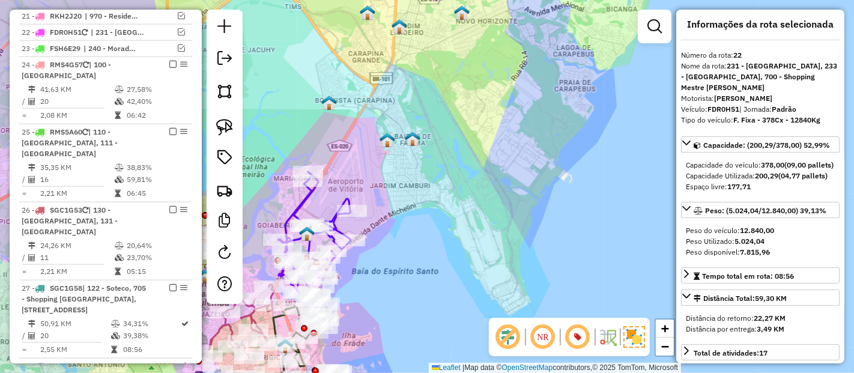
scroll to position [1200, 0]
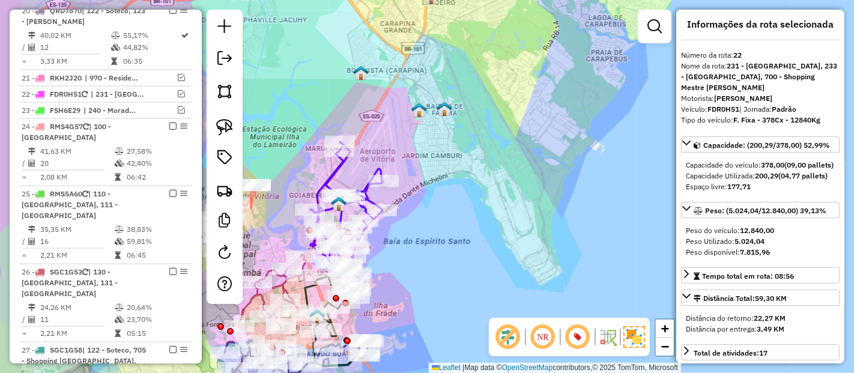
drag, startPoint x: 415, startPoint y: 193, endPoint x: 470, endPoint y: 136, distance: 79.5
click at [470, 136] on div "Janela de atendimento Grade de atendimento Capacidade Transportadoras Veículos …" at bounding box center [427, 186] width 854 height 373
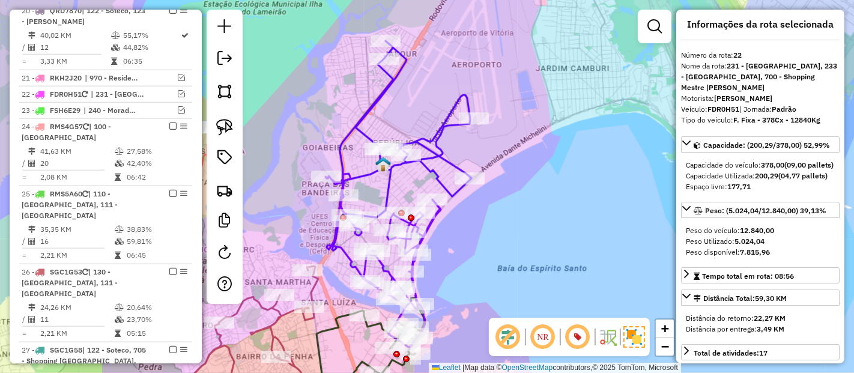
click at [369, 104] on icon at bounding box center [399, 146] width 145 height 210
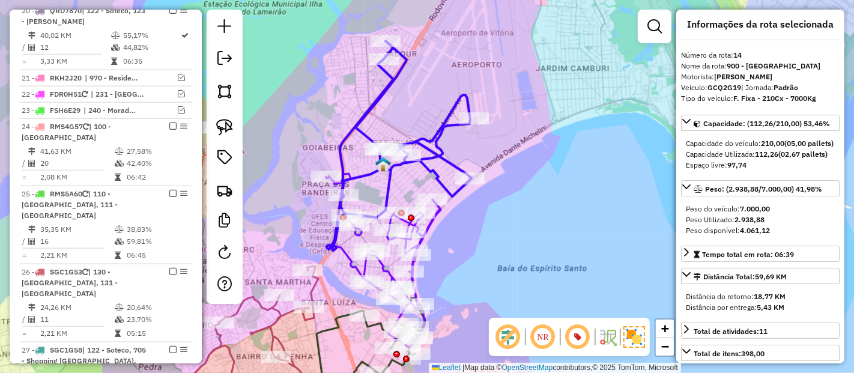
scroll to position [980, 0]
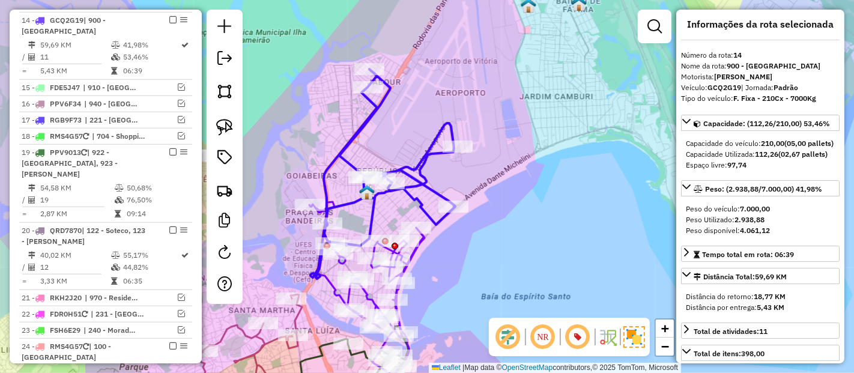
drag, startPoint x: 398, startPoint y: 105, endPoint x: 381, endPoint y: 135, distance: 33.9
click at [381, 135] on div "Janela de atendimento Grade de atendimento Capacidade Transportadoras Veículos …" at bounding box center [427, 186] width 854 height 373
click at [220, 130] on img at bounding box center [224, 127] width 17 height 17
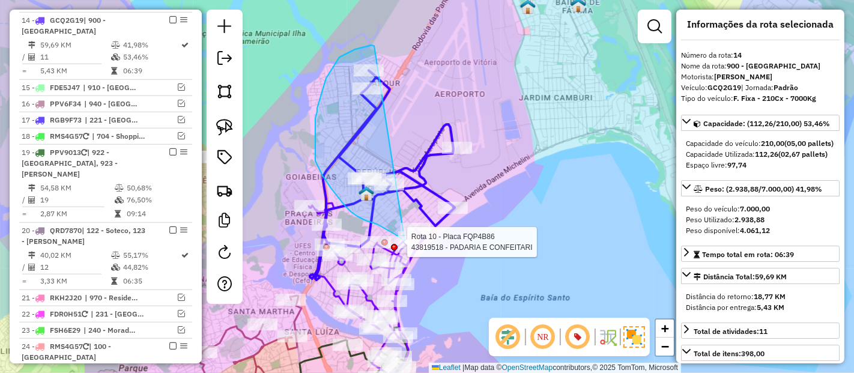
drag, startPoint x: 374, startPoint y: 46, endPoint x: 524, endPoint y: 205, distance: 218.0
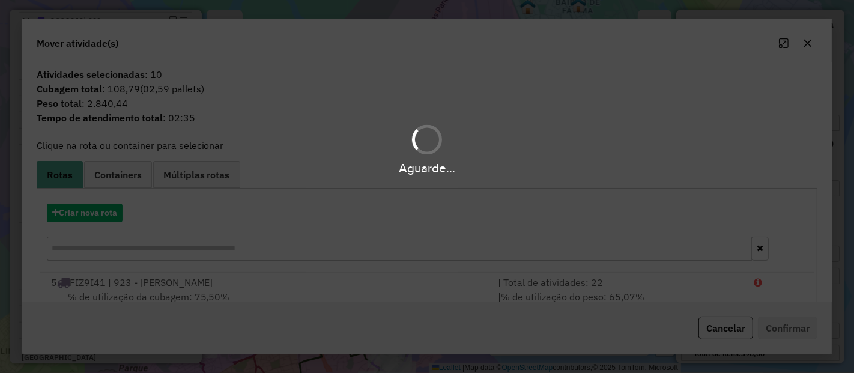
click at [91, 214] on div "Aguarde..." at bounding box center [427, 186] width 854 height 373
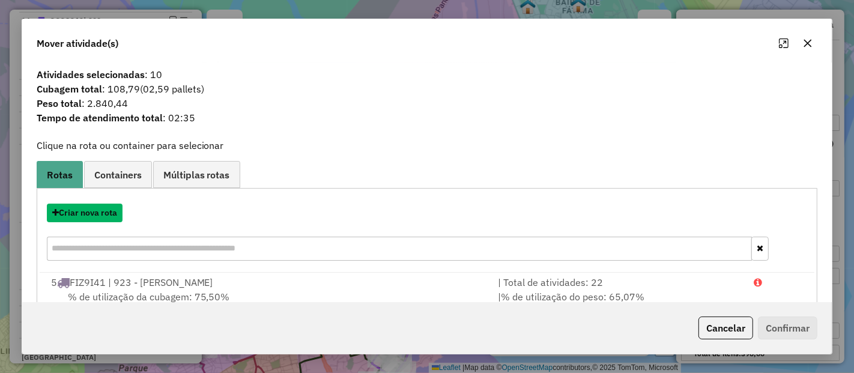
click at [91, 214] on button "Criar nova rota" at bounding box center [85, 213] width 76 height 19
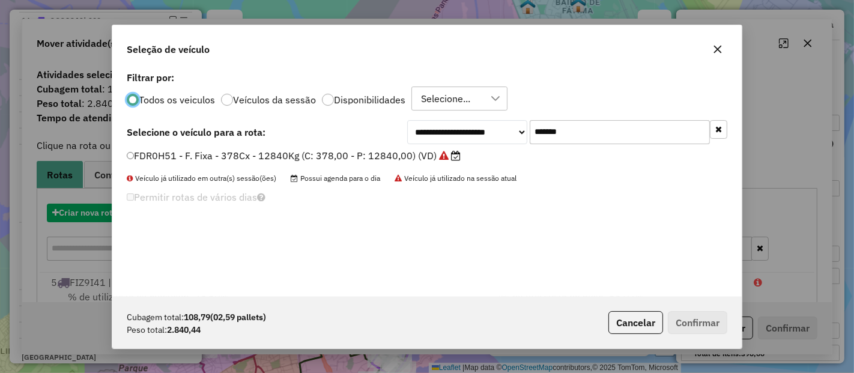
scroll to position [7, 3]
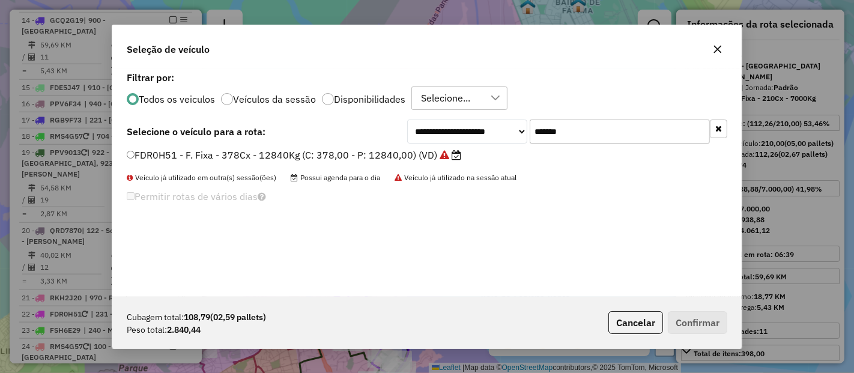
click at [628, 133] on input "*******" at bounding box center [620, 132] width 180 height 24
paste input "text"
type input "*******"
click at [417, 151] on label "GCQ2G19 - F. Fixa - 210Cx - 7000Kg (C: 210,00 - P: 7000,00) (VD)" at bounding box center [289, 155] width 324 height 14
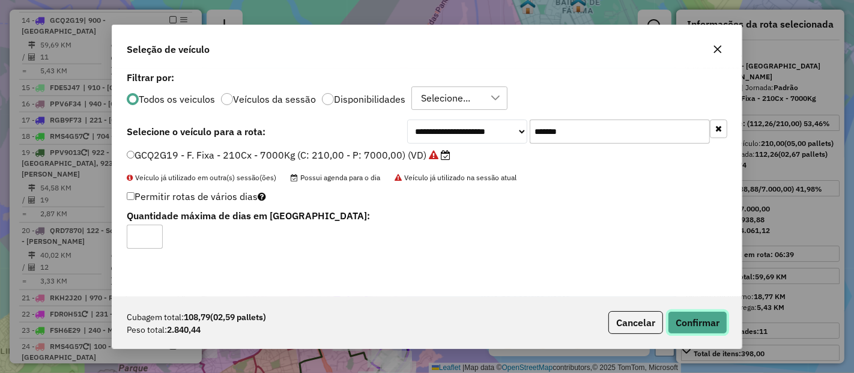
click at [693, 317] on button "Confirmar" at bounding box center [697, 322] width 59 height 23
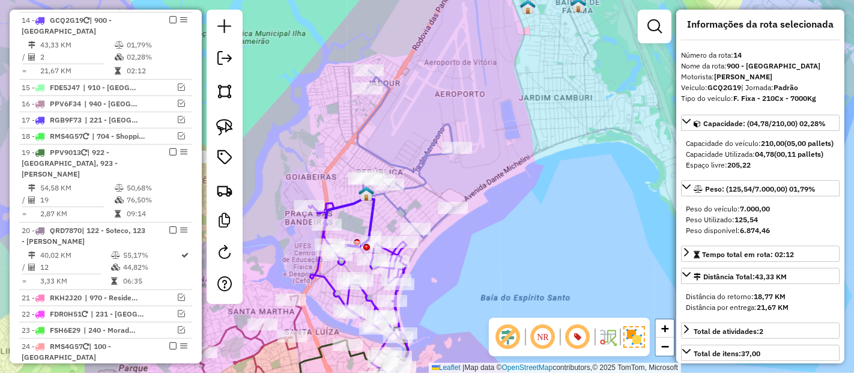
click at [434, 144] on icon at bounding box center [405, 154] width 97 height 168
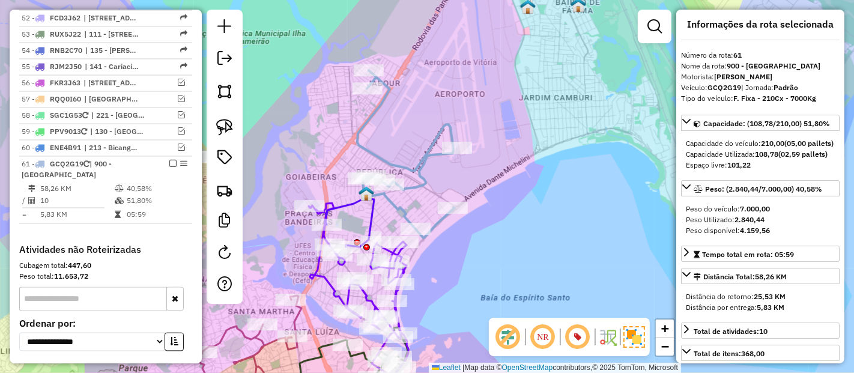
scroll to position [2094, 0]
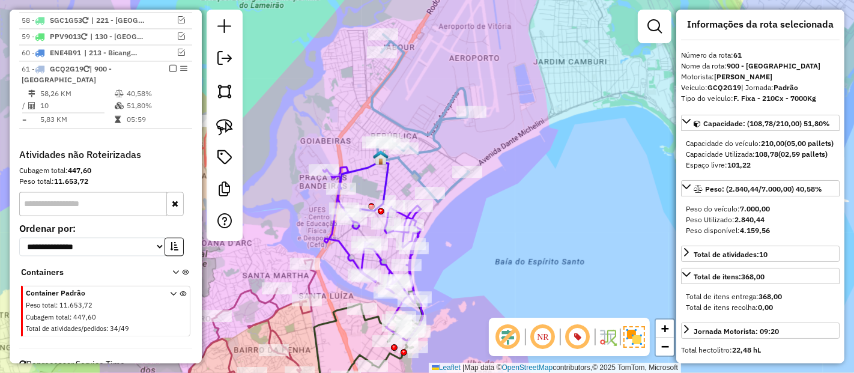
drag, startPoint x: 476, startPoint y: 225, endPoint x: 463, endPoint y: 215, distance: 16.7
click at [476, 223] on div "Janela de atendimento Grade de atendimento Capacidade Transportadoras Veículos …" at bounding box center [427, 186] width 854 height 373
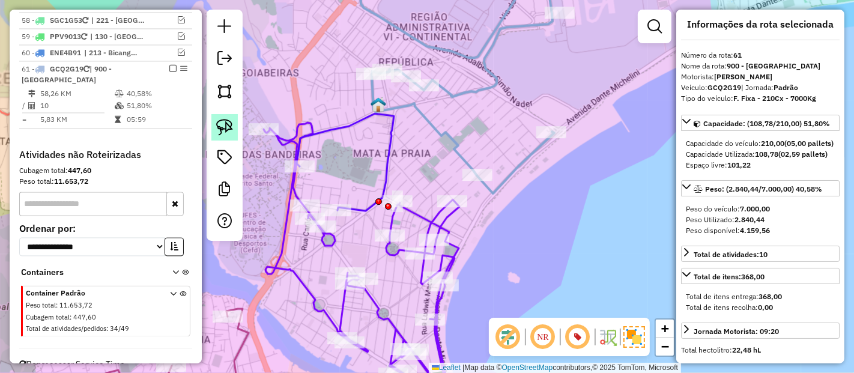
click at [232, 129] on img at bounding box center [224, 127] width 17 height 17
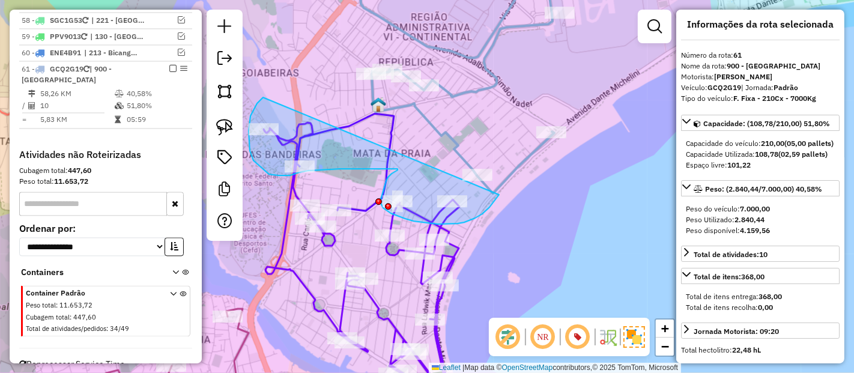
drag, startPoint x: 262, startPoint y: 99, endPoint x: 499, endPoint y: 195, distance: 256.0
click at [499, 195] on div "Janela de atendimento Grade de atendimento Capacidade Transportadoras Veículos …" at bounding box center [427, 186] width 854 height 373
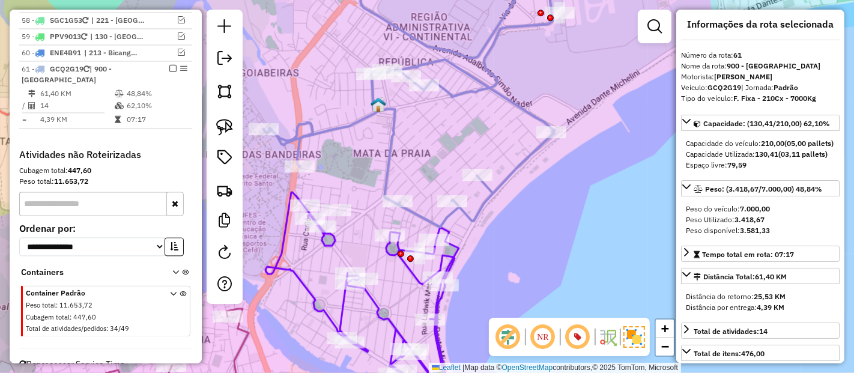
click at [369, 114] on icon at bounding box center [409, 95] width 291 height 264
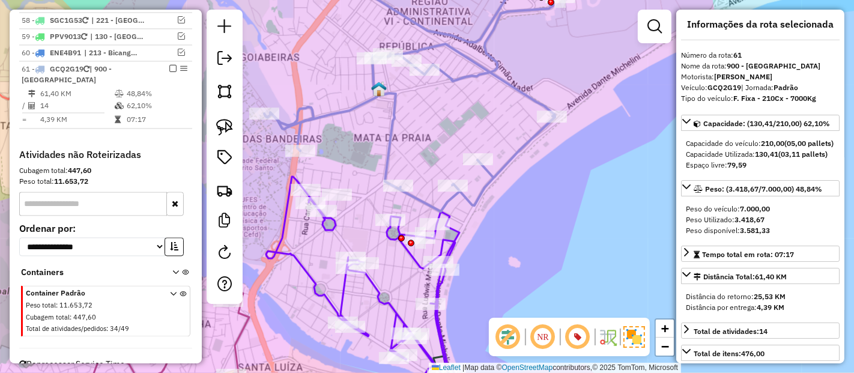
click at [359, 111] on icon at bounding box center [409, 87] width 291 height 249
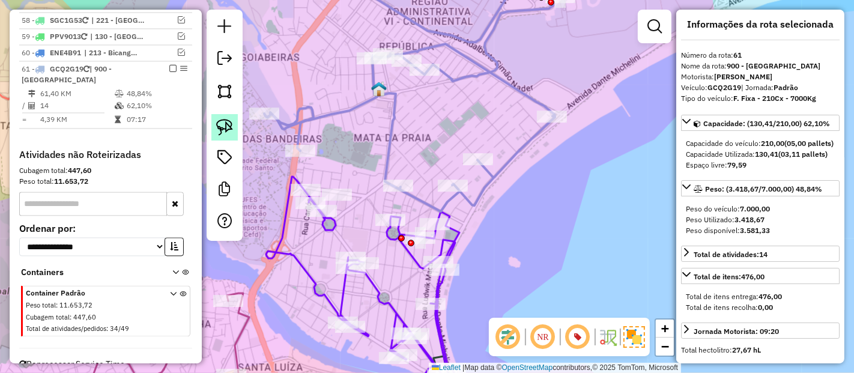
click at [222, 126] on img at bounding box center [224, 127] width 17 height 17
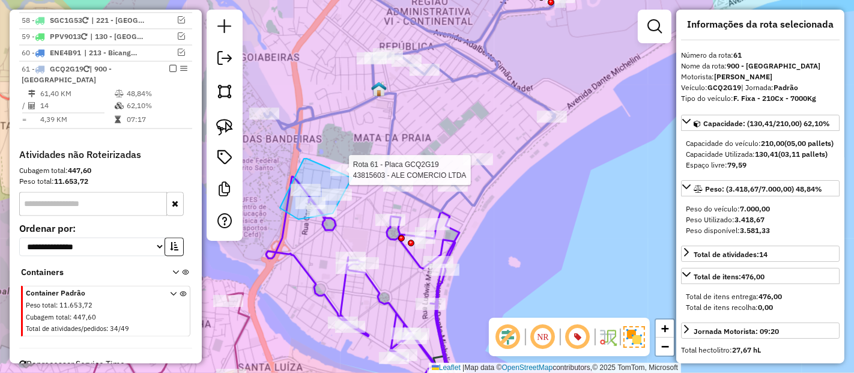
drag, startPoint x: 307, startPoint y: 159, endPoint x: 352, endPoint y: 178, distance: 49.0
click at [353, 172] on div at bounding box center [345, 170] width 30 height 12
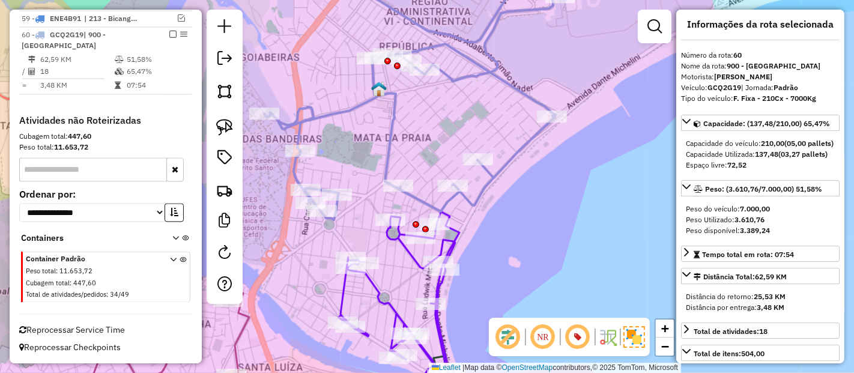
scroll to position [2027, 0]
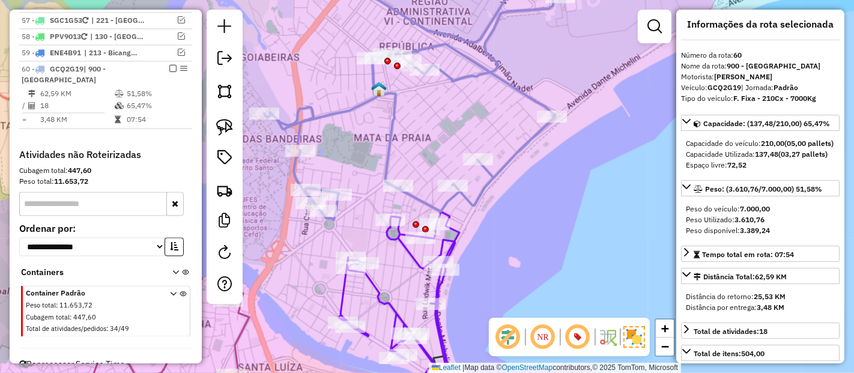
click at [391, 155] on icon at bounding box center [409, 91] width 291 height 257
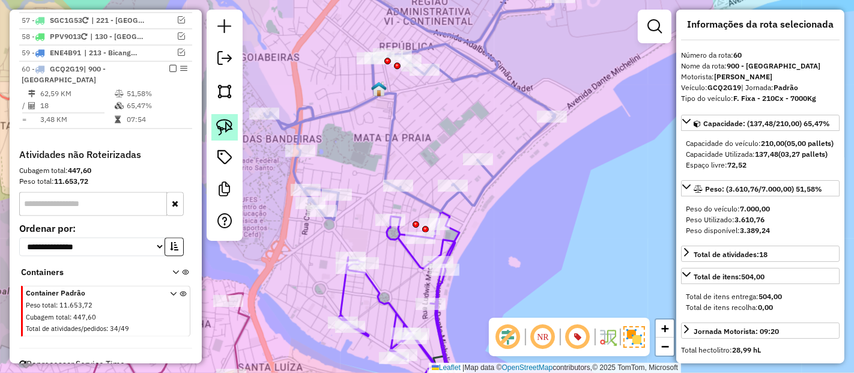
click at [217, 124] on img at bounding box center [224, 127] width 17 height 17
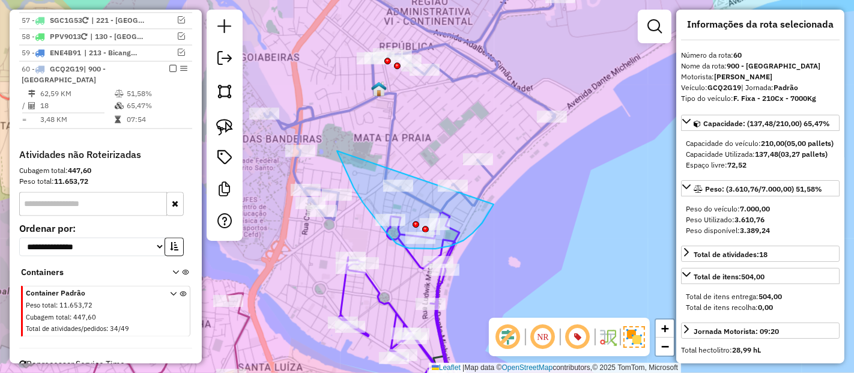
drag, startPoint x: 337, startPoint y: 151, endPoint x: 494, endPoint y: 201, distance: 165.3
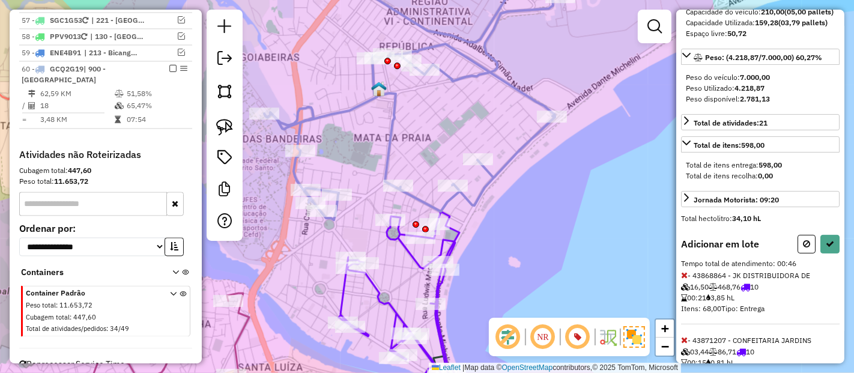
scroll to position [139, 0]
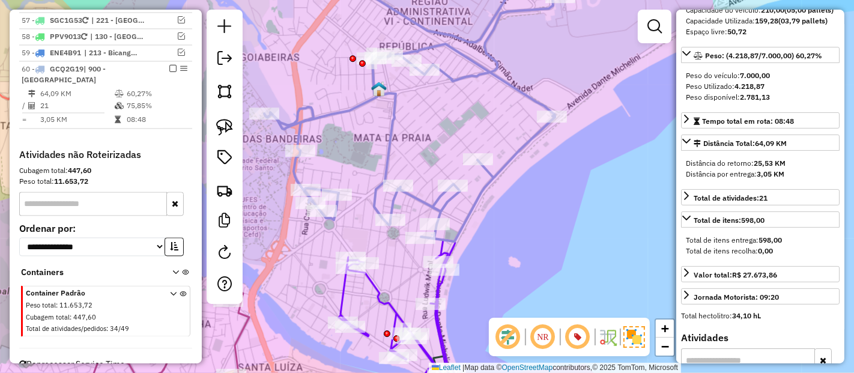
click at [389, 151] on icon at bounding box center [409, 102] width 291 height 279
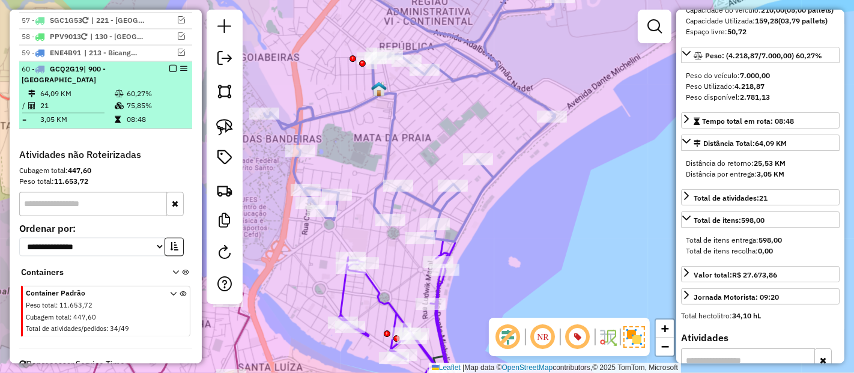
click at [171, 65] on em at bounding box center [172, 68] width 7 height 7
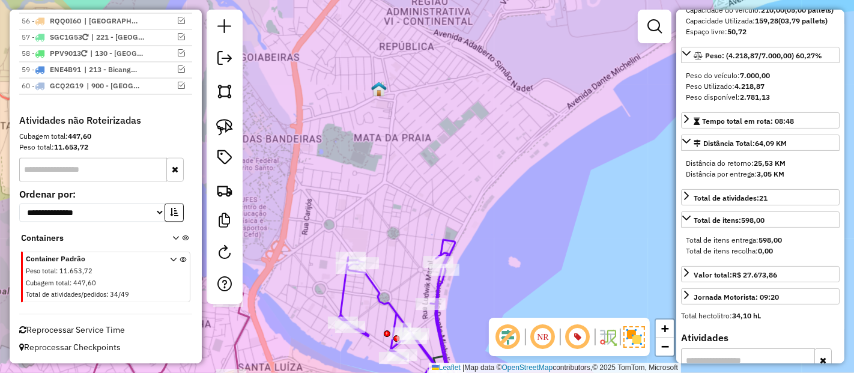
scroll to position [1976, 0]
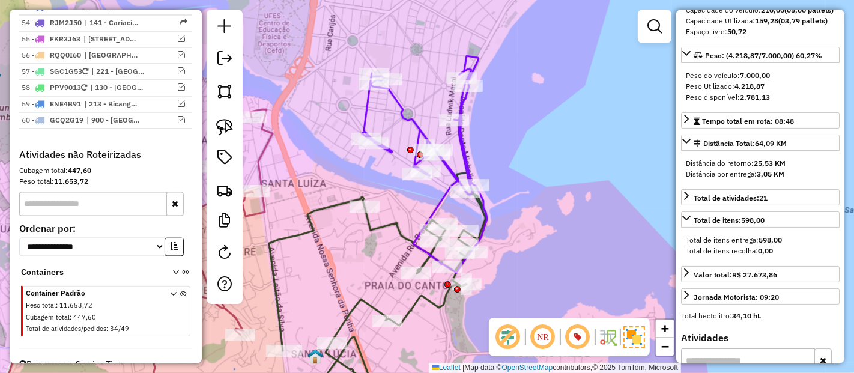
click at [460, 141] on icon at bounding box center [424, 164] width 125 height 217
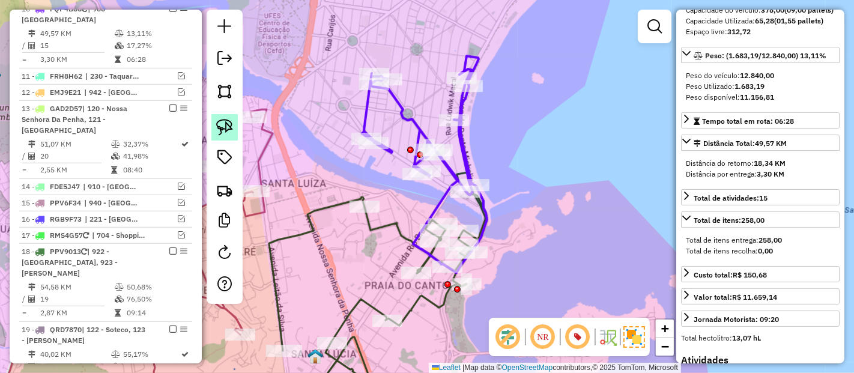
scroll to position [55, 0]
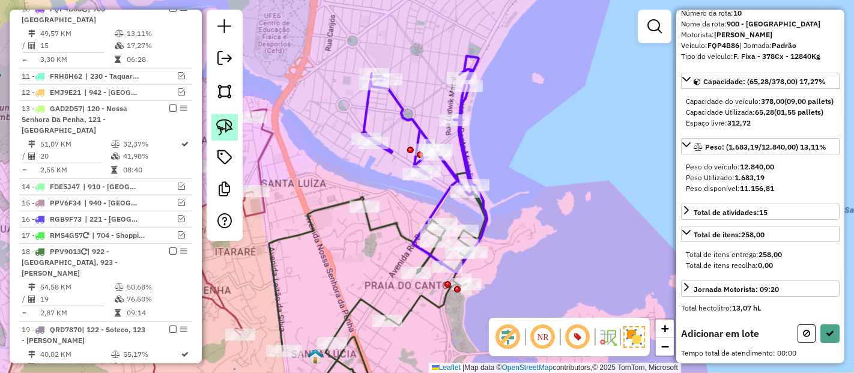
click at [230, 129] on img at bounding box center [224, 127] width 17 height 17
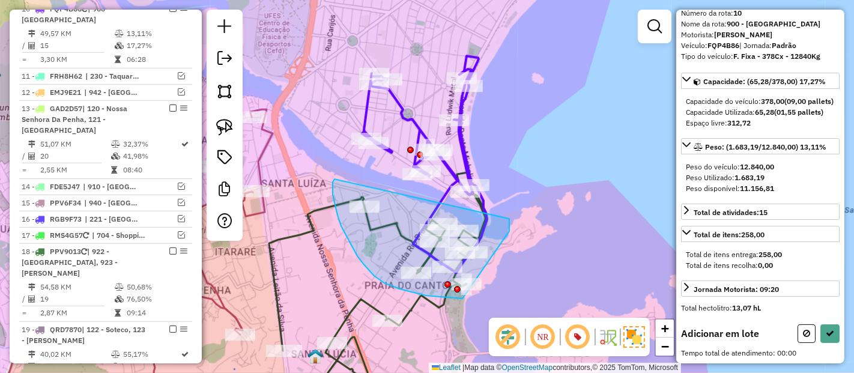
drag, startPoint x: 338, startPoint y: 215, endPoint x: 496, endPoint y: 163, distance: 166.2
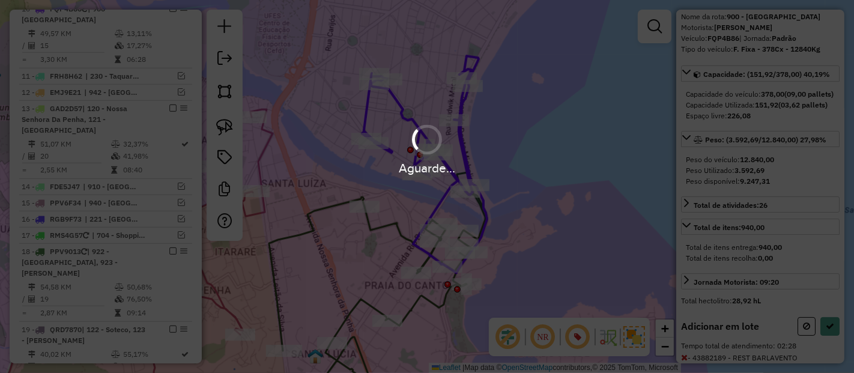
scroll to position [139, 0]
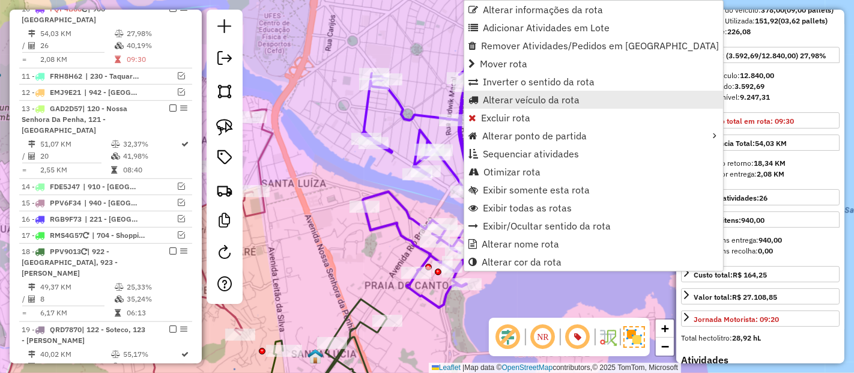
click at [509, 95] on span "Alterar veículo da rota" at bounding box center [531, 100] width 97 height 10
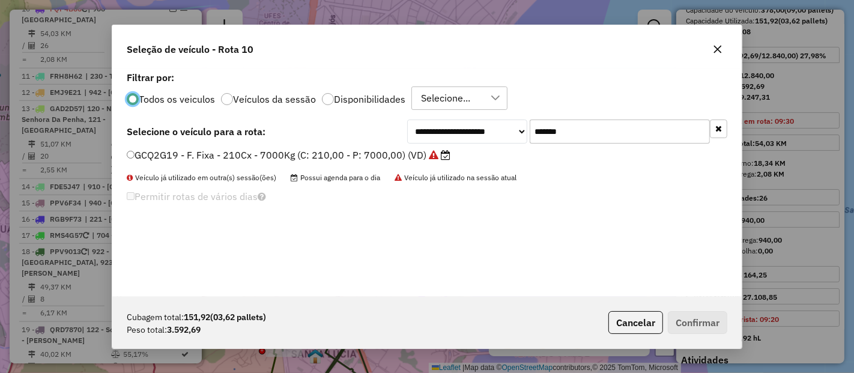
scroll to position [7, 3]
click at [597, 129] on input "*******" at bounding box center [620, 132] width 180 height 24
paste input "text"
type input "*******"
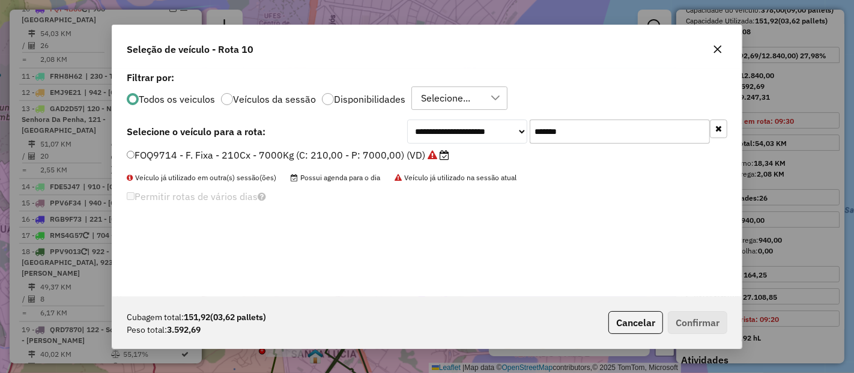
click at [391, 154] on label "FOQ9714 - F. Fixa - 210Cx - 7000Kg (C: 210,00 - P: 7000,00) (VD)" at bounding box center [288, 155] width 323 height 14
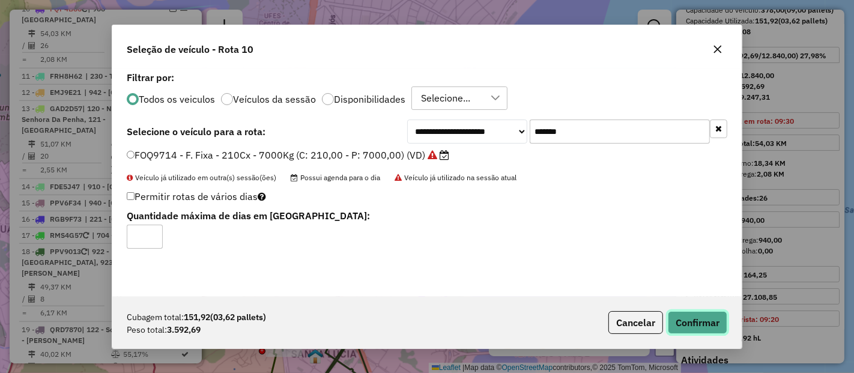
click at [699, 323] on button "Confirmar" at bounding box center [697, 322] width 59 height 23
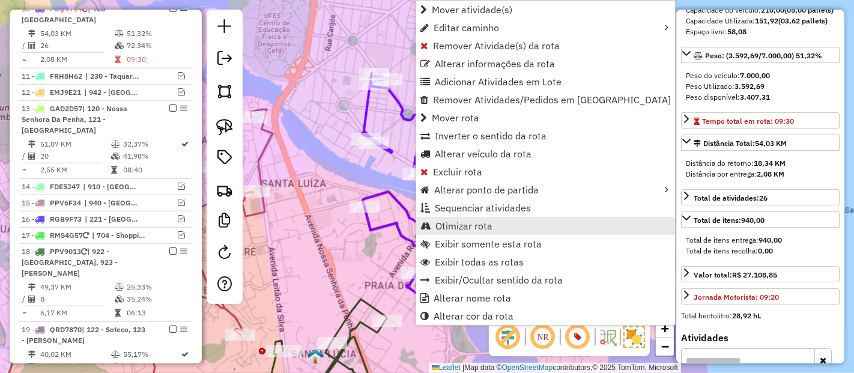
click at [452, 225] on span "Otimizar rota" at bounding box center [464, 226] width 57 height 10
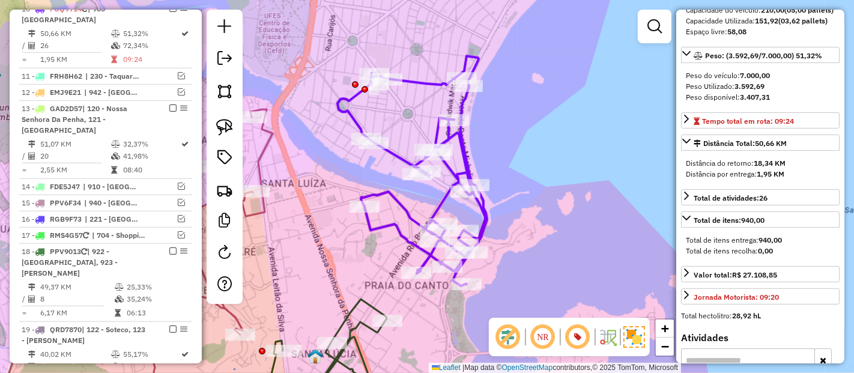
click at [355, 109] on icon at bounding box center [413, 171] width 150 height 230
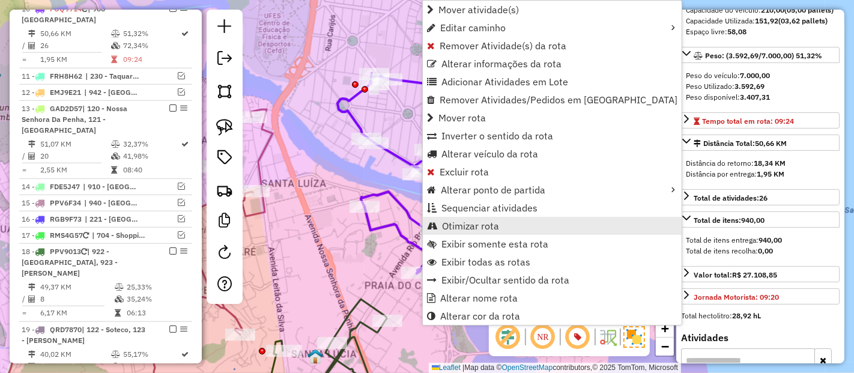
click at [460, 221] on span "Otimizar rota" at bounding box center [470, 226] width 57 height 10
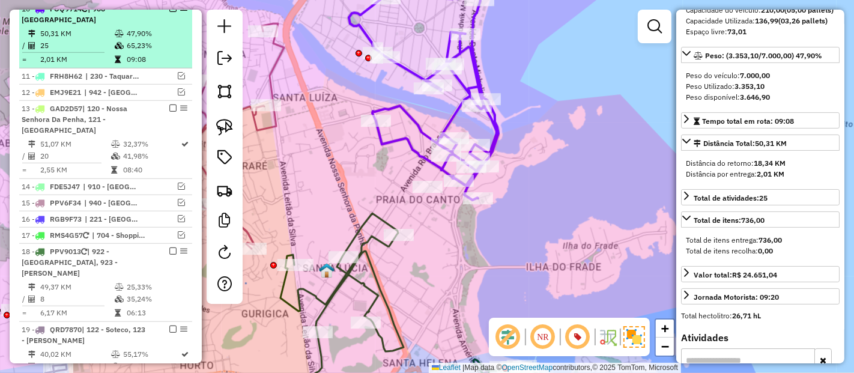
click at [169, 12] on em at bounding box center [172, 8] width 7 height 7
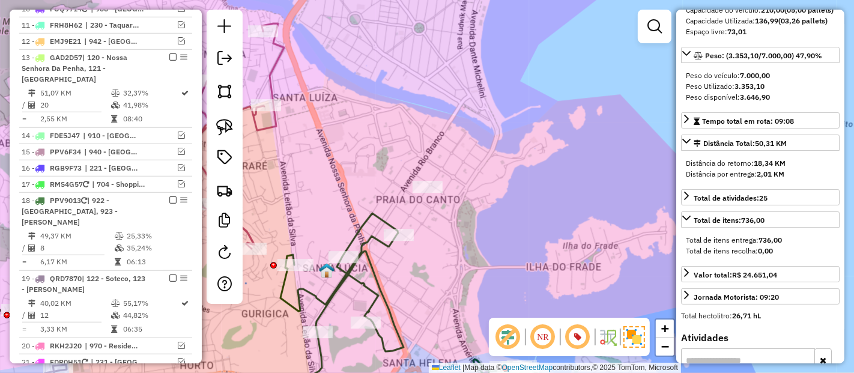
scroll to position [762, 0]
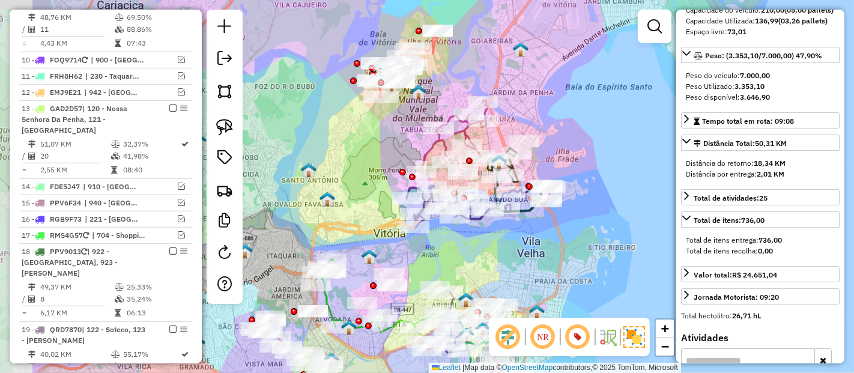
drag, startPoint x: 480, startPoint y: 169, endPoint x: 608, endPoint y: 174, distance: 128.1
click at [608, 174] on div "Janela de atendimento Grade de atendimento Capacidade Transportadoras Veículos …" at bounding box center [427, 186] width 854 height 373
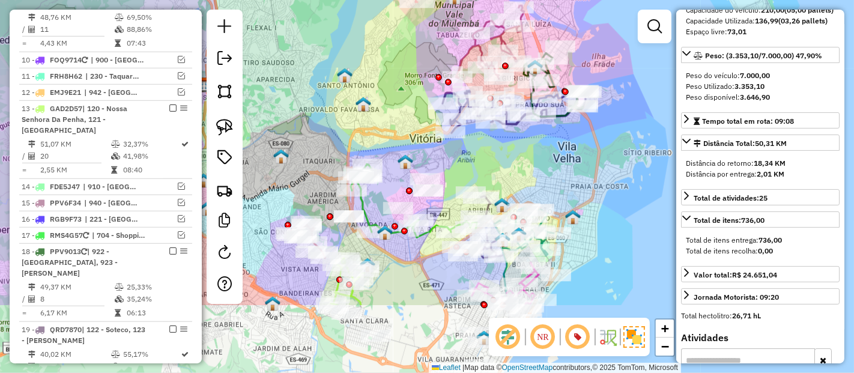
drag, startPoint x: 345, startPoint y: 203, endPoint x: 399, endPoint y: 19, distance: 191.6
click at [371, 96] on img at bounding box center [364, 104] width 16 height 16
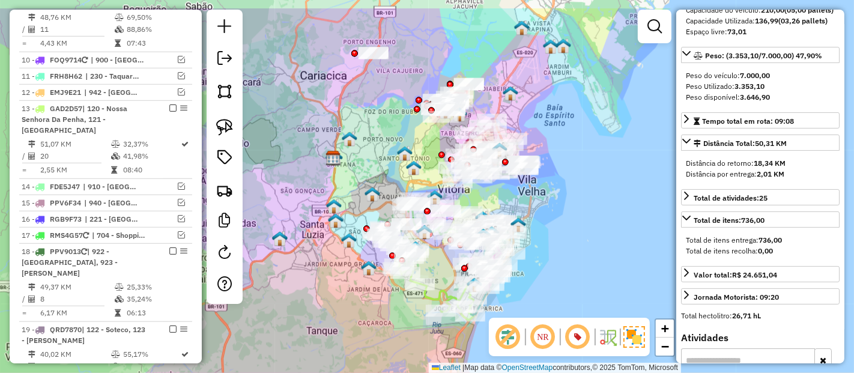
drag, startPoint x: 573, startPoint y: 198, endPoint x: 560, endPoint y: 239, distance: 42.9
click at [562, 239] on div "Janela de atendimento Grade de atendimento Capacidade Transportadoras Veículos …" at bounding box center [427, 186] width 854 height 373
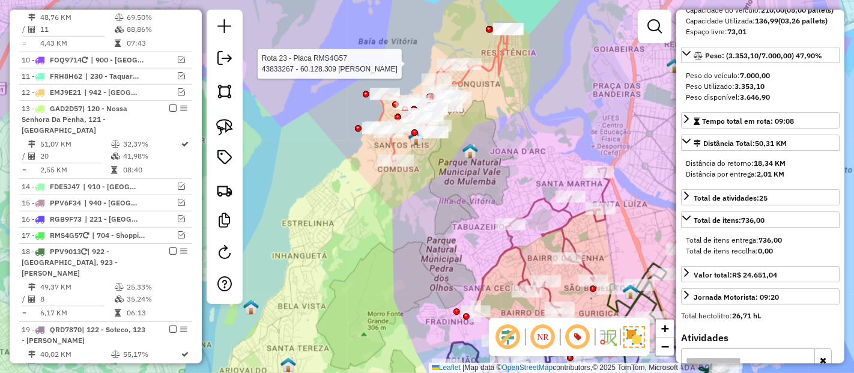
click at [485, 58] on div "Rota 23 - Placa RMS4G57 43833267 - 60.128.309 NILSON IGINO DE MAGALHAES SIL Jan…" at bounding box center [427, 186] width 854 height 373
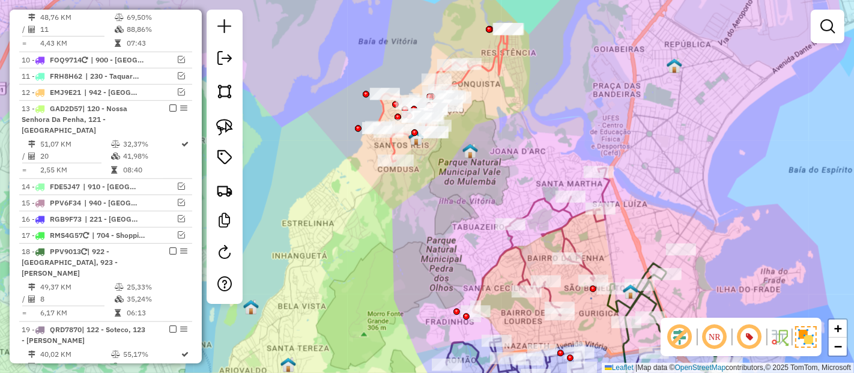
click at [487, 61] on icon at bounding box center [445, 95] width 130 height 133
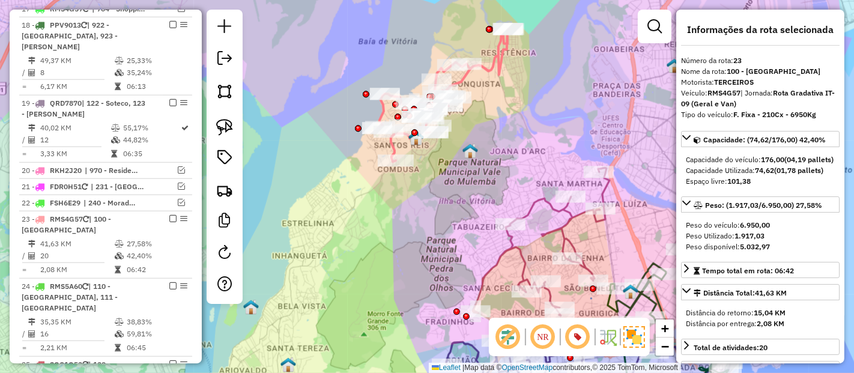
scroll to position [1176, 0]
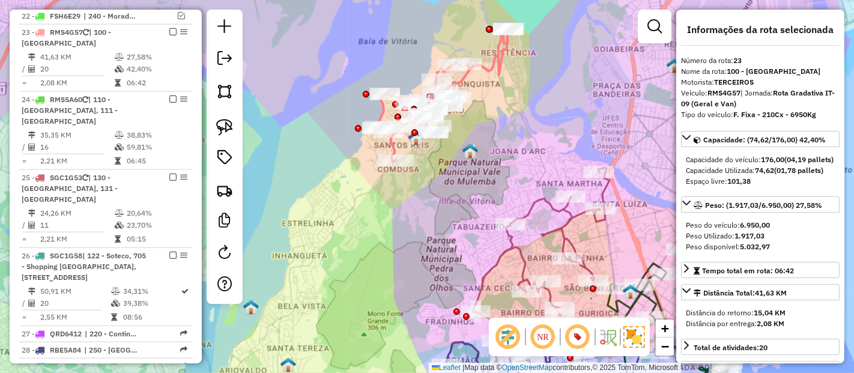
drag, startPoint x: 222, startPoint y: 127, endPoint x: 290, endPoint y: 112, distance: 69.5
click at [223, 127] on img at bounding box center [224, 127] width 17 height 17
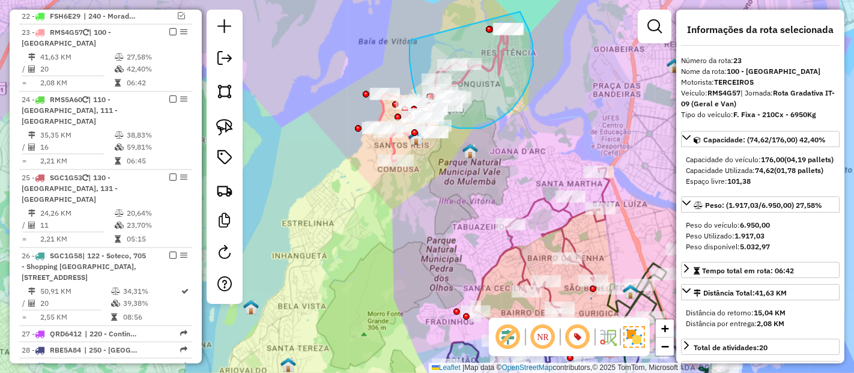
drag, startPoint x: 410, startPoint y: 41, endPoint x: 514, endPoint y: 5, distance: 109.8
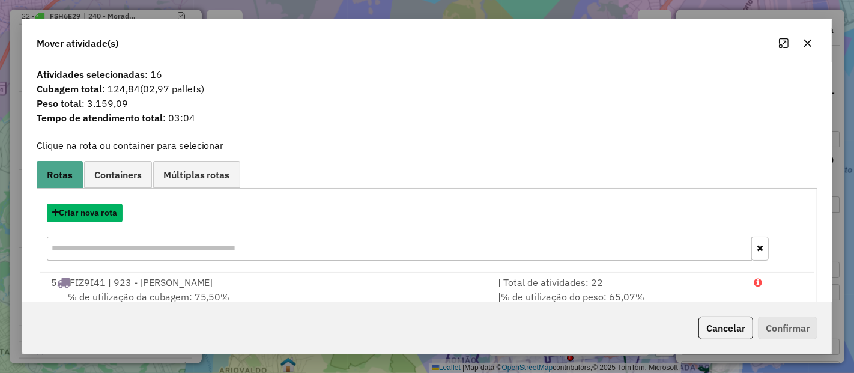
click at [103, 211] on button "Criar nova rota" at bounding box center [85, 213] width 76 height 19
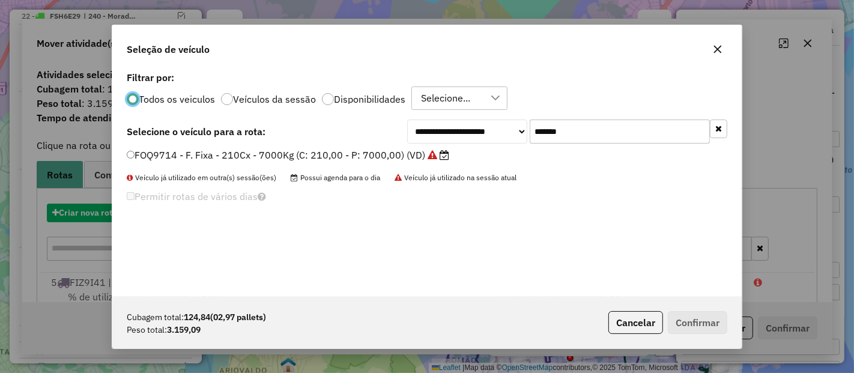
scroll to position [7, 3]
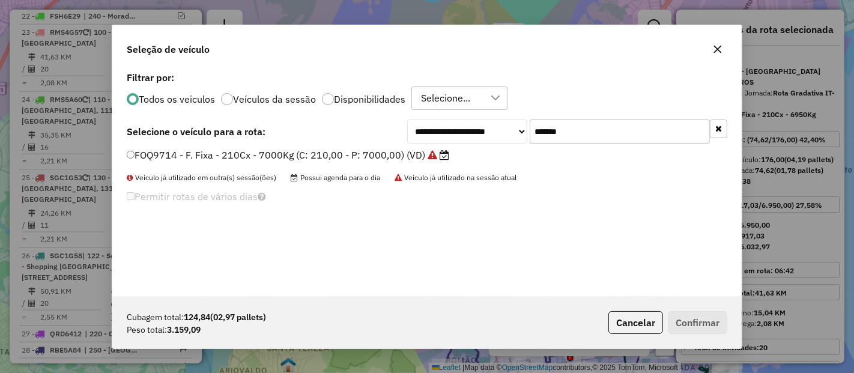
click at [622, 139] on input "*******" at bounding box center [620, 132] width 180 height 24
paste input "text"
type input "*******"
click at [375, 151] on label "SFR6F68 - F. Fixa - 336Cx - 8600Kg (C: 336,00 - P: 8600,00) (VD)" at bounding box center [281, 155] width 308 height 14
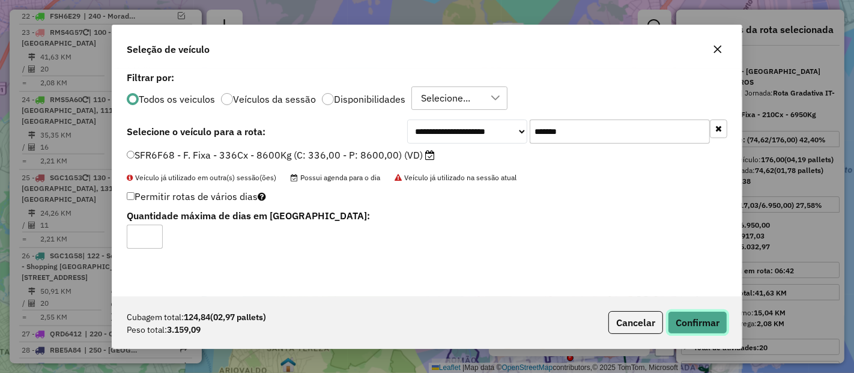
click at [708, 318] on button "Confirmar" at bounding box center [697, 322] width 59 height 23
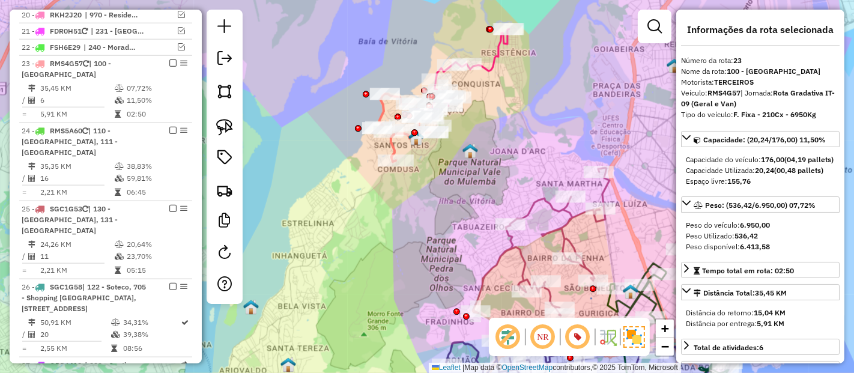
scroll to position [1176, 0]
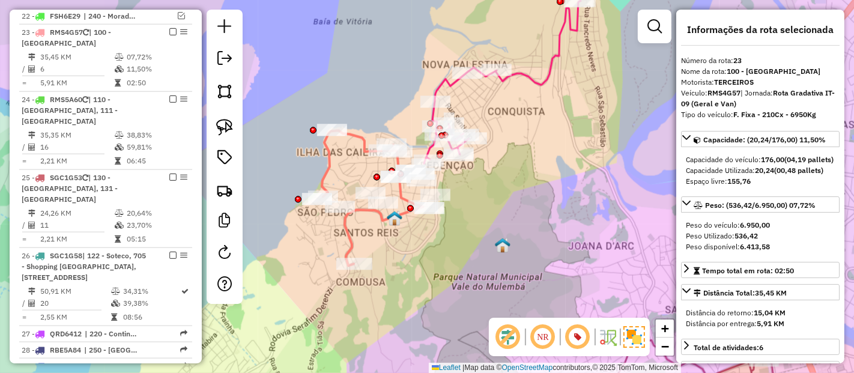
click at [449, 87] on icon at bounding box center [502, 82] width 157 height 163
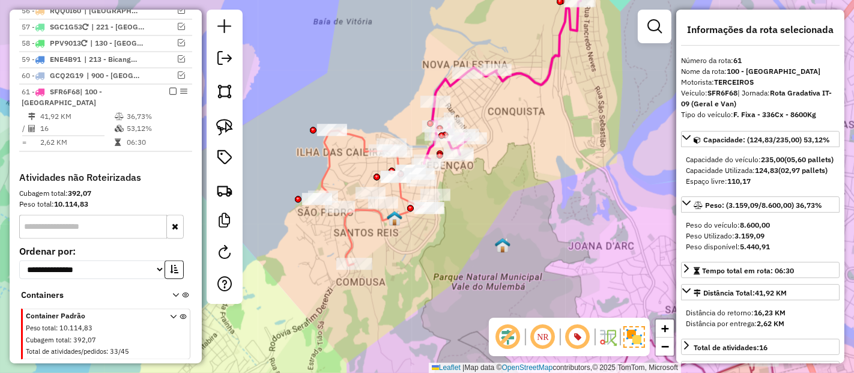
scroll to position [1992, 0]
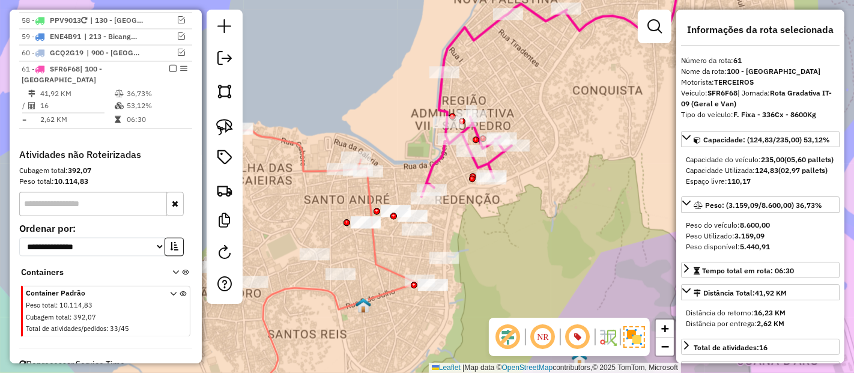
click at [436, 155] on icon at bounding box center [557, 80] width 271 height 234
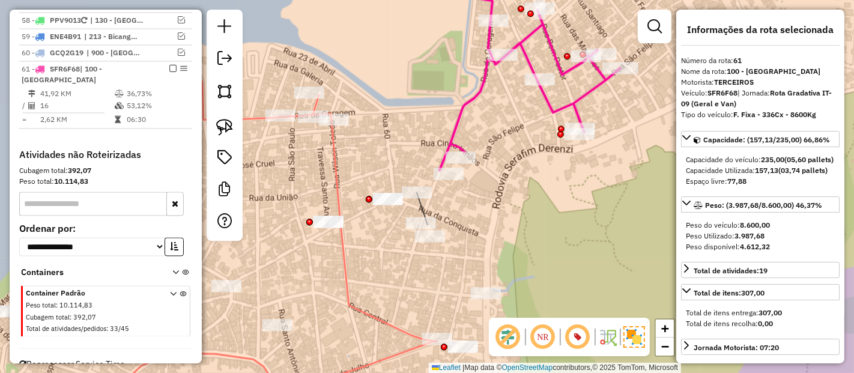
click at [386, 205] on div at bounding box center [388, 199] width 30 height 12
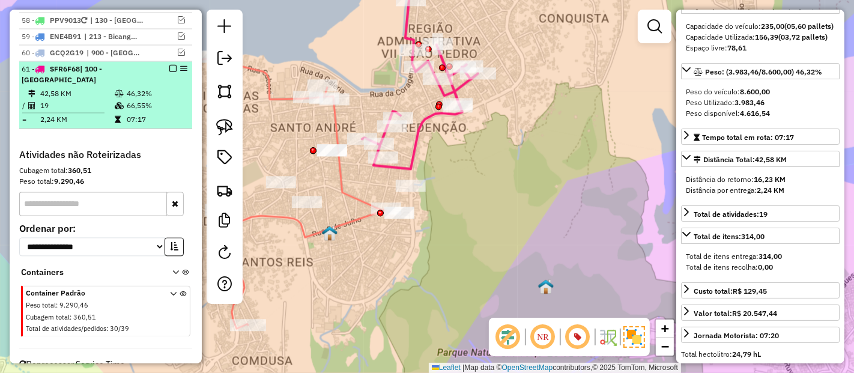
click at [169, 65] on em at bounding box center [172, 68] width 7 height 7
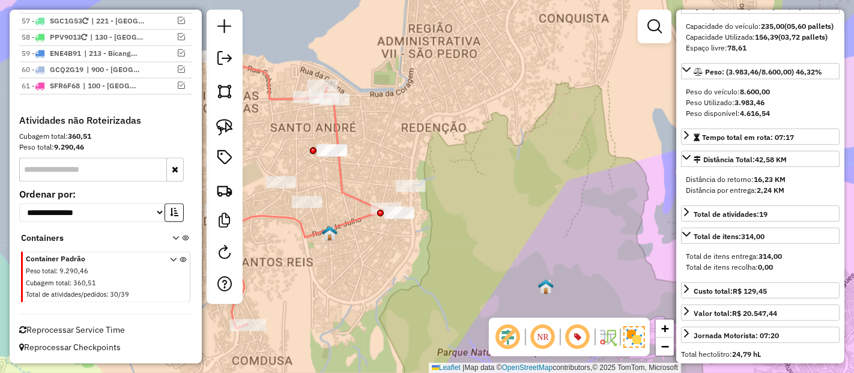
scroll to position [1941, 0]
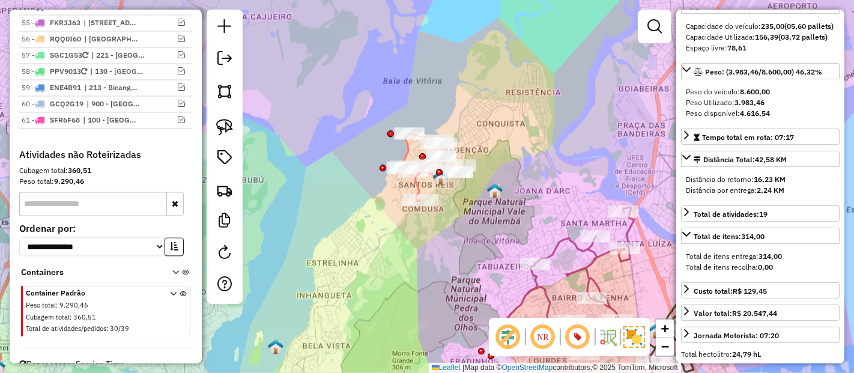
click at [416, 185] on icon at bounding box center [429, 167] width 50 height 68
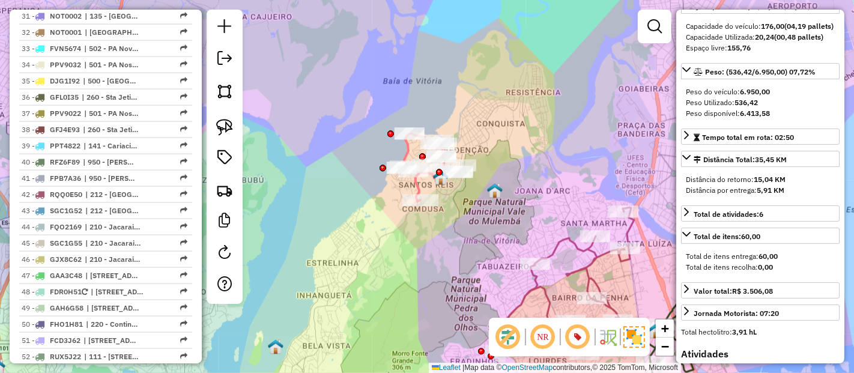
scroll to position [1176, 0]
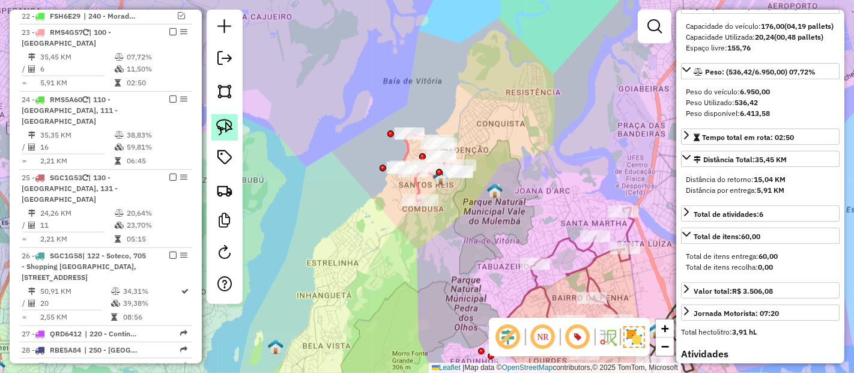
click at [234, 129] on link at bounding box center [224, 127] width 26 height 26
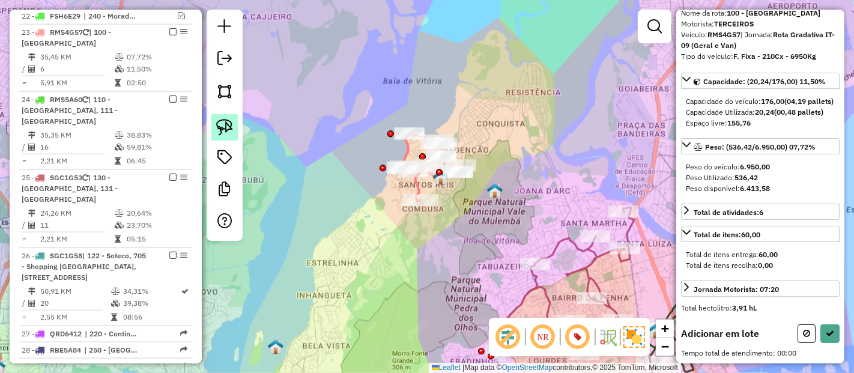
scroll to position [65, 0]
click at [228, 127] on img at bounding box center [224, 127] width 17 height 17
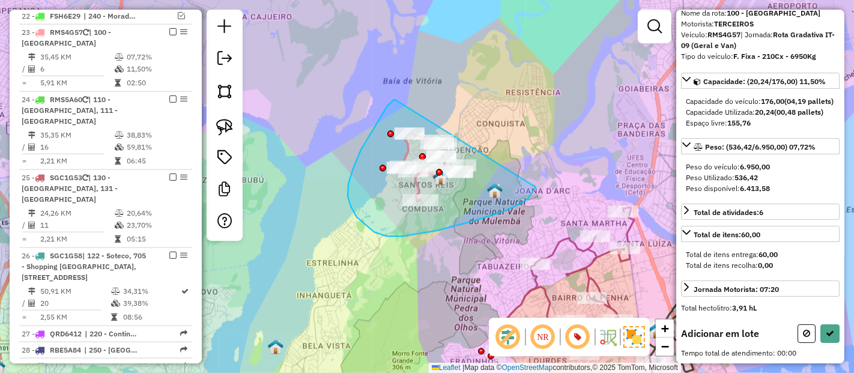
drag, startPoint x: 395, startPoint y: 100, endPoint x: 549, endPoint y: 146, distance: 161.2
click at [549, 146] on div "Janela de atendimento Grade de atendimento Capacidade Transportadoras Veículos …" at bounding box center [427, 186] width 854 height 373
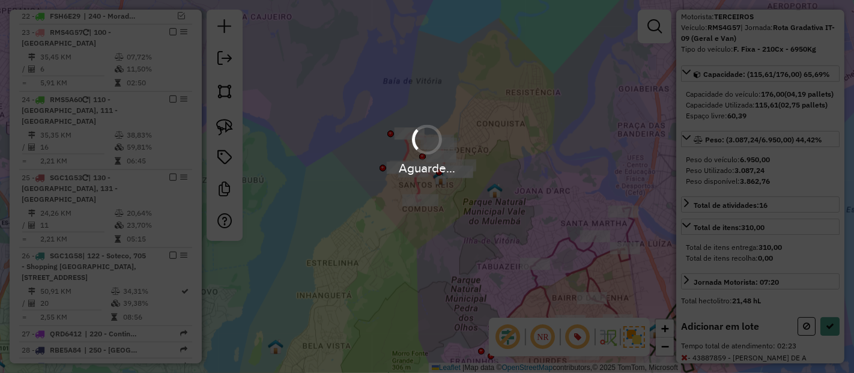
scroll to position [133, 0]
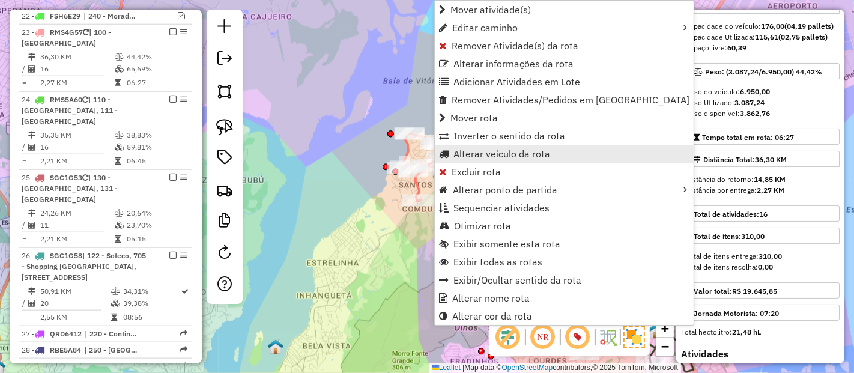
click at [480, 157] on span "Alterar veículo da rota" at bounding box center [502, 154] width 97 height 10
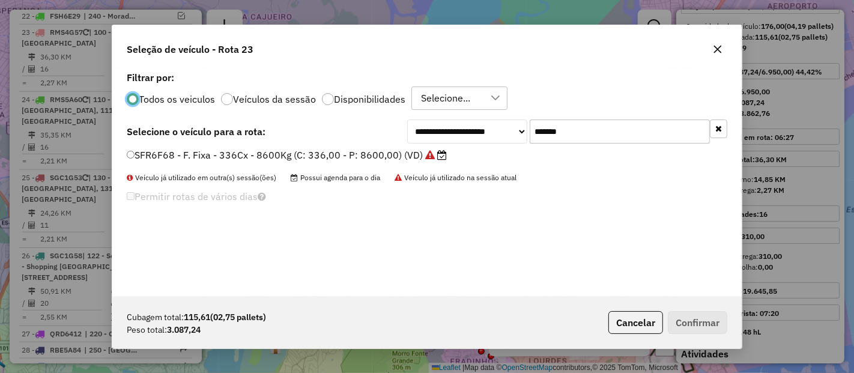
scroll to position [7, 3]
click at [597, 138] on input "*******" at bounding box center [620, 132] width 180 height 24
paste input "text"
type input "*******"
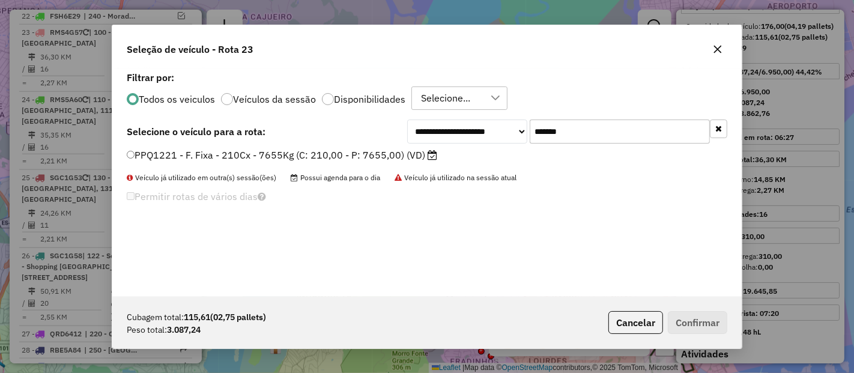
click at [398, 156] on label "PPQ1221 - F. Fixa - 210Cx - 7655Kg (C: 210,00 - P: 7655,00) (VD)" at bounding box center [282, 155] width 311 height 14
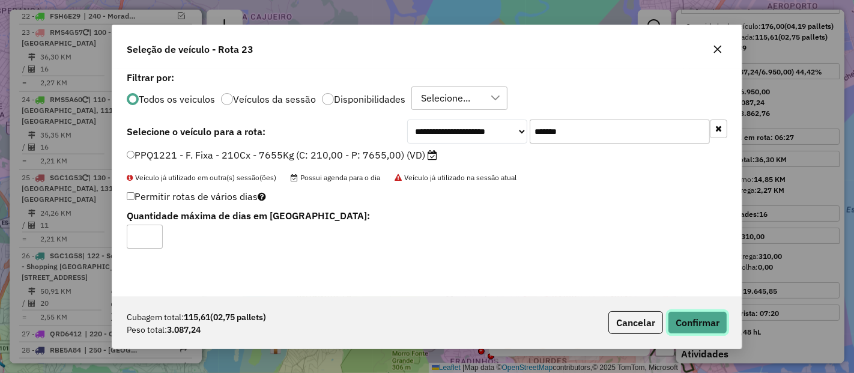
click at [724, 323] on button "Confirmar" at bounding box center [697, 322] width 59 height 23
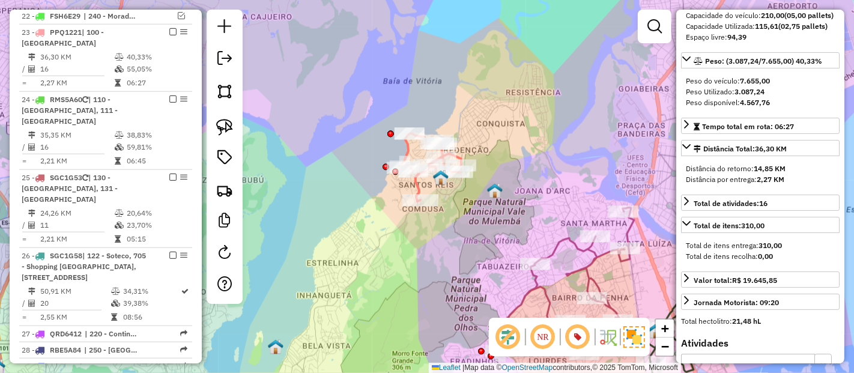
scroll to position [123, 0]
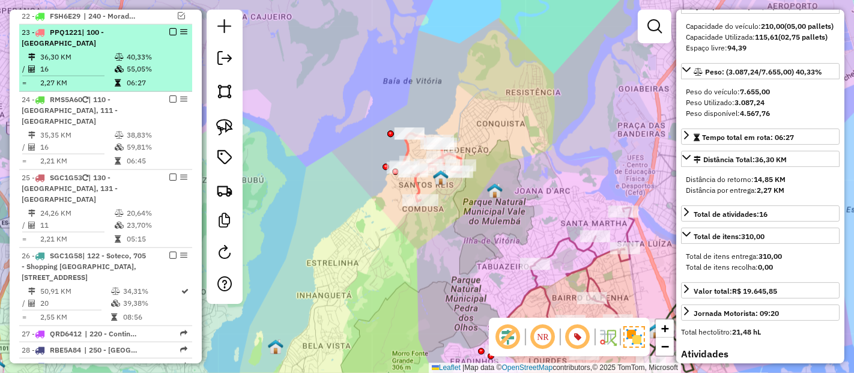
click at [169, 28] on em at bounding box center [172, 31] width 7 height 7
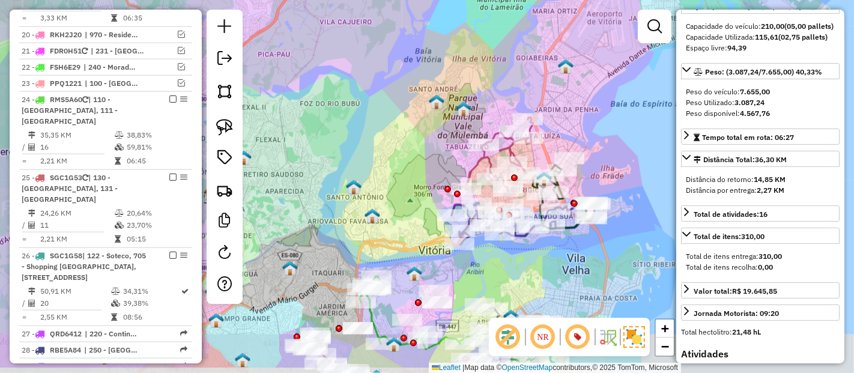
drag, startPoint x: 375, startPoint y: 211, endPoint x: 423, endPoint y: 136, distance: 89.3
click at [423, 136] on div "Janela de atendimento Grade de atendimento Capacidade Transportadoras Veículos …" at bounding box center [427, 186] width 854 height 373
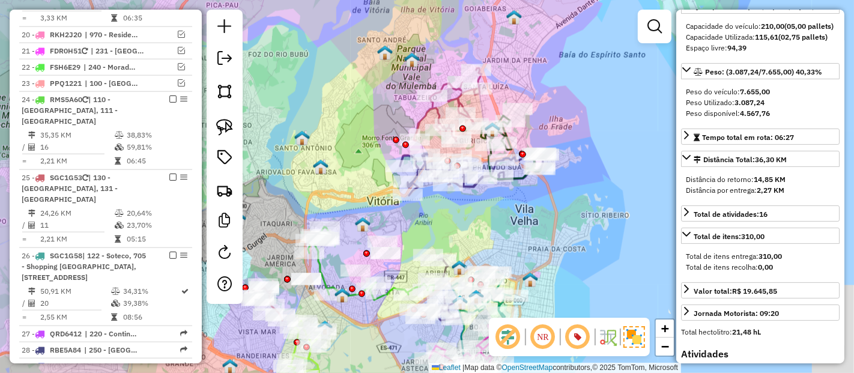
drag, startPoint x: 578, startPoint y: 248, endPoint x: 507, endPoint y: 231, distance: 72.7
click at [507, 231] on div "Janela de atendimento Grade de atendimento Capacidade Transportadoras Veículos …" at bounding box center [427, 186] width 854 height 373
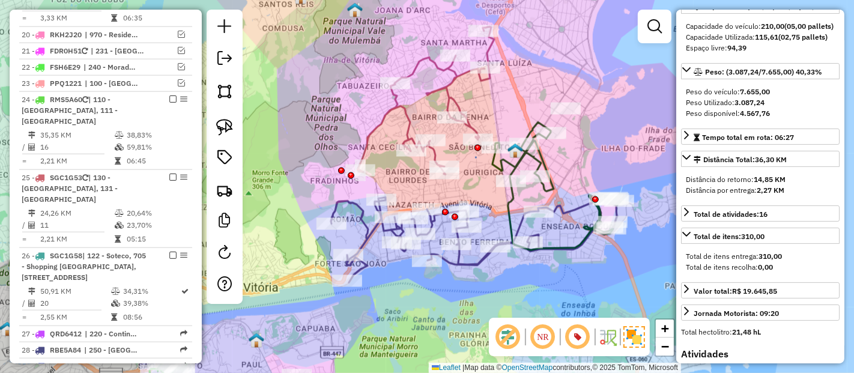
click at [449, 87] on icon at bounding box center [425, 100] width 137 height 148
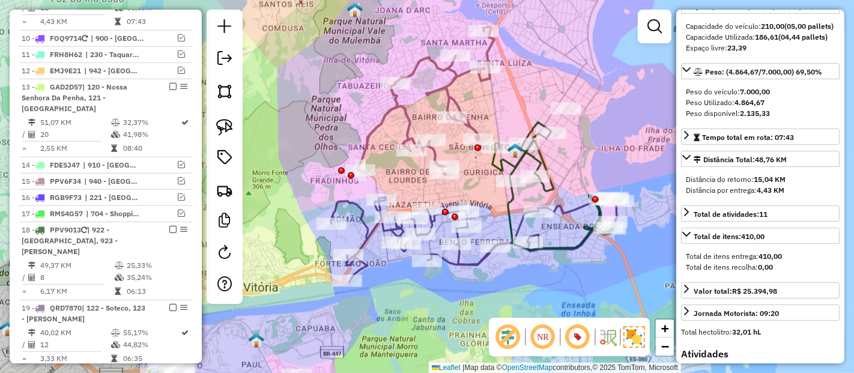
scroll to position [746, 0]
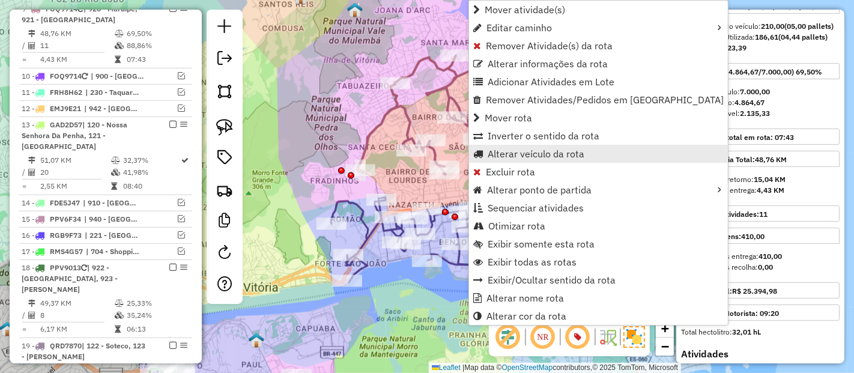
click at [489, 149] on span "Alterar veículo da rota" at bounding box center [536, 154] width 97 height 10
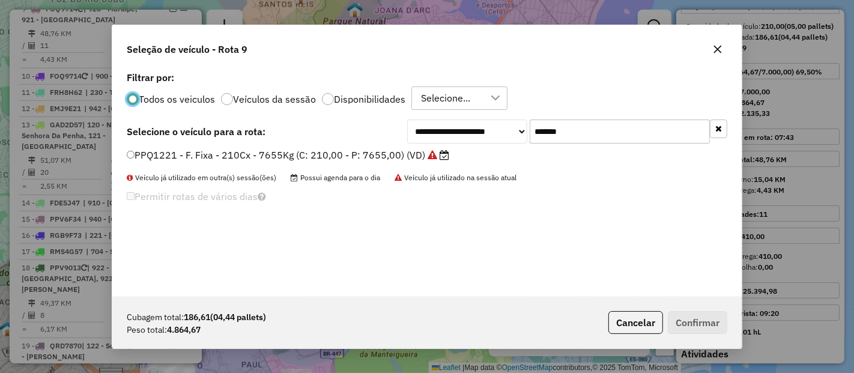
scroll to position [7, 3]
click at [630, 139] on input "*******" at bounding box center [620, 132] width 180 height 24
paste input "text"
type input "*******"
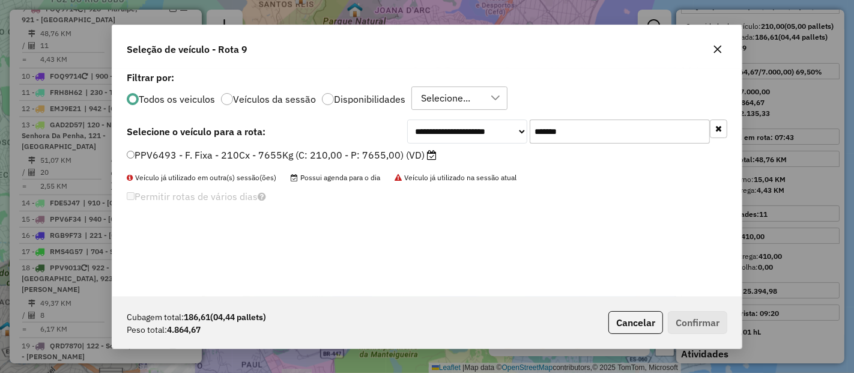
click at [424, 159] on label "PPV6493 - F. Fixa - 210Cx - 7655Kg (C: 210,00 - P: 7655,00) (VD)" at bounding box center [282, 155] width 310 height 14
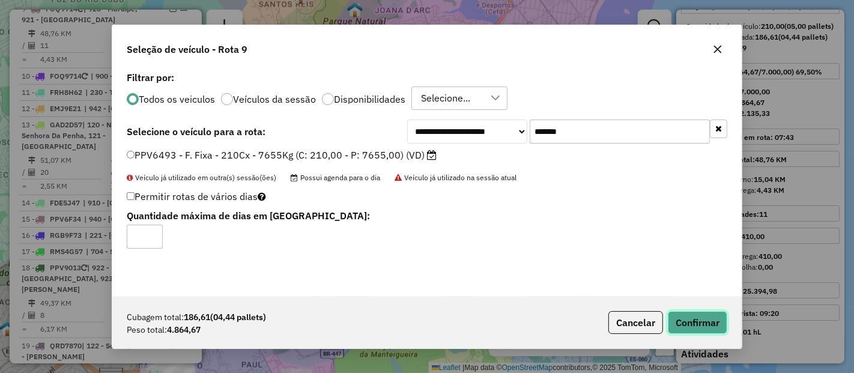
click at [669, 314] on button "Confirmar" at bounding box center [697, 322] width 59 height 23
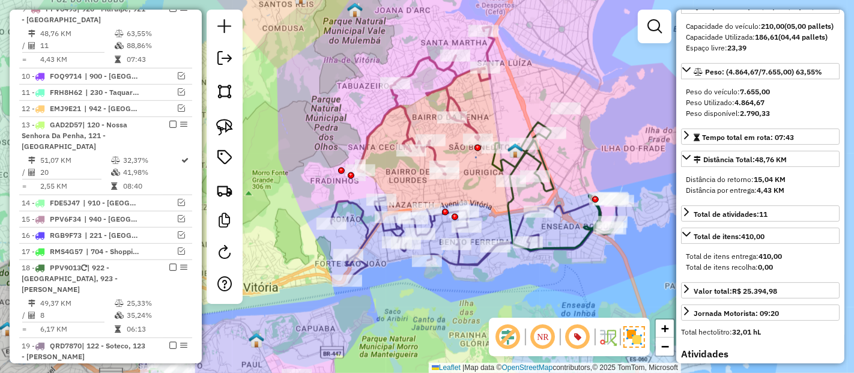
click at [387, 121] on icon at bounding box center [425, 100] width 137 height 148
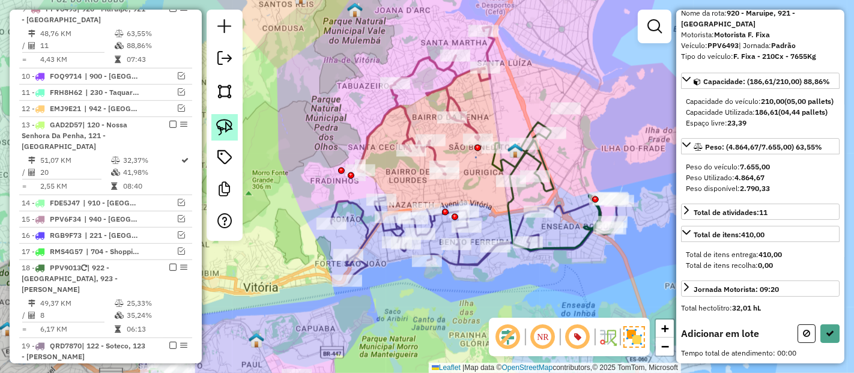
click at [220, 126] on img at bounding box center [224, 127] width 17 height 17
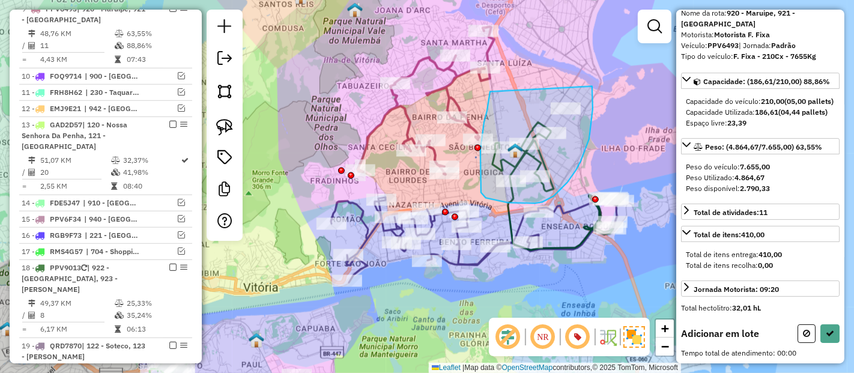
drag, startPoint x: 490, startPoint y: 96, endPoint x: 584, endPoint y: 59, distance: 100.6
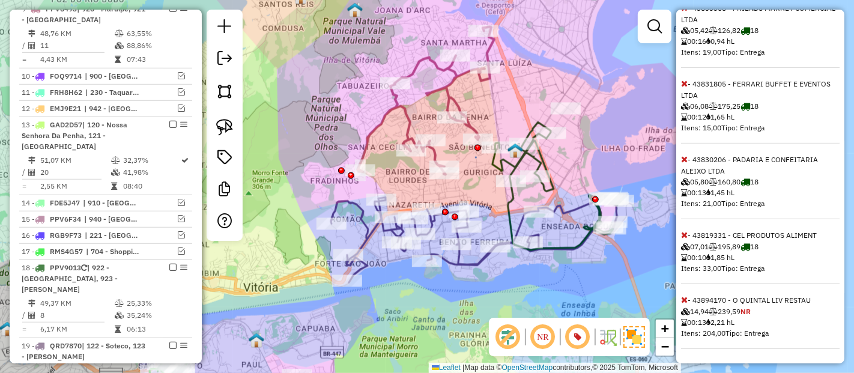
scroll to position [508, 0]
click at [683, 300] on icon at bounding box center [684, 300] width 7 height 8
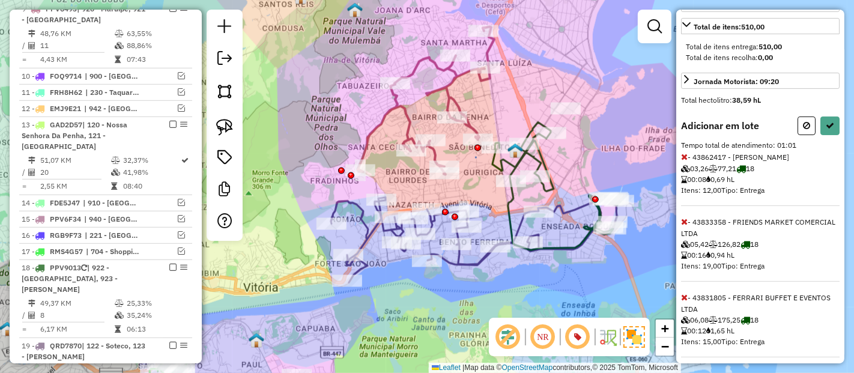
scroll to position [267, 0]
click at [686, 225] on icon at bounding box center [684, 221] width 7 height 8
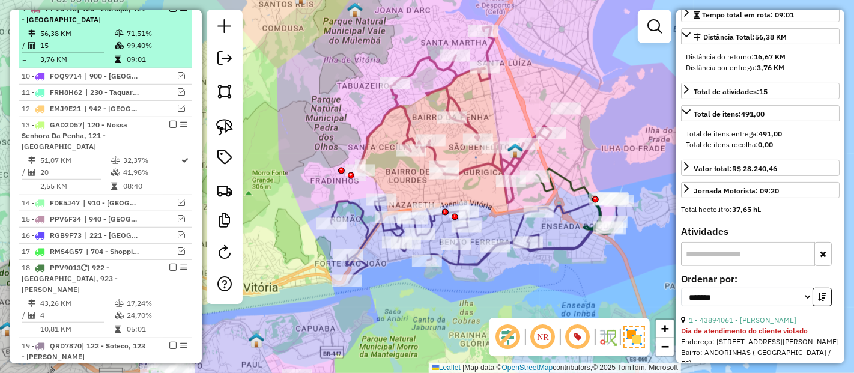
click at [169, 12] on em at bounding box center [172, 8] width 7 height 7
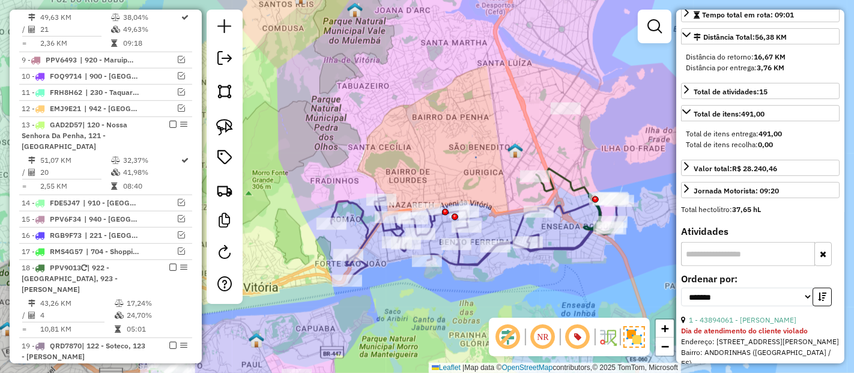
click at [554, 246] on icon at bounding box center [476, 238] width 291 height 87
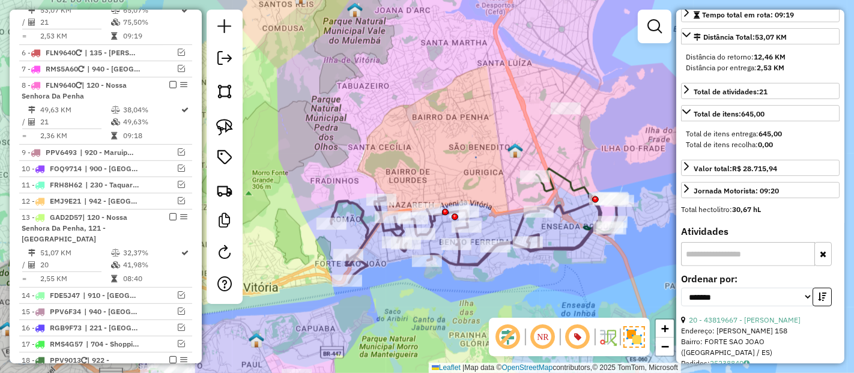
scroll to position [580, 0]
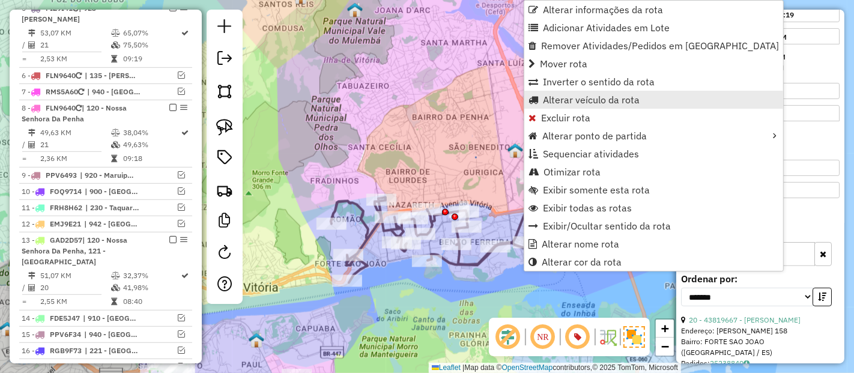
click at [549, 99] on span "Alterar veículo da rota" at bounding box center [591, 100] width 97 height 10
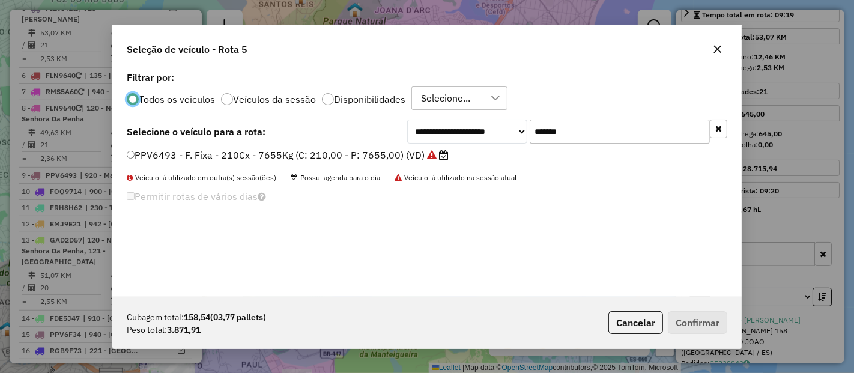
scroll to position [7, 3]
click at [630, 120] on input "*******" at bounding box center [620, 132] width 180 height 24
paste input "text"
type input "*******"
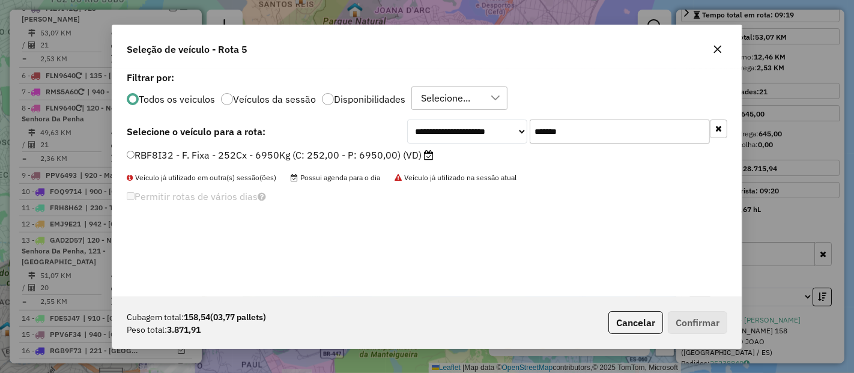
click at [407, 151] on label "RBF8I32 - F. Fixa - 252Cx - 6950Kg (C: 252,00 - P: 6950,00) (VD)" at bounding box center [280, 155] width 307 height 14
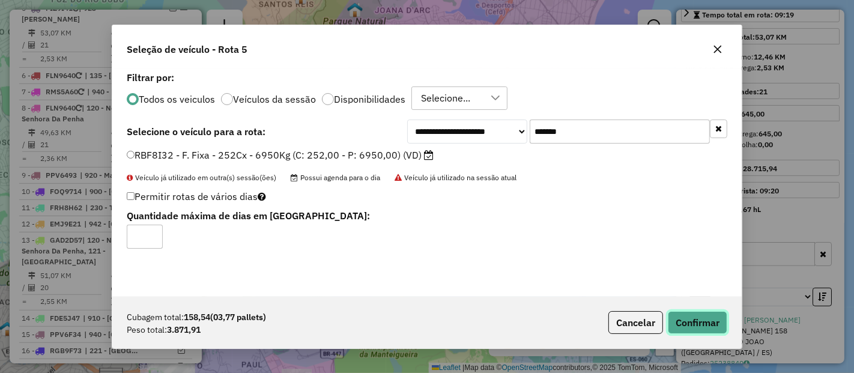
click at [669, 319] on button "Confirmar" at bounding box center [697, 322] width 59 height 23
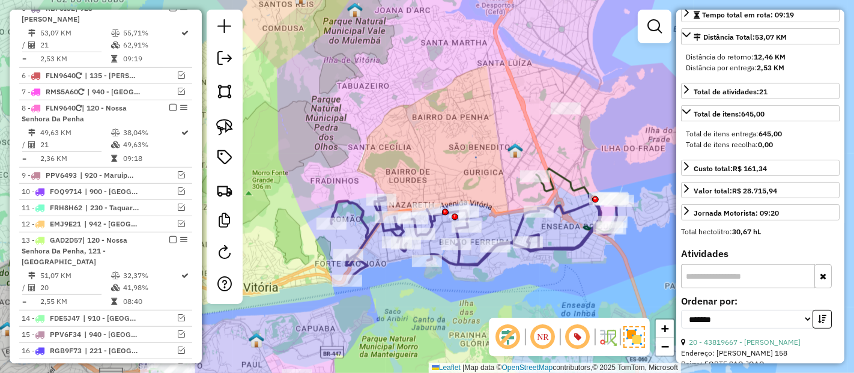
click at [587, 246] on icon at bounding box center [476, 238] width 291 height 87
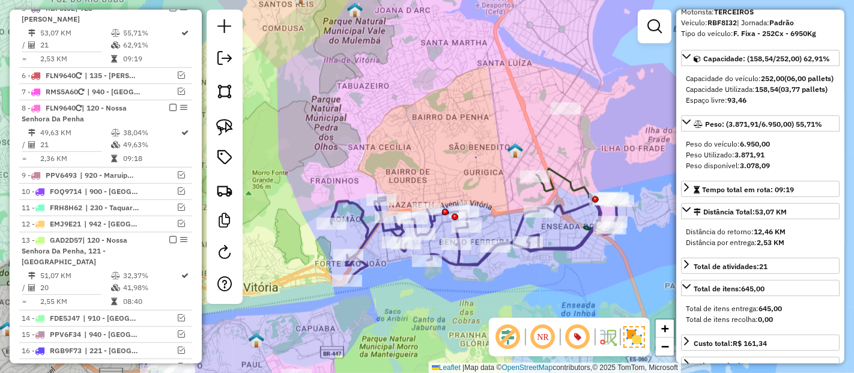
scroll to position [0, 0]
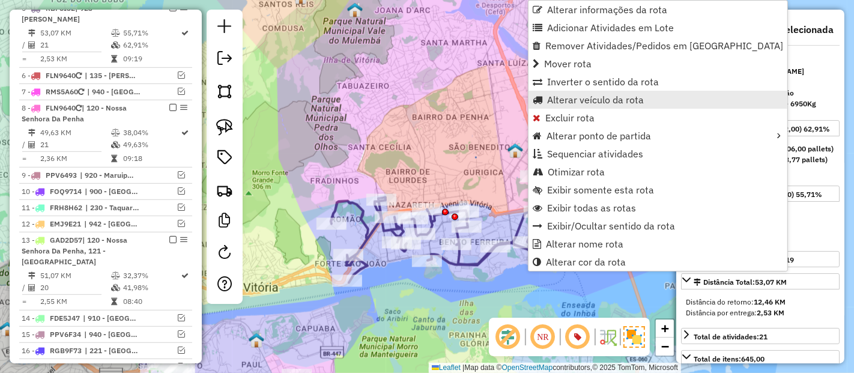
click at [562, 96] on span "Alterar veículo da rota" at bounding box center [595, 100] width 97 height 10
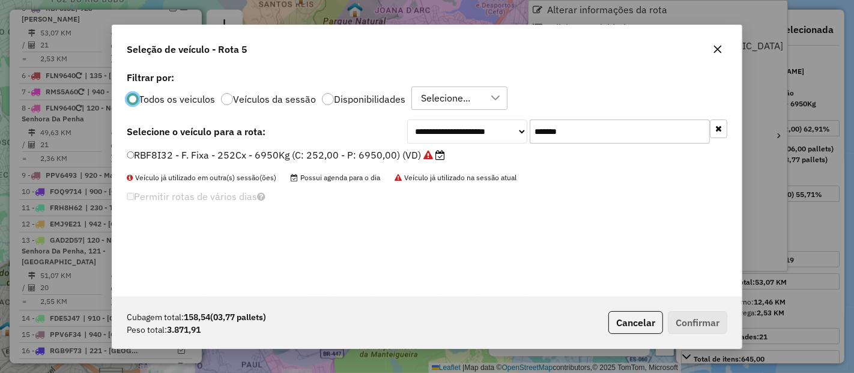
scroll to position [7, 3]
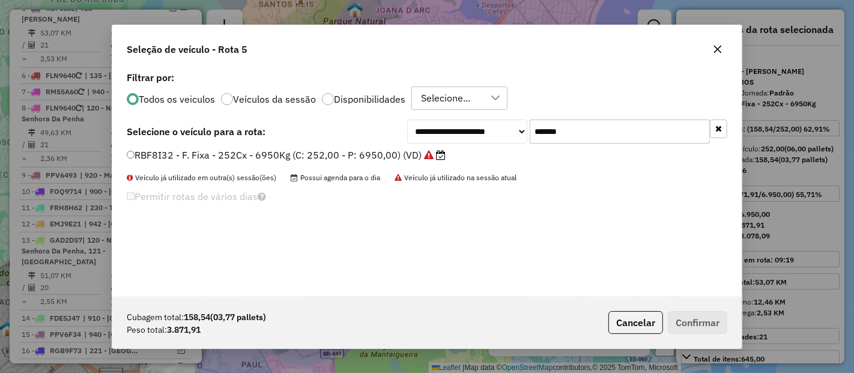
click at [622, 133] on input "*******" at bounding box center [620, 132] width 180 height 24
paste input "text"
type input "*******"
click at [395, 149] on label "FRH8H62 - F. Fixa - 210Cx - 6600Kg (C: 210,00 - P: 6600,00) (VD)" at bounding box center [288, 155] width 323 height 14
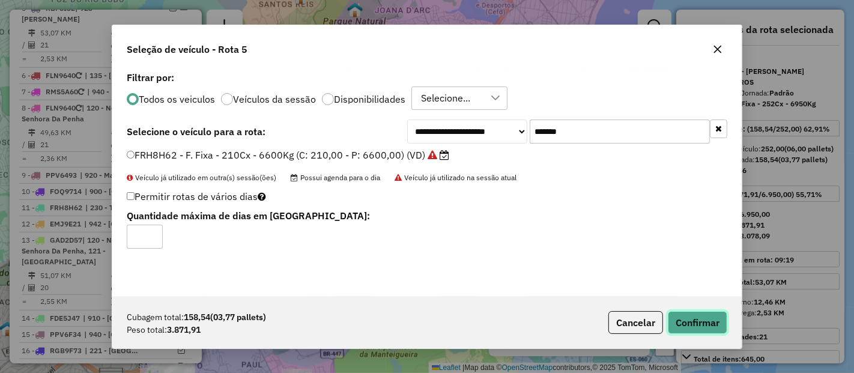
click at [708, 320] on button "Confirmar" at bounding box center [697, 322] width 59 height 23
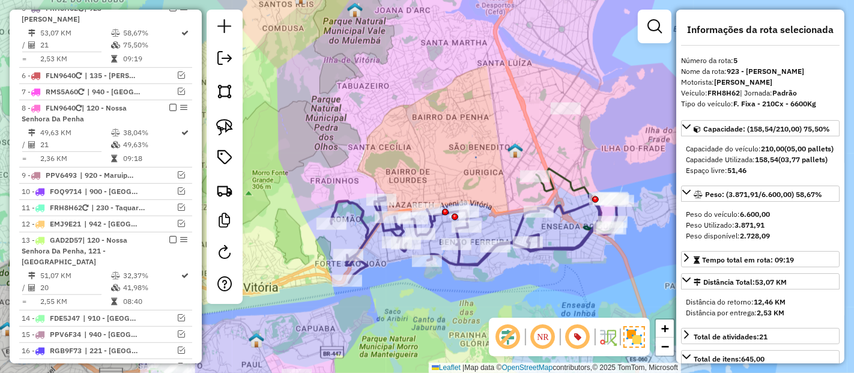
click at [570, 257] on div "Janela de atendimento Grade de atendimento Capacidade Transportadoras Veículos …" at bounding box center [427, 186] width 854 height 373
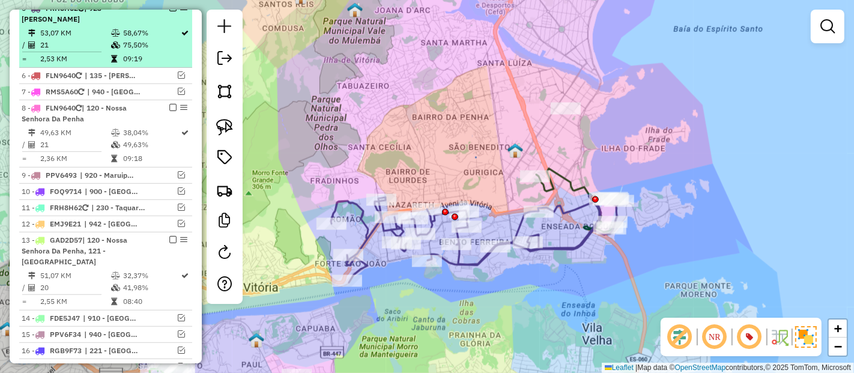
click at [169, 11] on em at bounding box center [172, 7] width 7 height 7
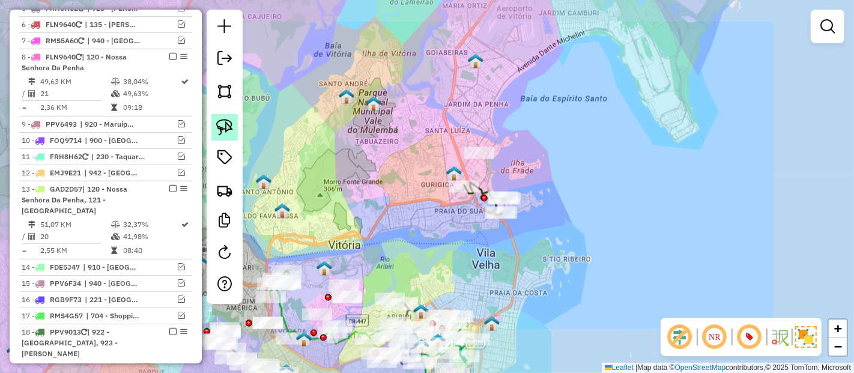
click at [229, 121] on img at bounding box center [224, 127] width 17 height 17
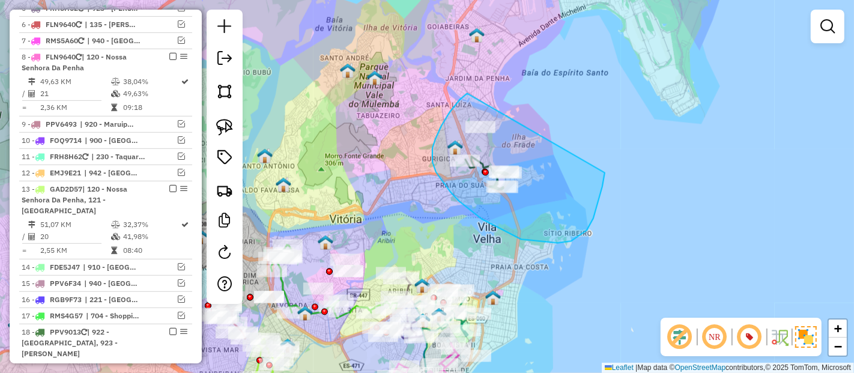
drag, startPoint x: 467, startPoint y: 94, endPoint x: 605, endPoint y: 166, distance: 155.1
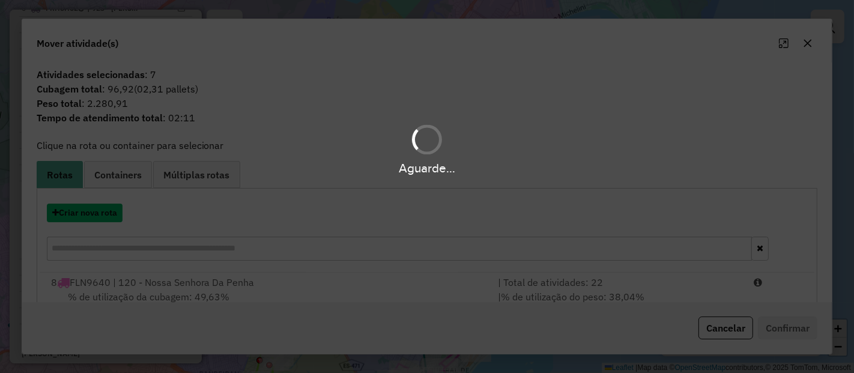
click at [101, 216] on button "Criar nova rota" at bounding box center [85, 213] width 76 height 19
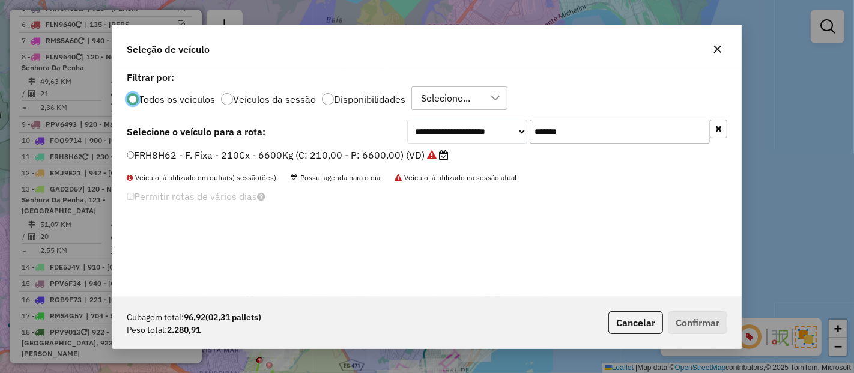
click at [577, 131] on input "*******" at bounding box center [620, 132] width 180 height 24
click at [577, 130] on input "*******" at bounding box center [620, 132] width 180 height 24
paste input "text"
type input "*******"
click at [363, 154] on label "MRT9665 - Freteiro - 252Cx - 5050Kg (C: 252,00 - P: 5050,00) (VD)" at bounding box center [286, 155] width 318 height 14
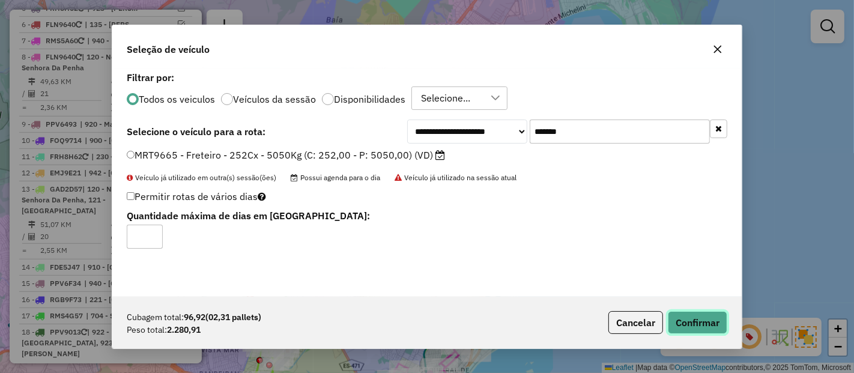
click at [724, 330] on button "Confirmar" at bounding box center [697, 322] width 59 height 23
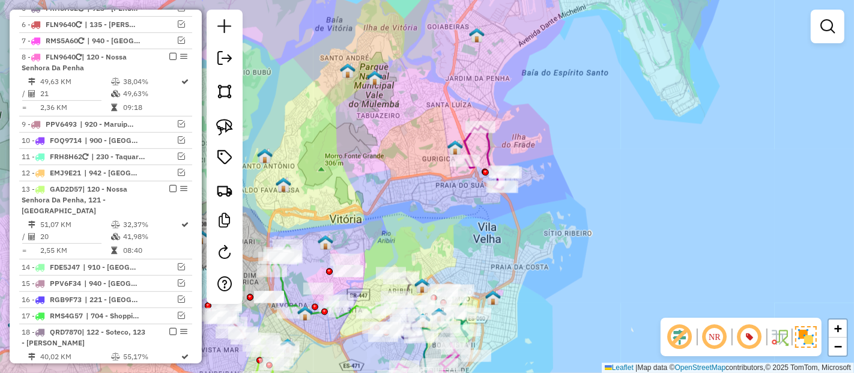
click at [491, 158] on icon at bounding box center [486, 158] width 44 height 64
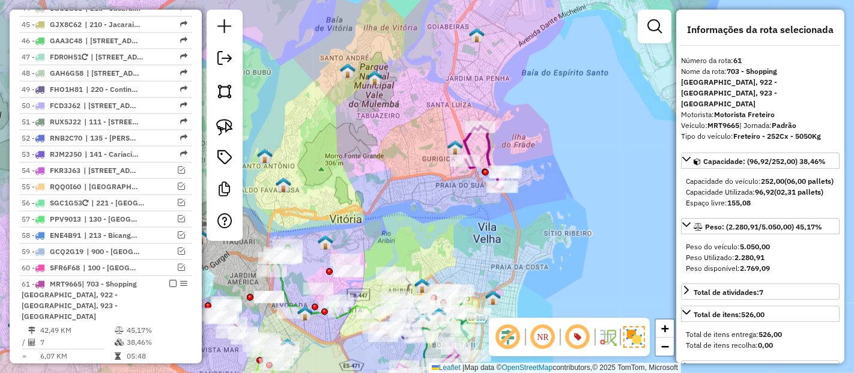
scroll to position [1799, 0]
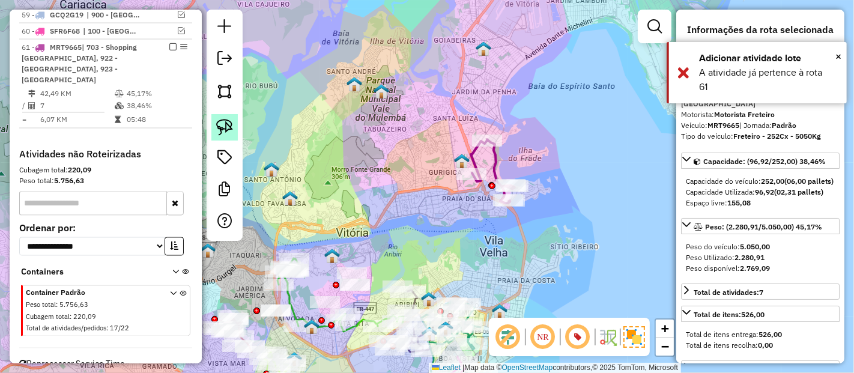
click at [226, 127] on img at bounding box center [224, 127] width 17 height 17
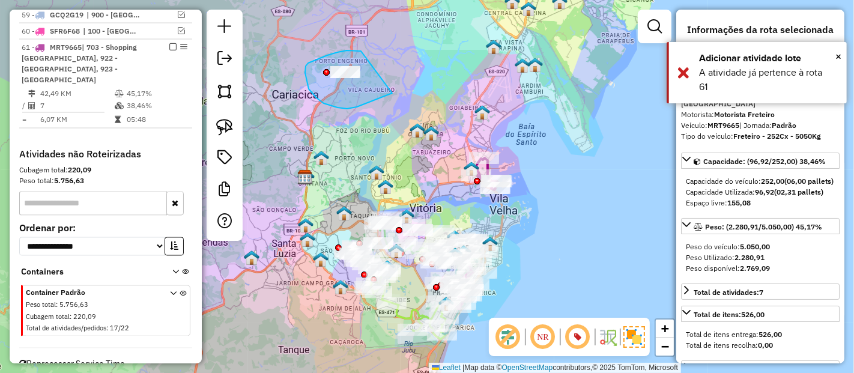
drag, startPoint x: 353, startPoint y: 50, endPoint x: 392, endPoint y: 93, distance: 57.8
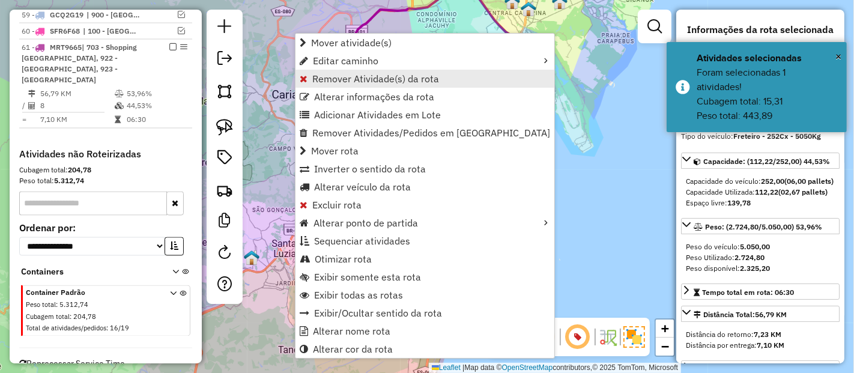
click at [323, 79] on span "Remover Atividade(s) da rota" at bounding box center [375, 79] width 127 height 10
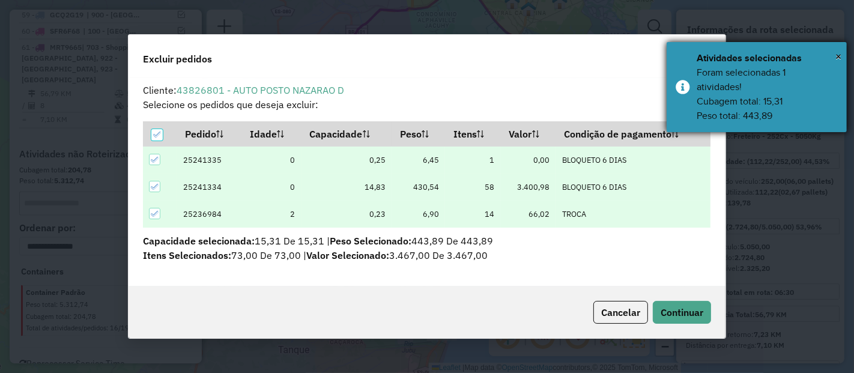
scroll to position [0, 0]
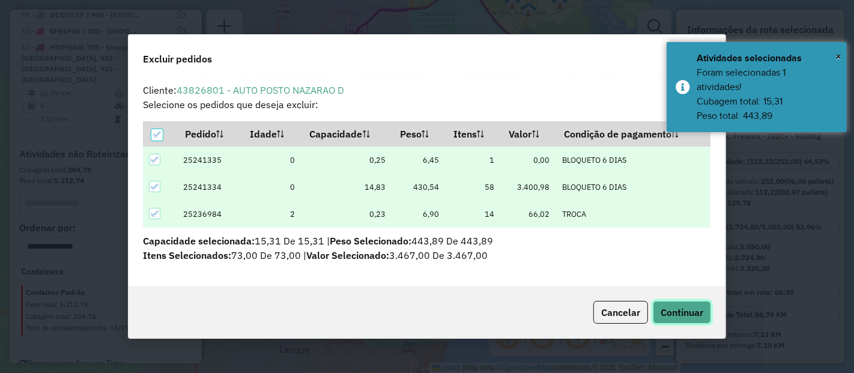
click at [689, 310] on span "Continuar" at bounding box center [682, 312] width 43 height 12
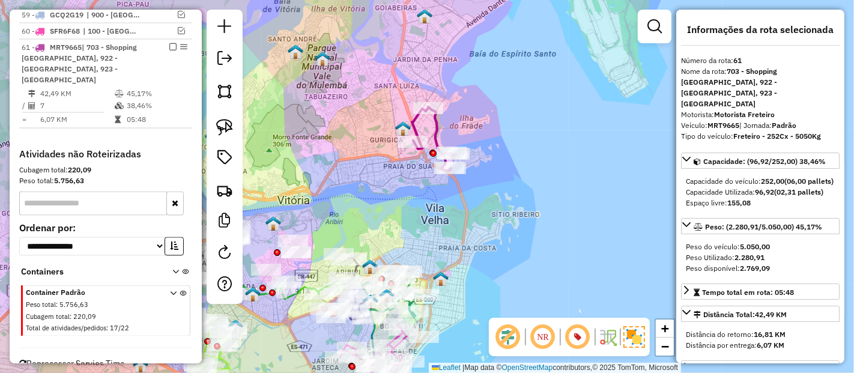
click at [433, 121] on icon at bounding box center [434, 139] width 44 height 64
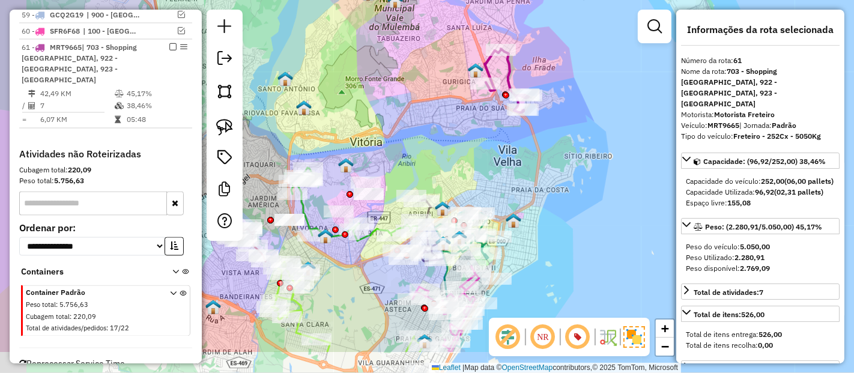
drag, startPoint x: 372, startPoint y: 208, endPoint x: 445, endPoint y: 150, distance: 94.0
click at [445, 150] on div "Janela de atendimento Grade de atendimento Capacidade Transportadoras Veículos …" at bounding box center [427, 186] width 854 height 373
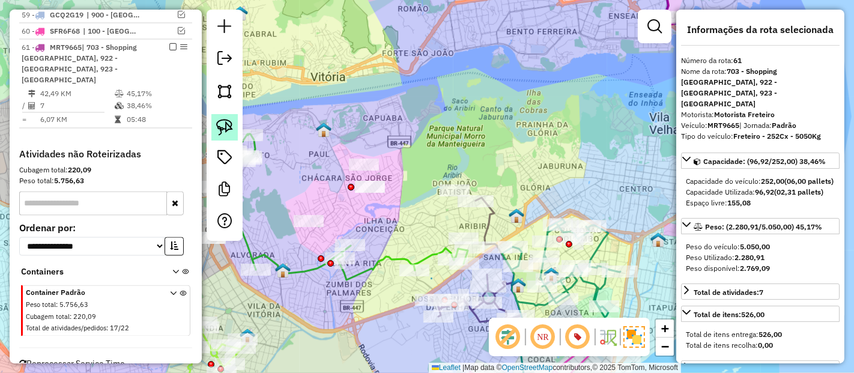
click at [219, 132] on img at bounding box center [224, 127] width 17 height 17
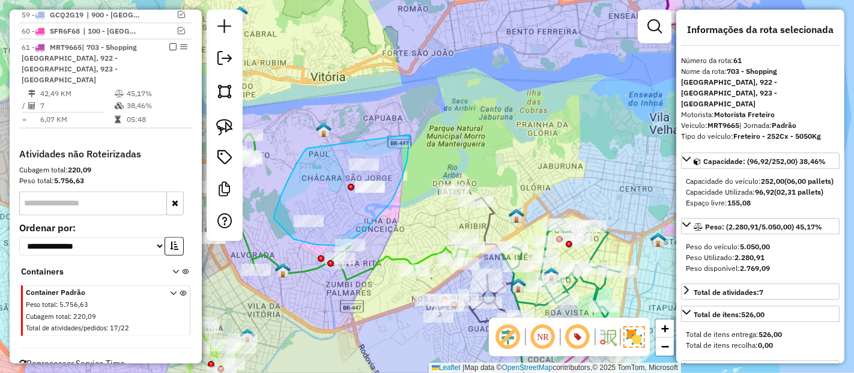
drag, startPoint x: 307, startPoint y: 149, endPoint x: 410, endPoint y: 133, distance: 104.0
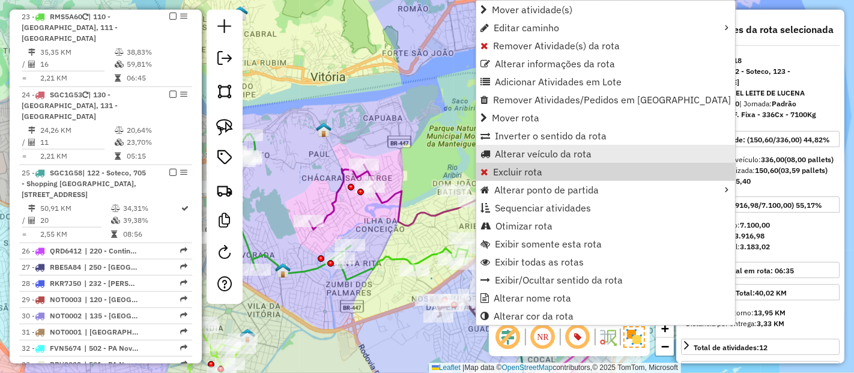
scroll to position [890, 0]
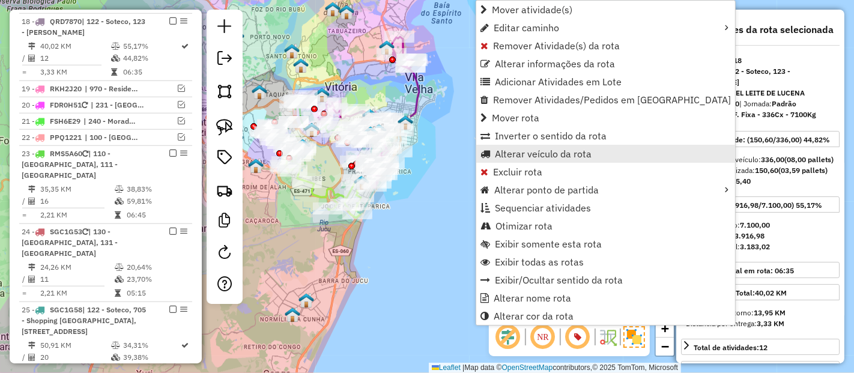
click at [515, 151] on span "Alterar veículo da rota" at bounding box center [543, 154] width 97 height 10
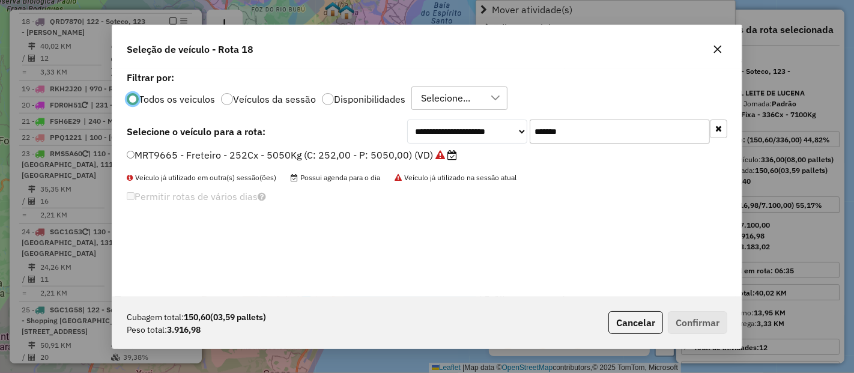
scroll to position [7, 3]
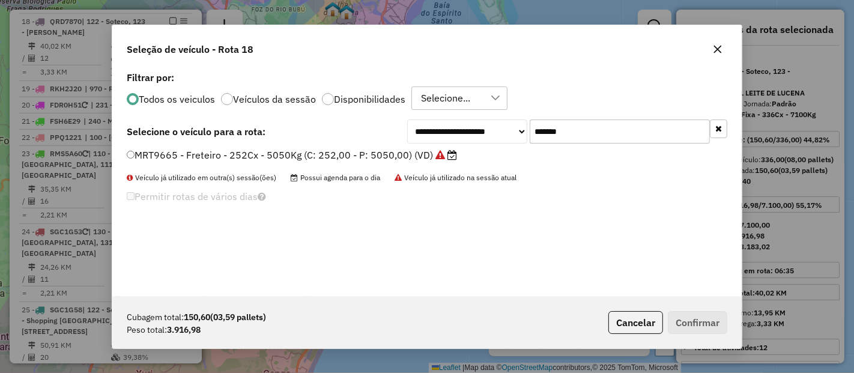
click at [582, 141] on input "*******" at bounding box center [620, 132] width 180 height 24
paste input "text"
type input "*******"
click at [401, 162] on label "RBF8I32 - F. Fixa - 252Cx - 6950Kg (C: 252,00 - P: 6950,00) (VD)" at bounding box center [280, 155] width 307 height 14
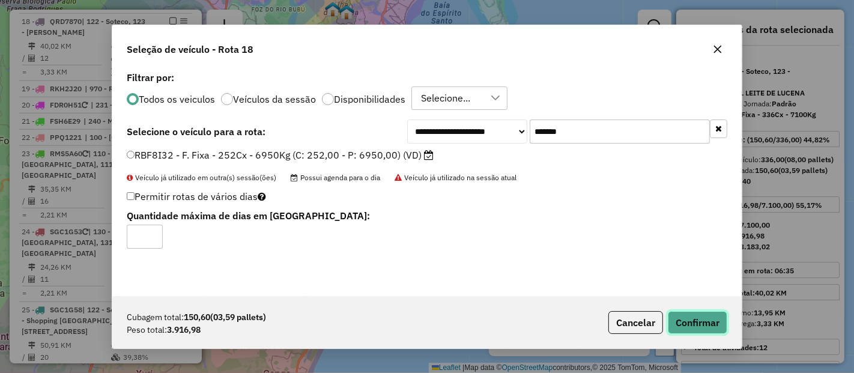
click at [719, 321] on button "Confirmar" at bounding box center [697, 322] width 59 height 23
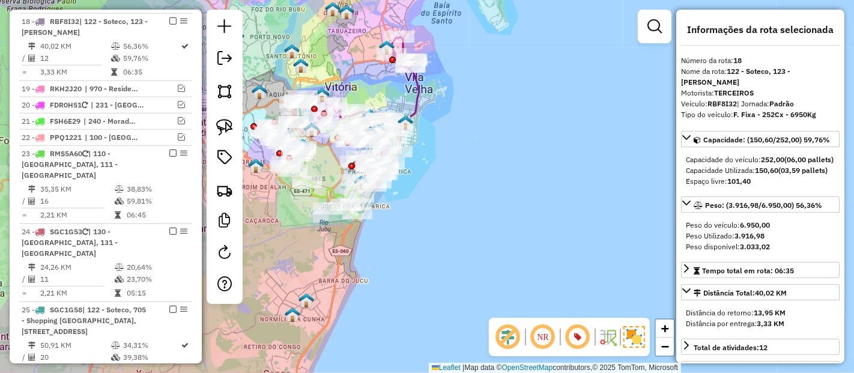
click at [415, 96] on icon at bounding box center [368, 79] width 101 height 84
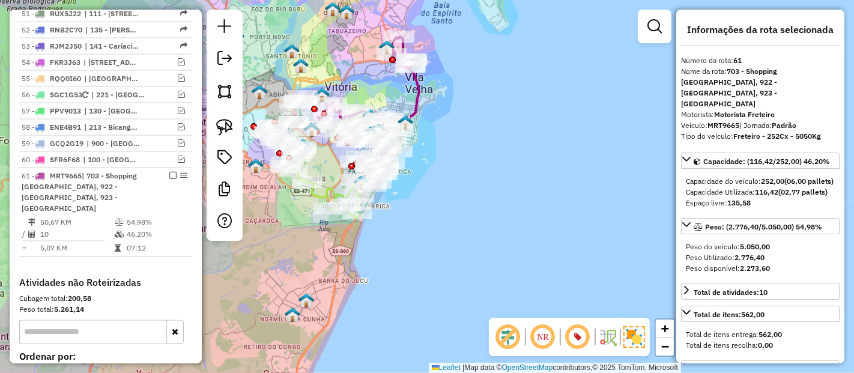
scroll to position [1799, 0]
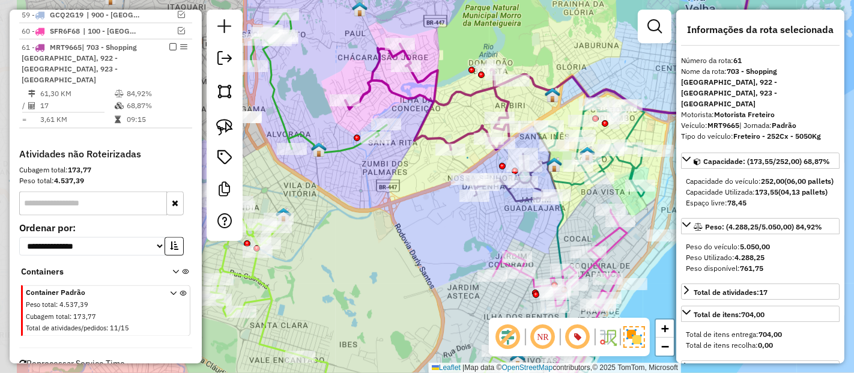
drag, startPoint x: 338, startPoint y: 121, endPoint x: 437, endPoint y: 121, distance: 99.7
click at [437, 121] on div "Janela de atendimento Grade de atendimento Capacidade Transportadoras Veículos …" at bounding box center [427, 186] width 854 height 373
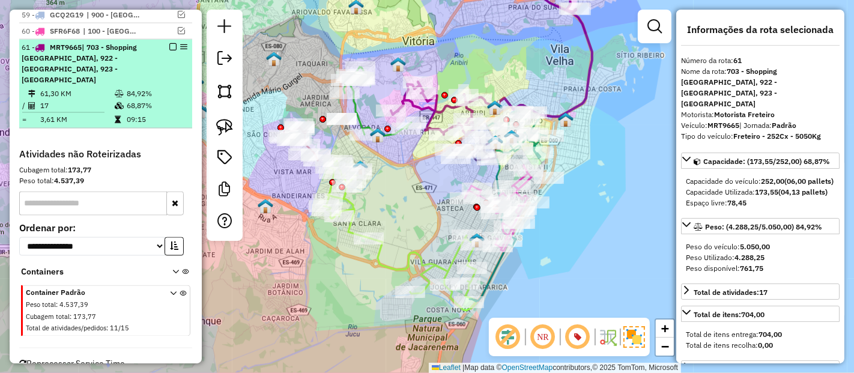
click at [169, 43] on em at bounding box center [172, 46] width 7 height 7
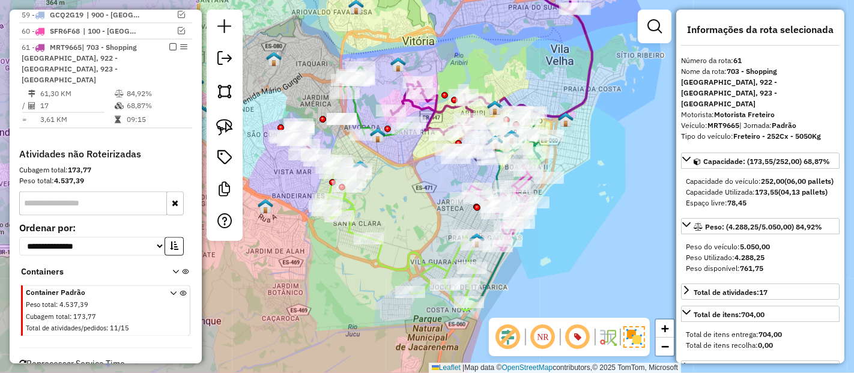
scroll to position [1737, 0]
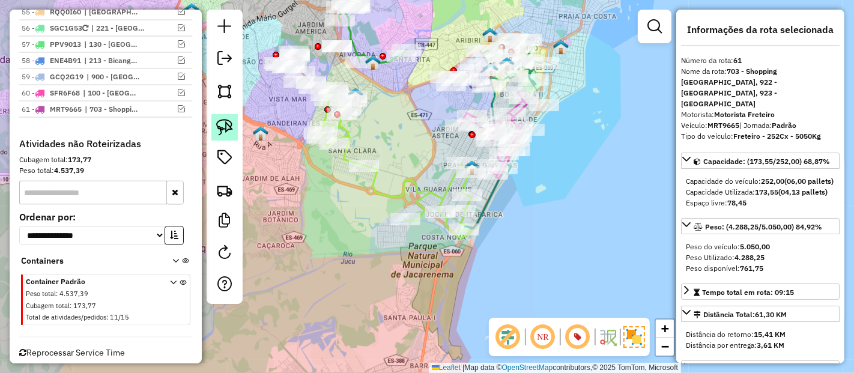
click at [228, 124] on img at bounding box center [224, 127] width 17 height 17
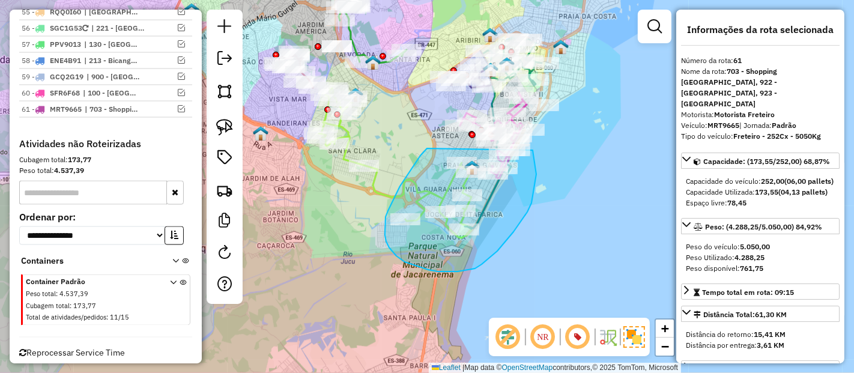
click at [526, 135] on div "Janela de atendimento Grade de atendimento Capacidade Transportadoras Veículos …" at bounding box center [427, 186] width 854 height 373
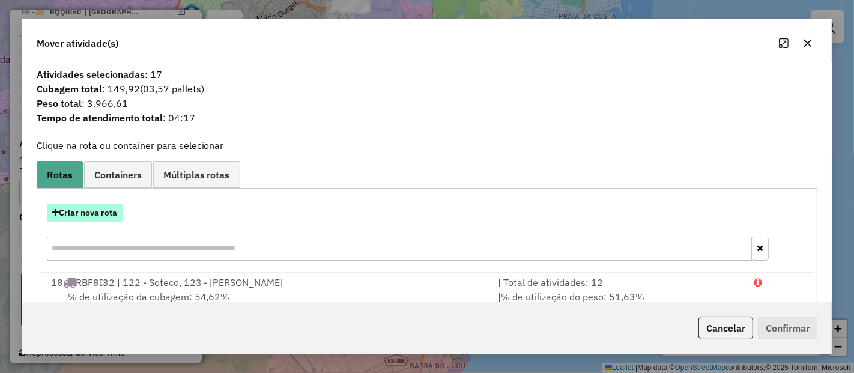
click at [106, 215] on button "Criar nova rota" at bounding box center [85, 213] width 76 height 19
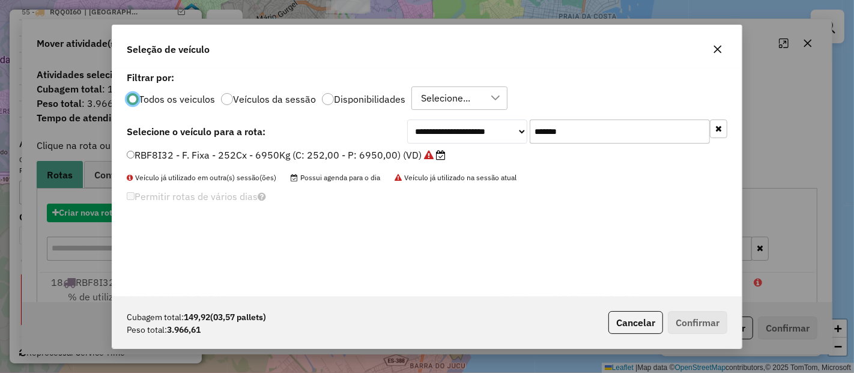
scroll to position [7, 3]
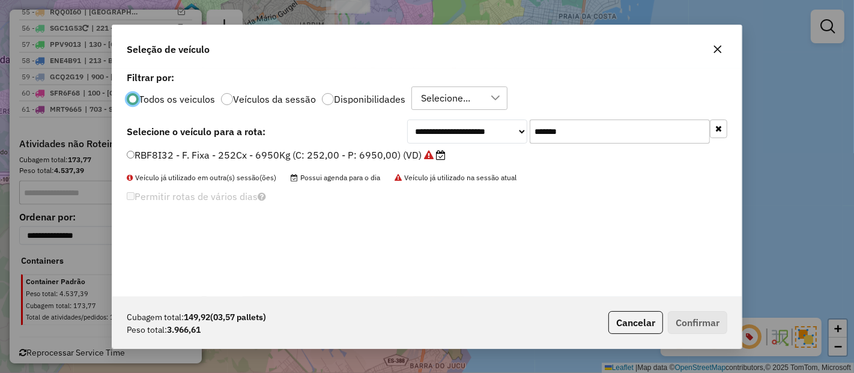
click at [604, 139] on input "*******" at bounding box center [620, 132] width 180 height 24
paste input "text"
type input "*******"
click at [416, 160] on label "QRD7870 - F. Fixa - 336Cx - 7100Kg (C: 336,00 - P: 7100,00) (VD)" at bounding box center [282, 155] width 311 height 14
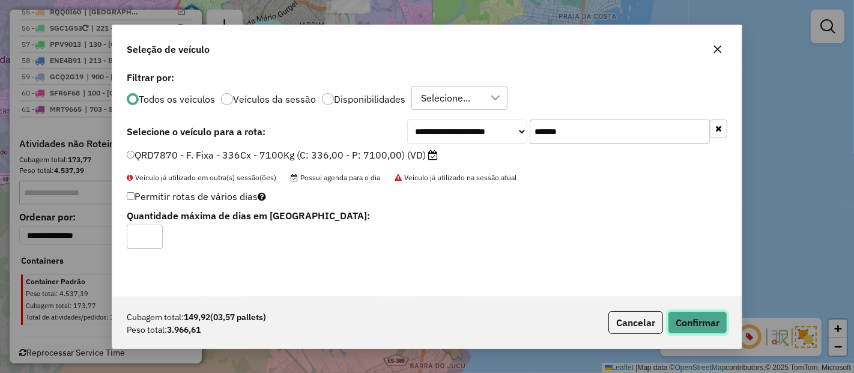
click at [681, 323] on button "Confirmar" at bounding box center [697, 322] width 59 height 23
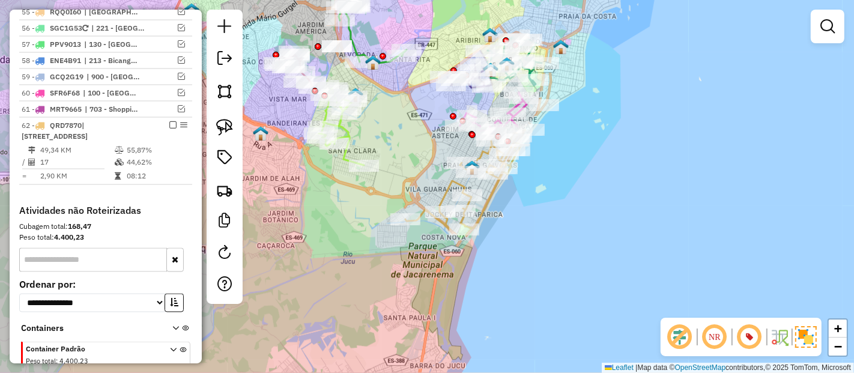
scroll to position [1799, 0]
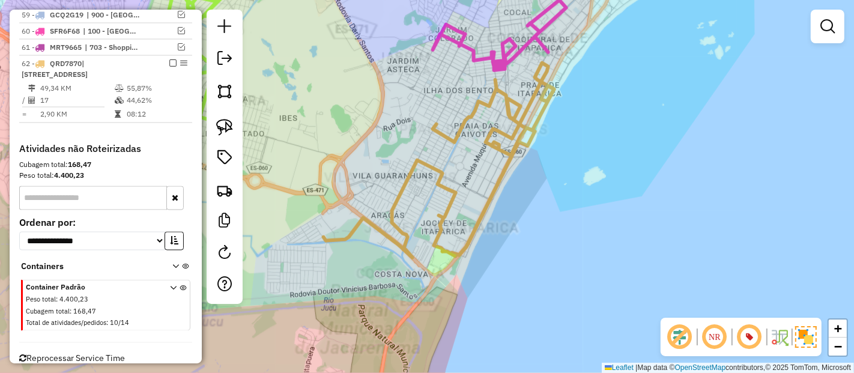
click at [489, 199] on icon at bounding box center [439, 160] width 231 height 195
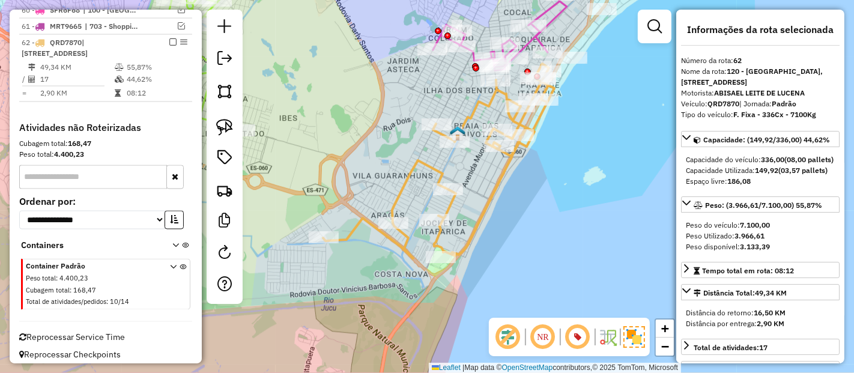
scroll to position [1823, 0]
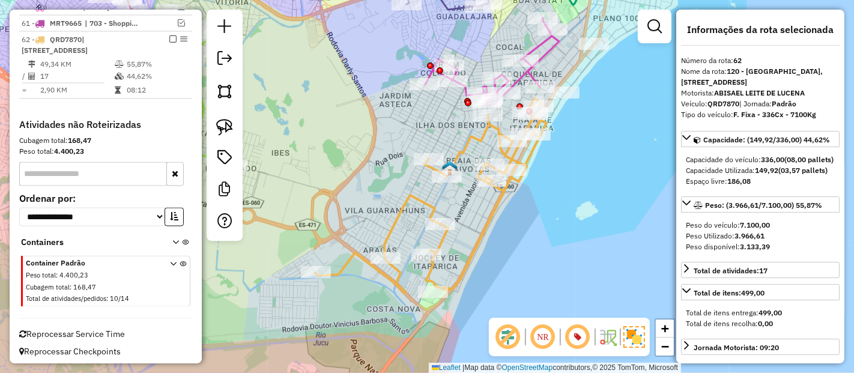
drag, startPoint x: 570, startPoint y: 181, endPoint x: 550, endPoint y: 239, distance: 61.6
click at [550, 239] on div "Janela de atendimento Grade de atendimento Capacidade Transportadoras Veículos …" at bounding box center [427, 186] width 854 height 373
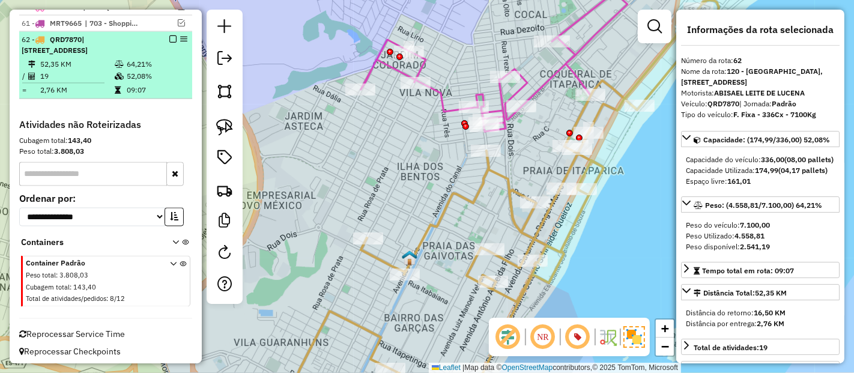
click at [169, 35] on em at bounding box center [172, 38] width 7 height 7
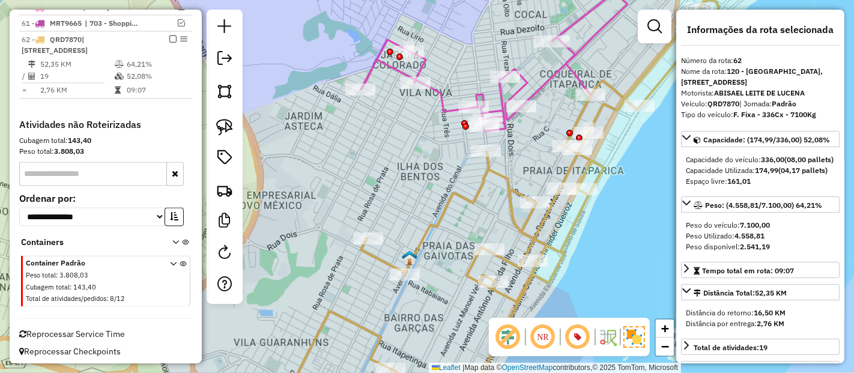
scroll to position [1753, 0]
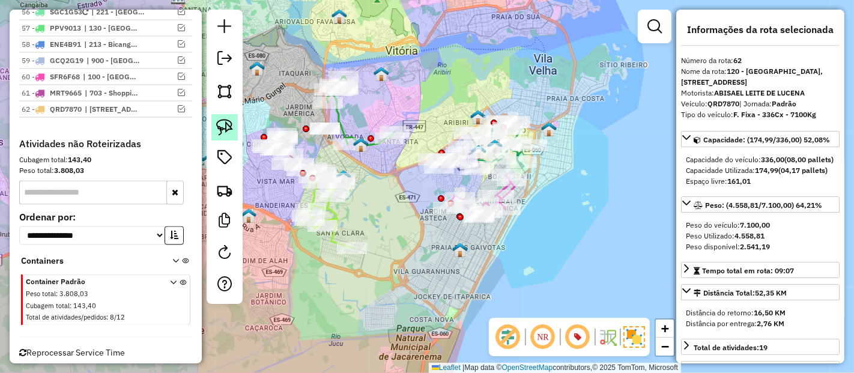
drag, startPoint x: 223, startPoint y: 129, endPoint x: 236, endPoint y: 132, distance: 12.8
click at [223, 129] on img at bounding box center [224, 127] width 17 height 17
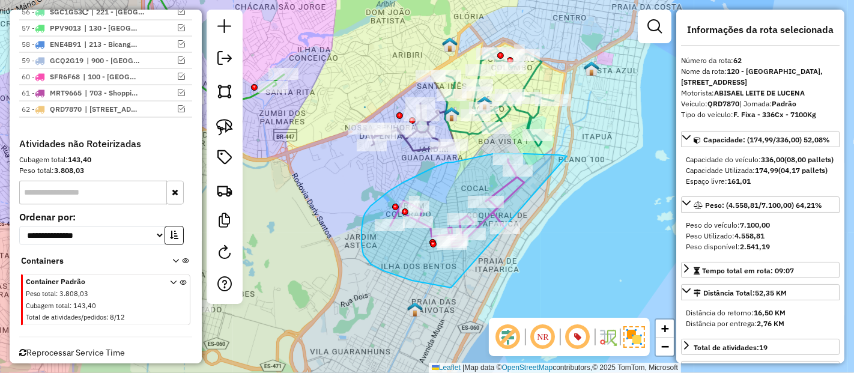
drag, startPoint x: 566, startPoint y: 156, endPoint x: 625, endPoint y: 273, distance: 131.1
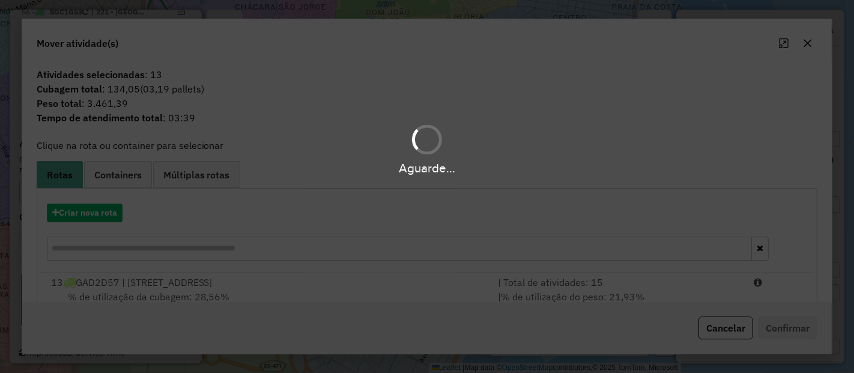
click at [114, 216] on hb-app "Aguarde... Pop-up bloqueado! Seu navegador bloqueou automáticamente a abertura …" at bounding box center [427, 186] width 854 height 373
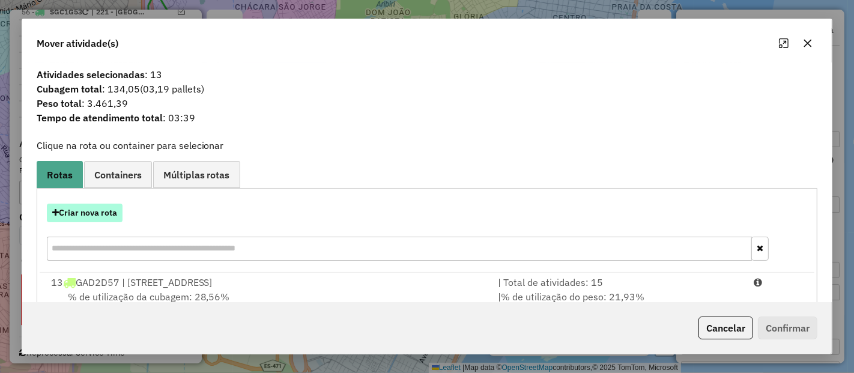
click at [113, 213] on button "Criar nova rota" at bounding box center [85, 213] width 76 height 19
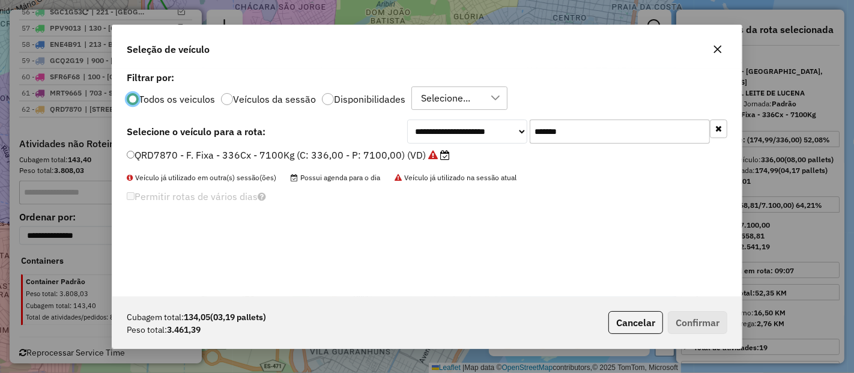
scroll to position [7, 3]
click at [587, 120] on input "*******" at bounding box center [620, 132] width 180 height 24
paste input "text"
type input "*******"
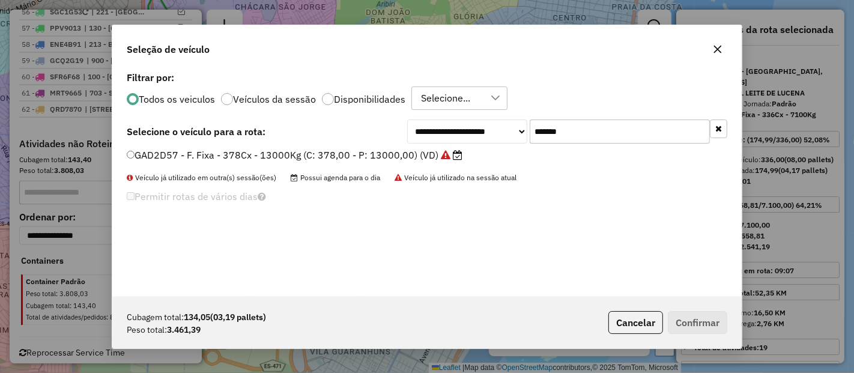
click at [382, 152] on label "GAD2D57 - F. Fixa - 378Cx - 13000Kg (C: 378,00 - P: 13000,00) (VD)" at bounding box center [295, 155] width 336 height 14
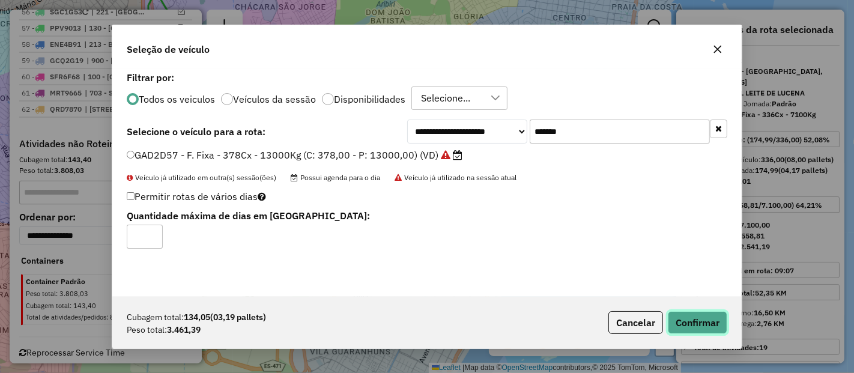
click at [693, 313] on button "Confirmar" at bounding box center [697, 322] width 59 height 23
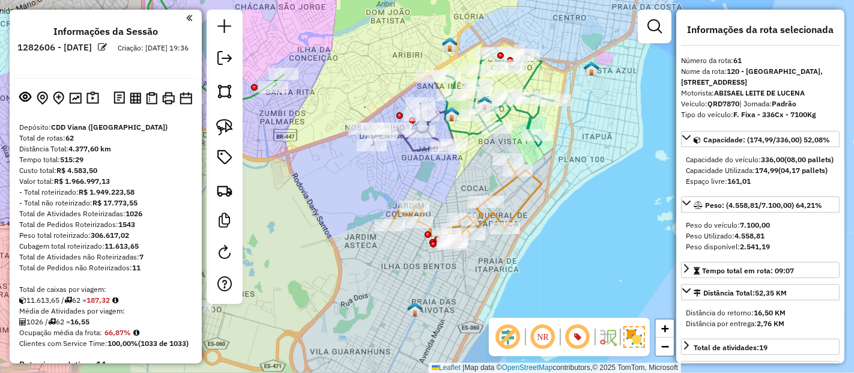
scroll to position [1753, 0]
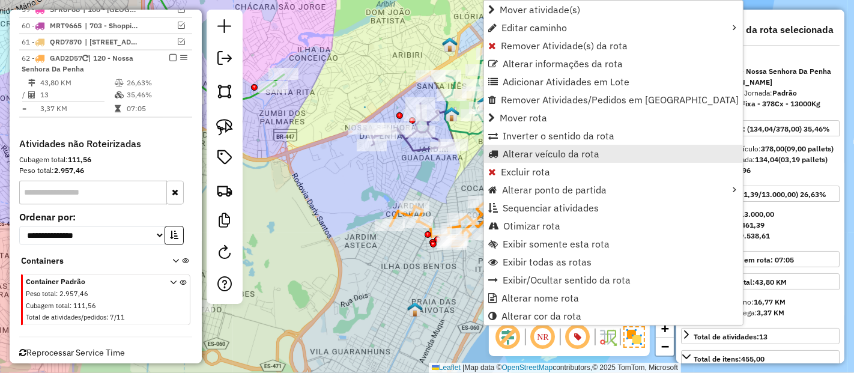
click at [503, 149] on span "Alterar veículo da rota" at bounding box center [551, 154] width 97 height 10
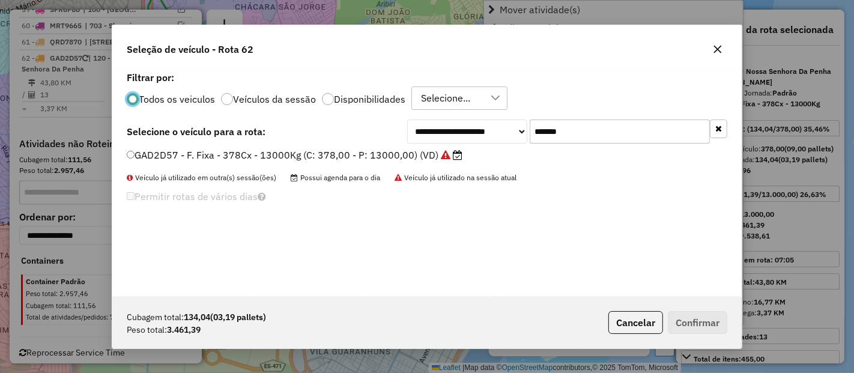
scroll to position [7, 3]
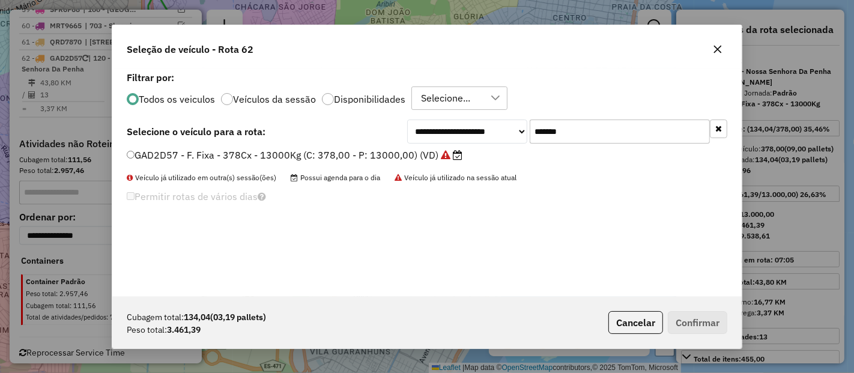
click at [607, 142] on input "*******" at bounding box center [620, 132] width 180 height 24
paste input "text"
type input "*******"
click at [372, 157] on label "QRD6404 - F. Fixa - 378CX - 12540KG (C: 378,00 - P: 12540,00) (VD)" at bounding box center [290, 155] width 326 height 14
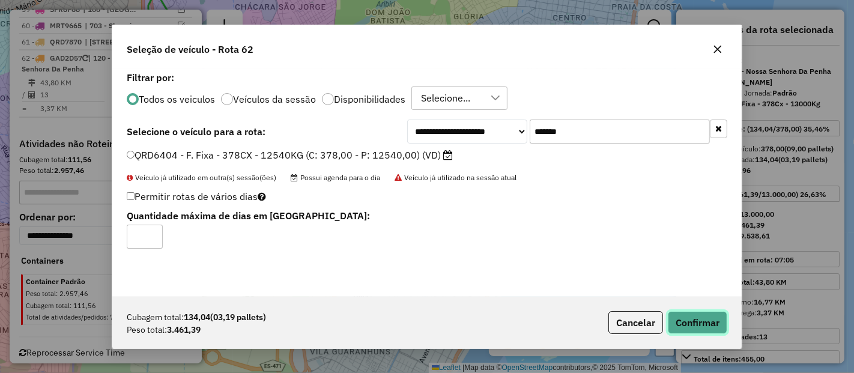
click at [699, 328] on button "Confirmar" at bounding box center [697, 322] width 59 height 23
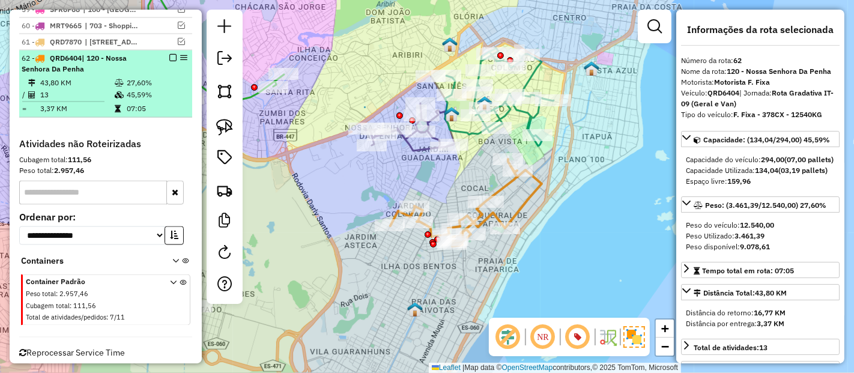
click at [169, 54] on em at bounding box center [172, 57] width 7 height 7
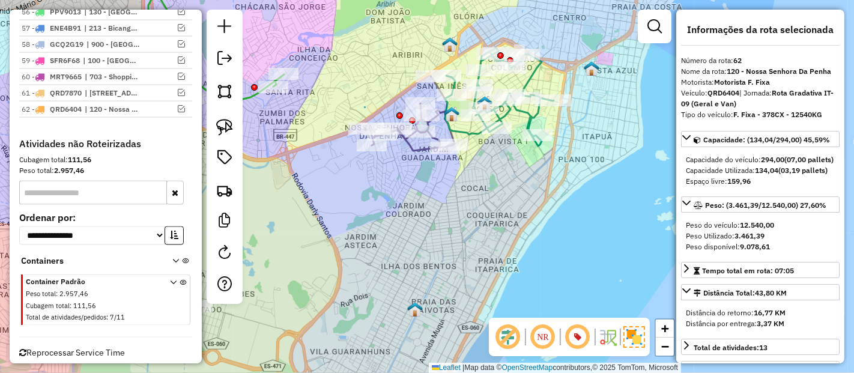
click at [526, 123] on icon at bounding box center [499, 97] width 109 height 98
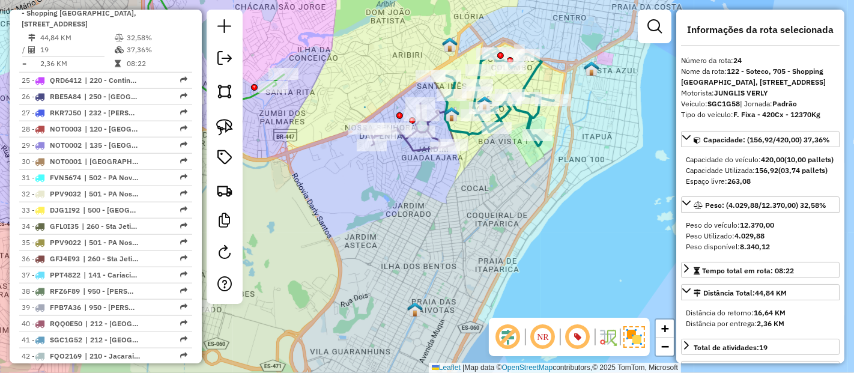
scroll to position [1100, 0]
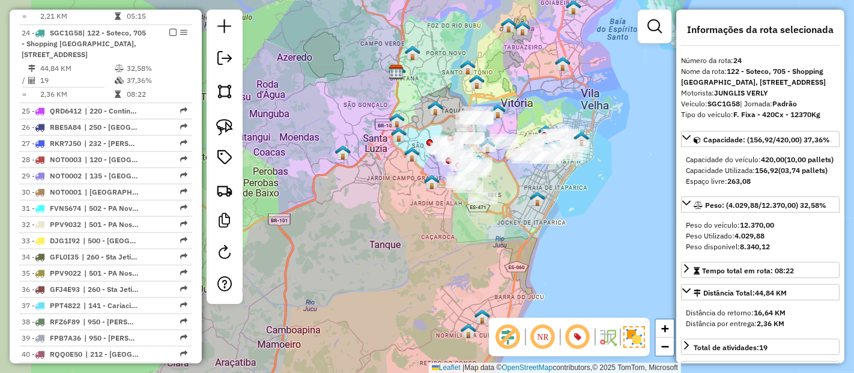
drag, startPoint x: 467, startPoint y: 240, endPoint x: 474, endPoint y: 245, distance: 8.2
click at [474, 245] on div "Janela de atendimento Grade de atendimento Capacidade Transportadoras Veículos …" at bounding box center [427, 186] width 854 height 373
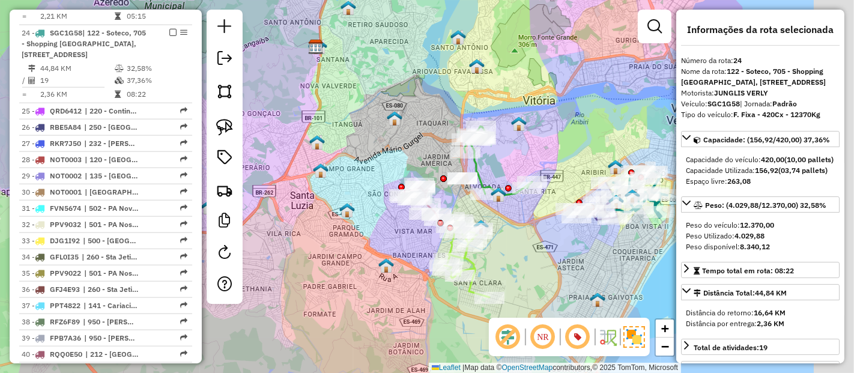
drag, startPoint x: 475, startPoint y: 112, endPoint x: 338, endPoint y: 96, distance: 137.9
click at [357, 112] on div "Janela de atendimento Grade de atendimento Capacidade Transportadoras Veículos …" at bounding box center [427, 186] width 854 height 373
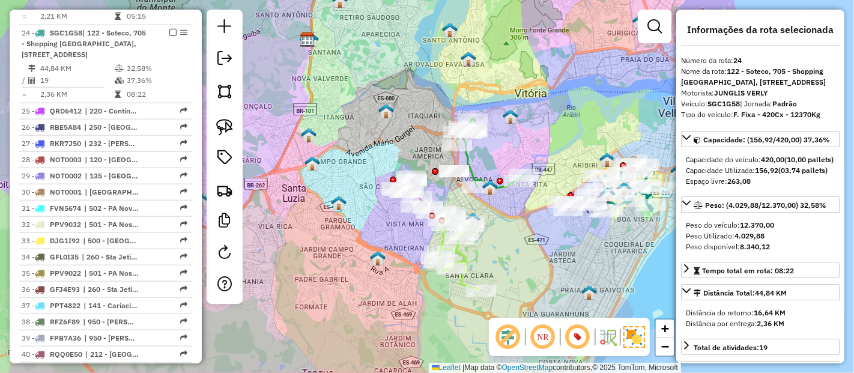
click at [477, 171] on icon at bounding box center [490, 154] width 68 height 70
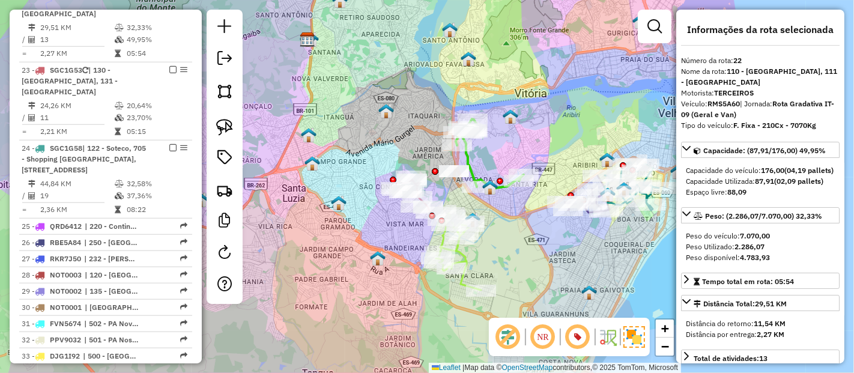
scroll to position [955, 0]
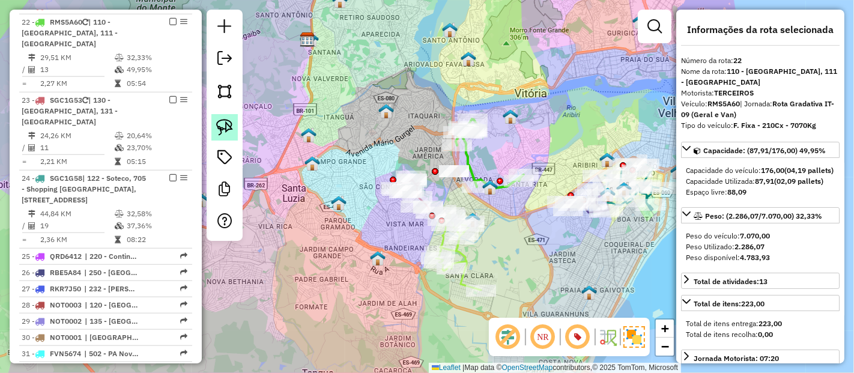
click at [228, 127] on img at bounding box center [224, 127] width 17 height 17
drag, startPoint x: 426, startPoint y: 145, endPoint x: 494, endPoint y: 172, distance: 73.3
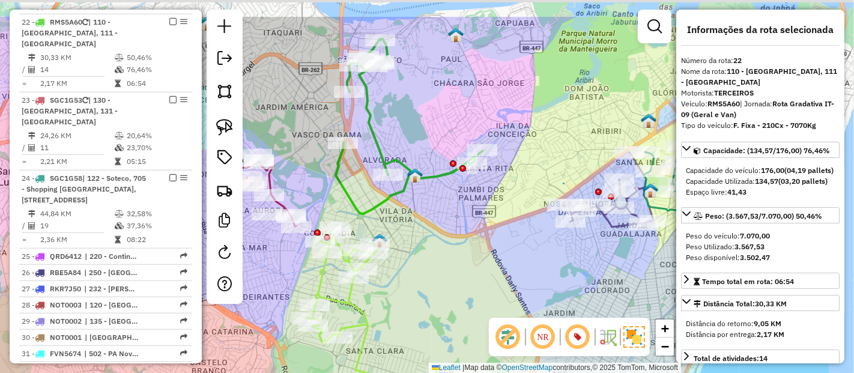
drag, startPoint x: 567, startPoint y: 214, endPoint x: 453, endPoint y: 269, distance: 126.3
click at [453, 269] on div "Janela de atendimento Grade de atendimento Capacidade Transportadoras Veículos …" at bounding box center [427, 186] width 854 height 373
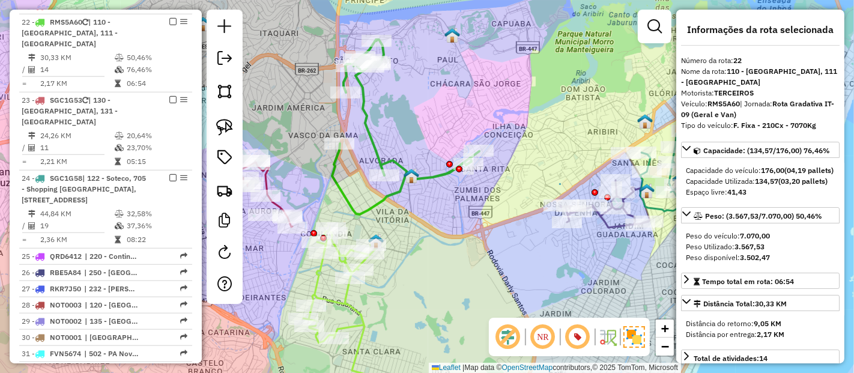
click at [429, 172] on icon at bounding box center [405, 127] width 147 height 175
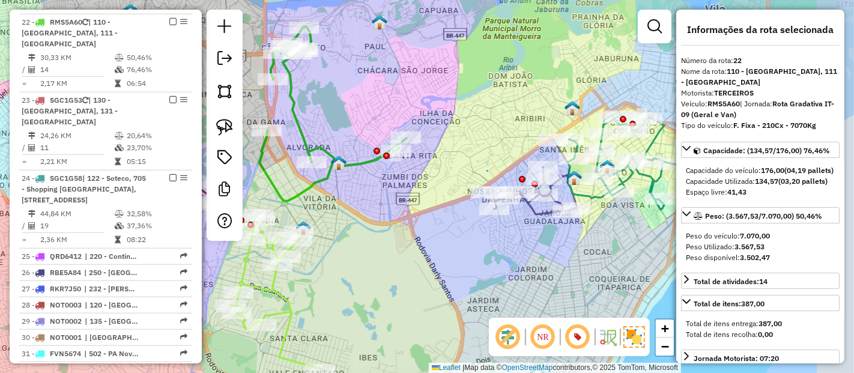
drag, startPoint x: 484, startPoint y: 223, endPoint x: 412, endPoint y: 210, distance: 73.9
click at [412, 210] on div "Janela de atendimento Grade de atendimento Capacidade Transportadoras Veículos …" at bounding box center [427, 186] width 854 height 373
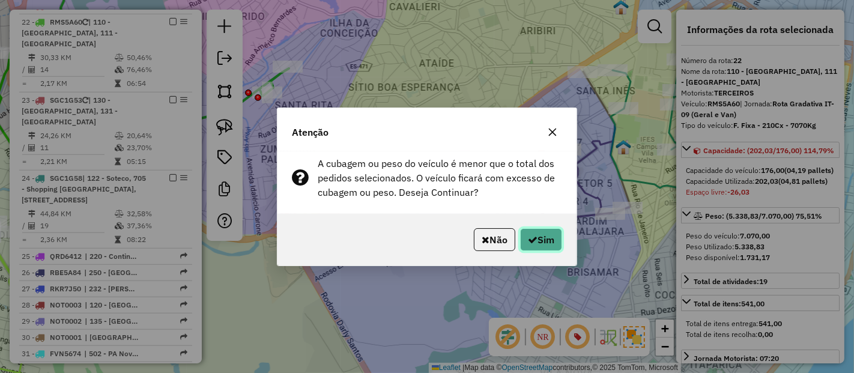
click at [541, 233] on button "Sim" at bounding box center [541, 239] width 42 height 23
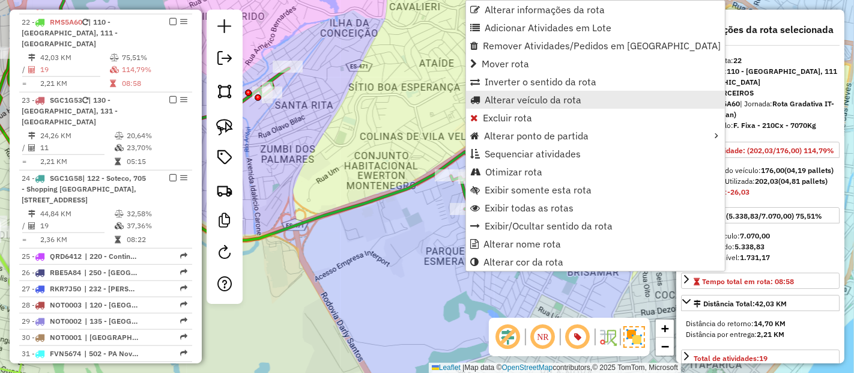
click at [511, 100] on span "Alterar veículo da rota" at bounding box center [533, 100] width 97 height 10
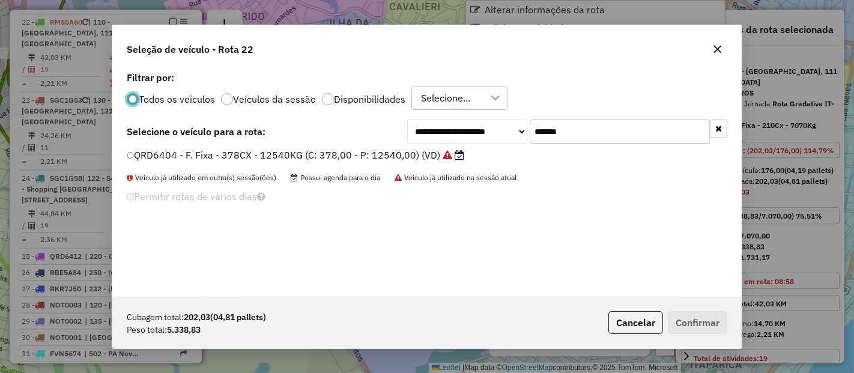
scroll to position [7, 3]
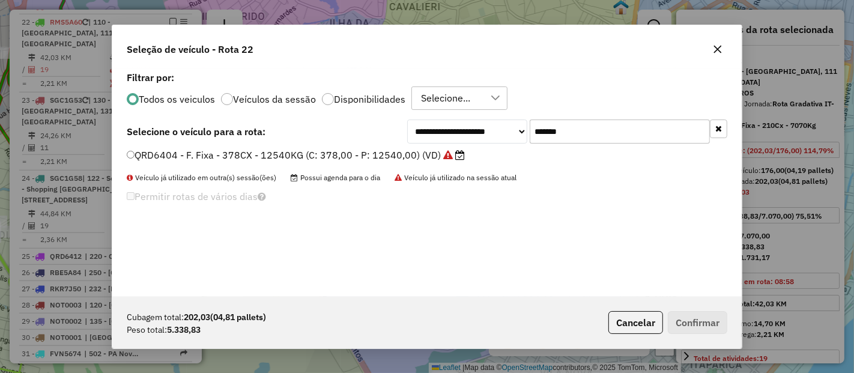
click at [598, 135] on input "*******" at bounding box center [620, 132] width 180 height 24
paste input "text"
type input "*******"
click at [417, 154] on label "FCF1H95 - F. Fixa - 378Cx - 12580Kg (C: 378,00 - P: 12580,00) (VD)" at bounding box center [287, 155] width 321 height 14
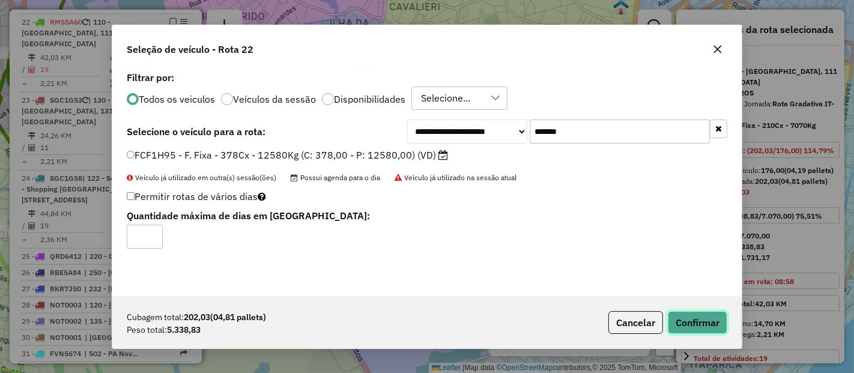
click at [694, 317] on button "Confirmar" at bounding box center [697, 322] width 59 height 23
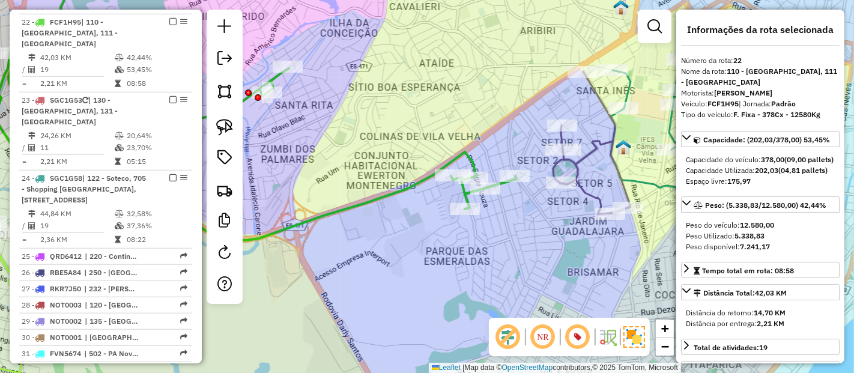
click at [359, 202] on icon at bounding box center [255, 102] width 523 height 278
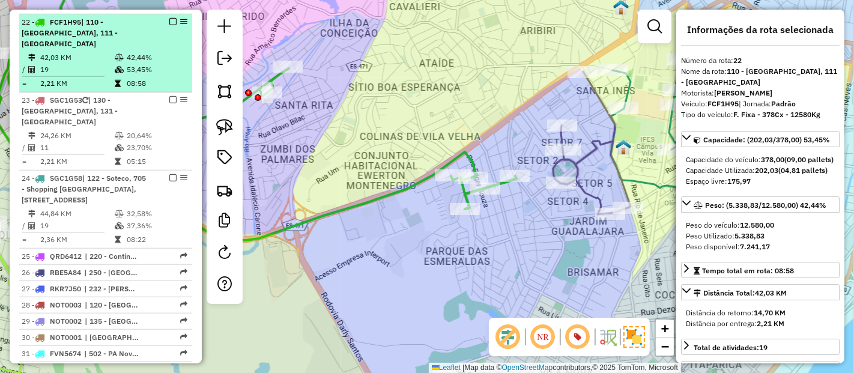
click at [170, 18] on em at bounding box center [172, 21] width 7 height 7
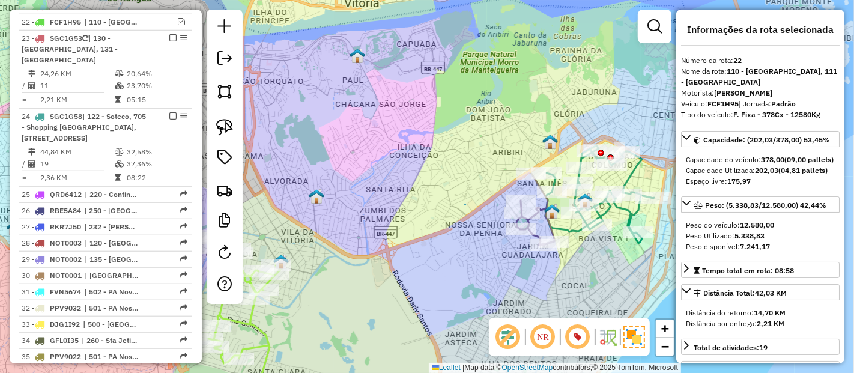
click at [627, 179] on icon at bounding box center [600, 194] width 109 height 98
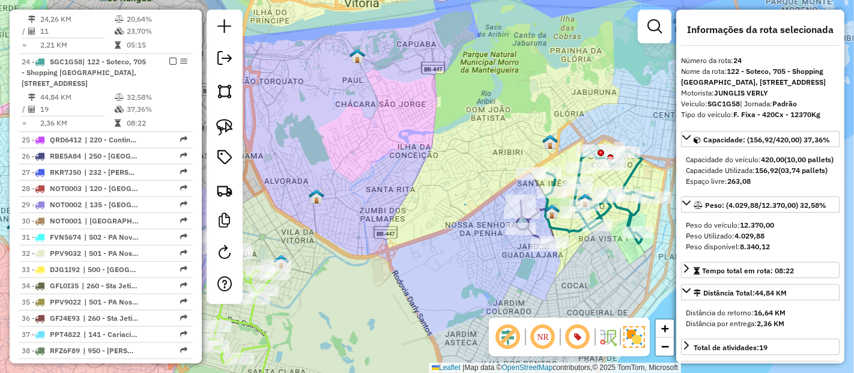
scroll to position [1038, 0]
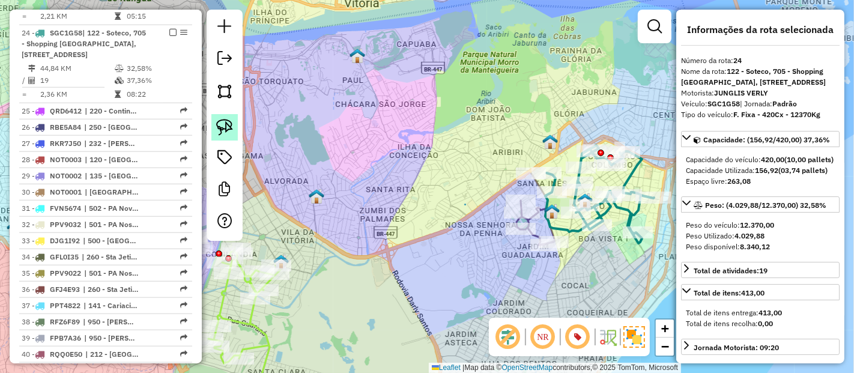
click at [223, 125] on img at bounding box center [224, 127] width 17 height 17
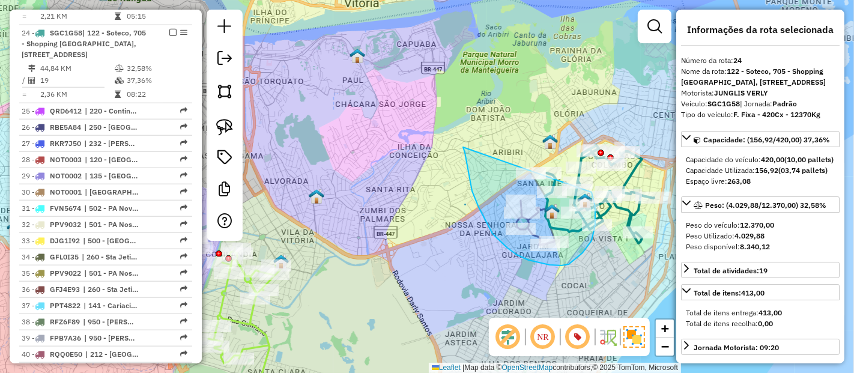
drag, startPoint x: 463, startPoint y: 148, endPoint x: 567, endPoint y: 146, distance: 104.0
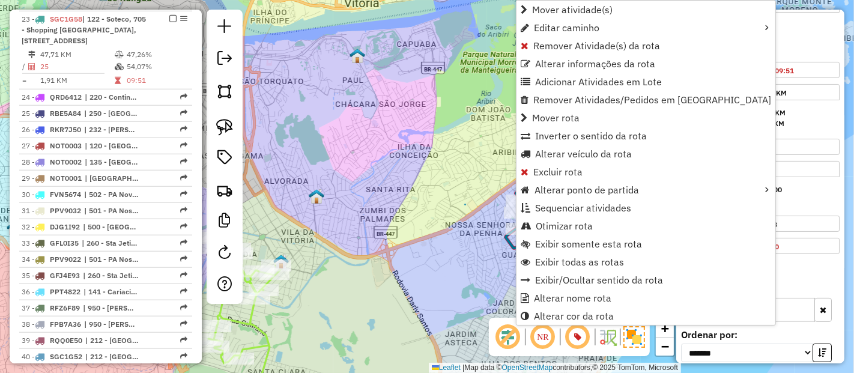
scroll to position [971, 0]
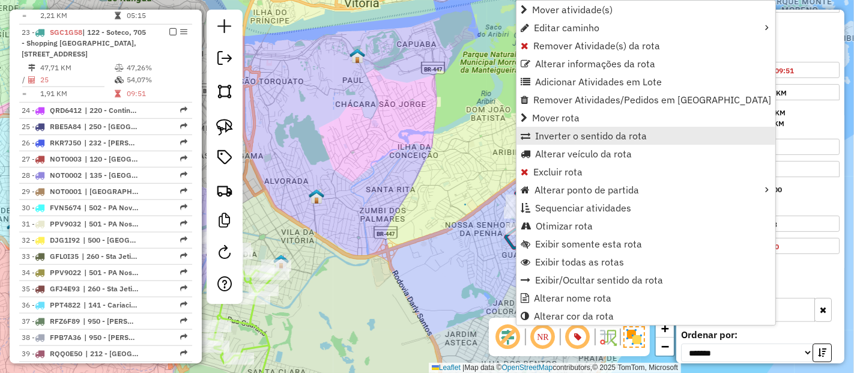
click at [542, 143] on link "Inverter o sentido da rota" at bounding box center [646, 136] width 259 height 18
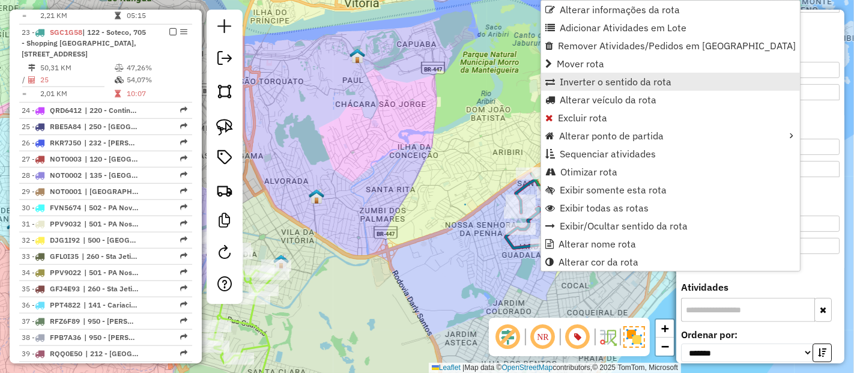
click at [564, 87] on span "Inverter o sentido da rota" at bounding box center [616, 82] width 112 height 10
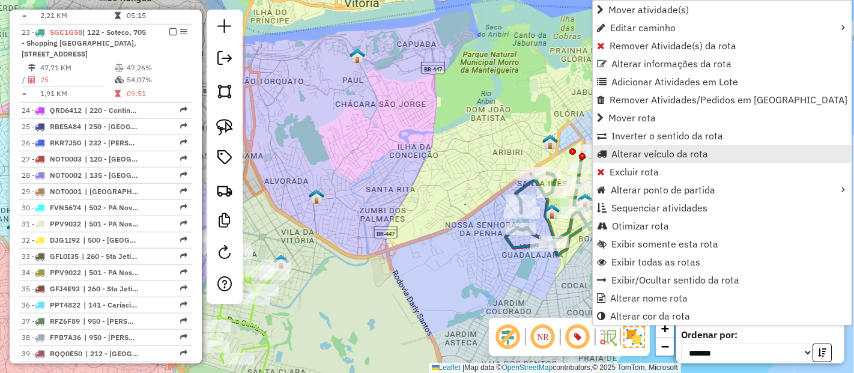
click at [622, 145] on link "Alterar veículo da rota" at bounding box center [722, 154] width 259 height 18
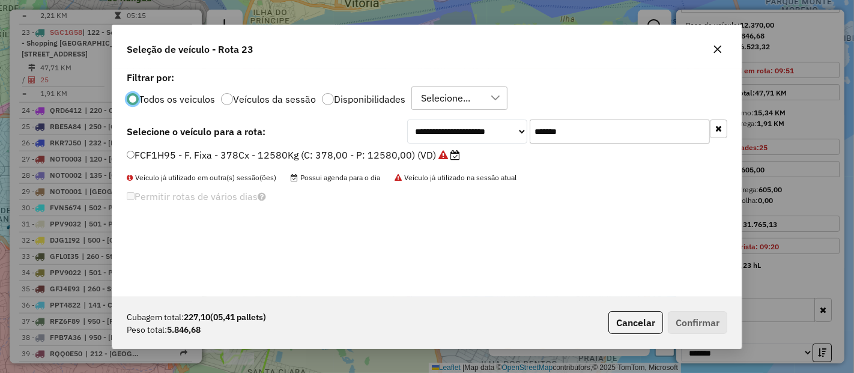
scroll to position [7, 3]
click at [619, 146] on div "**********" at bounding box center [427, 182] width 630 height 228
click at [619, 139] on input "*******" at bounding box center [620, 132] width 180 height 24
paste input "text"
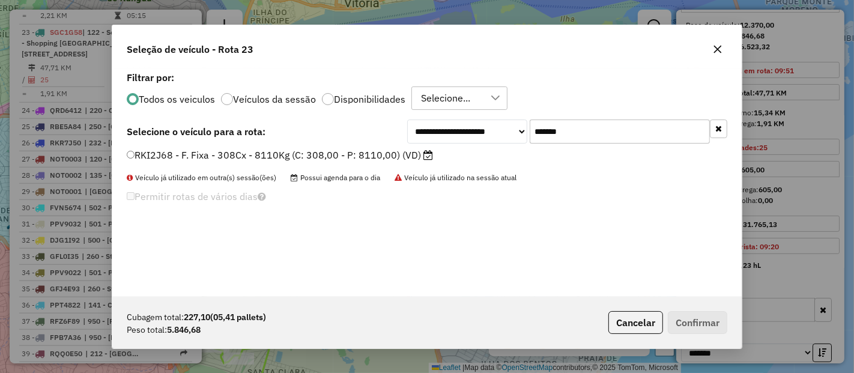
type input "*******"
click at [321, 161] on label "RKI2J68 - F. Fixa - 308Cx - 8110Kg (C: 308,00 - P: 8110,00) (VD)" at bounding box center [280, 155] width 306 height 14
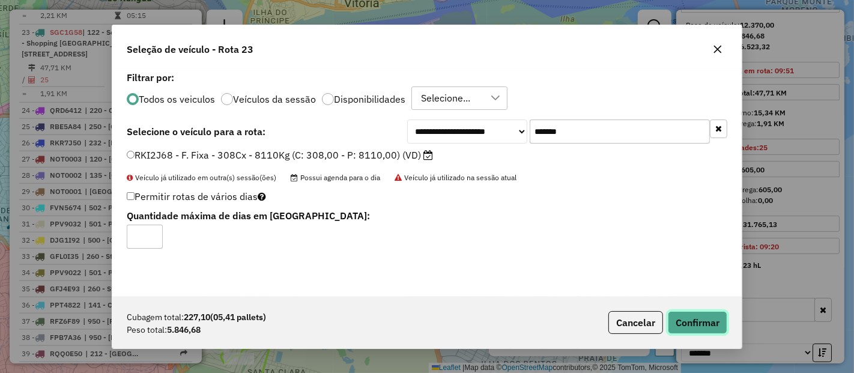
click at [690, 315] on button "Confirmar" at bounding box center [697, 322] width 59 height 23
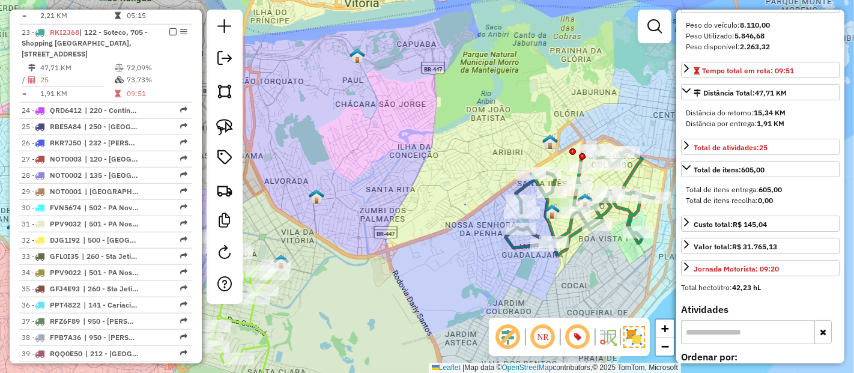
scroll to position [211, 0]
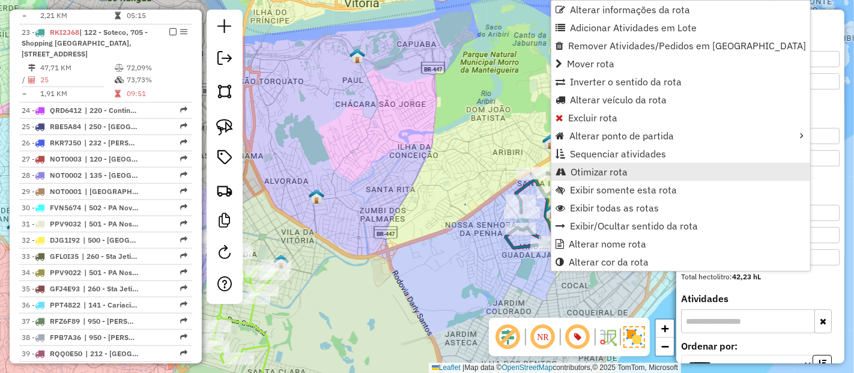
click at [592, 176] on span "Otimizar rota" at bounding box center [599, 172] width 57 height 10
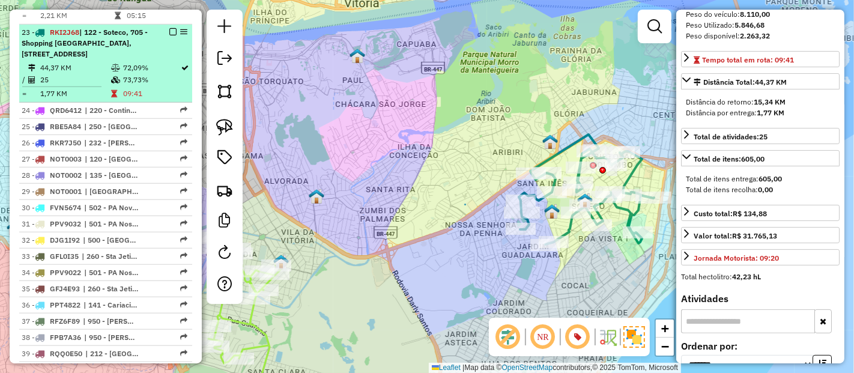
click at [169, 28] on em at bounding box center [172, 31] width 7 height 7
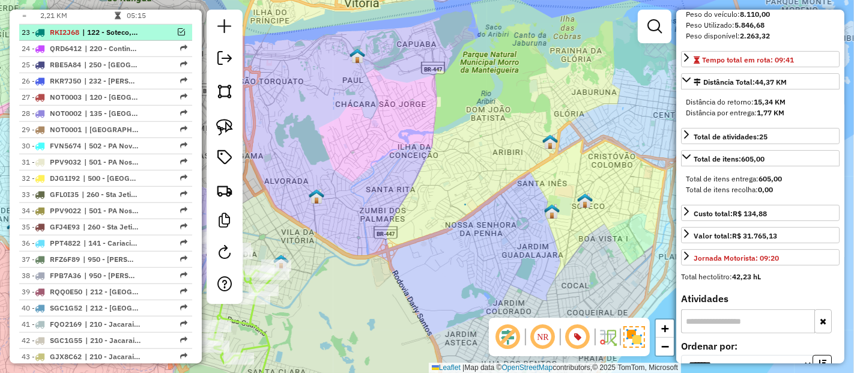
scroll to position [910, 0]
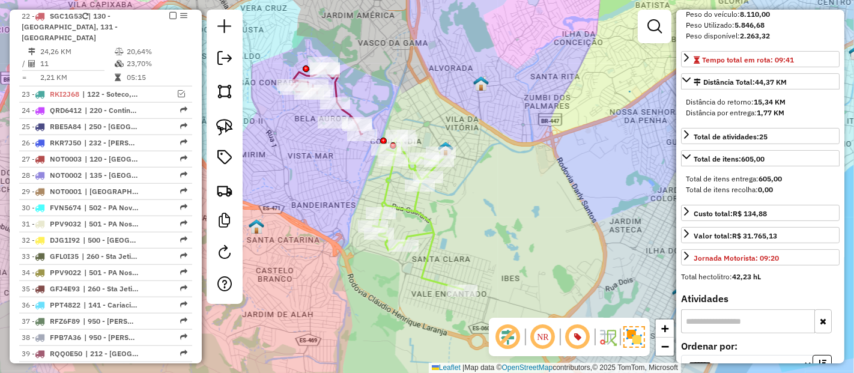
click at [429, 229] on icon at bounding box center [418, 212] width 90 height 154
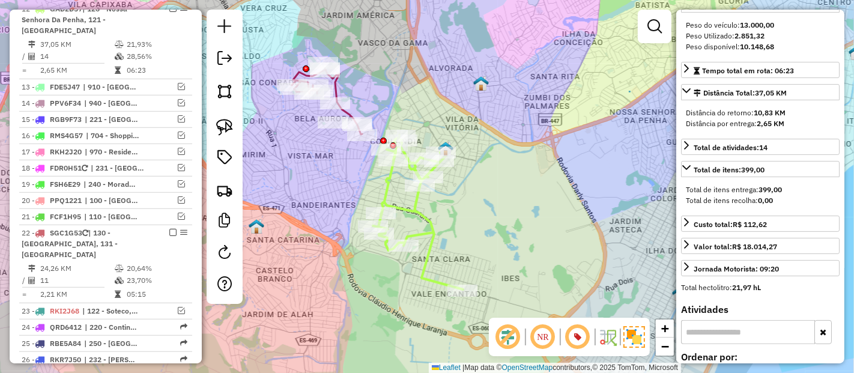
scroll to position [76, 0]
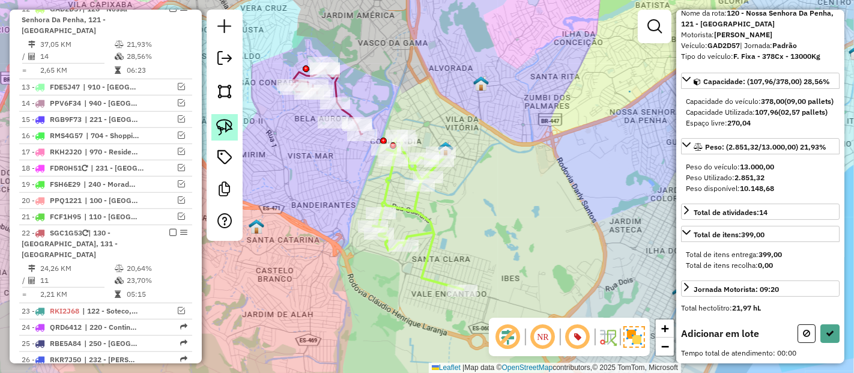
click at [235, 126] on link at bounding box center [224, 127] width 26 height 26
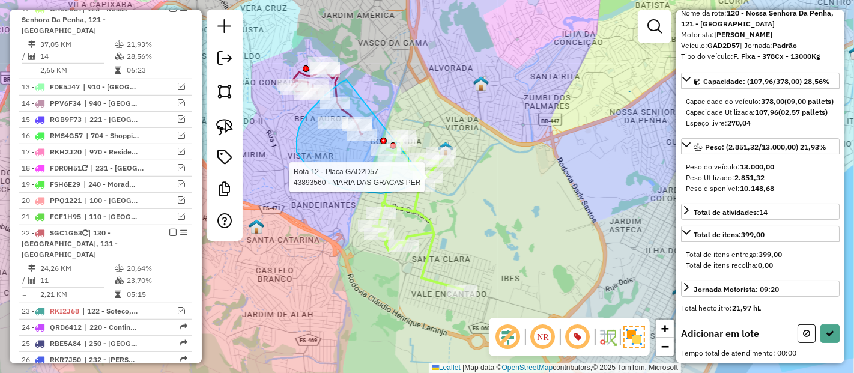
click at [424, 177] on div "Rota 12 - Placa GAD2D57 43894963 - ROBSON JOSE CARRICO Rota 12 - Placa GAD2D57 …" at bounding box center [427, 186] width 854 height 373
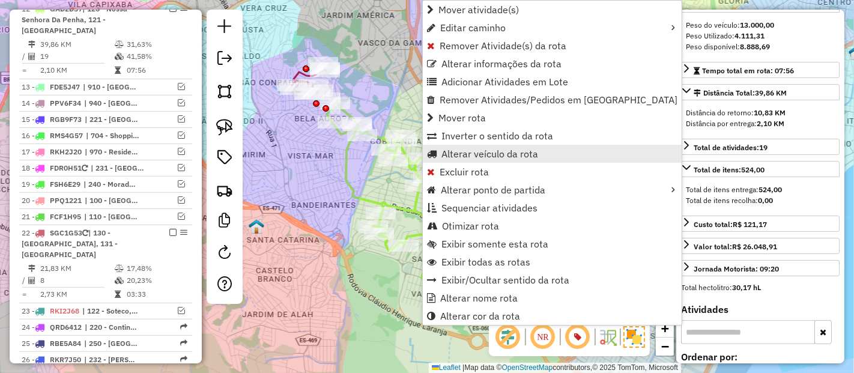
click at [478, 152] on span "Alterar veículo da rota" at bounding box center [490, 154] width 97 height 10
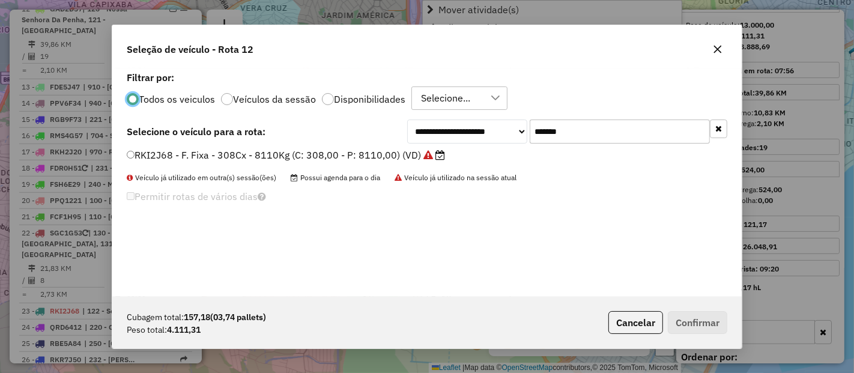
scroll to position [7, 3]
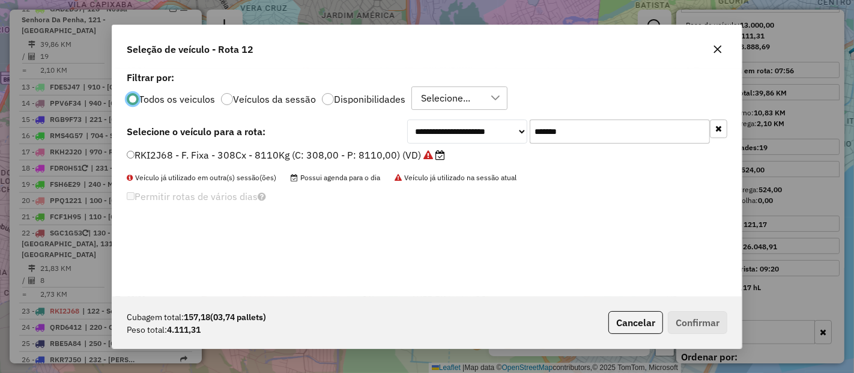
click at [660, 140] on input "*******" at bounding box center [620, 132] width 180 height 24
click at [660, 139] on input "*******" at bounding box center [620, 132] width 180 height 24
paste input "text"
type input "*******"
drag, startPoint x: 378, startPoint y: 151, endPoint x: 463, endPoint y: 200, distance: 98.2
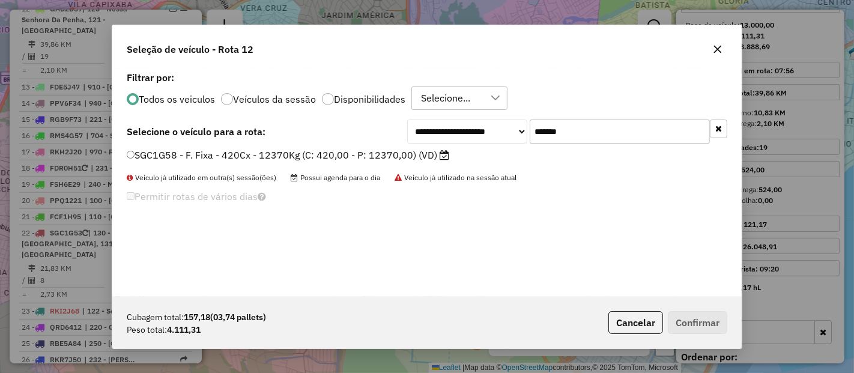
click at [378, 151] on label "SGC1G58 - F. Fixa - 420Cx - 12370Kg (C: 420,00 - P: 12370,00) (VD)" at bounding box center [288, 155] width 323 height 14
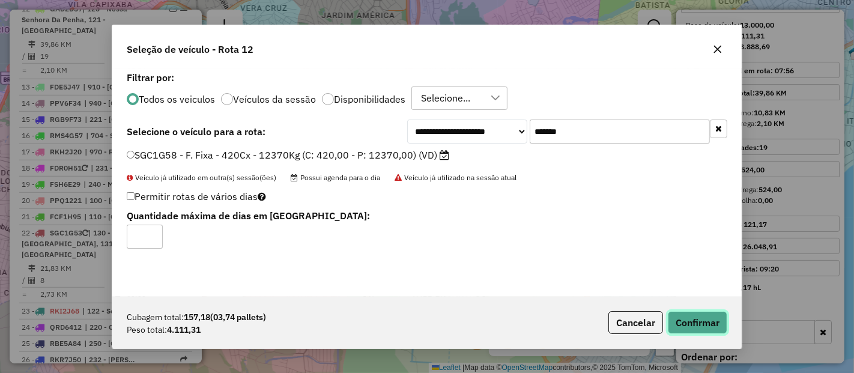
click at [687, 311] on button "Confirmar" at bounding box center [697, 322] width 59 height 23
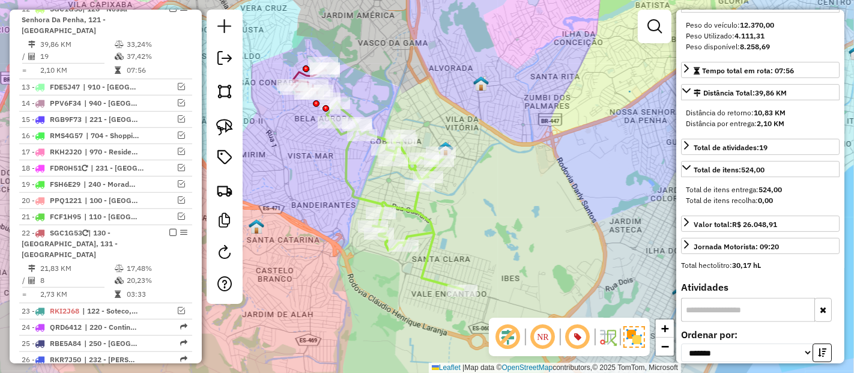
click at [396, 208] on icon at bounding box center [395, 195] width 136 height 187
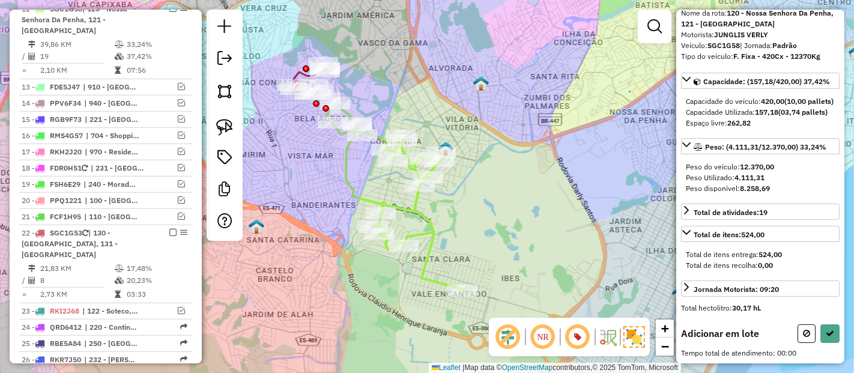
scroll to position [76, 0]
click at [223, 122] on img at bounding box center [224, 127] width 17 height 17
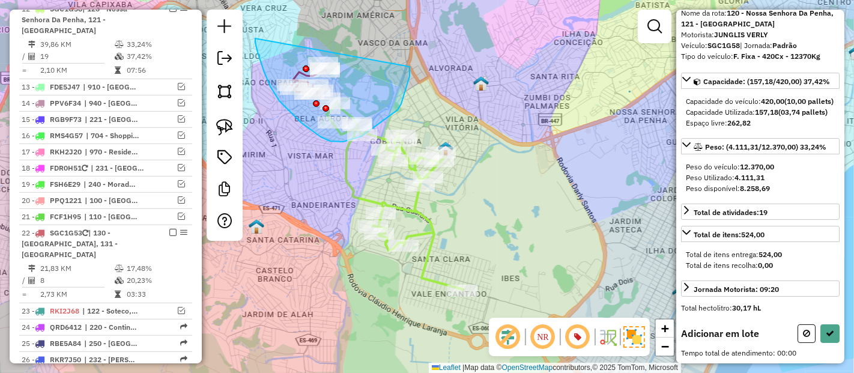
drag, startPoint x: 255, startPoint y: 38, endPoint x: 410, endPoint y: 67, distance: 157.0
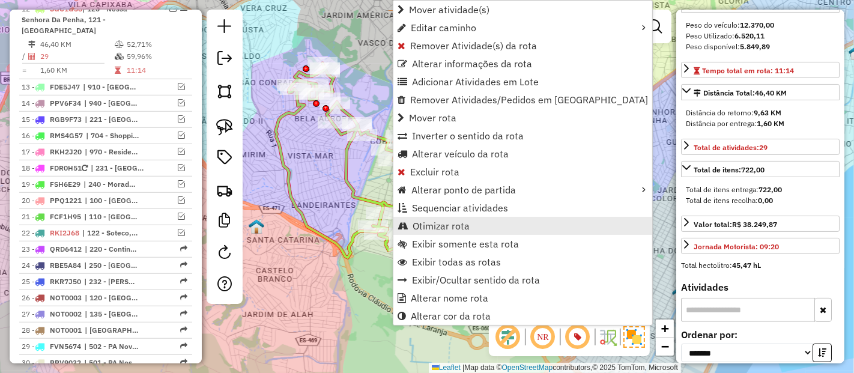
click at [444, 223] on span "Otimizar rota" at bounding box center [441, 226] width 57 height 10
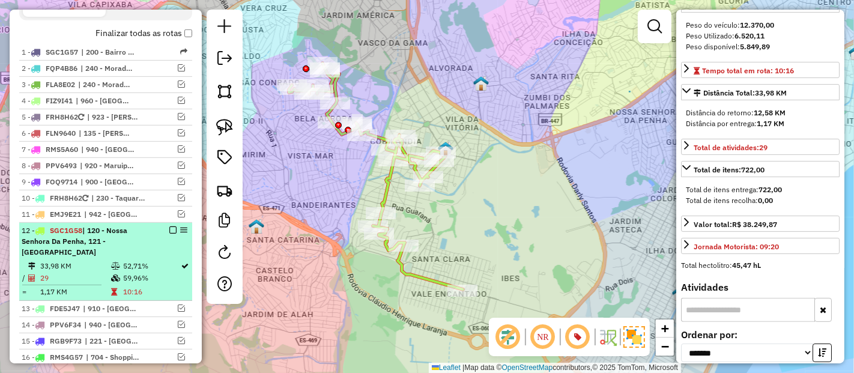
scroll to position [359, 0]
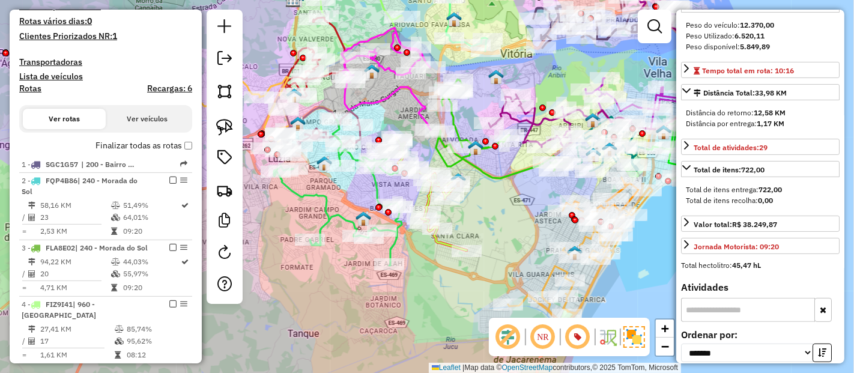
click at [453, 165] on icon at bounding box center [501, 128] width 130 height 99
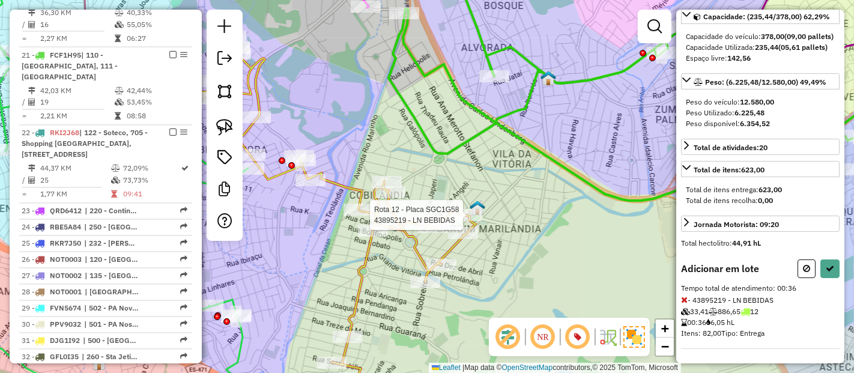
scroll to position [200, 0]
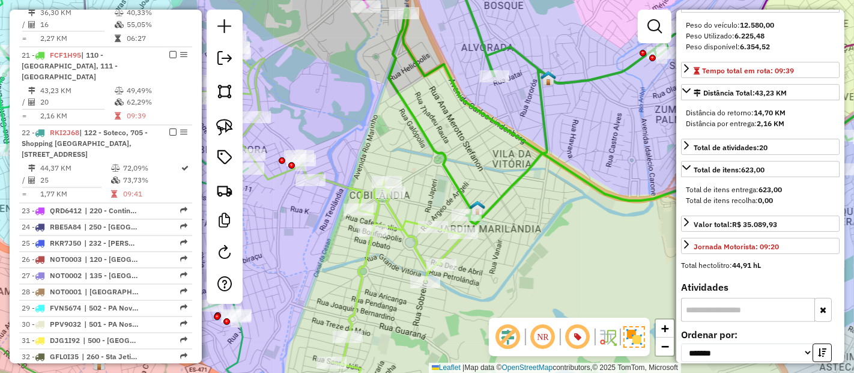
click at [398, 218] on icon at bounding box center [314, 223] width 302 height 373
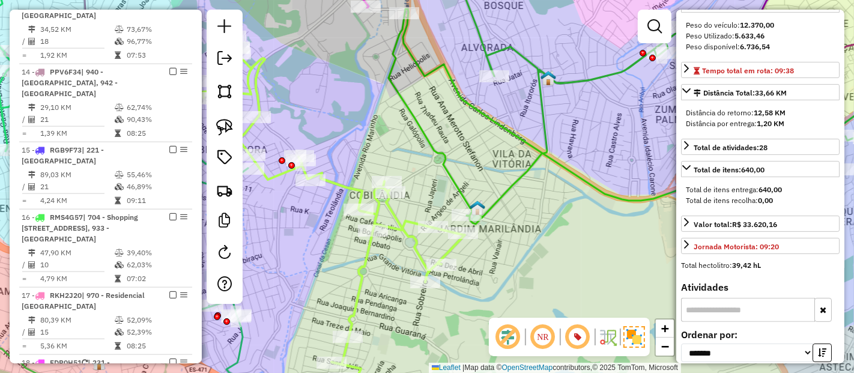
scroll to position [1203, 0]
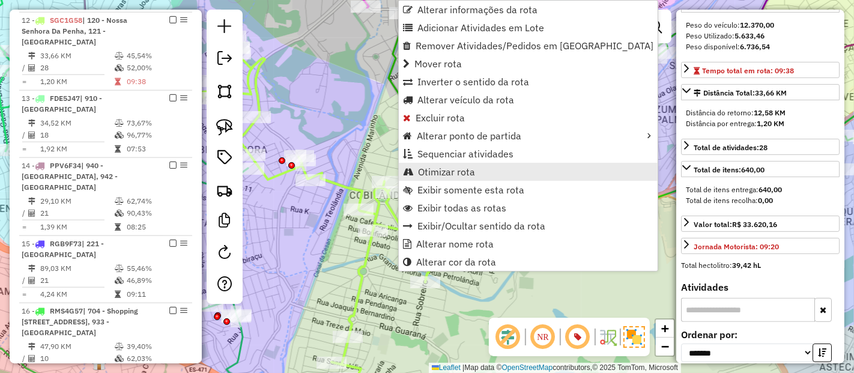
click at [434, 174] on span "Otimizar rota" at bounding box center [446, 172] width 57 height 10
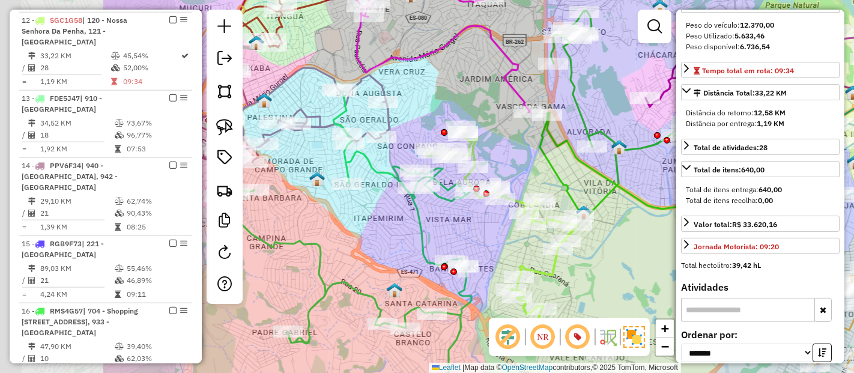
click at [489, 246] on div "Janela de atendimento Grade de atendimento Capacidade Transportadoras Veículos …" at bounding box center [427, 186] width 854 height 373
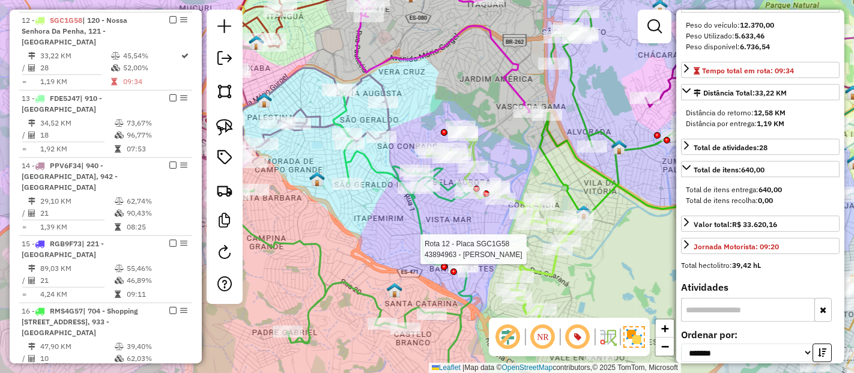
click at [416, 220] on icon at bounding box center [343, 237] width 257 height 292
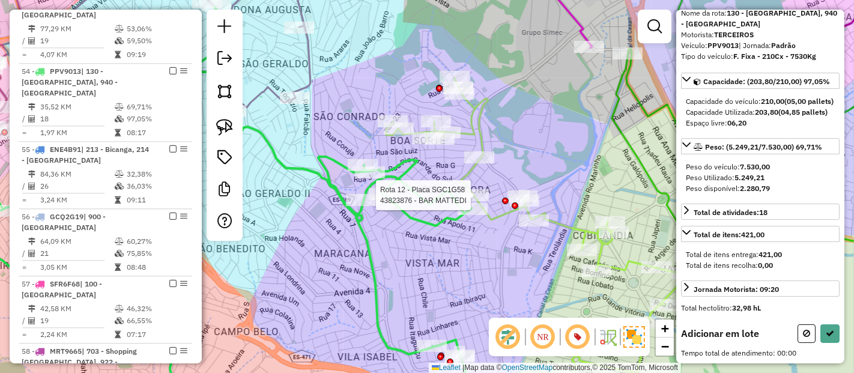
scroll to position [152, 0]
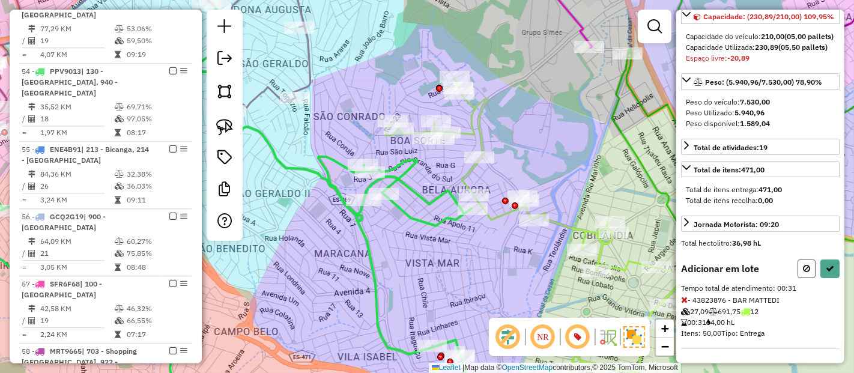
click at [803, 276] on button at bounding box center [807, 269] width 18 height 19
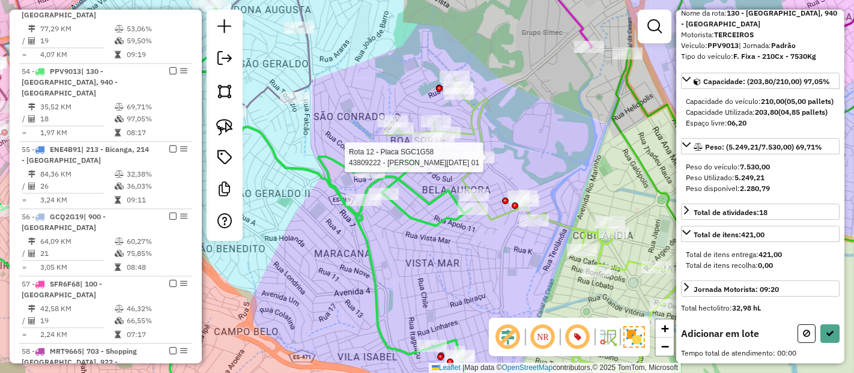
click at [475, 163] on div at bounding box center [479, 157] width 30 height 12
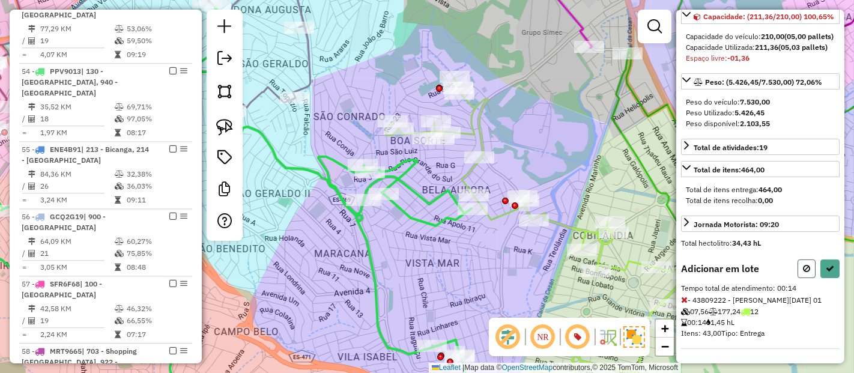
click at [803, 270] on icon at bounding box center [806, 268] width 7 height 8
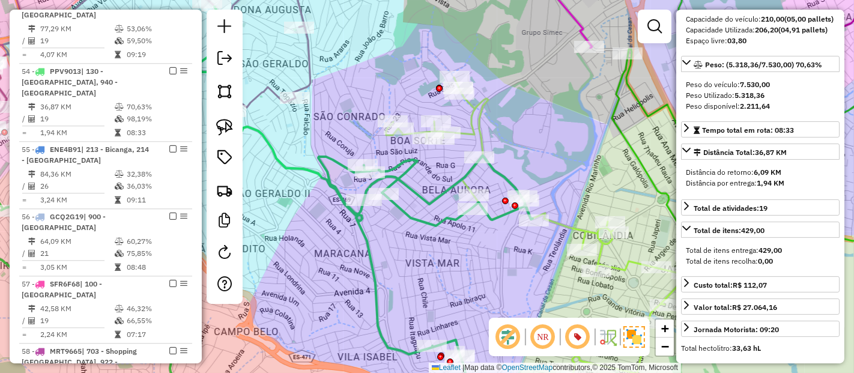
scroll to position [141, 0]
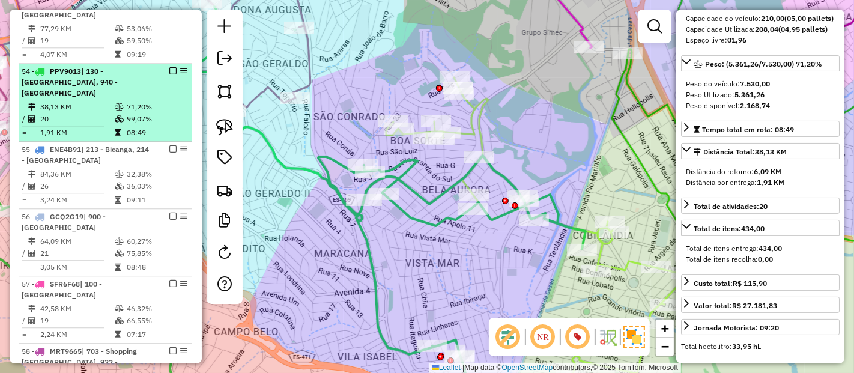
click at [170, 67] on em at bounding box center [172, 70] width 7 height 7
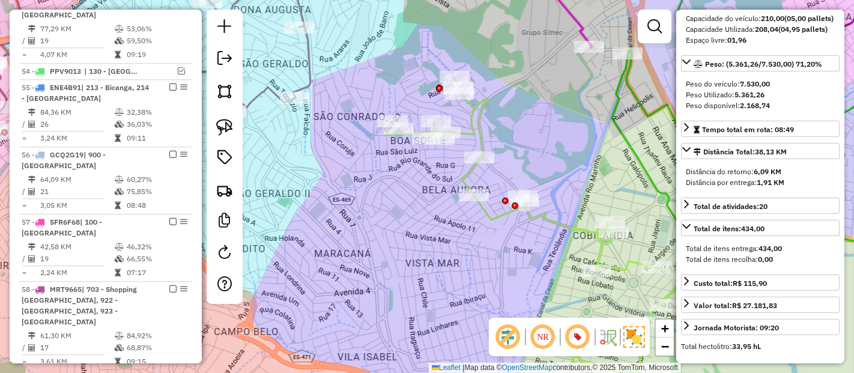
click at [490, 168] on div "Rota 12 - Placa SGC1G58 43809222 - VERA LUCIA CHAGAS 01 Janela de atendimento G…" at bounding box center [427, 186] width 854 height 373
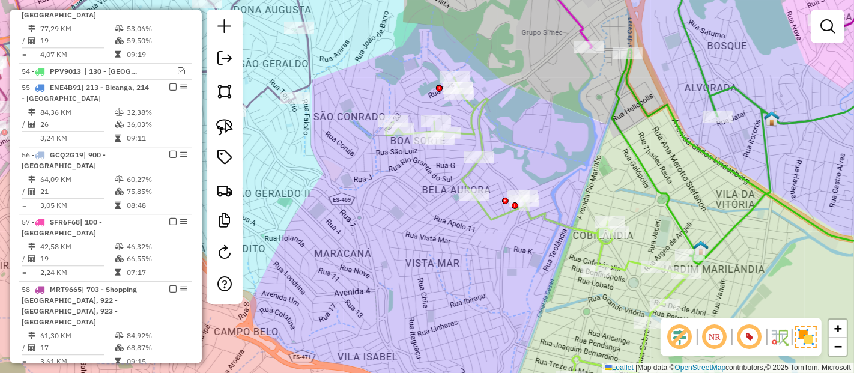
click at [467, 174] on icon at bounding box center [537, 244] width 302 height 333
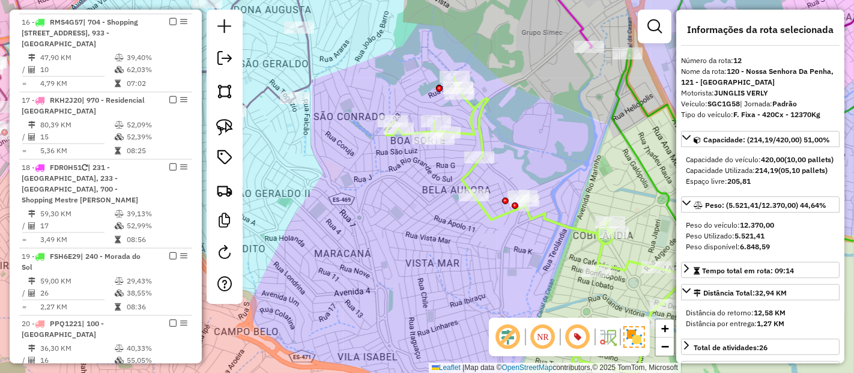
scroll to position [1203, 0]
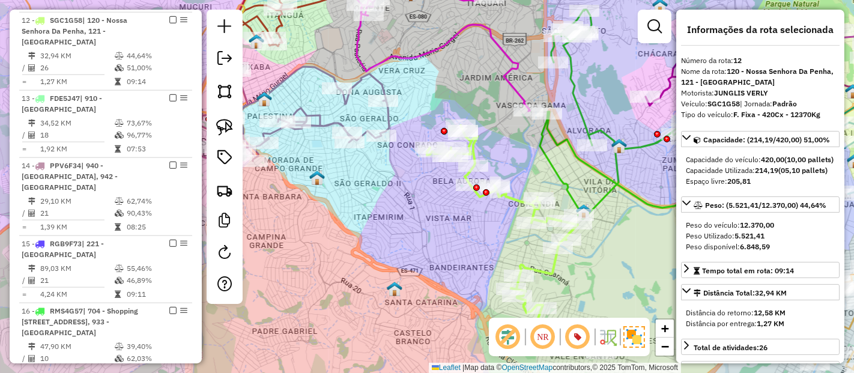
click at [607, 183] on icon at bounding box center [670, 115] width 261 height 210
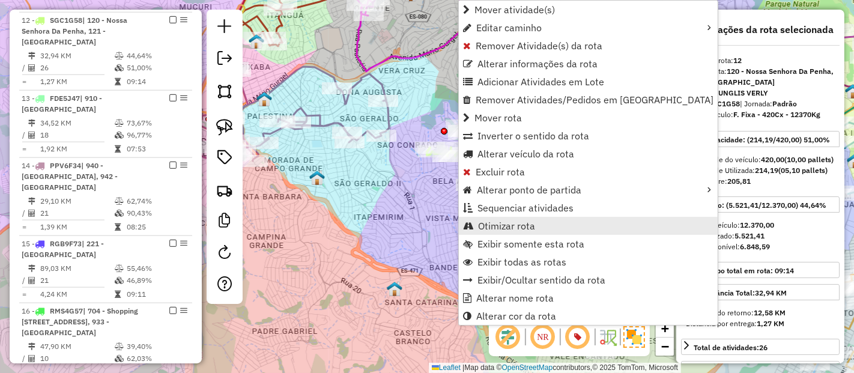
click at [515, 222] on span "Otimizar rota" at bounding box center [506, 226] width 57 height 10
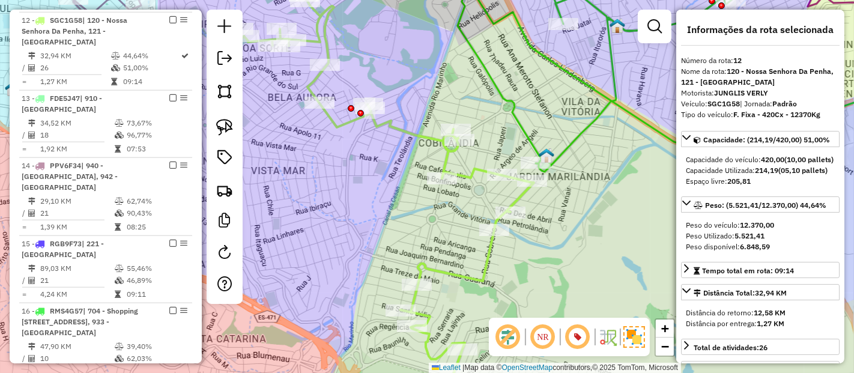
click at [389, 124] on icon at bounding box center [383, 197] width 302 height 425
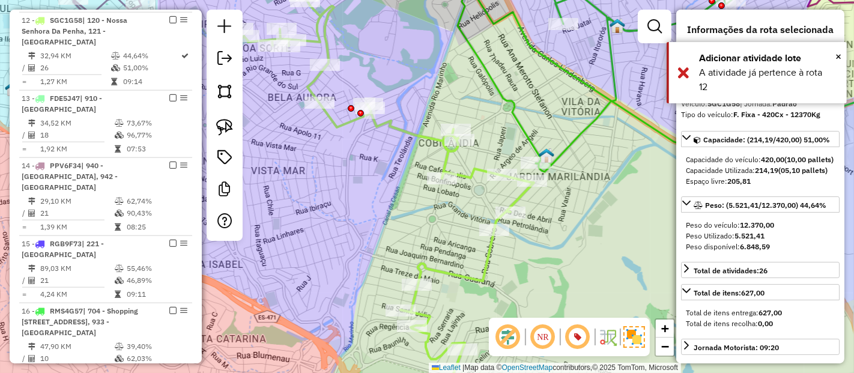
scroll to position [76, 0]
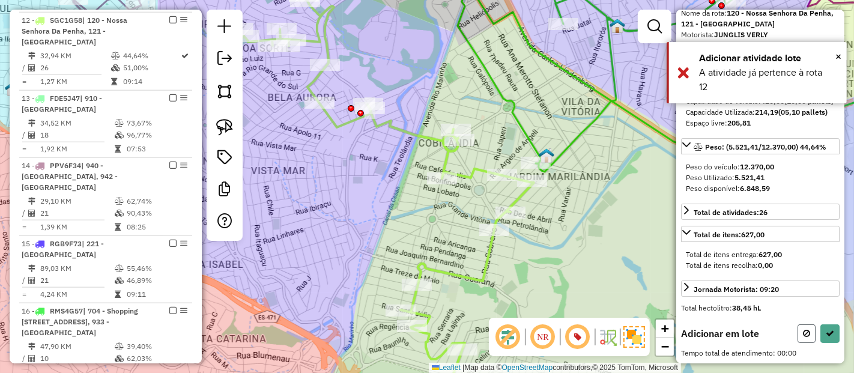
click at [803, 337] on icon at bounding box center [806, 333] width 7 height 8
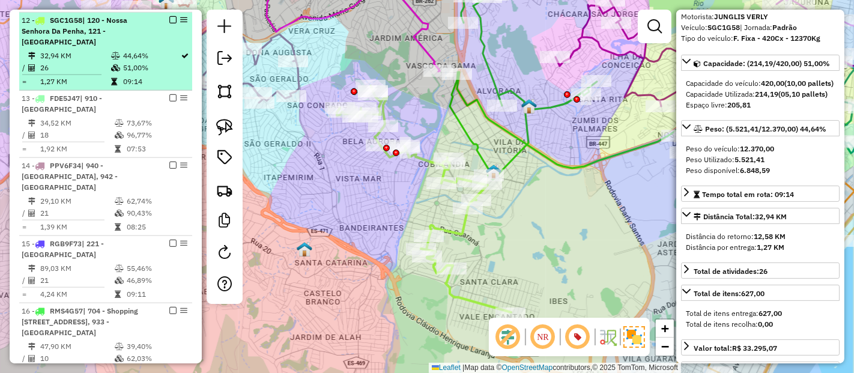
click at [169, 17] on em at bounding box center [172, 19] width 7 height 7
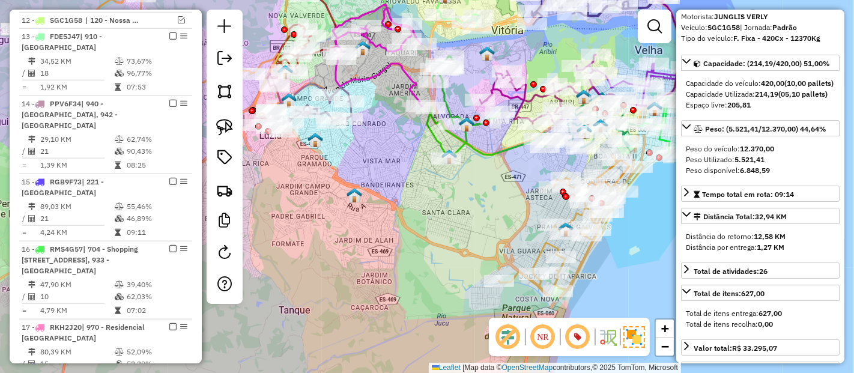
click at [391, 69] on icon at bounding box center [377, 55] width 89 height 102
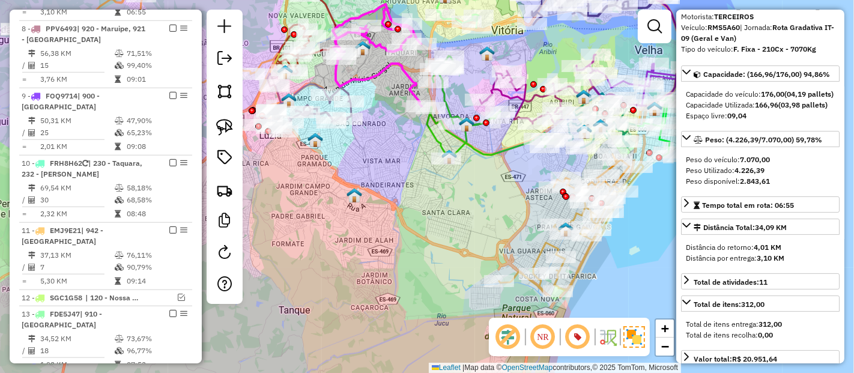
scroll to position [856, 0]
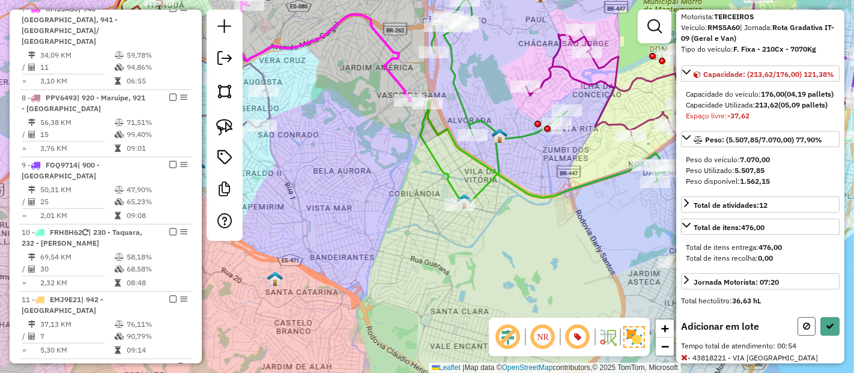
click at [810, 336] on button at bounding box center [807, 326] width 18 height 19
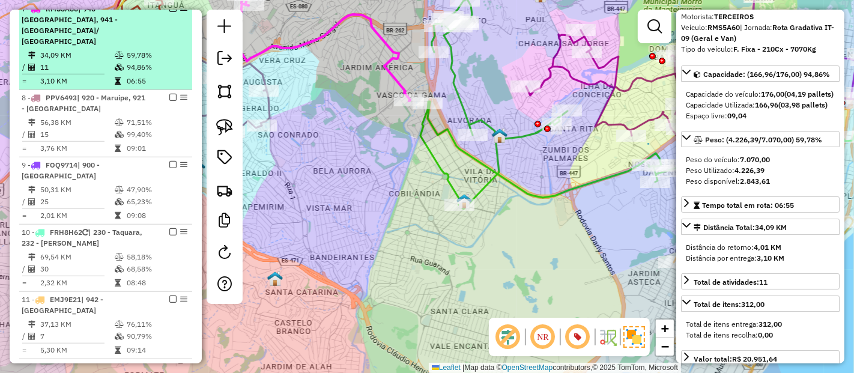
click at [169, 12] on em at bounding box center [172, 8] width 7 height 7
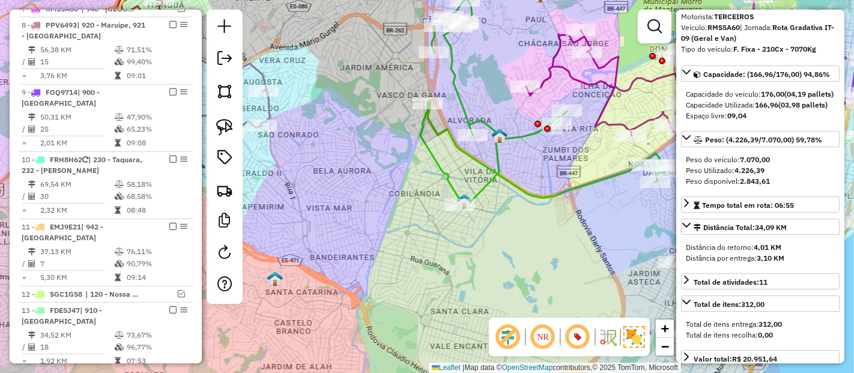
click at [429, 135] on div "Janela de atendimento Grade de atendimento Capacidade Transportadoras Veículos …" at bounding box center [427, 186] width 854 height 373
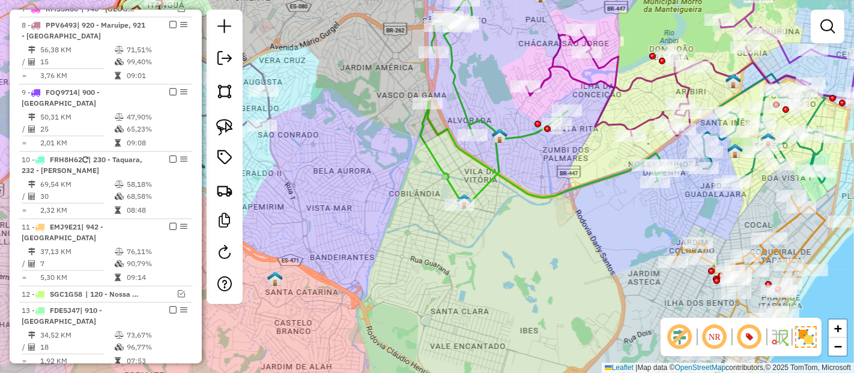
click at [546, 76] on icon at bounding box center [727, 49] width 403 height 173
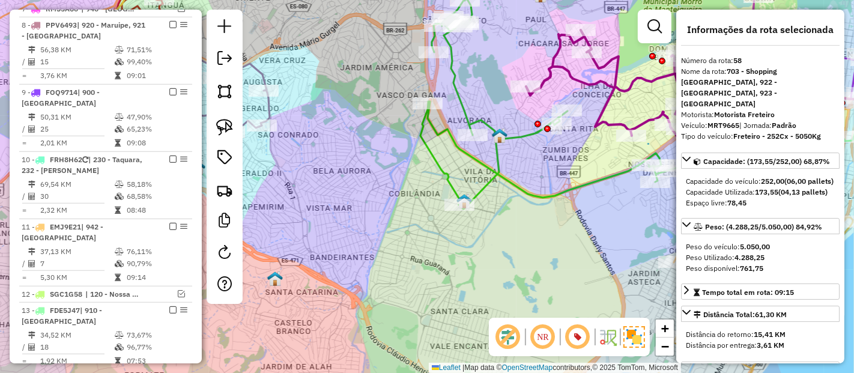
scroll to position [2750, 0]
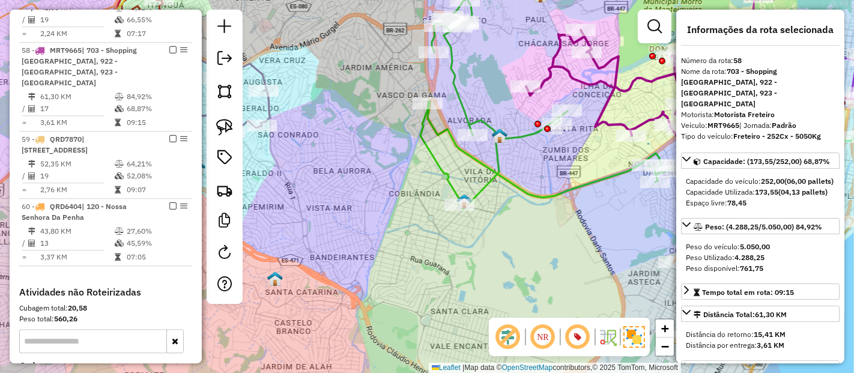
click at [546, 76] on icon at bounding box center [727, 49] width 403 height 173
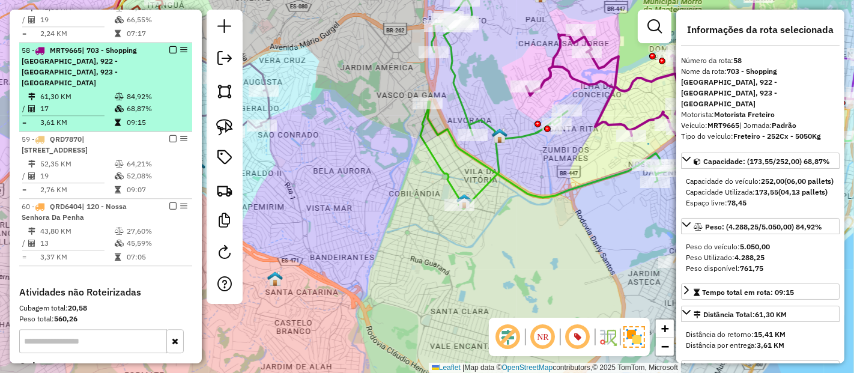
click at [169, 46] on em at bounding box center [172, 49] width 7 height 7
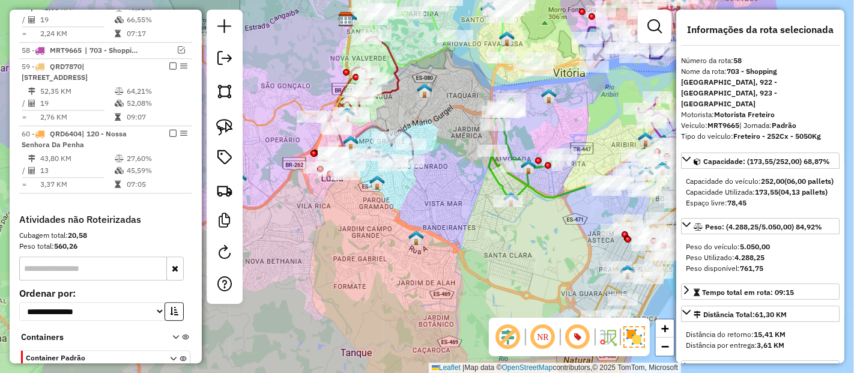
click at [568, 183] on div "Janela de atendimento Grade de atendimento Capacidade Transportadoras Veículos …" at bounding box center [427, 186] width 854 height 373
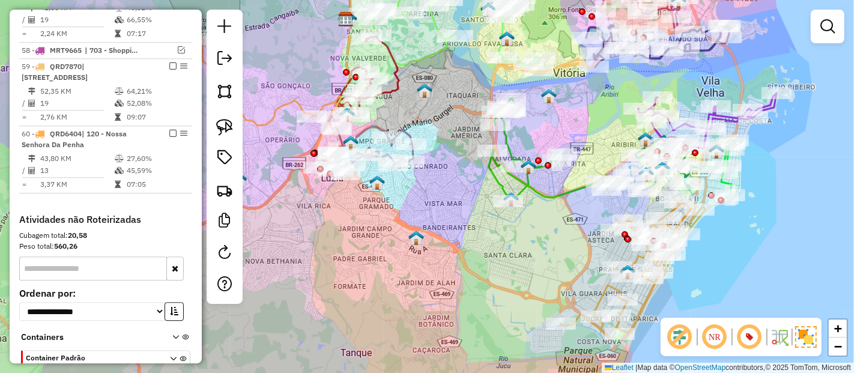
click at [566, 189] on icon at bounding box center [554, 151] width 130 height 105
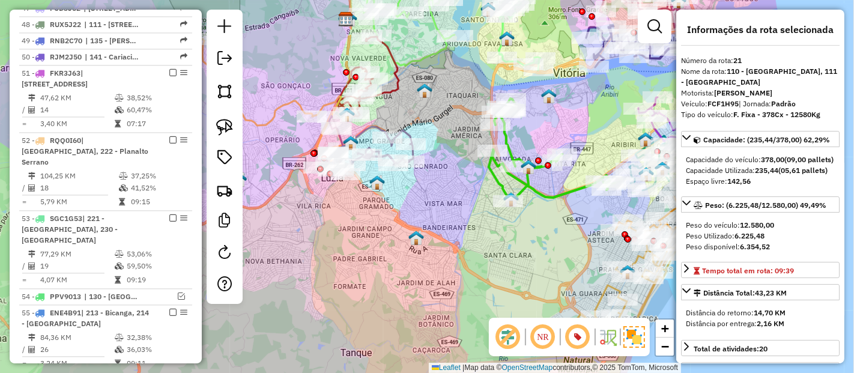
scroll to position [1716, 0]
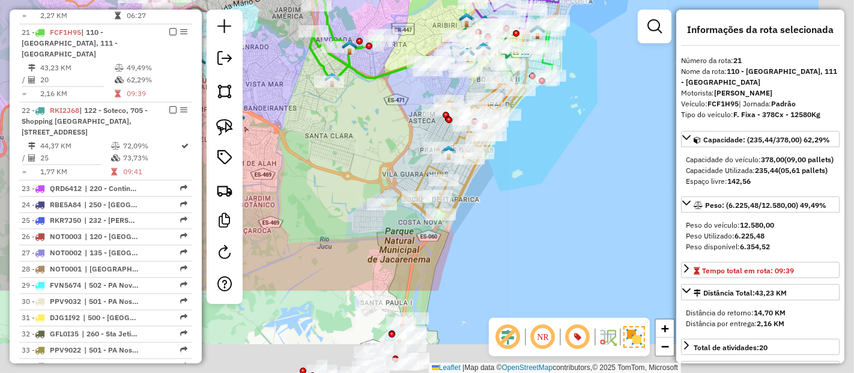
drag, startPoint x: 556, startPoint y: 233, endPoint x: 369, endPoint y: 105, distance: 226.6
click at [369, 105] on div "Rota 21 - Placa FCF1H95 43895219 - LN BEBIDAS Janela de atendimento Grade de at…" at bounding box center [427, 186] width 854 height 373
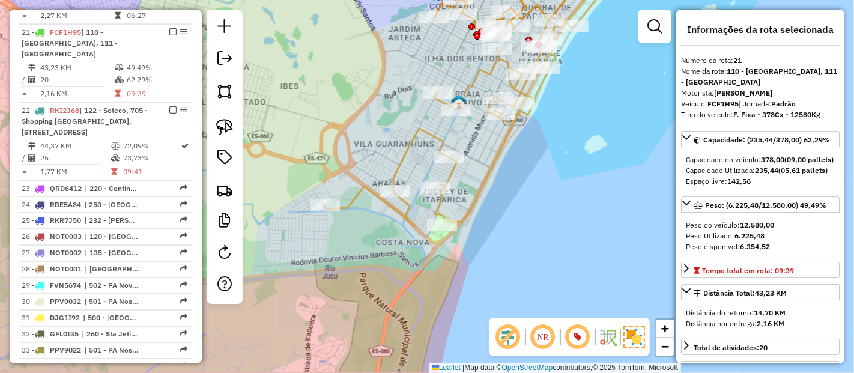
click at [413, 141] on icon at bounding box center [468, 100] width 289 height 254
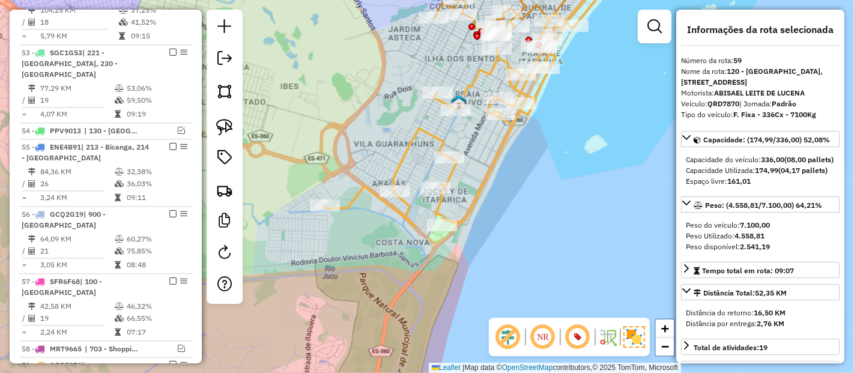
scroll to position [2767, 0]
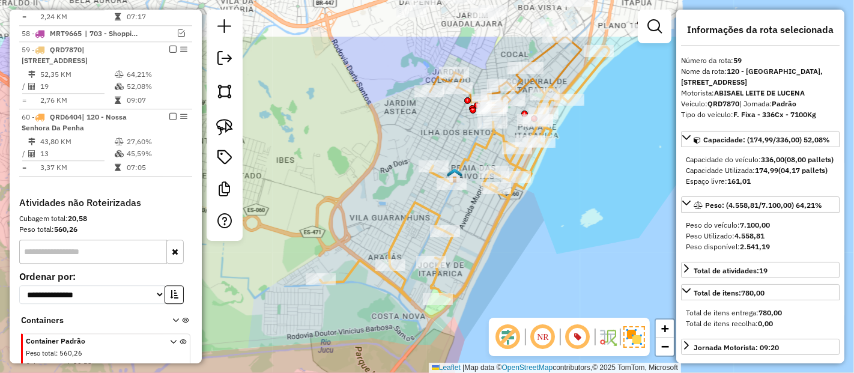
drag, startPoint x: 524, startPoint y: 167, endPoint x: 515, endPoint y: 246, distance: 79.9
click at [517, 251] on div "Janela de atendimento Grade de atendimento Capacidade Transportadoras Veículos …" at bounding box center [427, 186] width 854 height 373
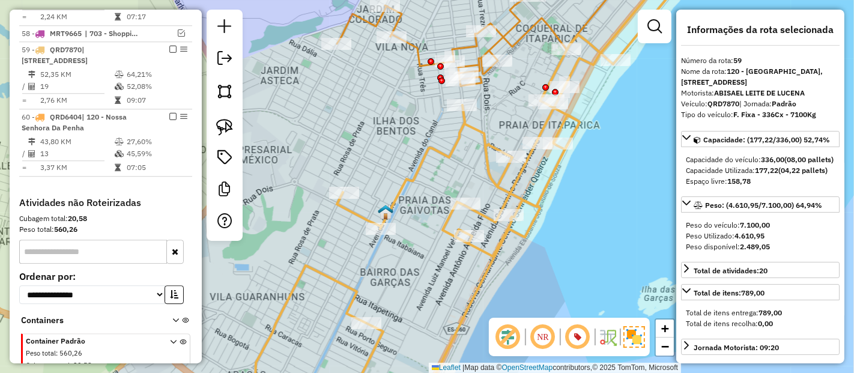
scroll to position [133, 0]
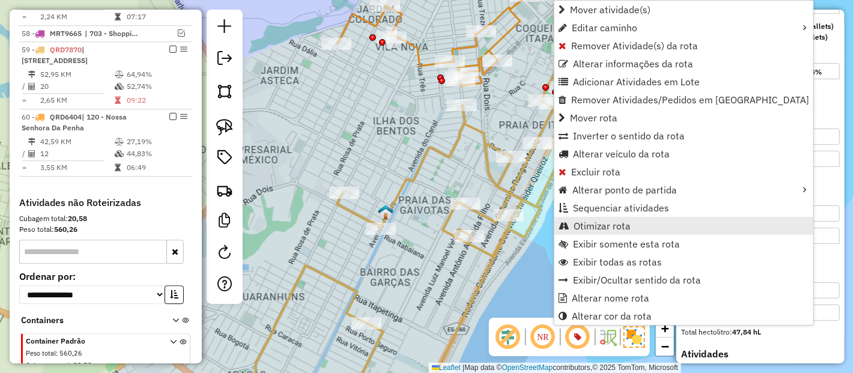
click at [586, 228] on span "Otimizar rota" at bounding box center [602, 226] width 57 height 10
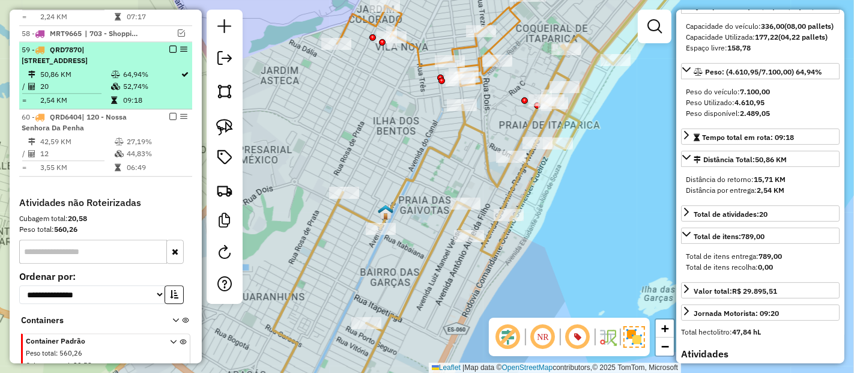
click at [169, 46] on em at bounding box center [172, 49] width 7 height 7
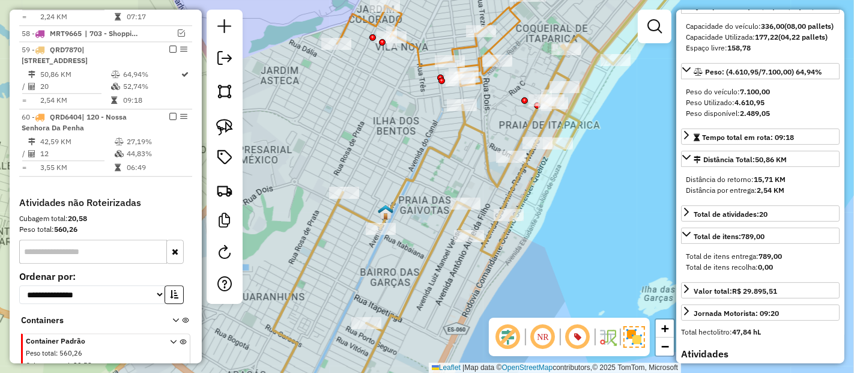
scroll to position [2764, 0]
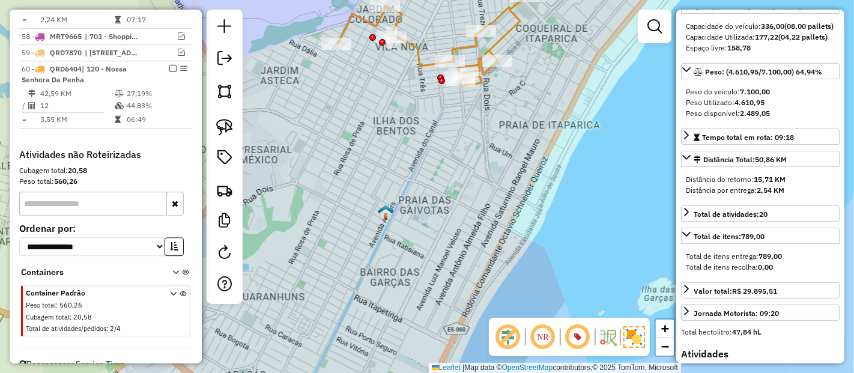
click at [503, 16] on icon at bounding box center [453, 24] width 233 height 123
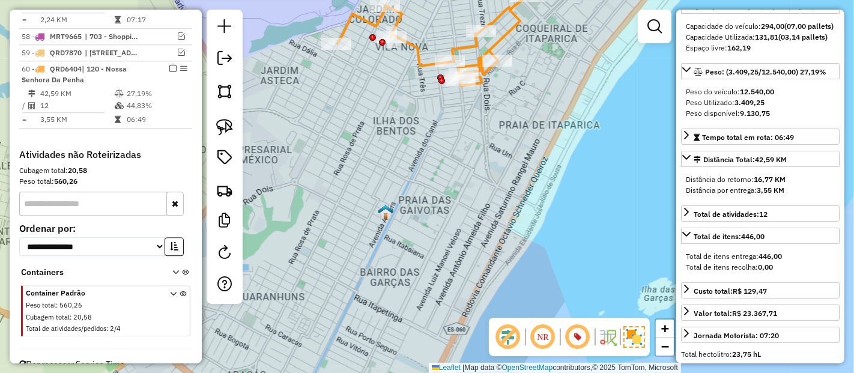
scroll to position [122, 0]
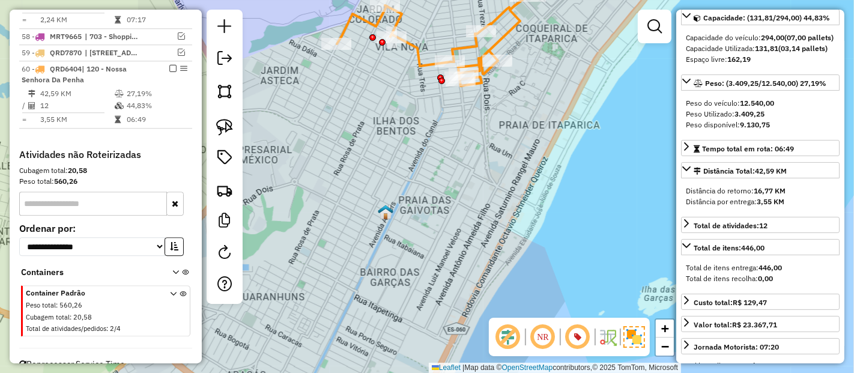
click at [507, 20] on div "Janela de atendimento Grade de atendimento Capacidade Transportadoras Veículos …" at bounding box center [427, 186] width 854 height 373
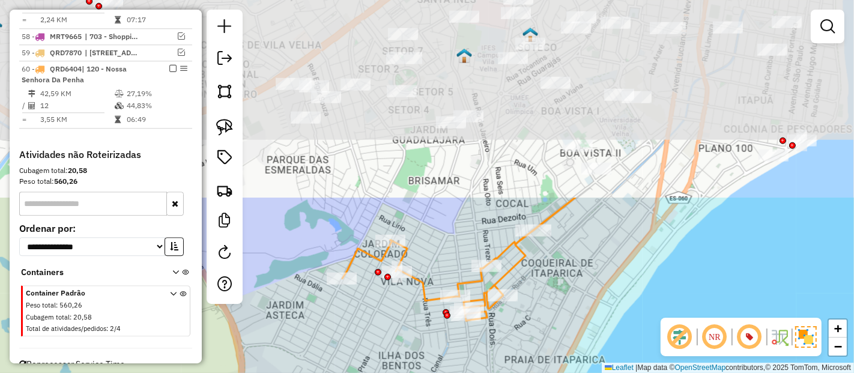
drag, startPoint x: 520, startPoint y: 67, endPoint x: 521, endPoint y: 285, distance: 218.1
click at [521, 285] on div "Janela de atendimento Grade de atendimento Capacidade Transportadoras Veículos …" at bounding box center [427, 186] width 854 height 373
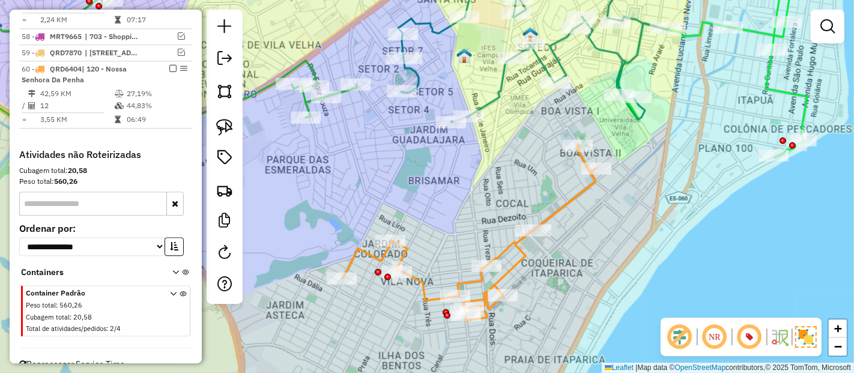
click at [502, 253] on icon at bounding box center [469, 232] width 254 height 177
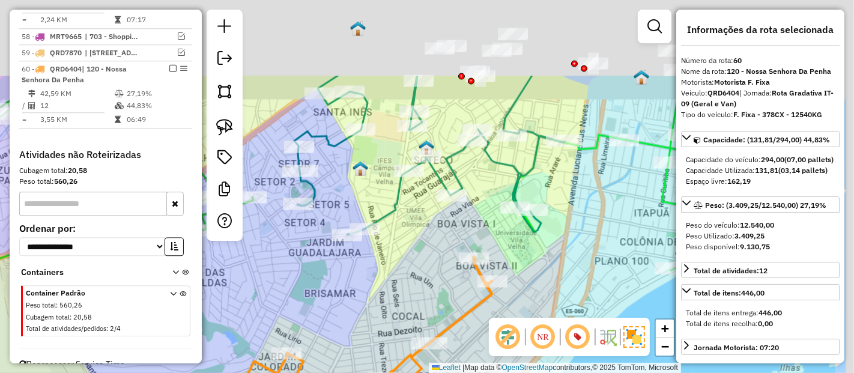
drag, startPoint x: 625, startPoint y: 123, endPoint x: 521, endPoint y: 236, distance: 153.5
click at [521, 236] on div "Janela de atendimento Grade de atendimento Capacidade Transportadoras Veículos …" at bounding box center [427, 186] width 854 height 373
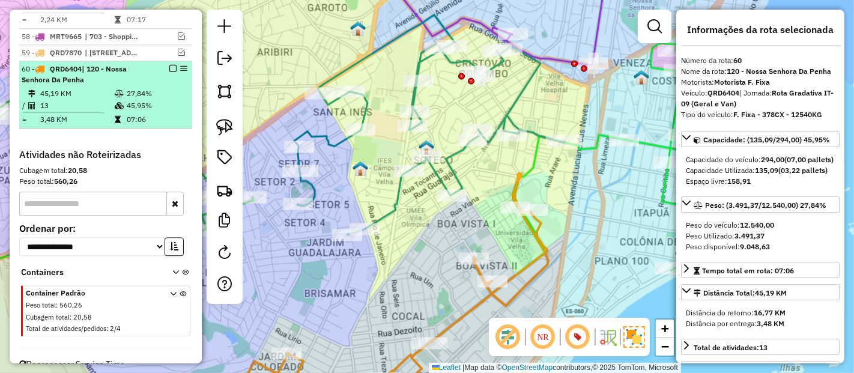
click at [169, 65] on em at bounding box center [172, 68] width 7 height 7
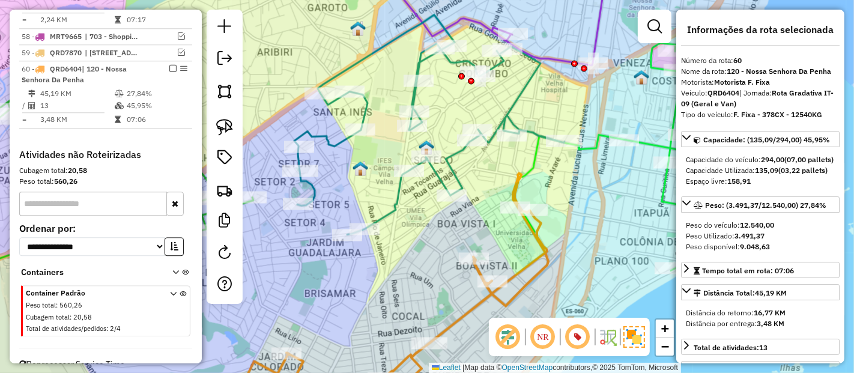
scroll to position [2712, 0]
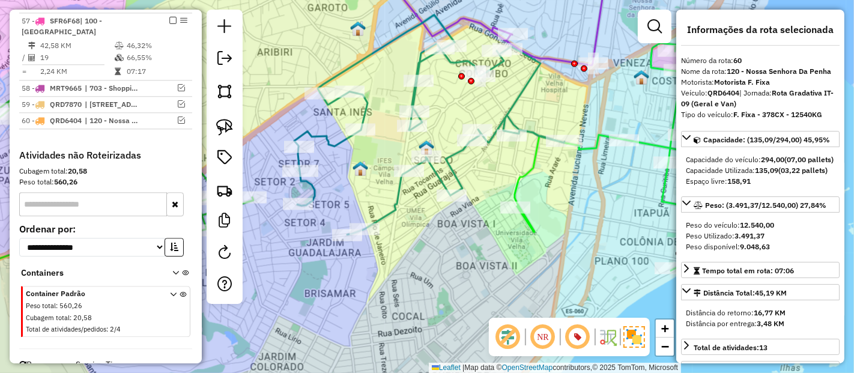
click at [594, 147] on icon at bounding box center [615, 151] width 201 height 239
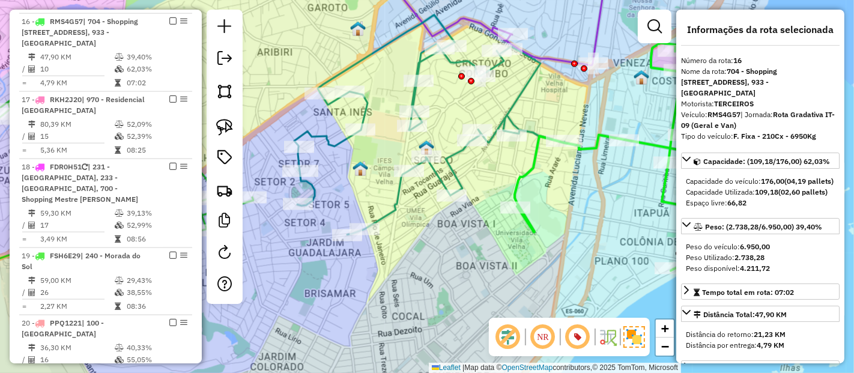
scroll to position [1358, 0]
click at [594, 147] on icon at bounding box center [615, 151] width 201 height 239
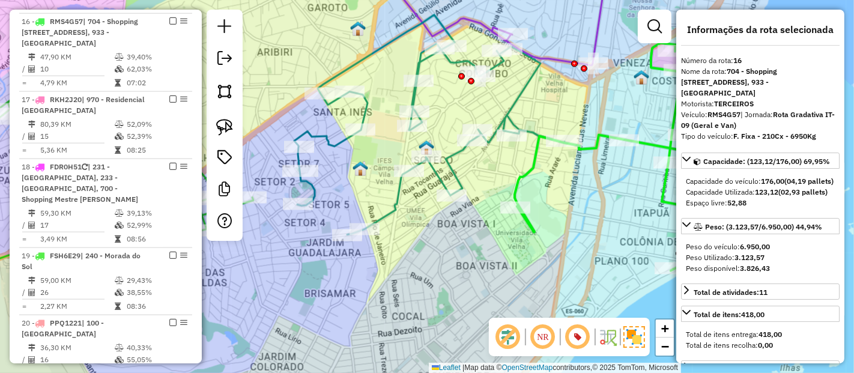
scroll to position [133, 0]
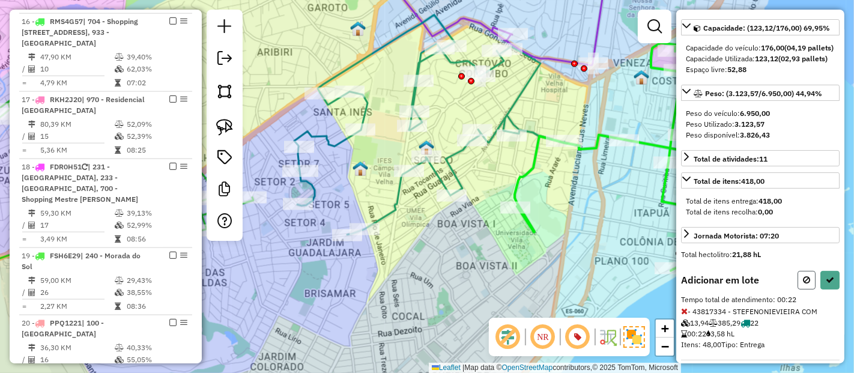
click at [806, 290] on button at bounding box center [807, 280] width 18 height 19
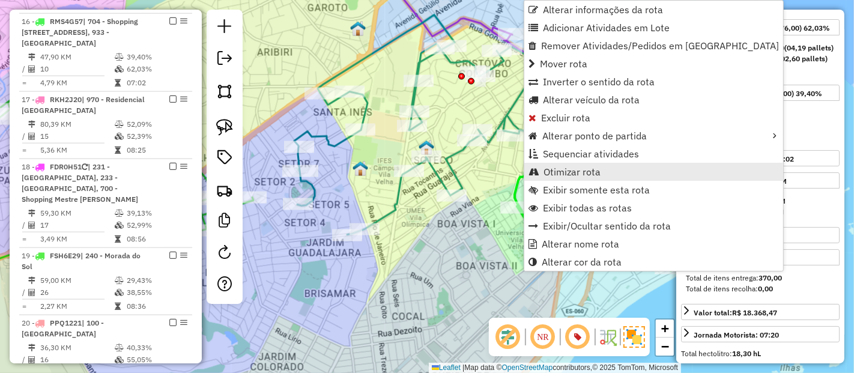
click at [555, 167] on span "Otimizar rota" at bounding box center [572, 172] width 57 height 10
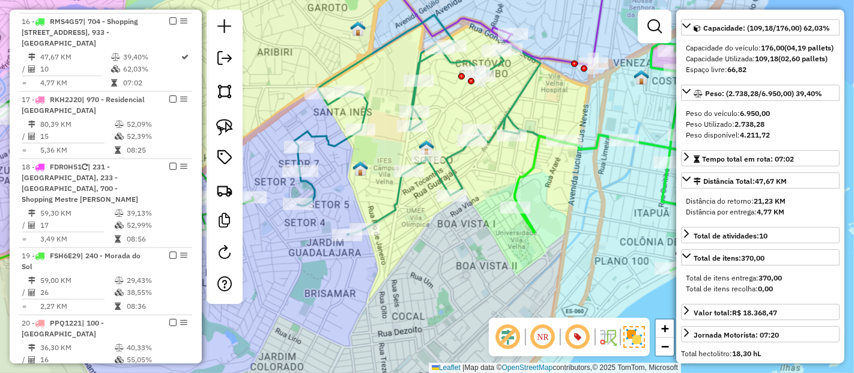
click at [536, 164] on icon at bounding box center [615, 151] width 201 height 239
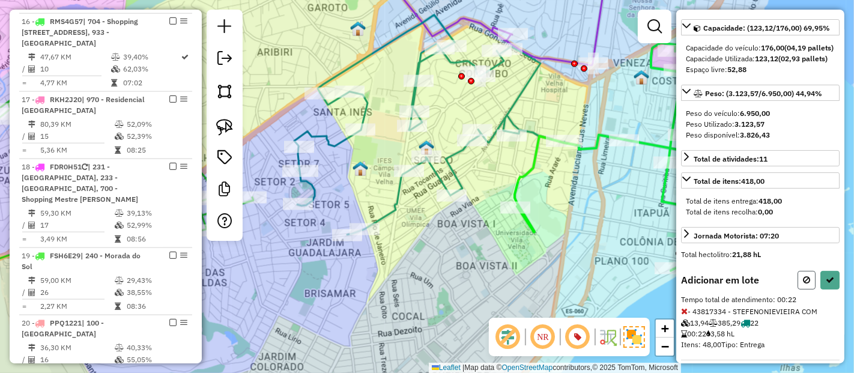
click at [807, 282] on button at bounding box center [807, 280] width 18 height 19
click at [804, 284] on icon at bounding box center [806, 280] width 7 height 8
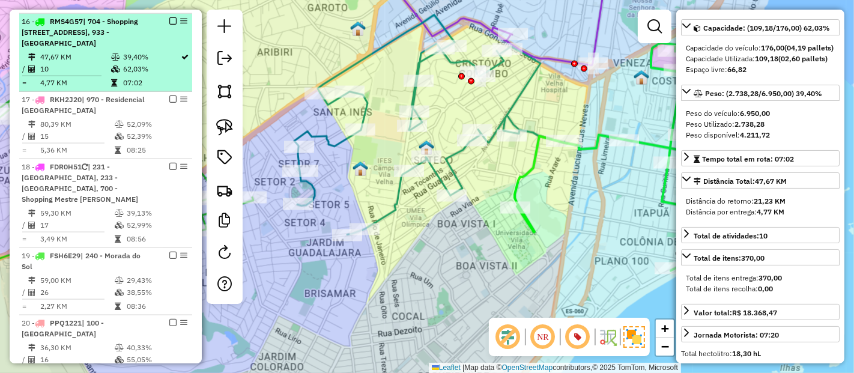
click at [171, 17] on em at bounding box center [172, 20] width 7 height 7
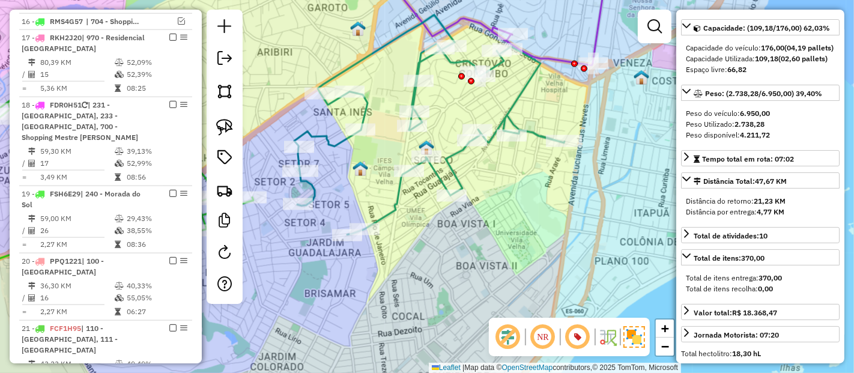
click at [403, 196] on icon at bounding box center [429, 125] width 270 height 220
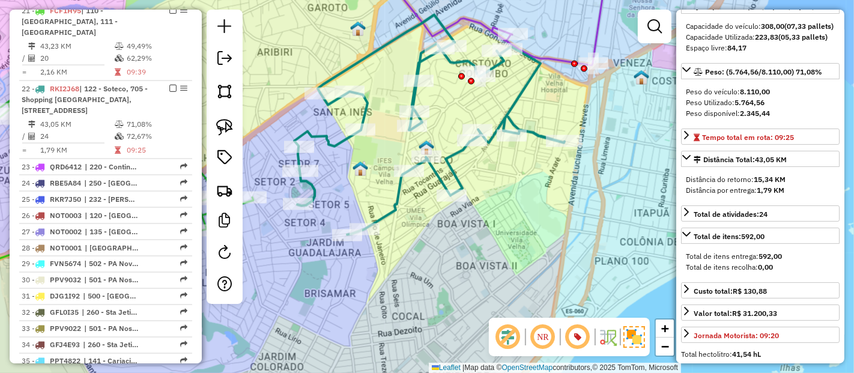
scroll to position [1732, 0]
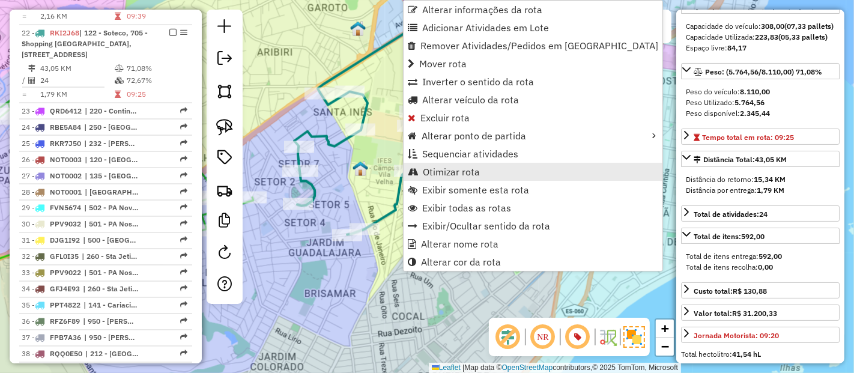
click at [465, 175] on span "Otimizar rota" at bounding box center [451, 172] width 57 height 10
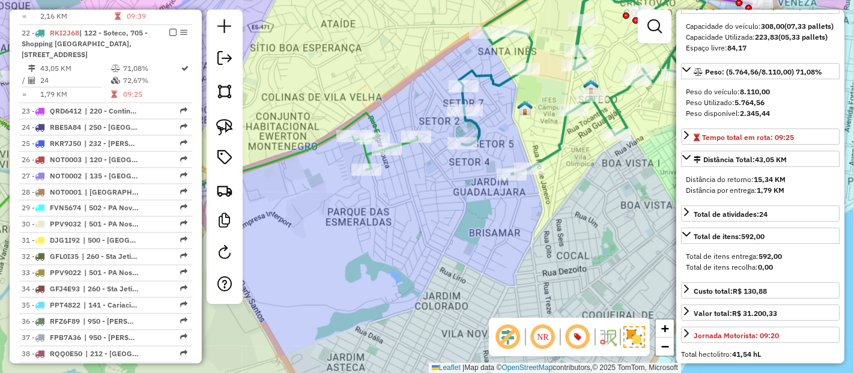
click at [366, 112] on icon at bounding box center [166, 94] width 503 height 262
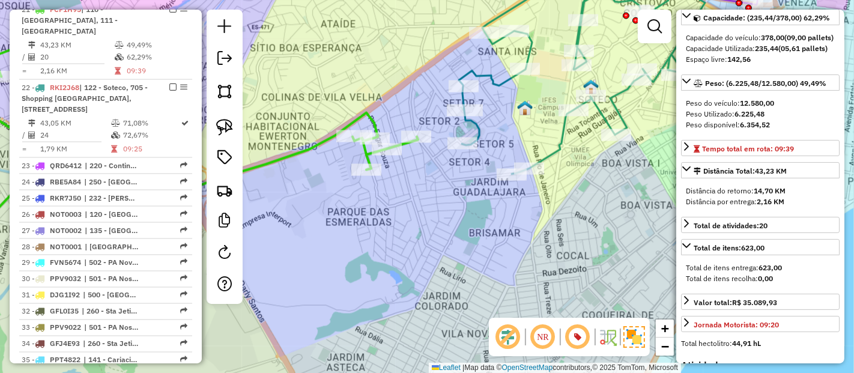
scroll to position [1654, 0]
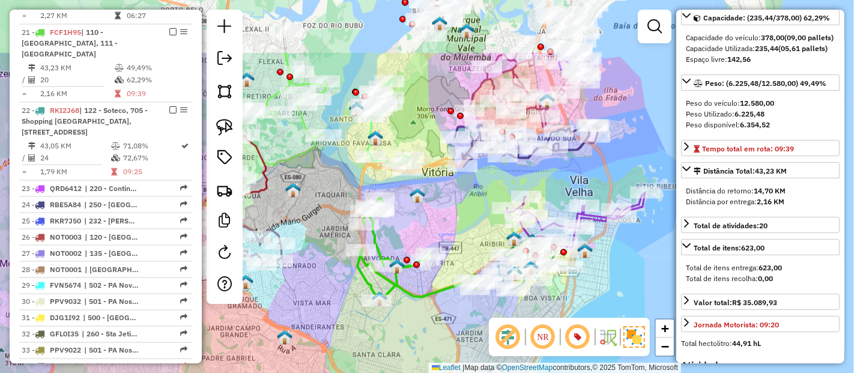
drag, startPoint x: 355, startPoint y: 123, endPoint x: 409, endPoint y: 213, distance: 105.3
click at [409, 213] on div "Janela de atendimento Grade de atendimento Capacidade Transportadoras Veículos …" at bounding box center [427, 186] width 854 height 373
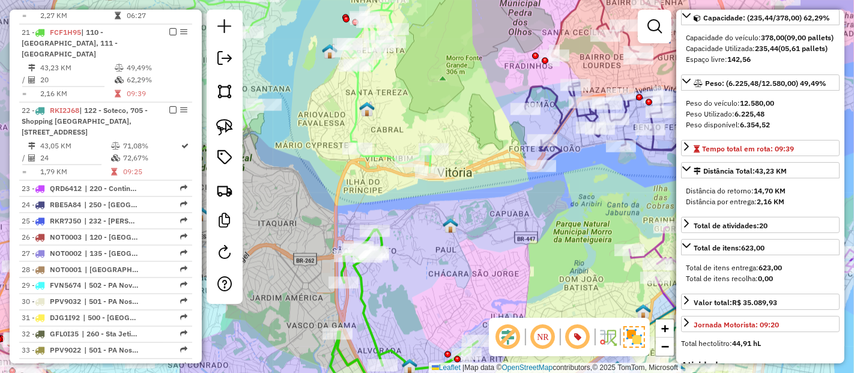
click at [353, 88] on icon at bounding box center [388, 81] width 89 height 183
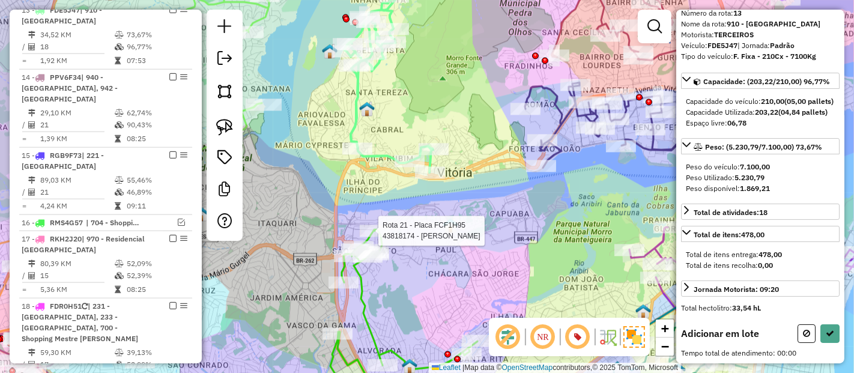
scroll to position [111, 0]
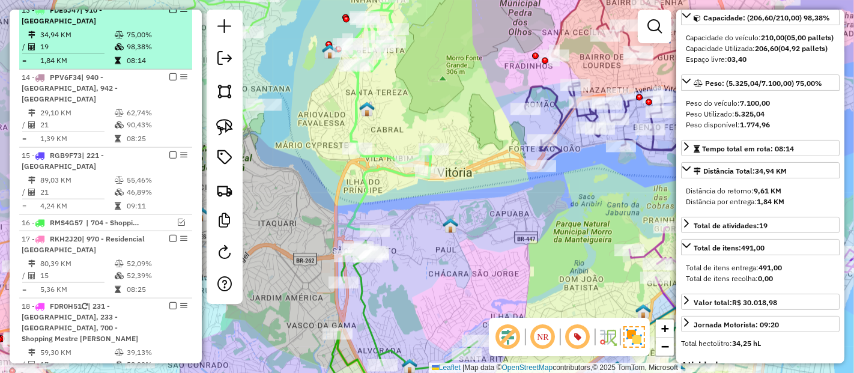
click at [170, 13] on em at bounding box center [172, 9] width 7 height 7
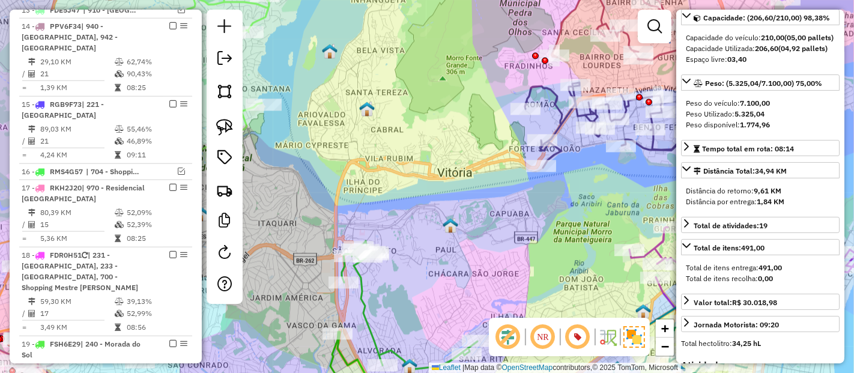
click at [364, 305] on icon at bounding box center [460, 325] width 261 height 169
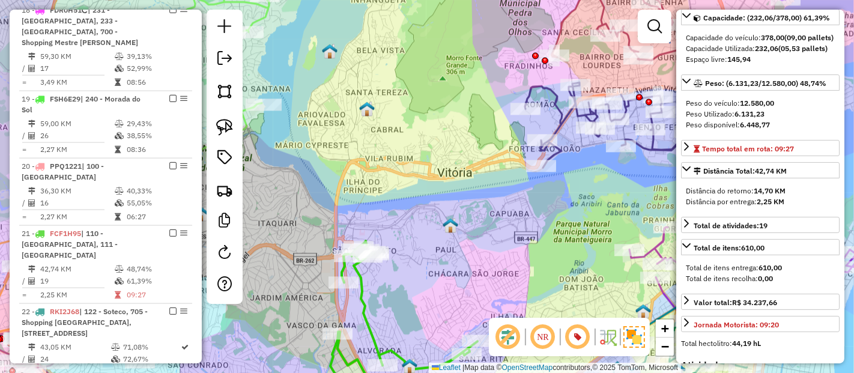
scroll to position [1603, 0]
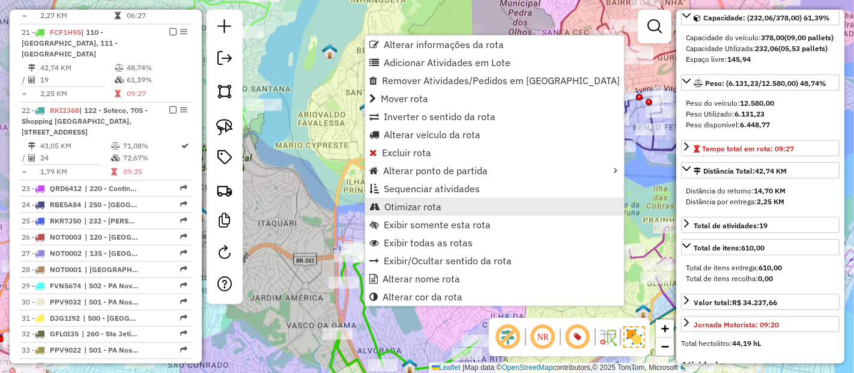
click at [403, 203] on span "Otimizar rota" at bounding box center [413, 207] width 57 height 10
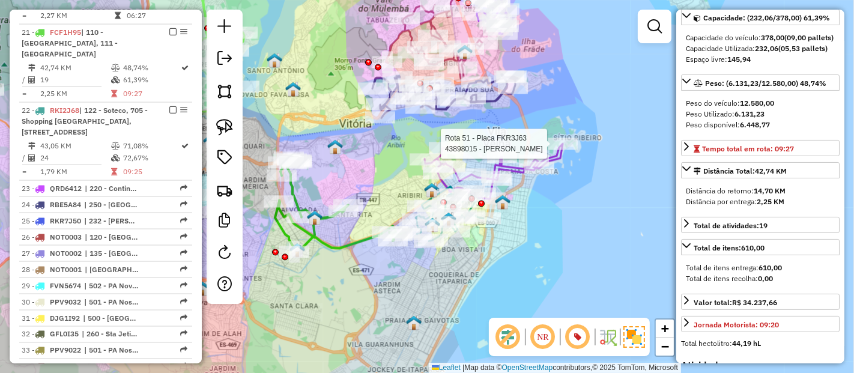
click at [553, 150] on div at bounding box center [563, 144] width 30 height 12
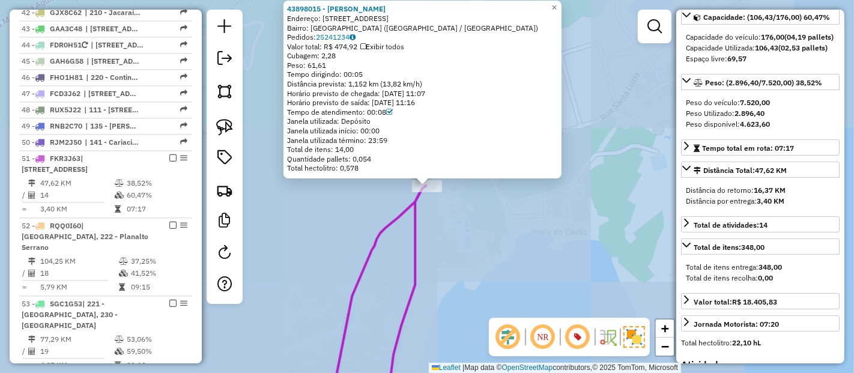
scroll to position [2207, 0]
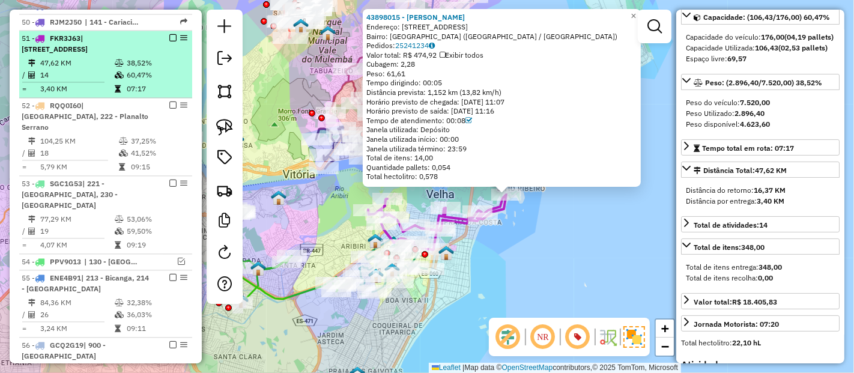
click at [173, 34] on div at bounding box center [169, 37] width 36 height 7
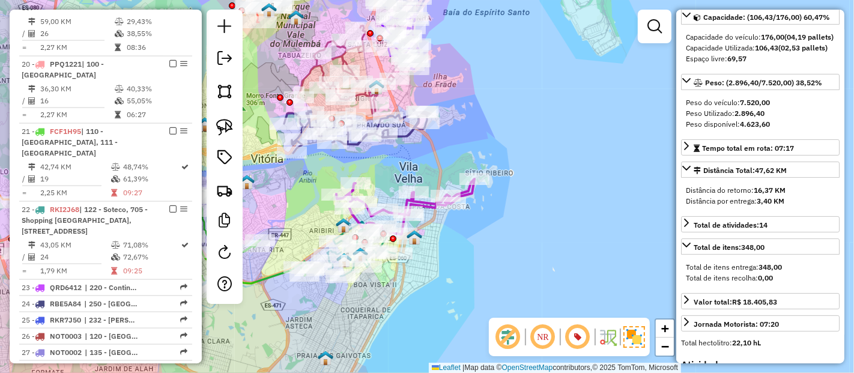
scroll to position [1473, 0]
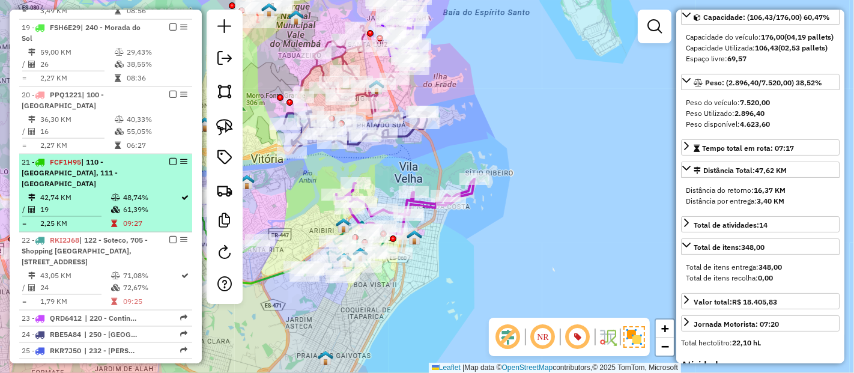
click at [165, 204] on td "61,39%" at bounding box center [152, 210] width 58 height 12
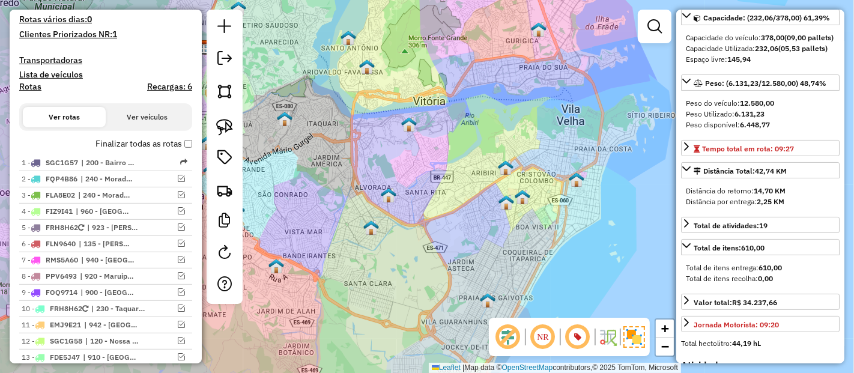
scroll to position [338, 0]
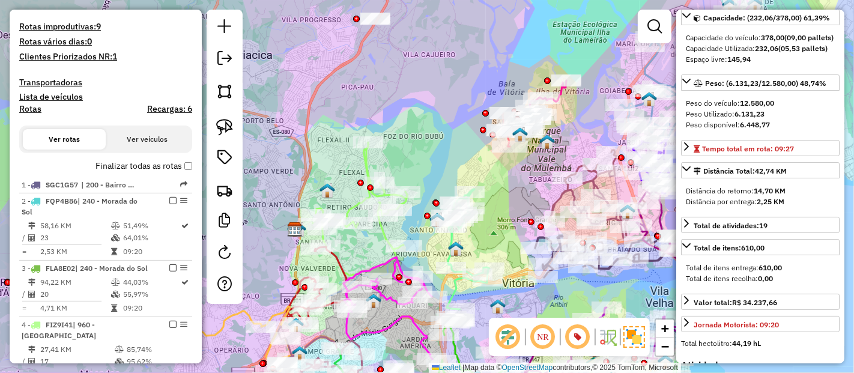
click at [367, 168] on icon at bounding box center [360, 209] width 94 height 134
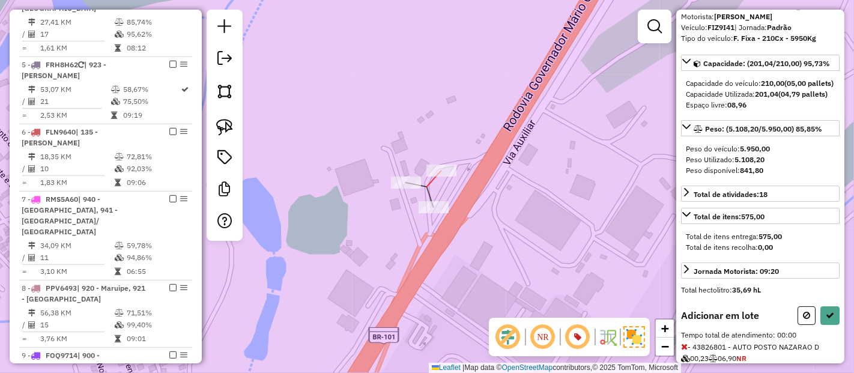
scroll to position [111, 0]
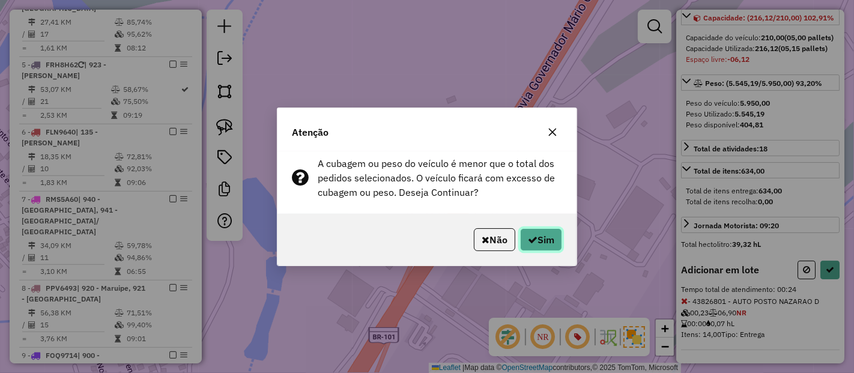
click at [535, 232] on button "Sim" at bounding box center [541, 239] width 42 height 23
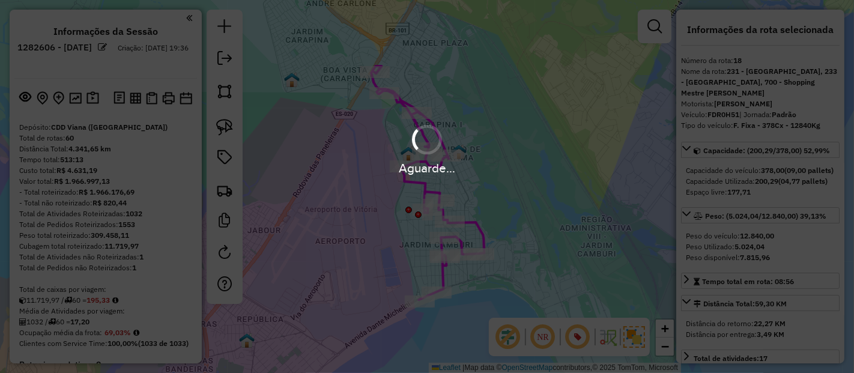
scroll to position [55, 0]
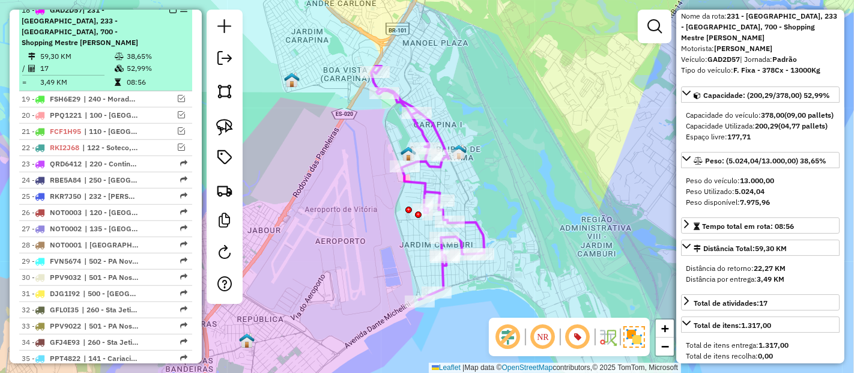
click at [171, 13] on em at bounding box center [172, 9] width 7 height 7
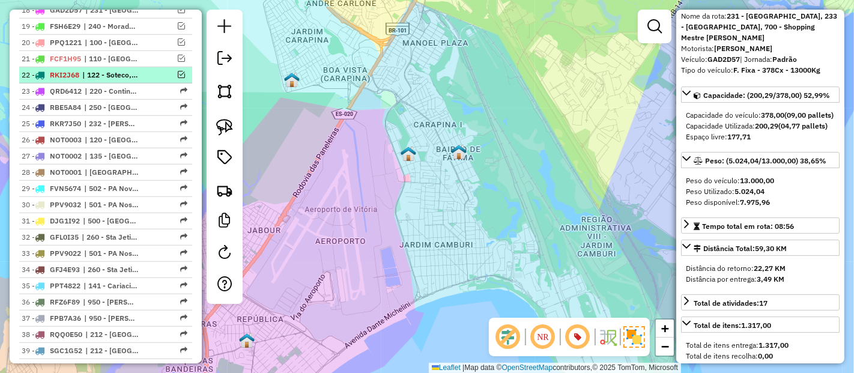
click at [178, 78] on em at bounding box center [181, 74] width 7 height 7
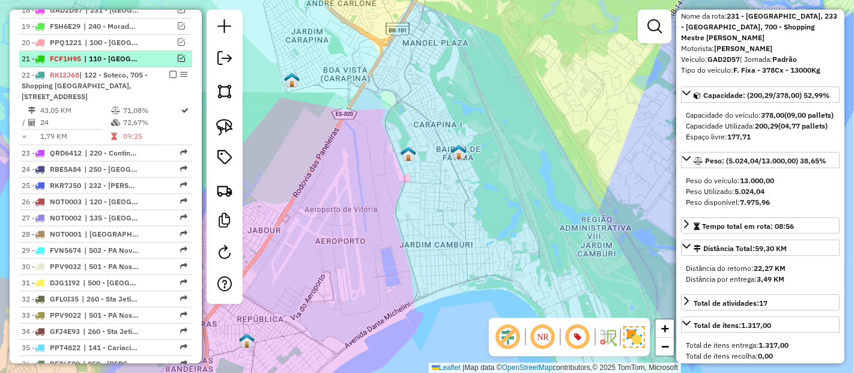
click at [178, 62] on em at bounding box center [181, 58] width 7 height 7
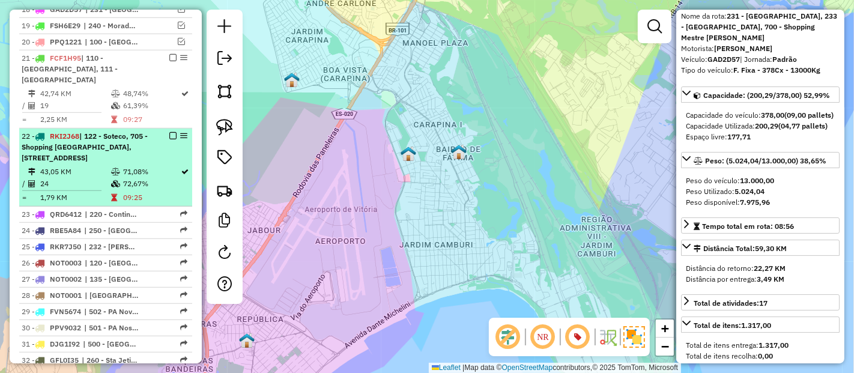
scroll to position [789, 0]
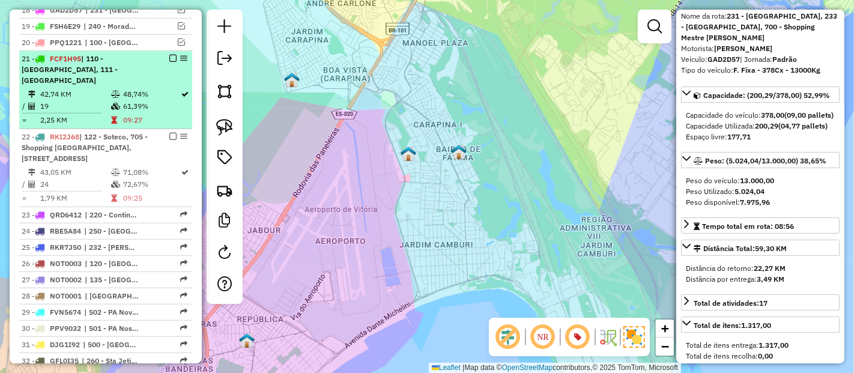
click at [159, 86] on div "21 - FCF1H95 | 110 - [GEOGRAPHIC_DATA], 111 - [GEOGRAPHIC_DATA]" at bounding box center [106, 69] width 168 height 32
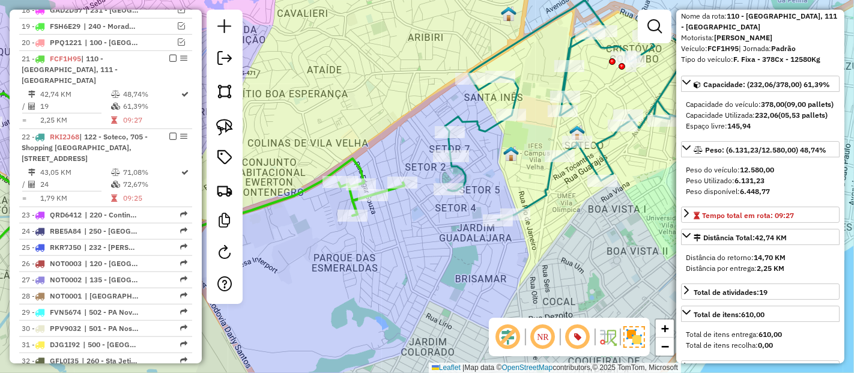
drag, startPoint x: 400, startPoint y: 242, endPoint x: 446, endPoint y: 233, distance: 47.6
click at [446, 233] on div "Janela de atendimento Grade de atendimento Capacidade Transportadoras Veículos …" at bounding box center [427, 186] width 854 height 373
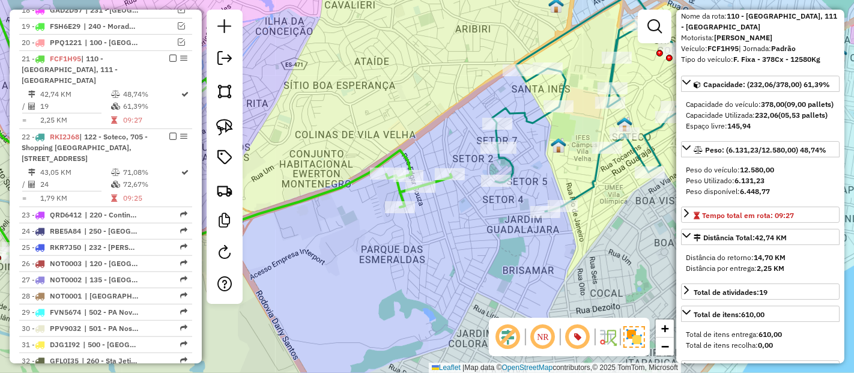
click at [378, 160] on icon at bounding box center [190, 112] width 523 height 299
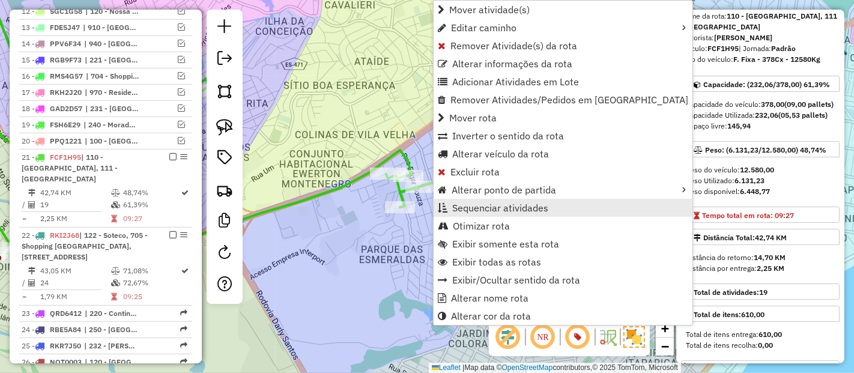
scroll to position [838, 0]
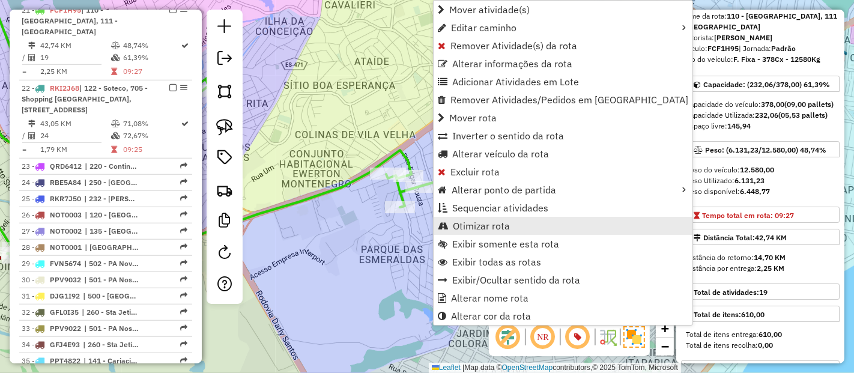
click at [461, 225] on span "Otimizar rota" at bounding box center [481, 226] width 57 height 10
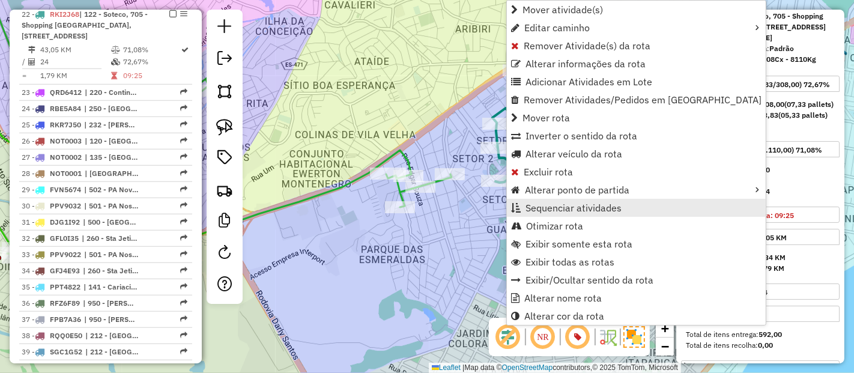
scroll to position [914, 0]
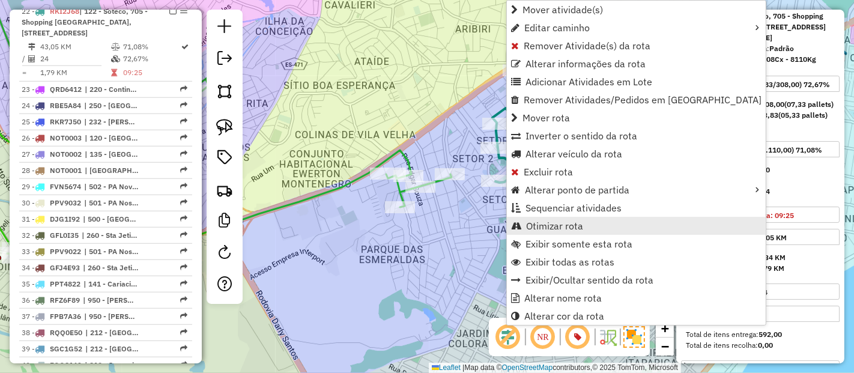
click at [552, 227] on span "Otimizar rota" at bounding box center [554, 226] width 57 height 10
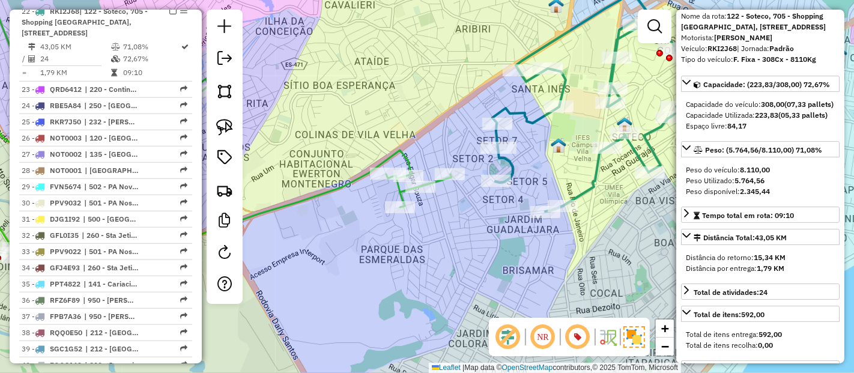
click at [508, 167] on icon at bounding box center [628, 102] width 270 height 220
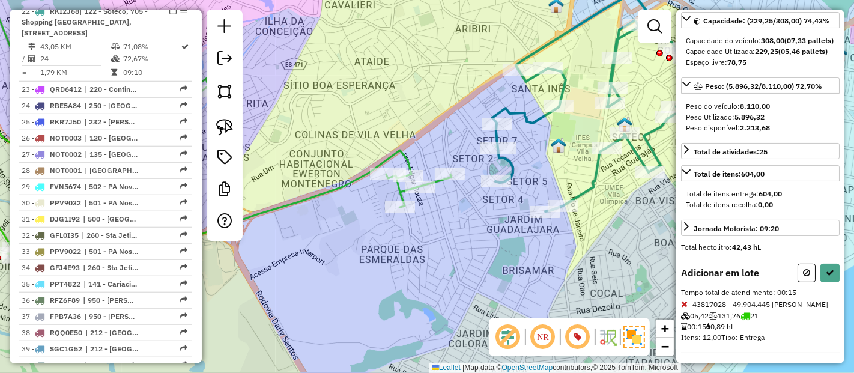
scroll to position [152, 0]
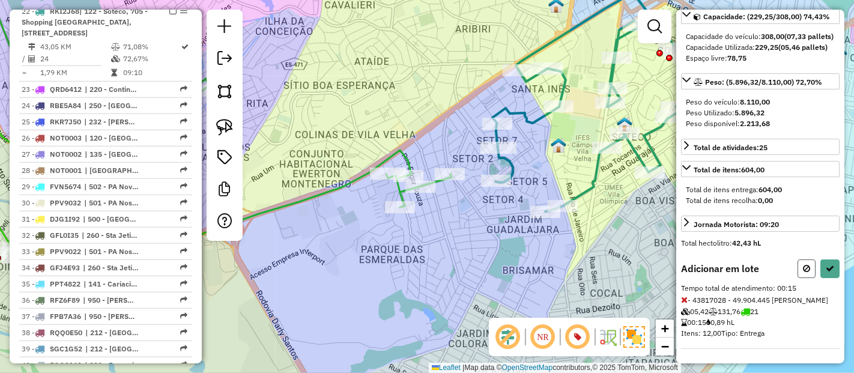
click at [809, 270] on button at bounding box center [807, 269] width 18 height 19
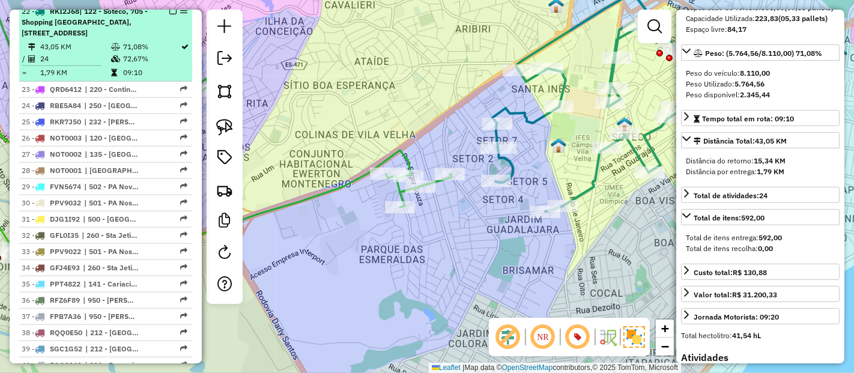
click at [172, 14] on em at bounding box center [172, 10] width 7 height 7
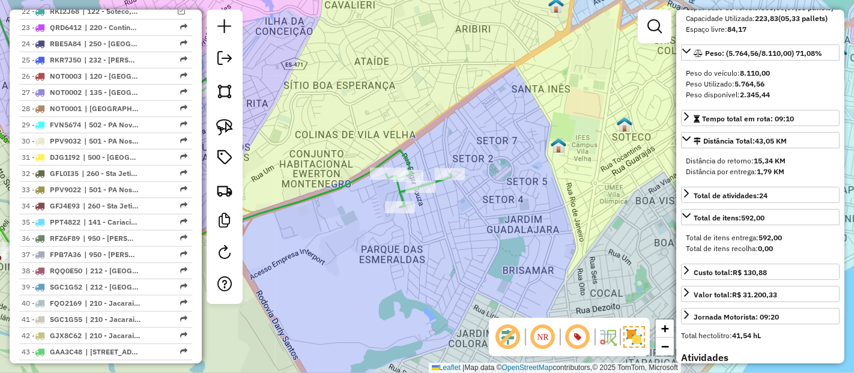
click at [407, 162] on icon at bounding box center [190, 112] width 523 height 299
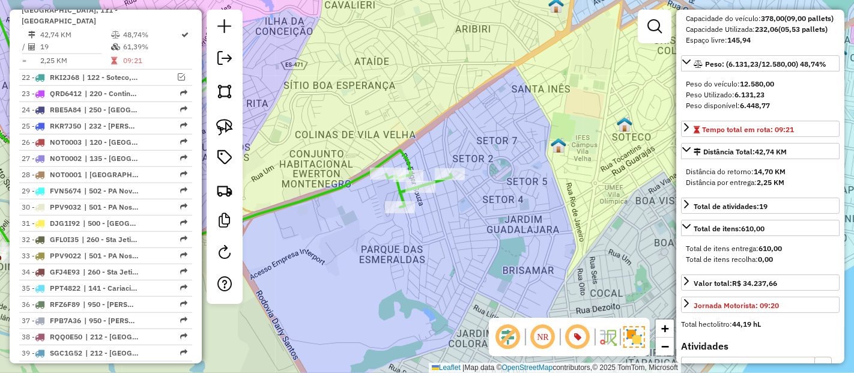
scroll to position [838, 0]
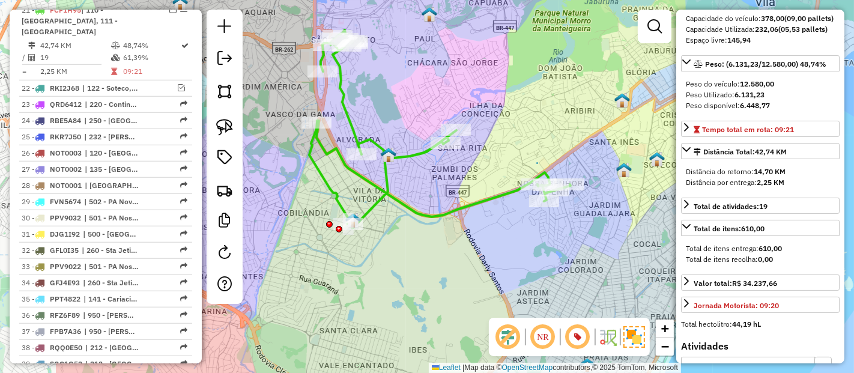
drag, startPoint x: 412, startPoint y: 245, endPoint x: 553, endPoint y: 261, distance: 142.2
click at [553, 261] on div "Janela de atendimento Grade de atendimento Capacidade Transportadoras Veículos …" at bounding box center [427, 186] width 854 height 373
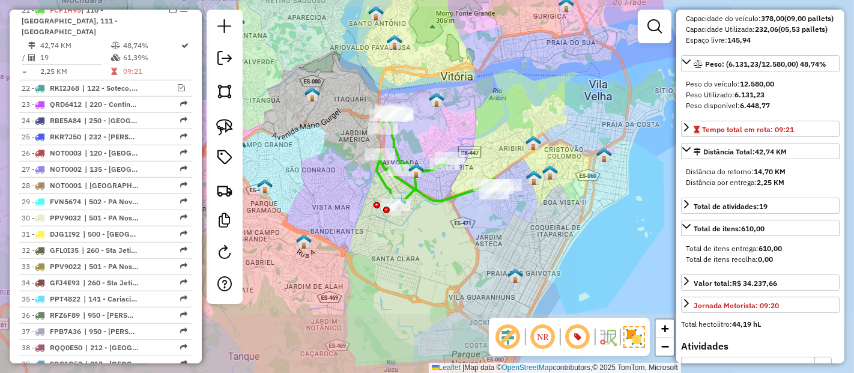
click at [447, 199] on icon at bounding box center [442, 157] width 130 height 99
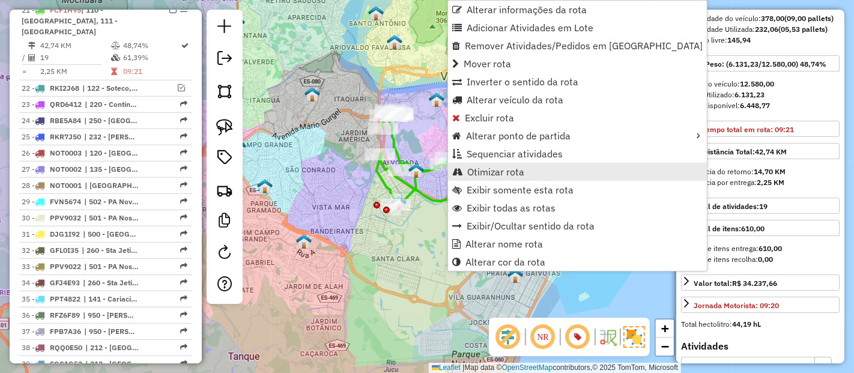
click at [488, 175] on span "Otimizar rota" at bounding box center [495, 172] width 57 height 10
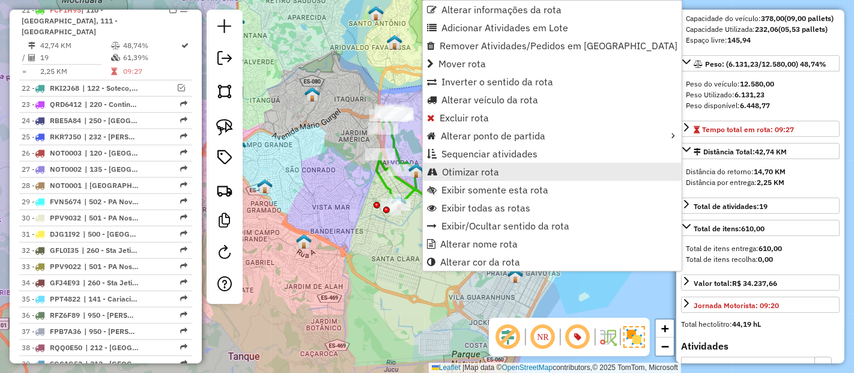
click at [472, 171] on span "Otimizar rota" at bounding box center [470, 172] width 57 height 10
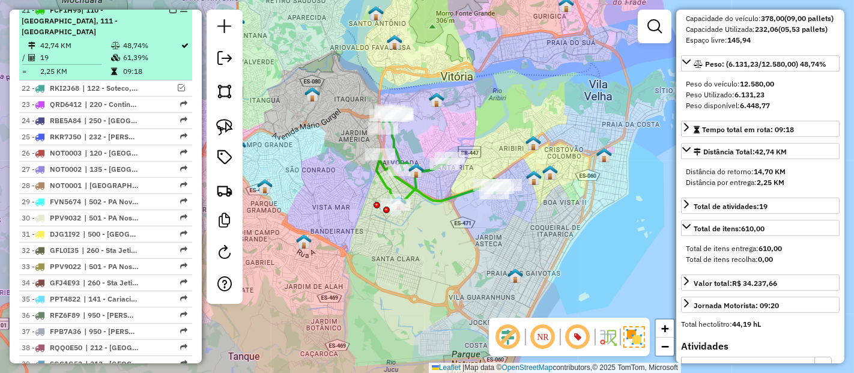
click at [169, 13] on em at bounding box center [172, 9] width 7 height 7
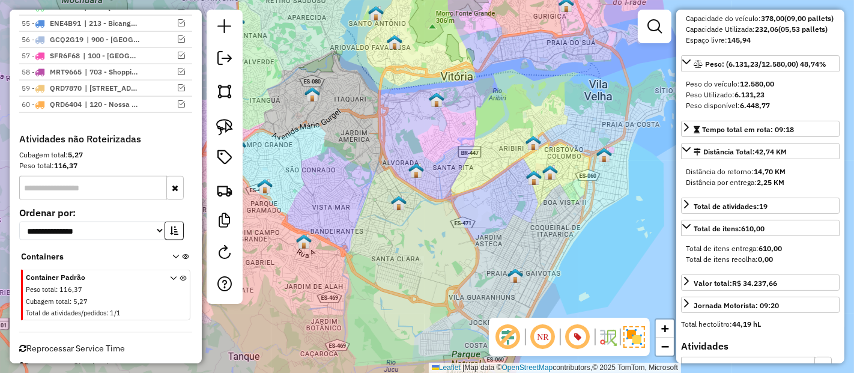
scroll to position [1376, 0]
click at [242, 267] on div at bounding box center [225, 157] width 36 height 294
click at [236, 258] on div at bounding box center [225, 157] width 36 height 294
click at [228, 259] on em at bounding box center [224, 252] width 14 height 14
select select "*"
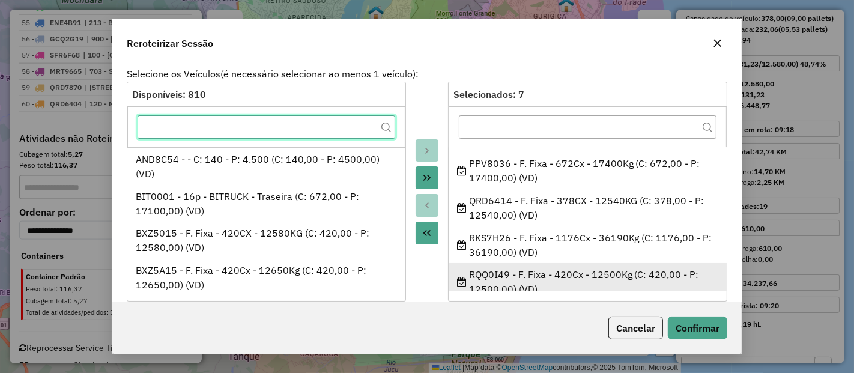
scroll to position [115, 0]
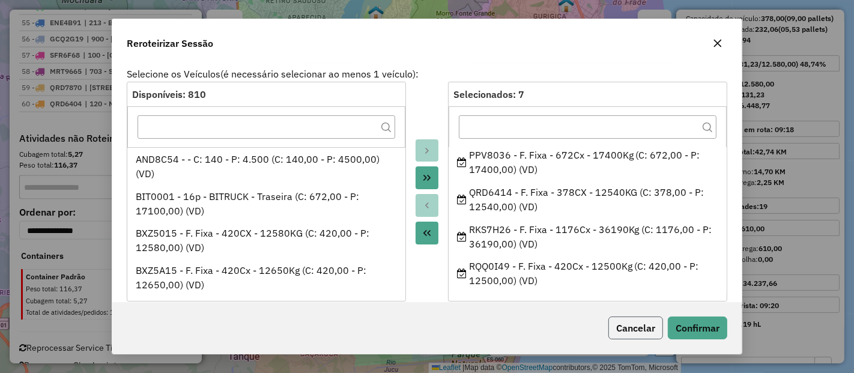
click at [633, 327] on button "Cancelar" at bounding box center [636, 328] width 55 height 23
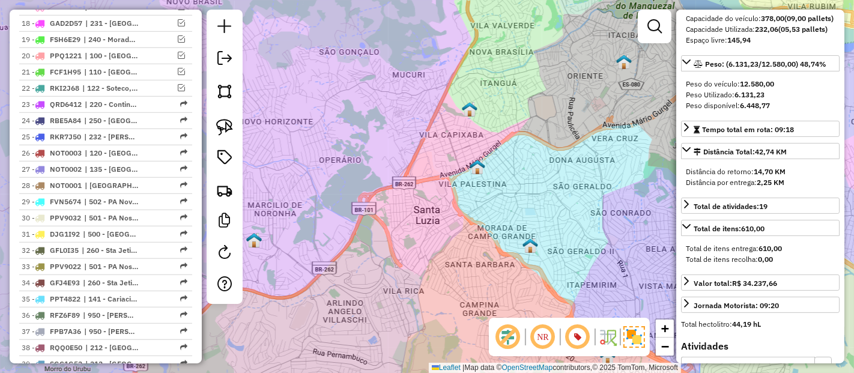
scroll to position [575, 0]
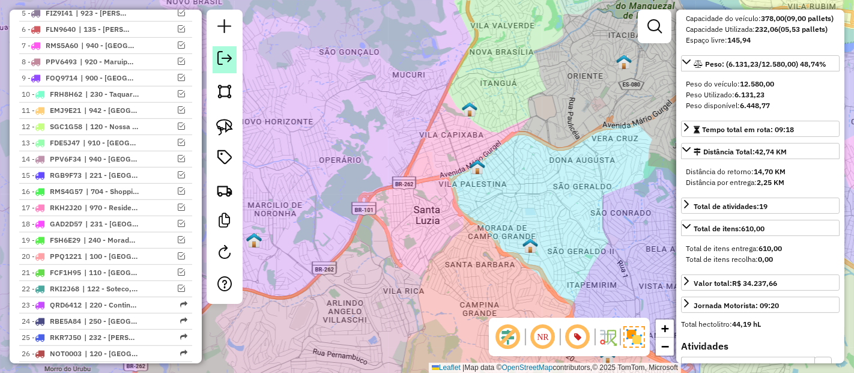
click at [223, 62] on em at bounding box center [224, 58] width 14 height 14
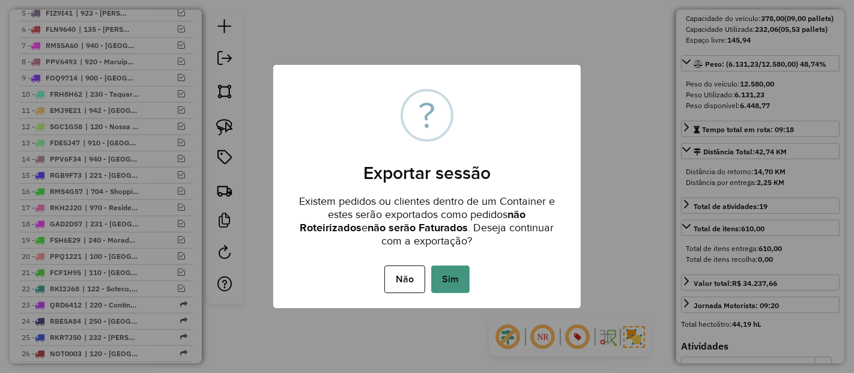
click at [447, 272] on button "Sim" at bounding box center [450, 280] width 38 height 28
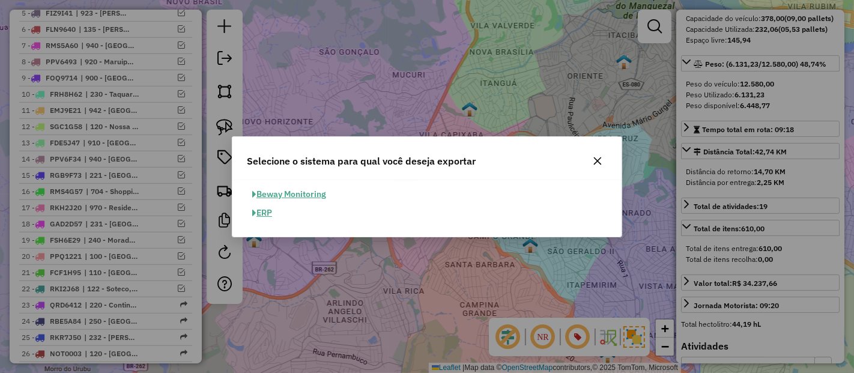
click at [263, 213] on button "ERP" at bounding box center [262, 213] width 31 height 19
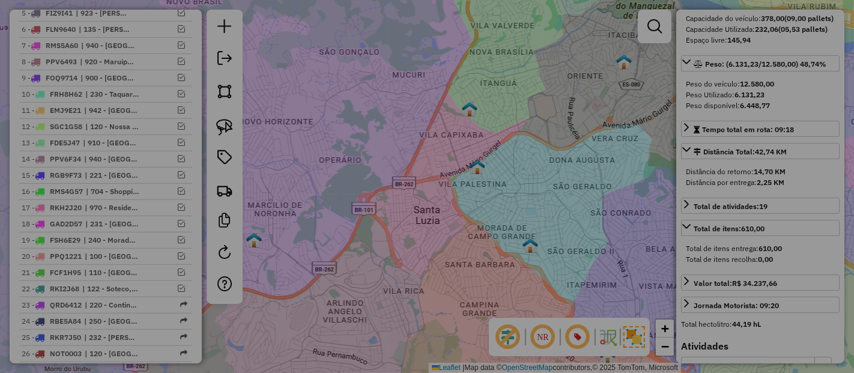
select select "*********"
select select "**"
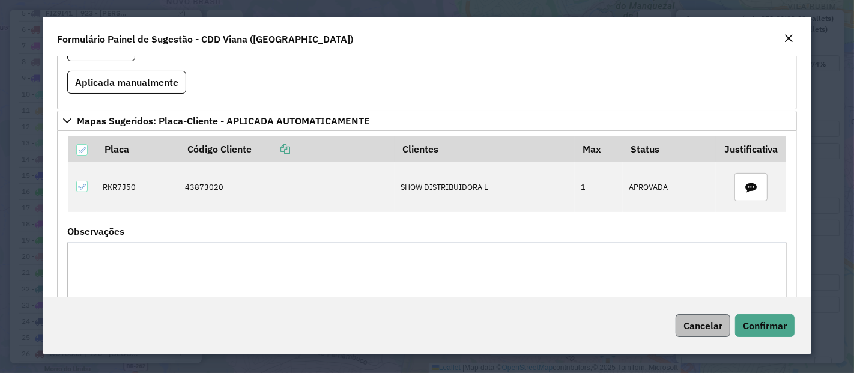
scroll to position [467, 0]
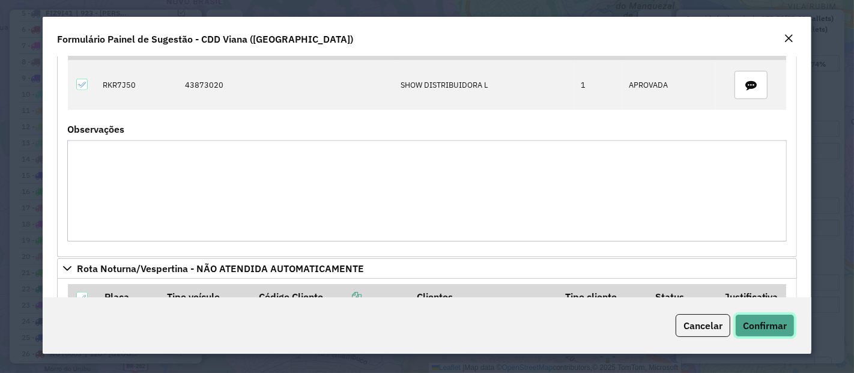
click at [753, 322] on span "Confirmar" at bounding box center [765, 326] width 44 height 12
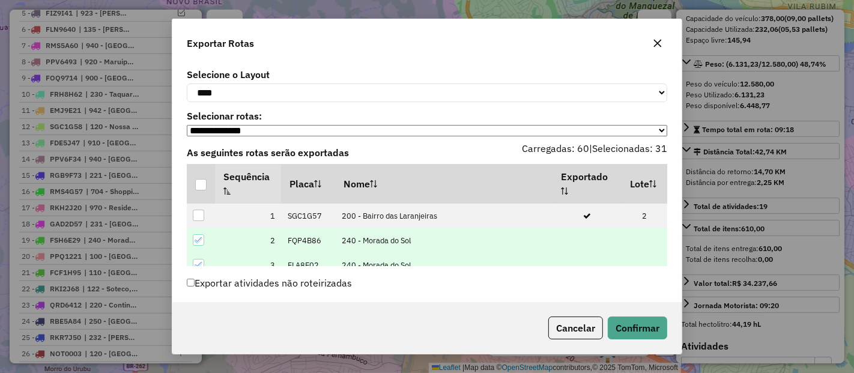
scroll to position [49, 0]
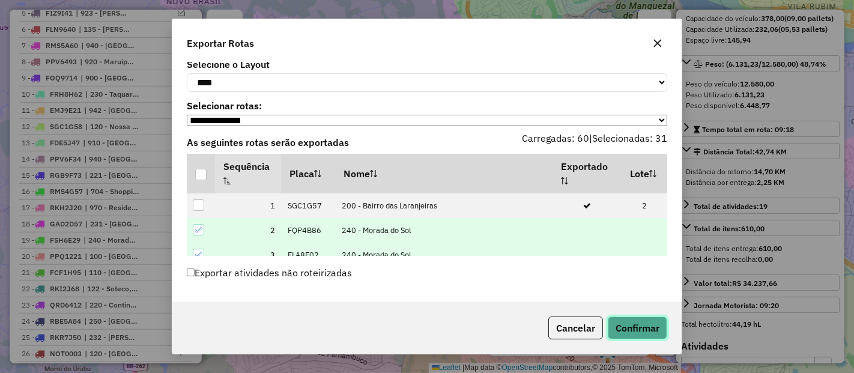
click at [633, 318] on button "Confirmar" at bounding box center [637, 328] width 59 height 23
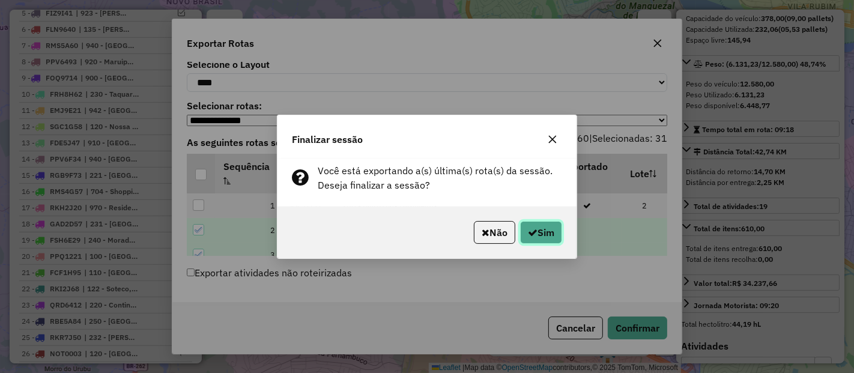
click at [521, 228] on button "Sim" at bounding box center [541, 232] width 42 height 23
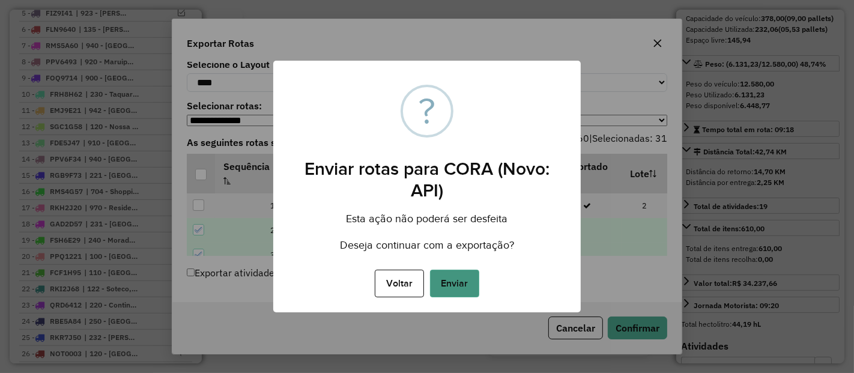
click at [469, 284] on button "Enviar" at bounding box center [454, 284] width 49 height 28
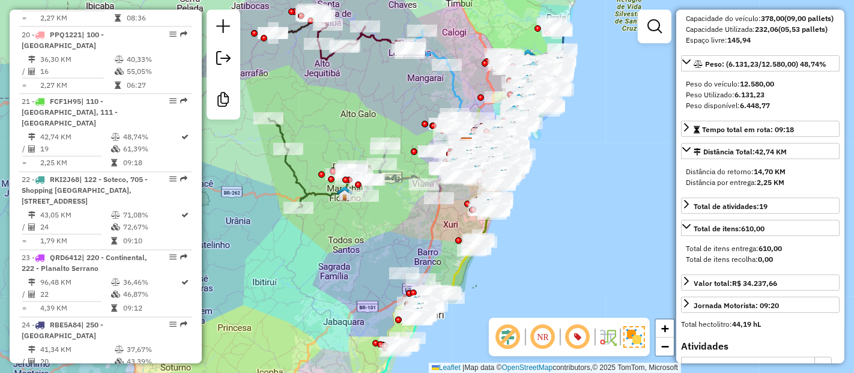
scroll to position [1888, 0]
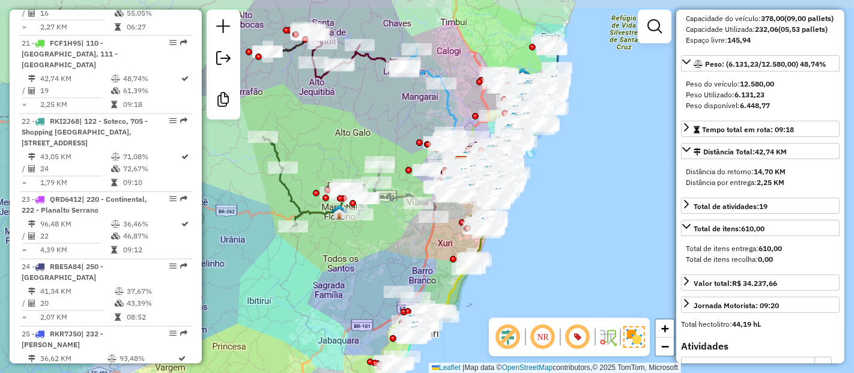
drag, startPoint x: 594, startPoint y: 246, endPoint x: 589, endPoint y: 259, distance: 14.1
click at [589, 259] on div "Janela de atendimento Grade de atendimento Capacidade Transportadoras Veículos …" at bounding box center [427, 186] width 854 height 373
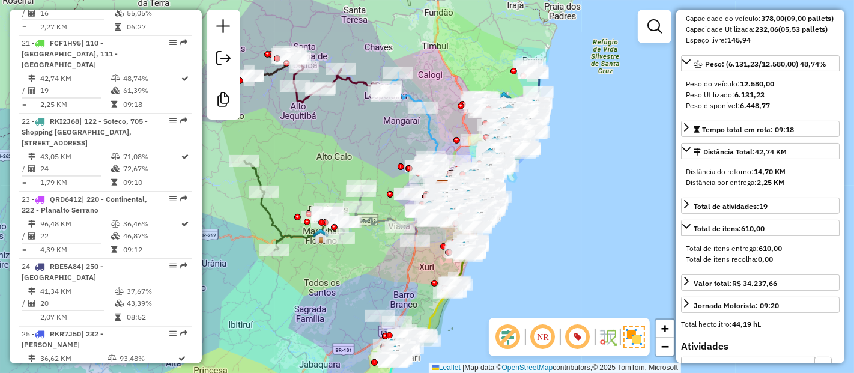
drag, startPoint x: 567, startPoint y: 262, endPoint x: 549, endPoint y: 287, distance: 31.0
click at [549, 287] on div "Janela de atendimento Grade de atendimento Capacidade Transportadoras Veículos …" at bounding box center [427, 186] width 854 height 373
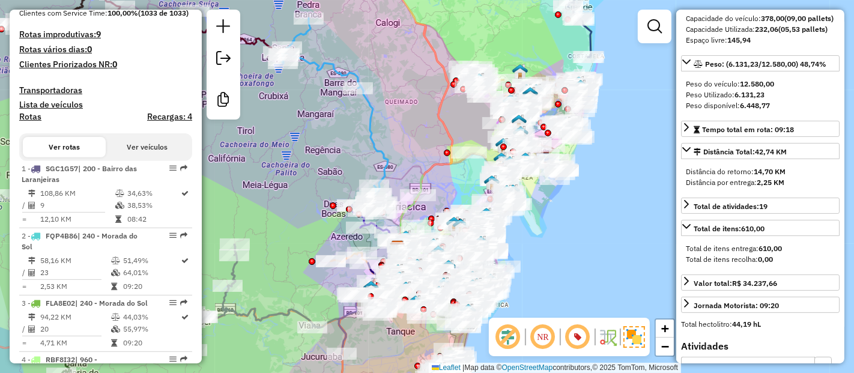
scroll to position [152, 0]
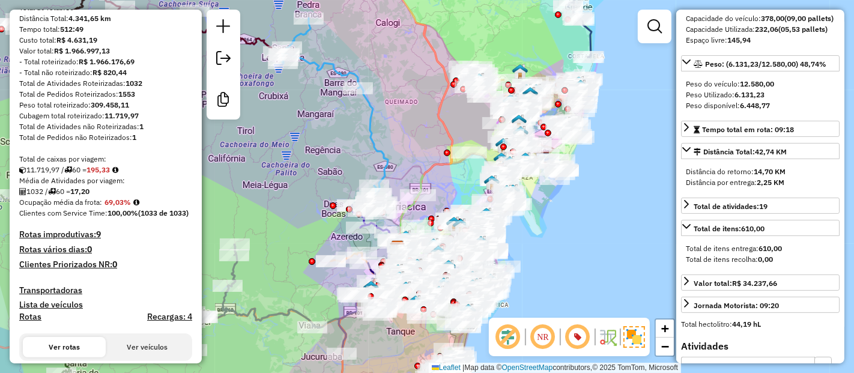
click at [144, 132] on div "Total de Atividades não Roteirizadas: 1" at bounding box center [105, 126] width 173 height 11
click at [398, 193] on div "Rota 35 - Placa PPT4822 43822308 - DISTRIBUIDORA THOMAS Janela de atendimento G…" at bounding box center [427, 186] width 854 height 373
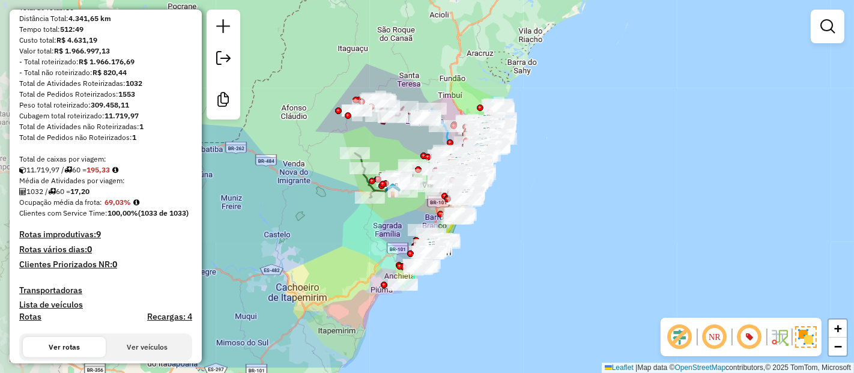
drag, startPoint x: 460, startPoint y: 87, endPoint x: 470, endPoint y: 81, distance: 11.8
click at [470, 81] on div "Janela de atendimento Grade de atendimento Capacidade Transportadoras Veículos …" at bounding box center [427, 186] width 854 height 373
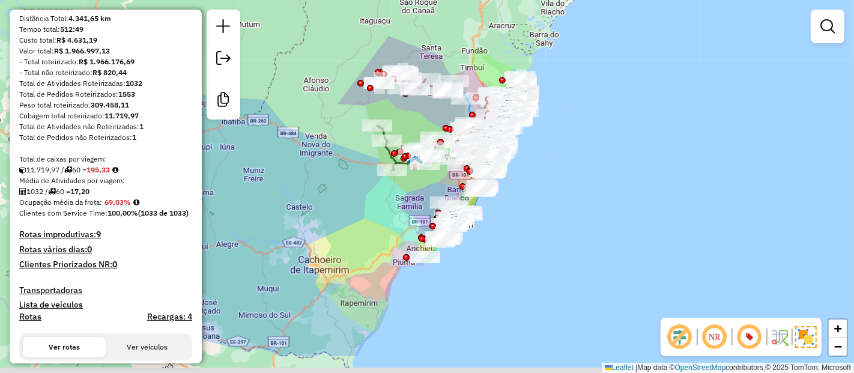
drag, startPoint x: 581, startPoint y: 237, endPoint x: 585, endPoint y: 221, distance: 16.0
click at [585, 221] on div "Janela de atendimento Grade de atendimento Capacidade Transportadoras Veículos …" at bounding box center [427, 186] width 854 height 373
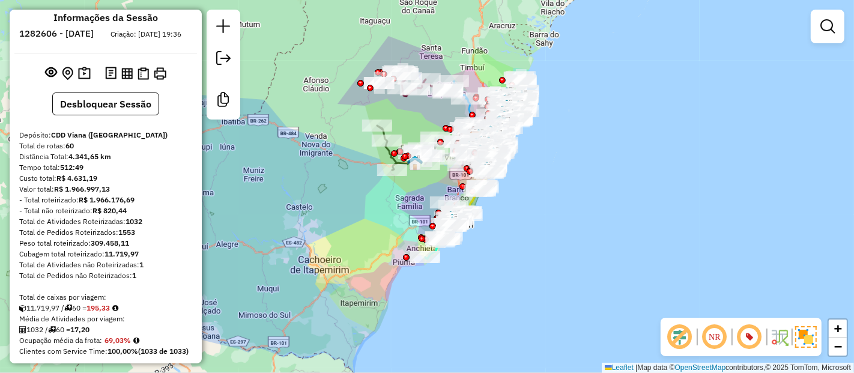
scroll to position [0, 0]
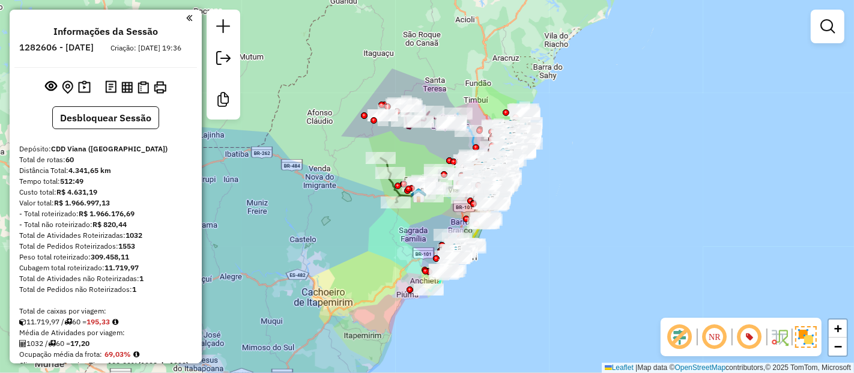
drag, startPoint x: 523, startPoint y: 208, endPoint x: 527, endPoint y: 241, distance: 32.6
click at [527, 241] on div "Janela de atendimento Grade de atendimento Capacidade Transportadoras Veículos …" at bounding box center [427, 186] width 854 height 373
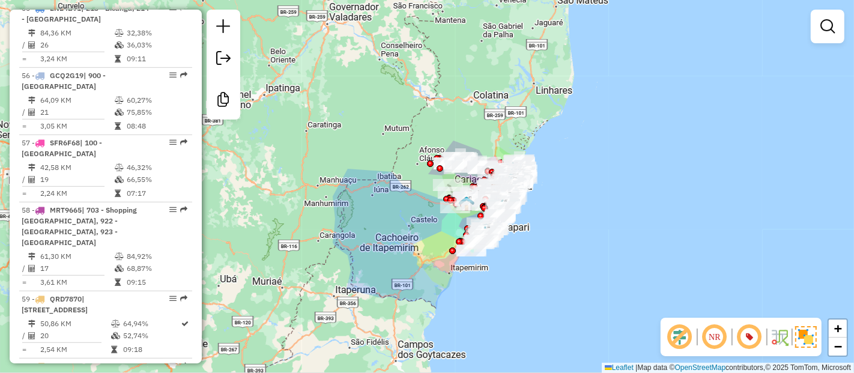
scroll to position [4631, 0]
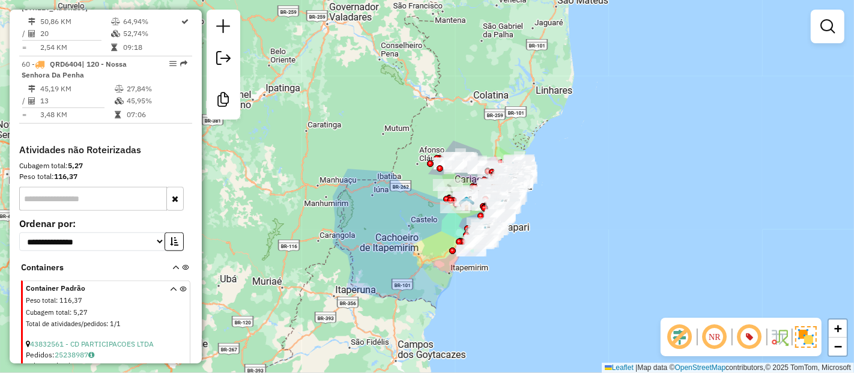
scroll to position [4727, 0]
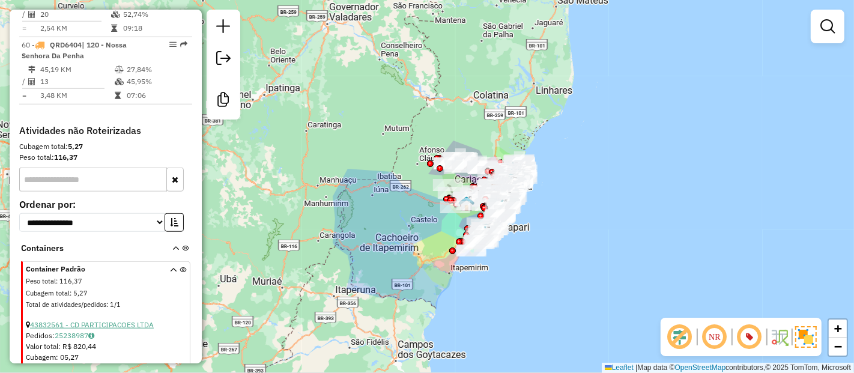
click at [109, 320] on link "43832561 - CD PARTICIPACOES LTDA" at bounding box center [92, 324] width 124 height 9
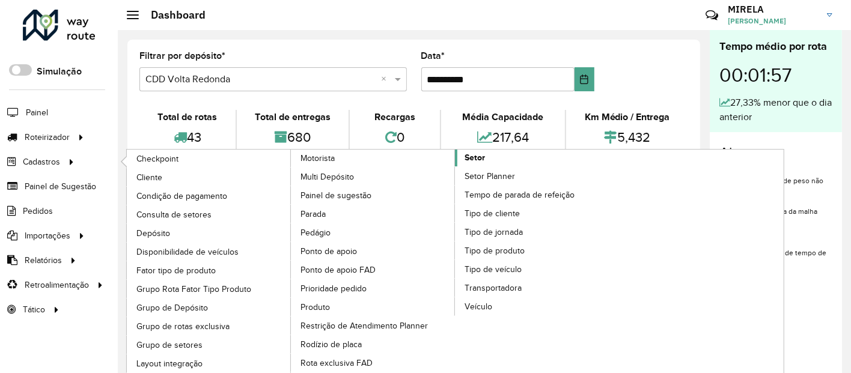
click at [510, 151] on link "Setor" at bounding box center [455, 271] width 329 height 243
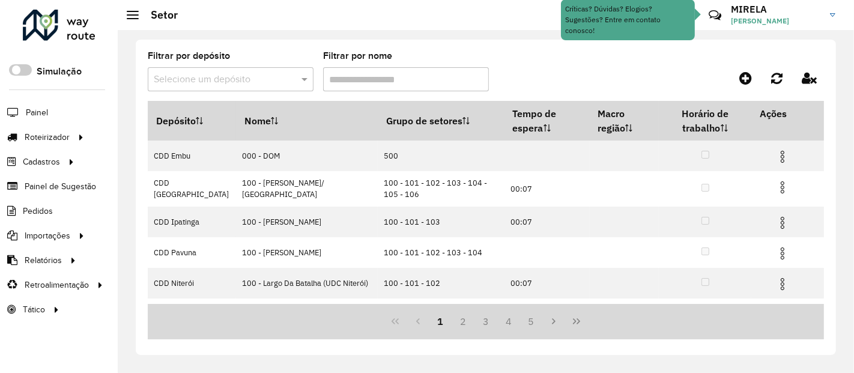
click at [223, 75] on input "text" at bounding box center [219, 80] width 130 height 14
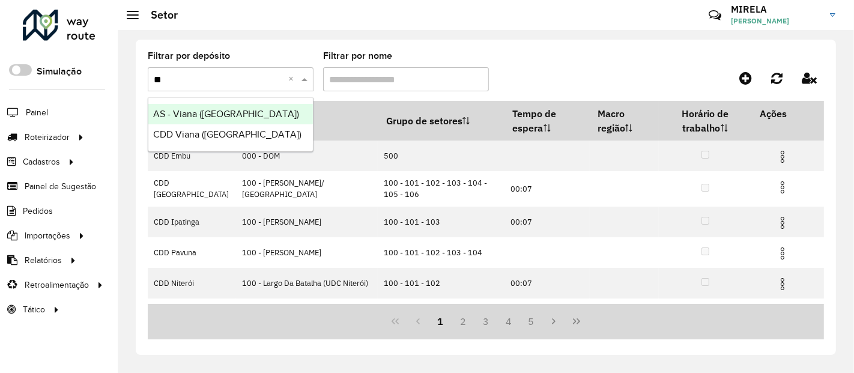
type input "***"
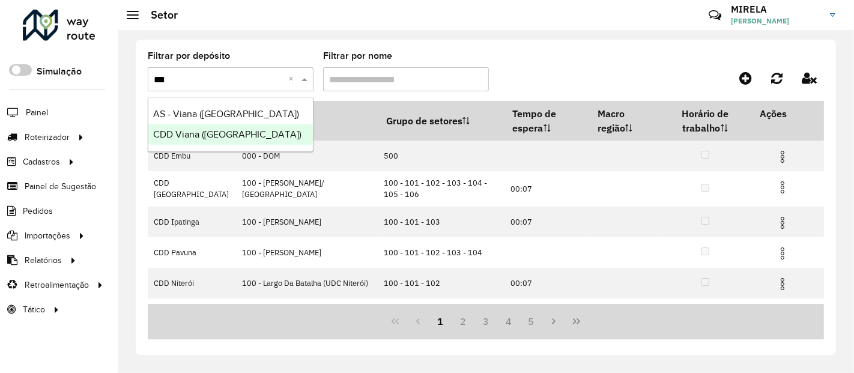
click at [216, 135] on span "CDD Viana ([GEOGRAPHIC_DATA])" at bounding box center [227, 134] width 148 height 10
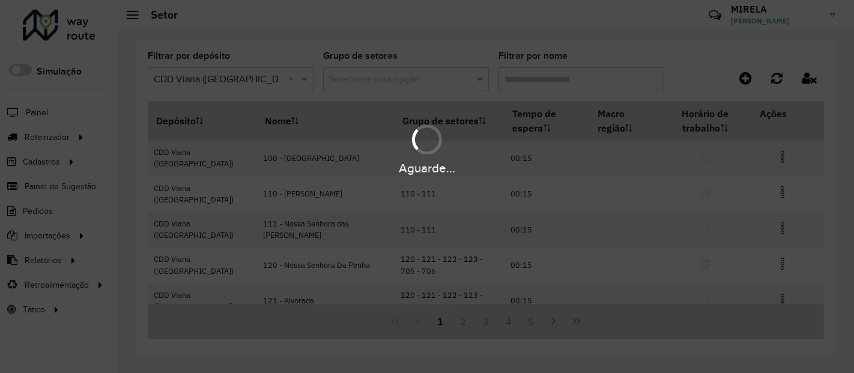
click at [556, 79] on div "Aguarde..." at bounding box center [427, 186] width 854 height 373
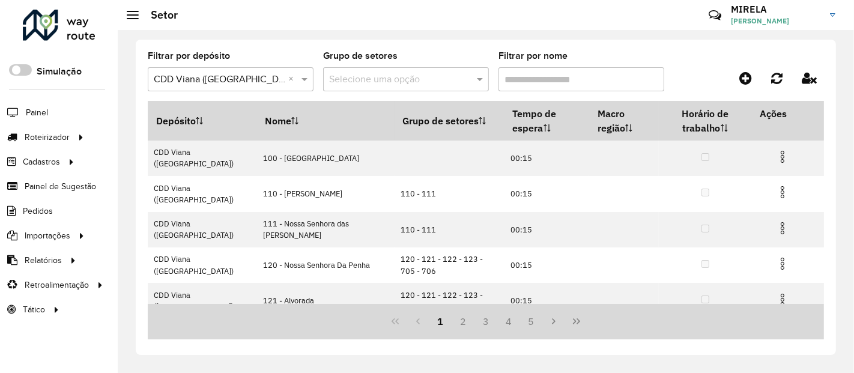
click at [548, 79] on input "Filtrar por nome" at bounding box center [582, 79] width 166 height 24
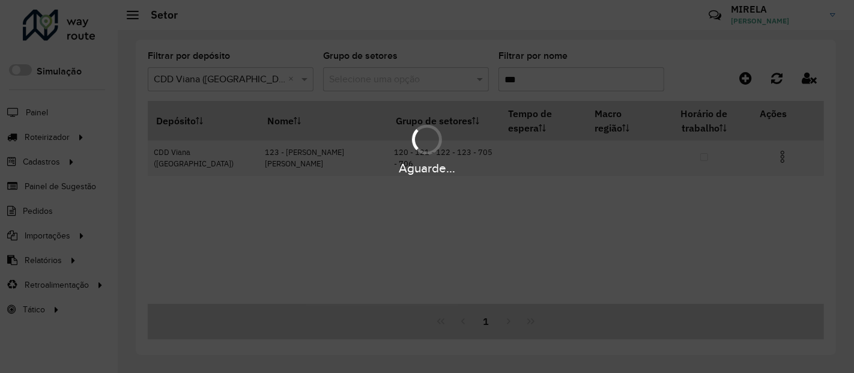
type input "***"
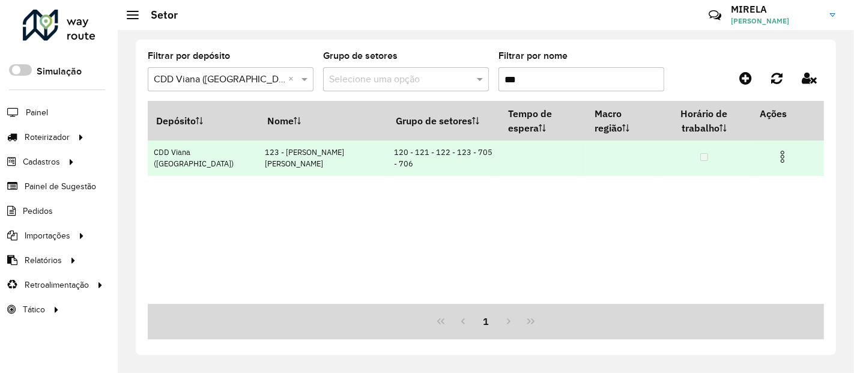
click at [782, 150] on img at bounding box center [783, 157] width 14 height 14
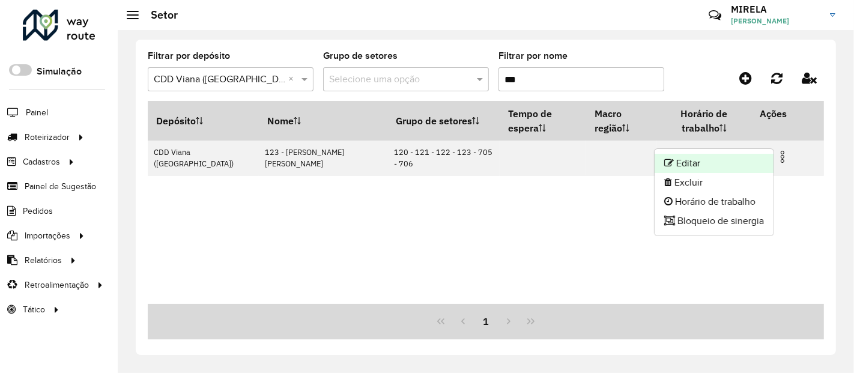
click at [716, 168] on li "Editar" at bounding box center [714, 163] width 119 height 19
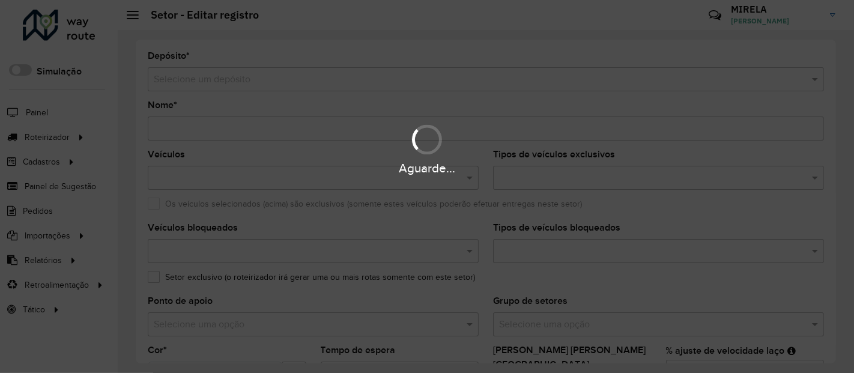
type input "**********"
type input "*******"
type input "**"
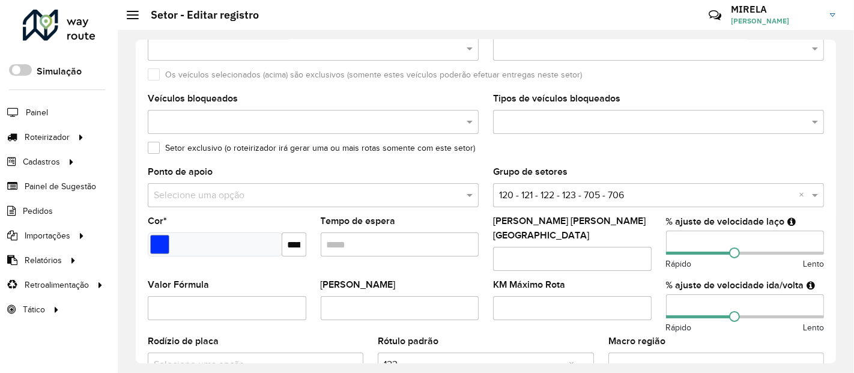
scroll to position [133, 0]
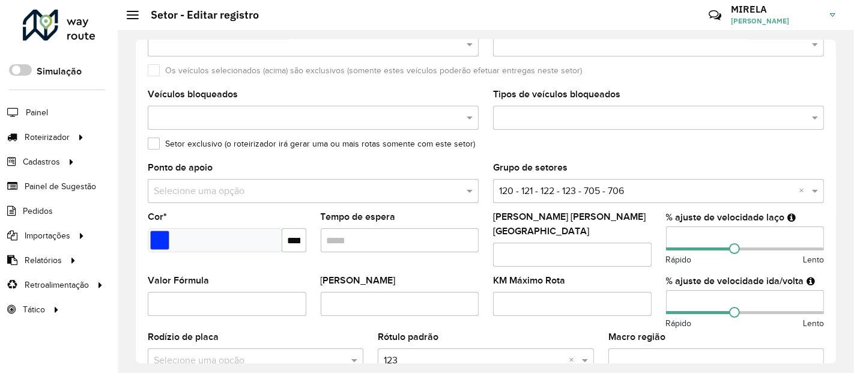
click at [671, 231] on input "**" at bounding box center [745, 239] width 159 height 24
type input "*"
drag, startPoint x: 673, startPoint y: 296, endPoint x: 645, endPoint y: 280, distance: 31.7
click at [659, 289] on formly-field "% ajuste de velocidade ida/volta ** Rápido Lento" at bounding box center [745, 304] width 173 height 56
type input "*"
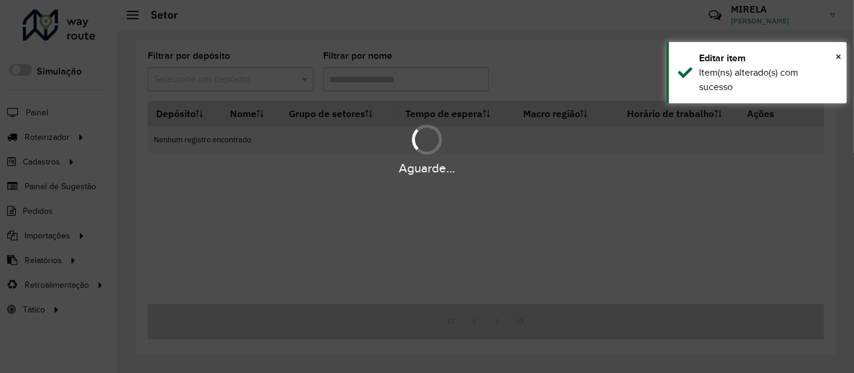
type input "***"
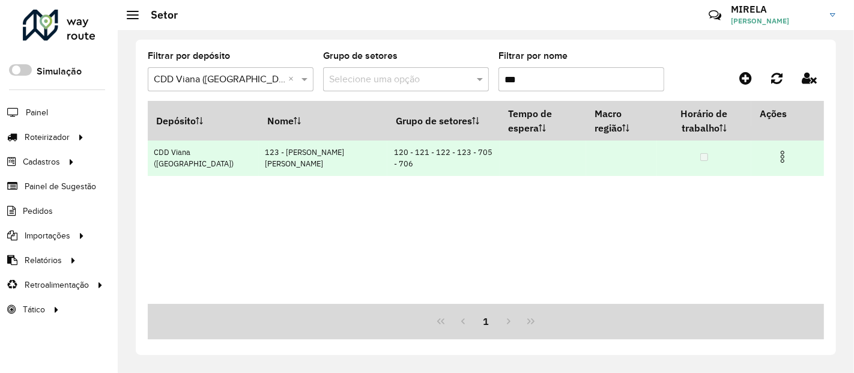
click at [780, 150] on img at bounding box center [783, 157] width 14 height 14
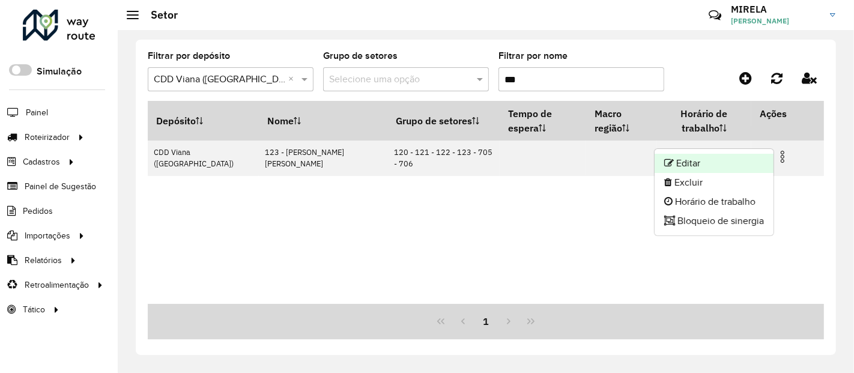
click at [765, 159] on li "Editar" at bounding box center [714, 163] width 119 height 19
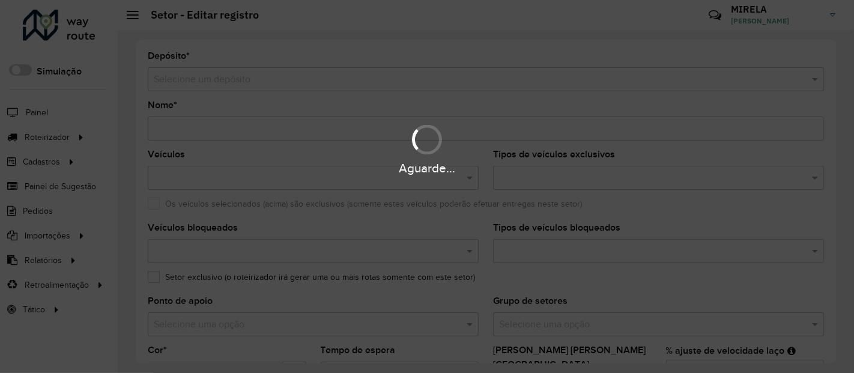
type input "**********"
type input "*******"
type input "*"
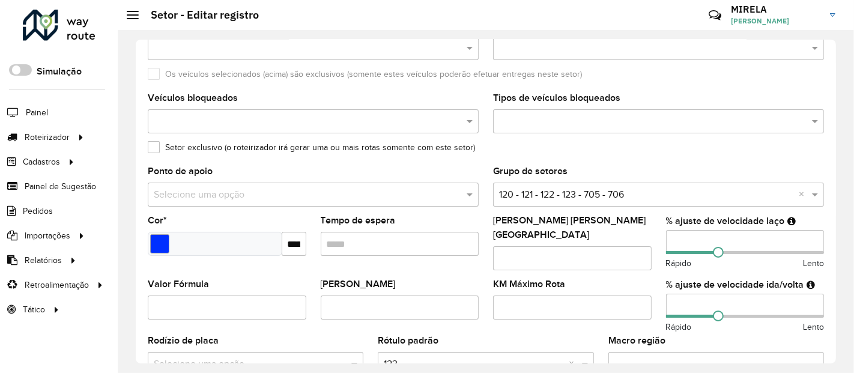
scroll to position [133, 0]
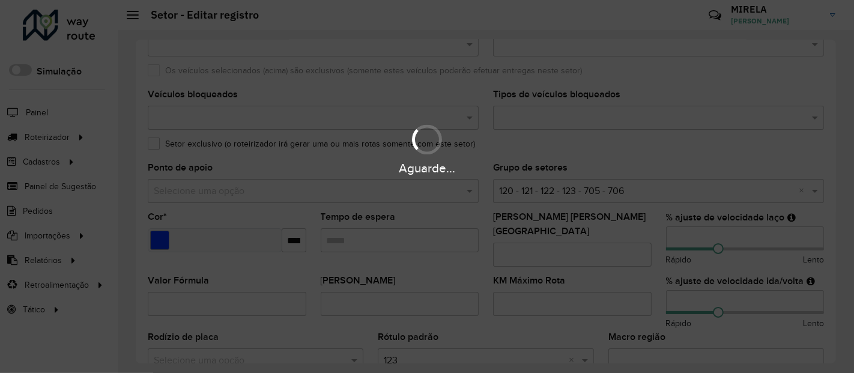
click at [664, 238] on div "Aguarde..." at bounding box center [427, 186] width 854 height 373
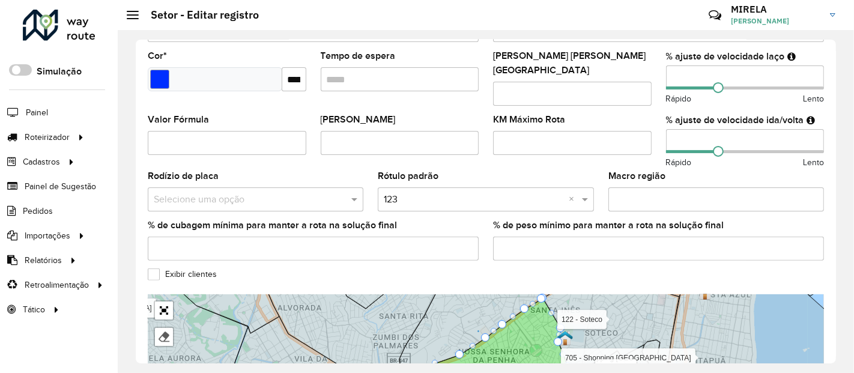
scroll to position [267, 0]
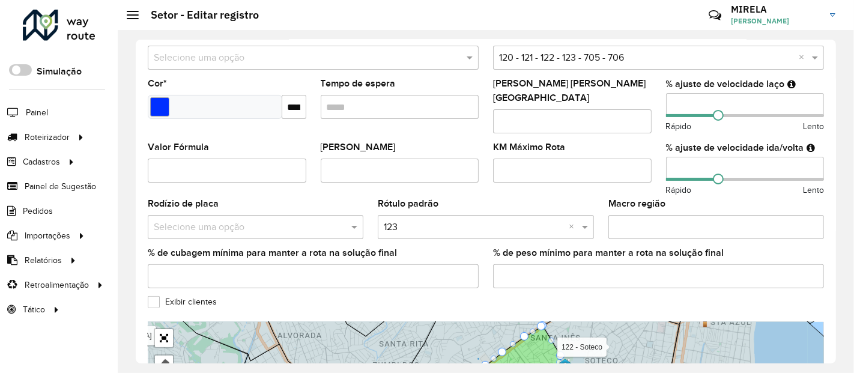
click at [669, 159] on input "*" at bounding box center [745, 169] width 159 height 24
type input "**"
click at [667, 107] on input "*" at bounding box center [745, 105] width 159 height 24
type input "**"
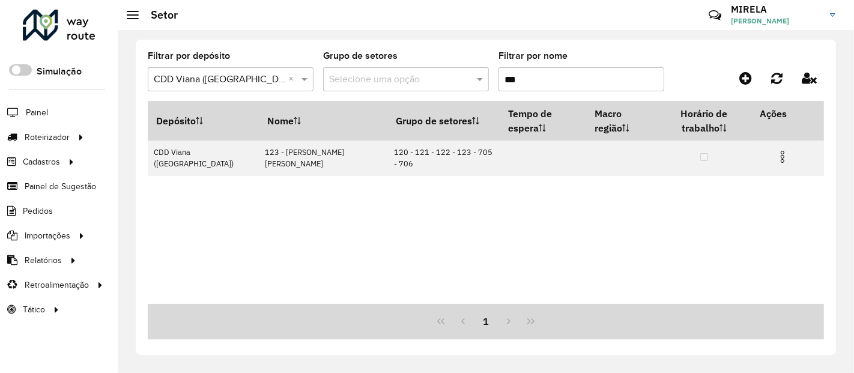
drag, startPoint x: 521, startPoint y: 74, endPoint x: 509, endPoint y: 71, distance: 12.4
click at [509, 71] on input "***" at bounding box center [582, 79] width 166 height 24
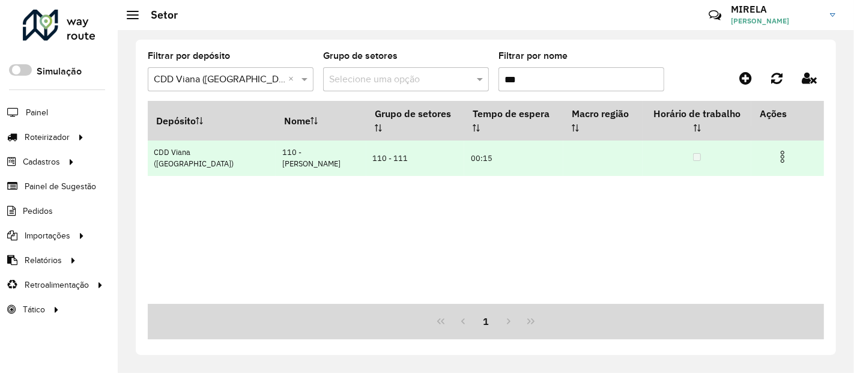
type input "***"
click at [776, 150] on img at bounding box center [783, 157] width 14 height 14
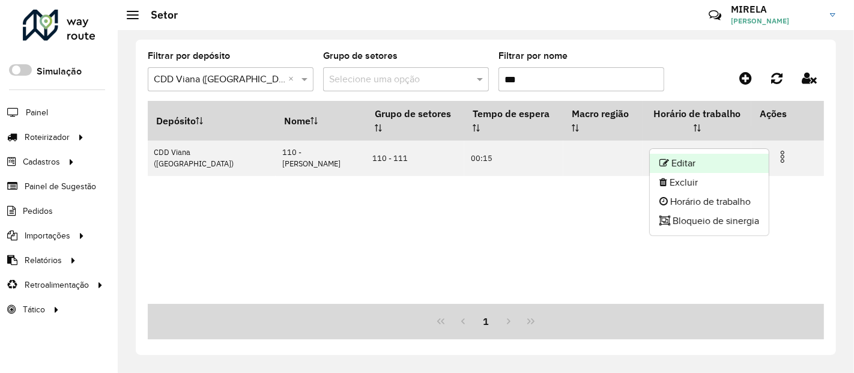
click at [674, 171] on li "Editar" at bounding box center [709, 163] width 119 height 19
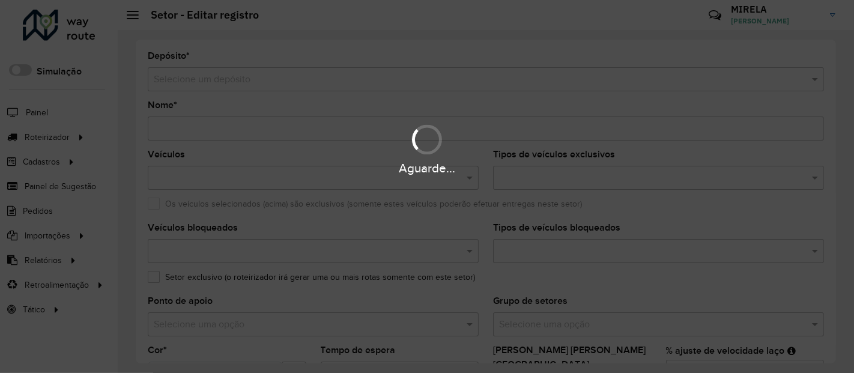
type input "**********"
type input "*******"
type input "*****"
type input "***"
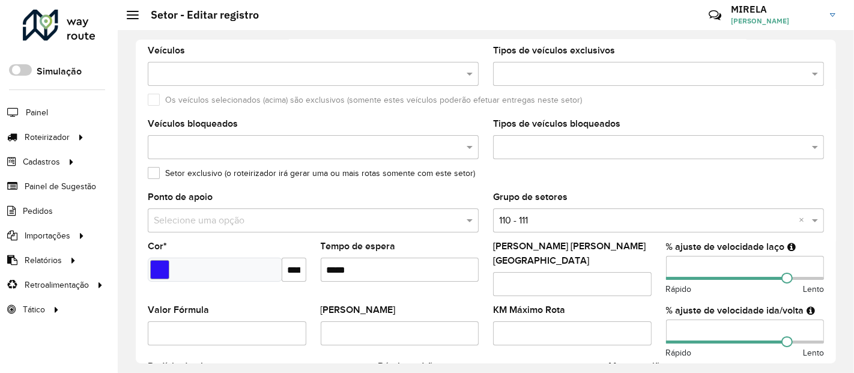
scroll to position [133, 0]
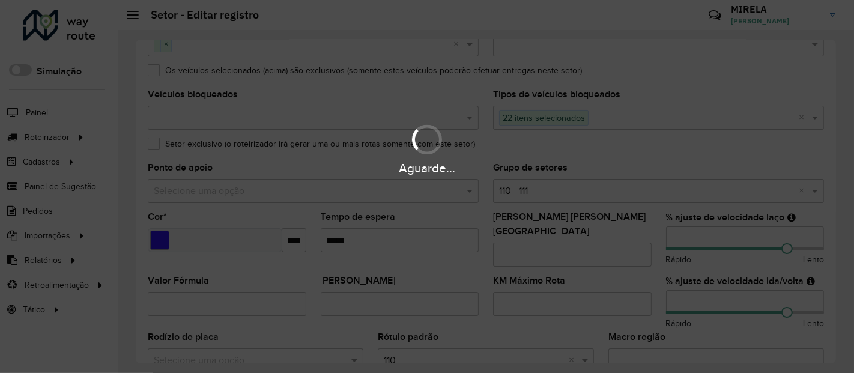
click at [673, 236] on div "Aguarde..." at bounding box center [427, 186] width 854 height 373
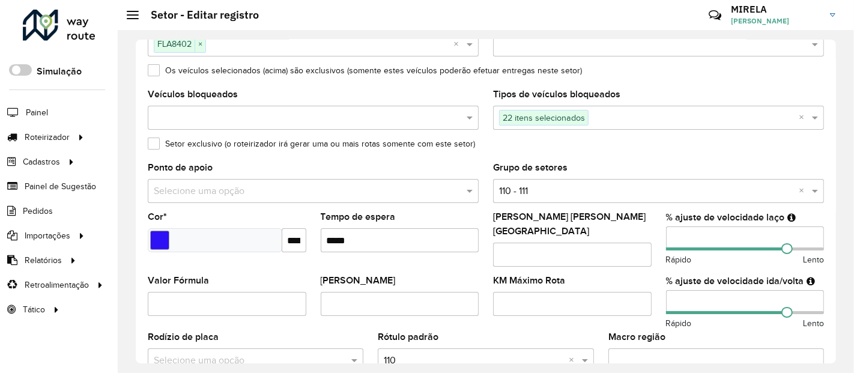
click at [672, 235] on input "***" at bounding box center [745, 239] width 159 height 24
type input "***"
click at [675, 290] on input "***" at bounding box center [745, 302] width 159 height 24
type input "***"
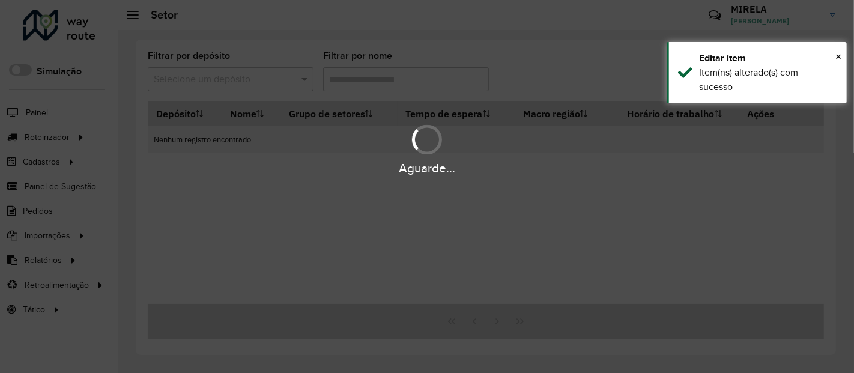
type input "***"
